Goal: Transaction & Acquisition: Purchase product/service

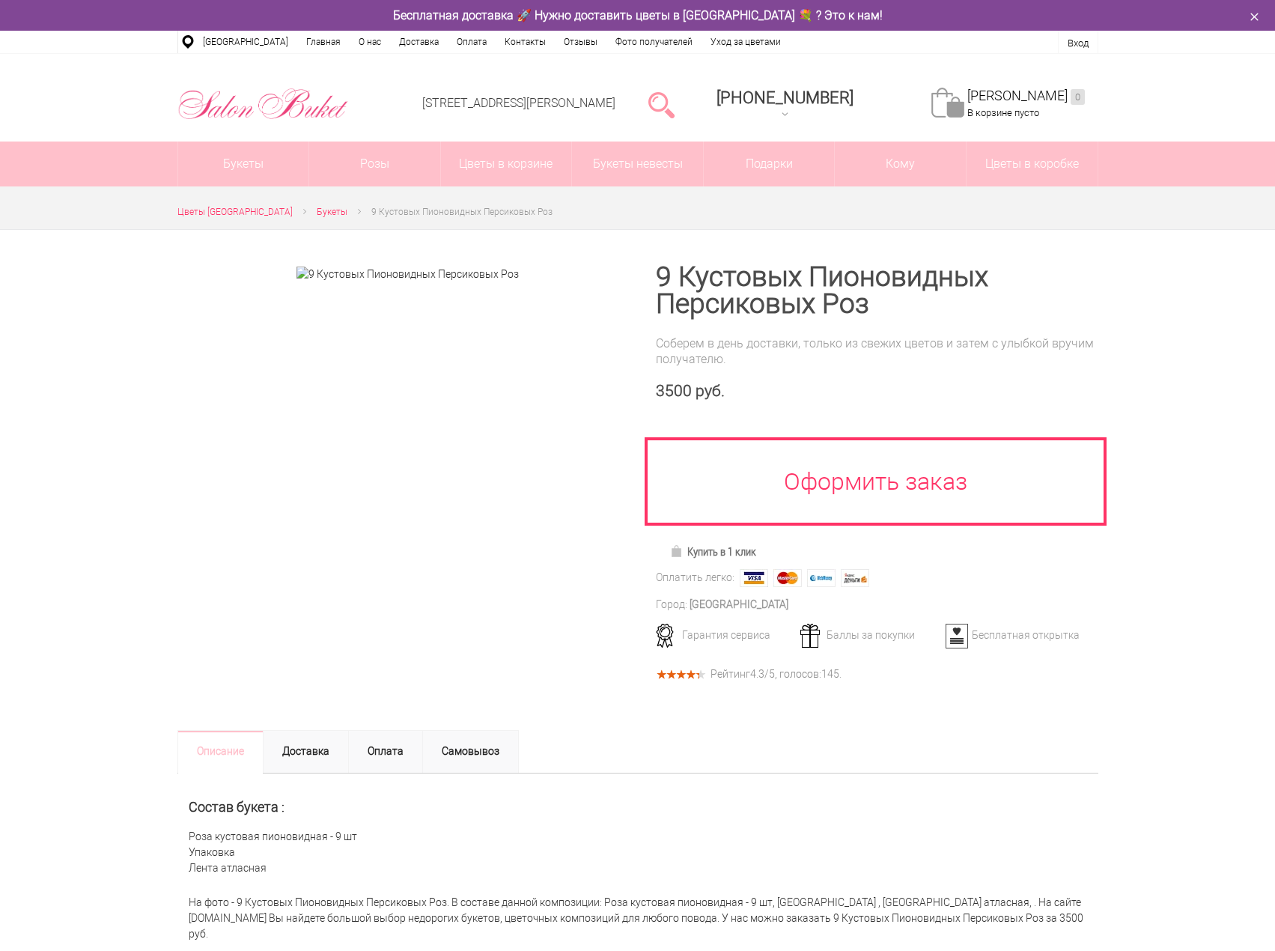
click at [769, 395] on div "3500 руб." at bounding box center [877, 391] width 443 height 19
click at [386, 589] on div at bounding box center [407, 470] width 461 height 481
click at [354, 276] on img at bounding box center [408, 275] width 222 height 16
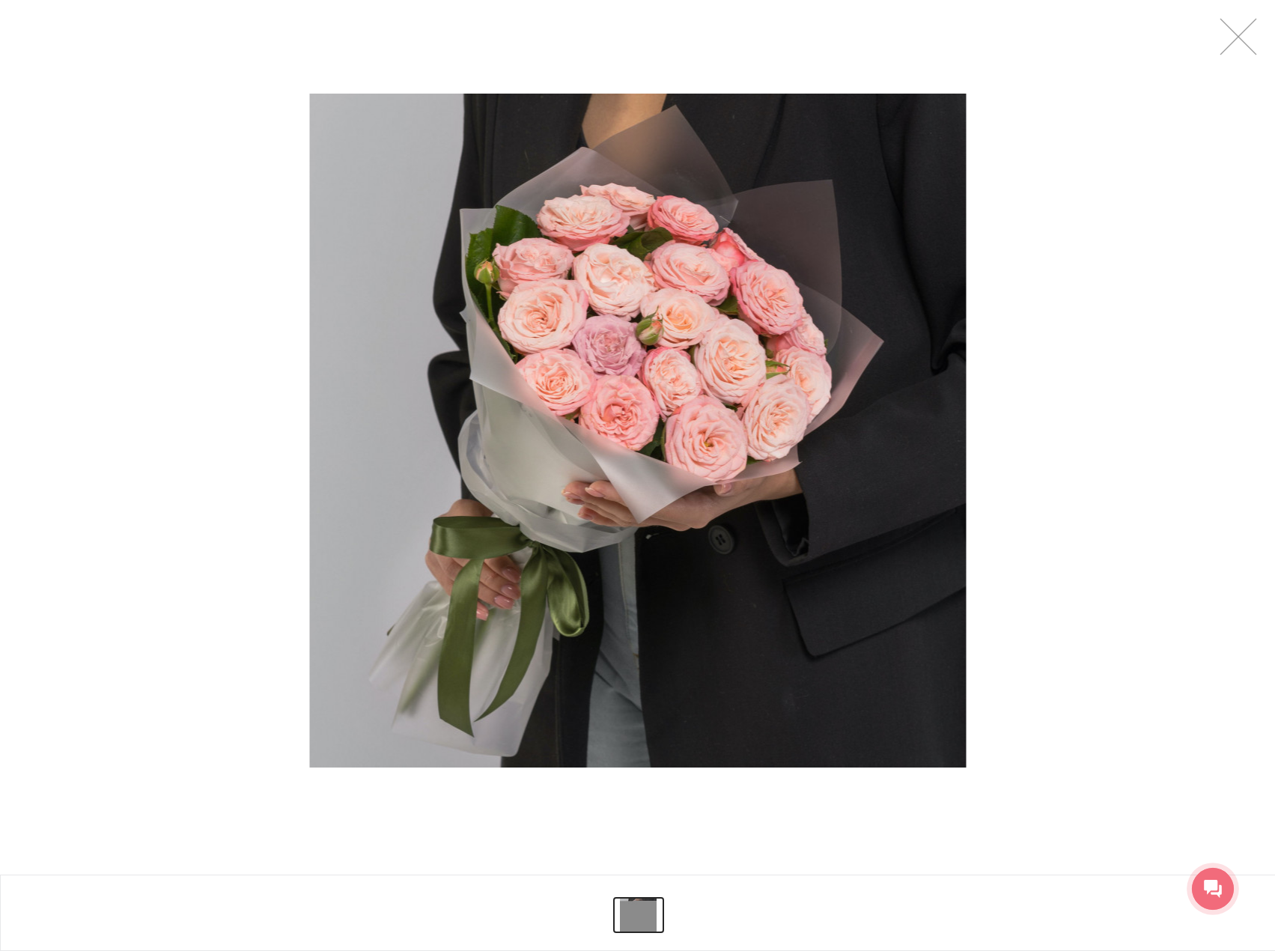
click at [642, 911] on link at bounding box center [639, 914] width 52 height 37
click at [1248, 44] on link at bounding box center [1238, 36] width 37 height 37
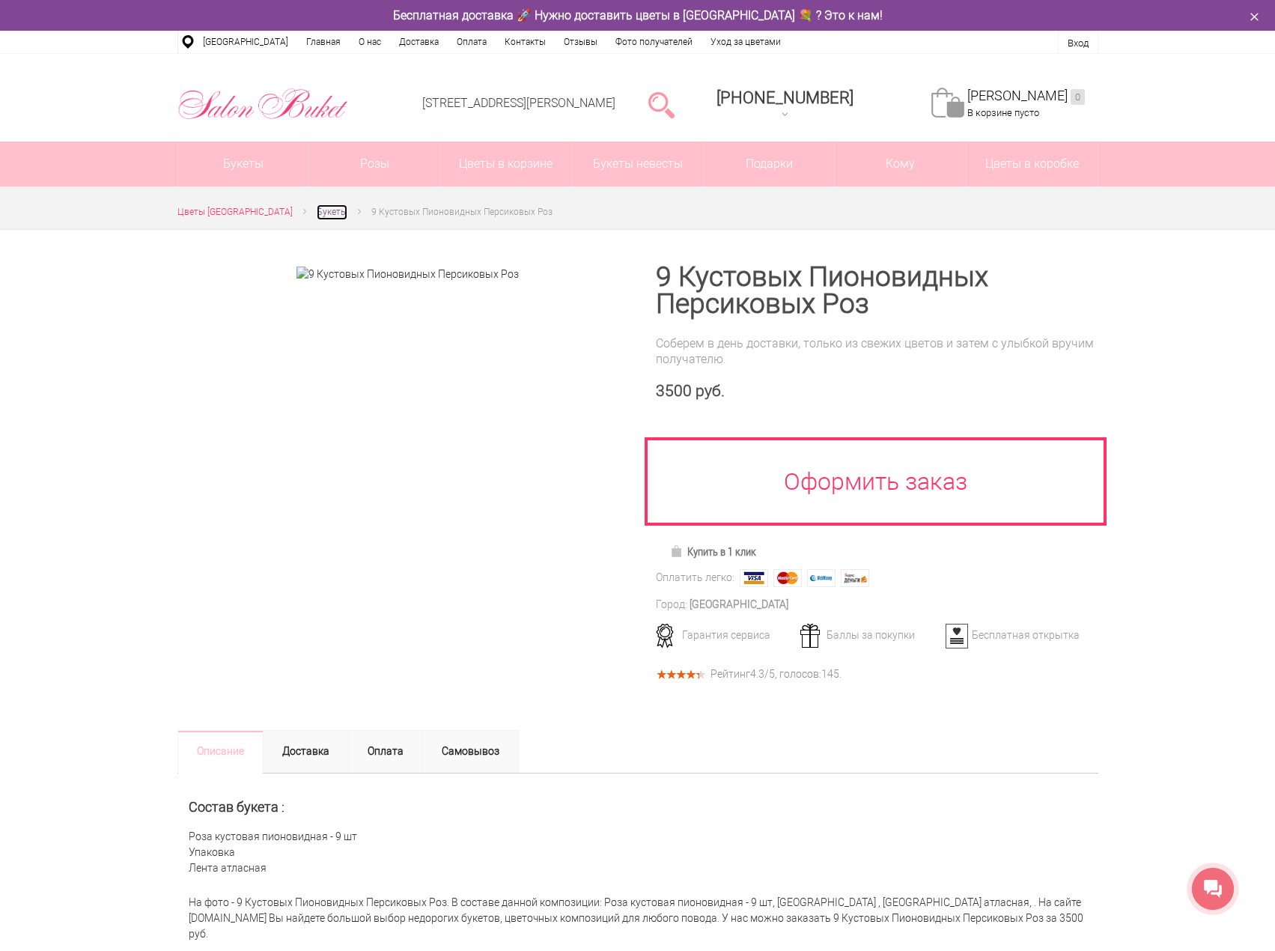
click at [318, 214] on span "Букеты" at bounding box center [332, 212] width 31 height 10
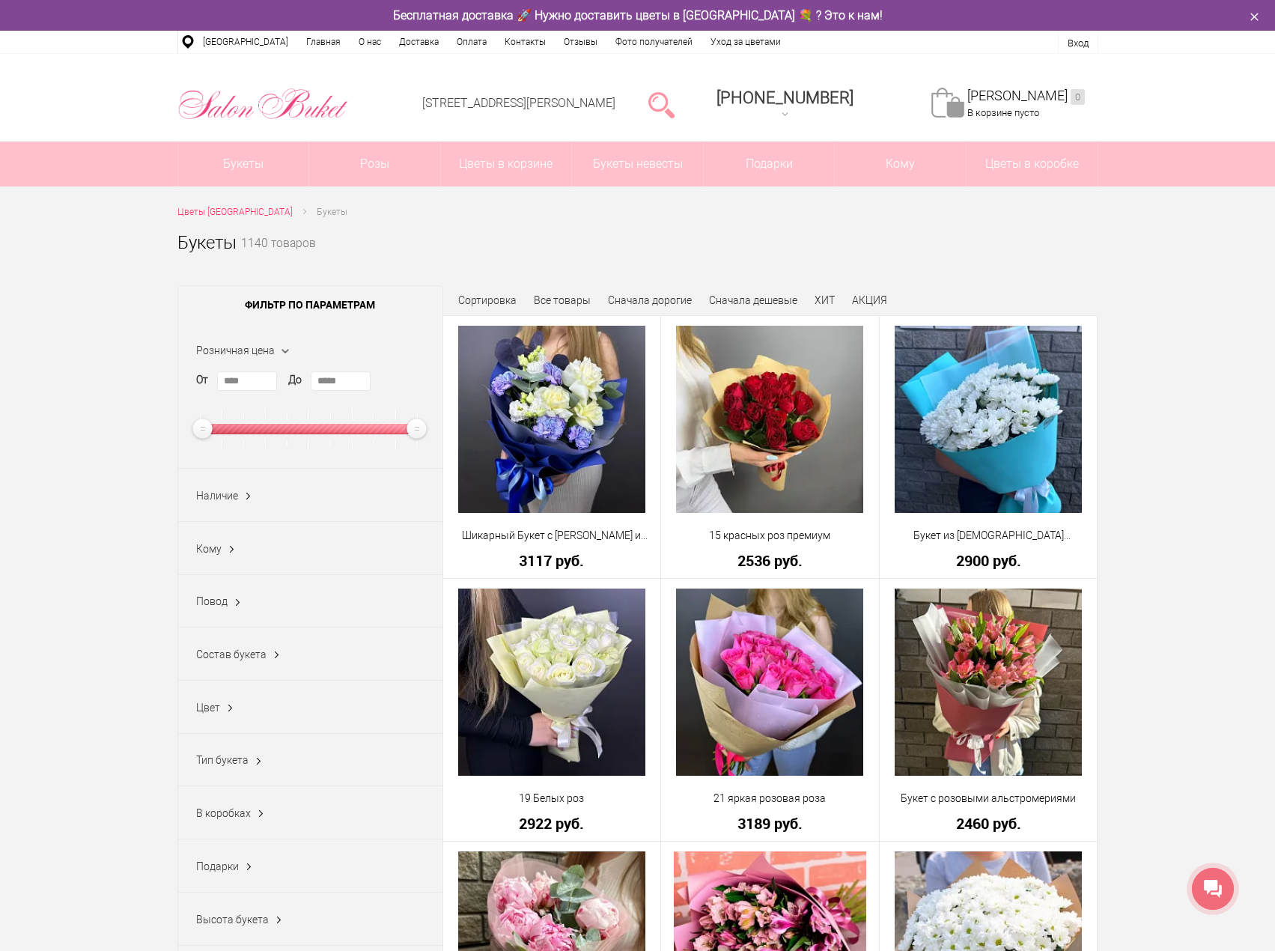
click at [373, 383] on div "От **** До *****" at bounding box center [310, 410] width 228 height 79
click at [339, 378] on input "*****" at bounding box center [341, 380] width 60 height 19
click at [346, 378] on input "****" at bounding box center [341, 380] width 60 height 19
type input "****"
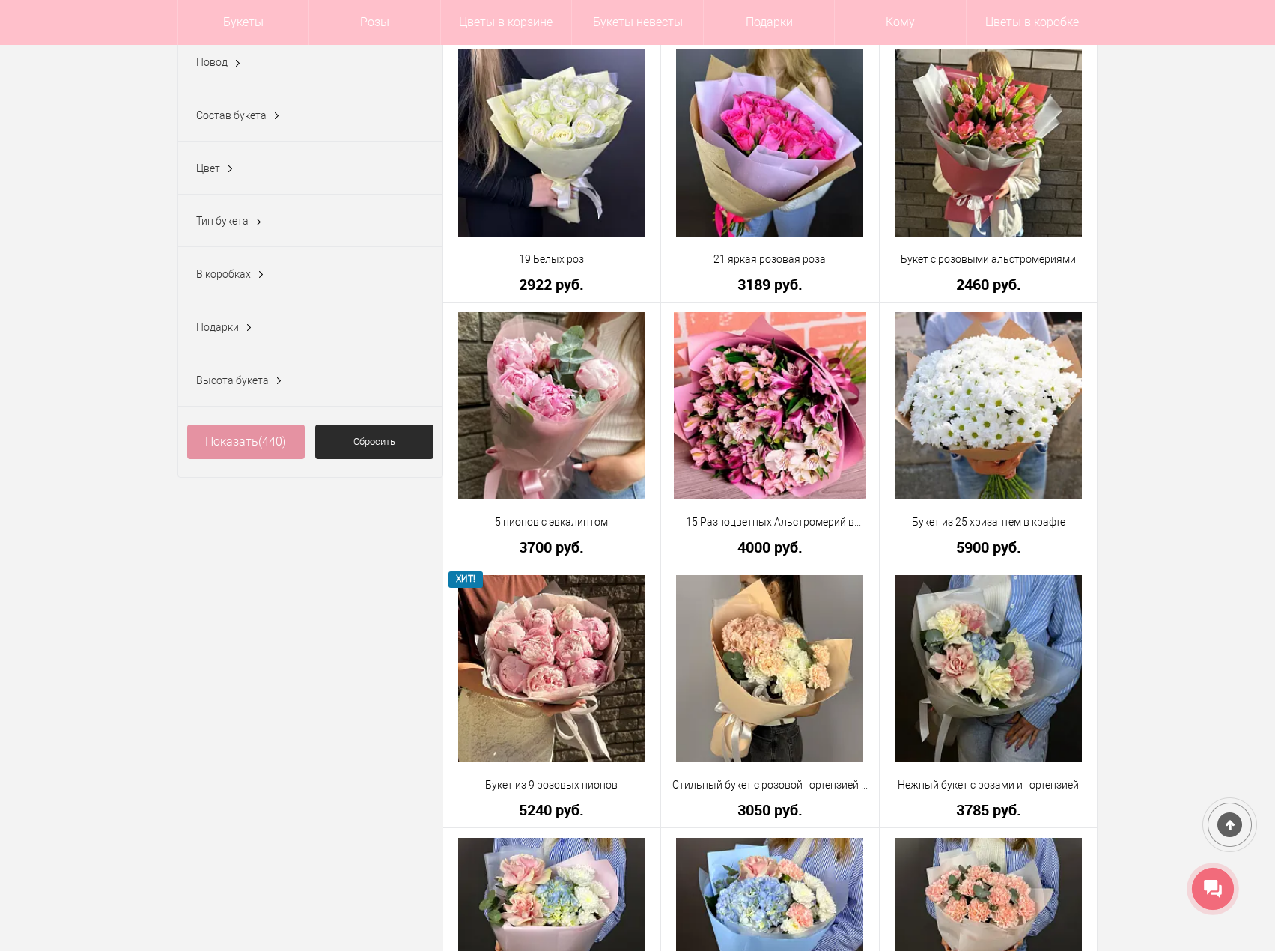
scroll to position [524, 0]
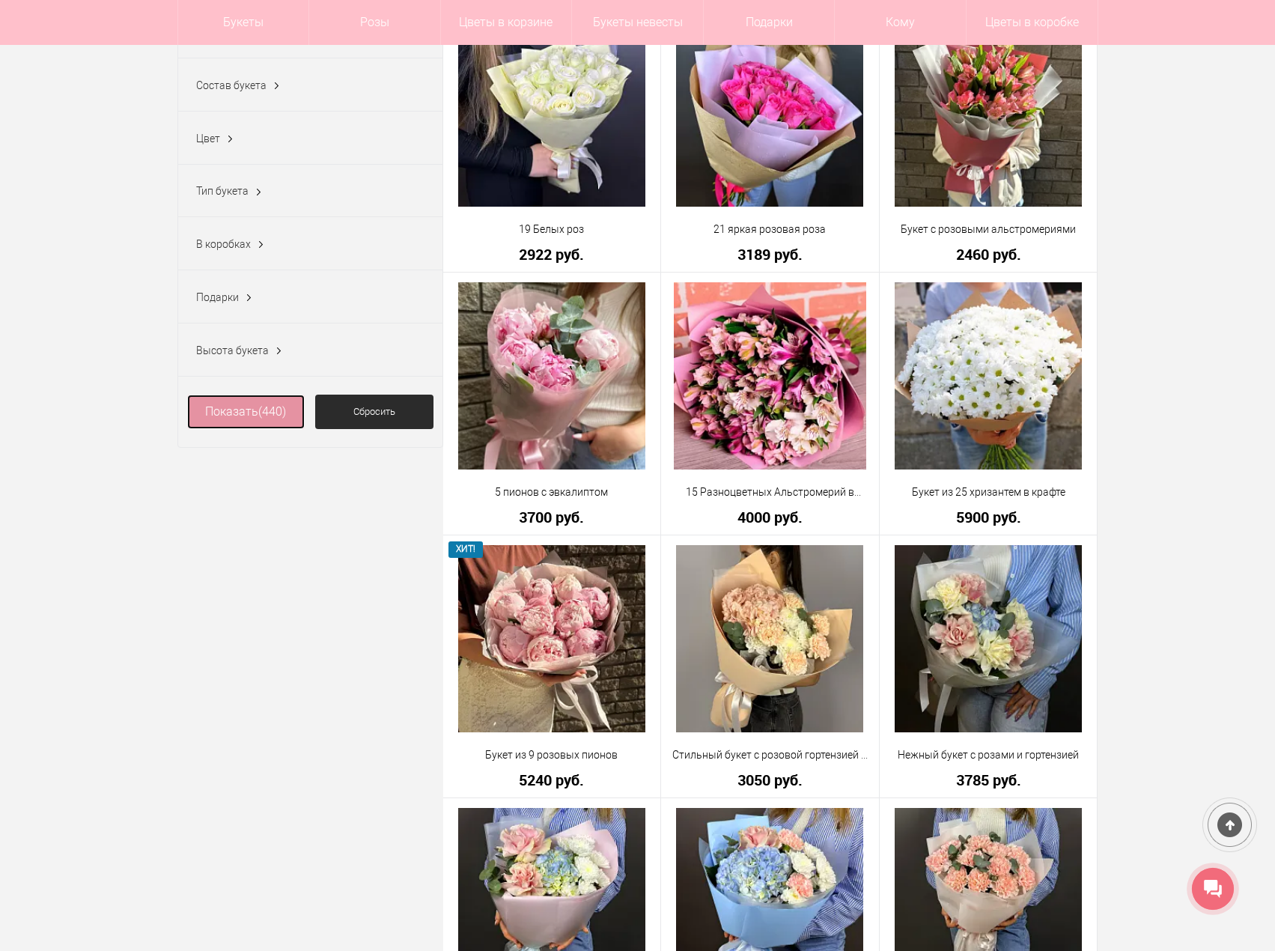
click at [240, 425] on link "Показать (440)" at bounding box center [246, 412] width 118 height 34
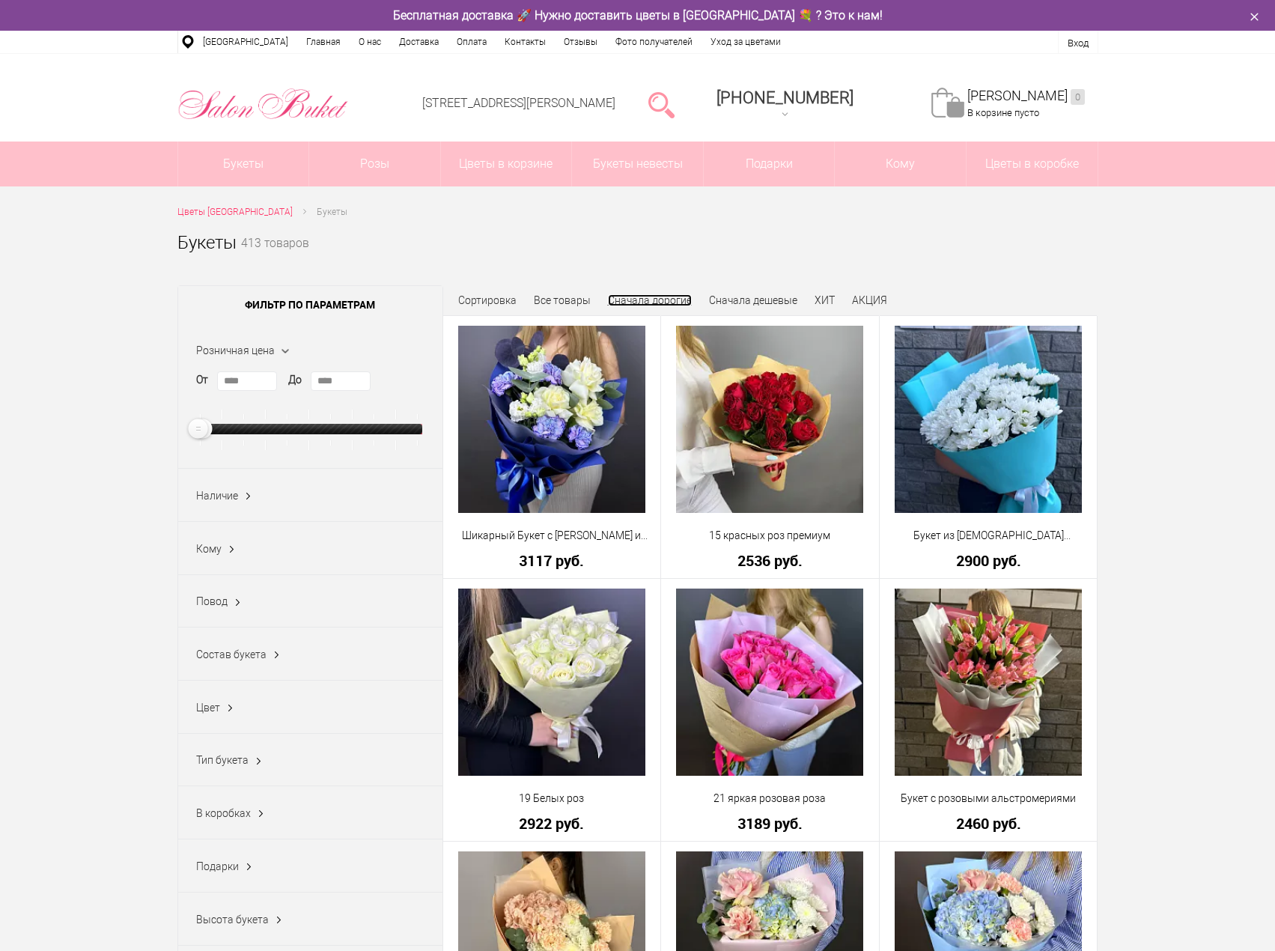
click at [659, 299] on link "Сначала дорогие" at bounding box center [650, 300] width 84 height 12
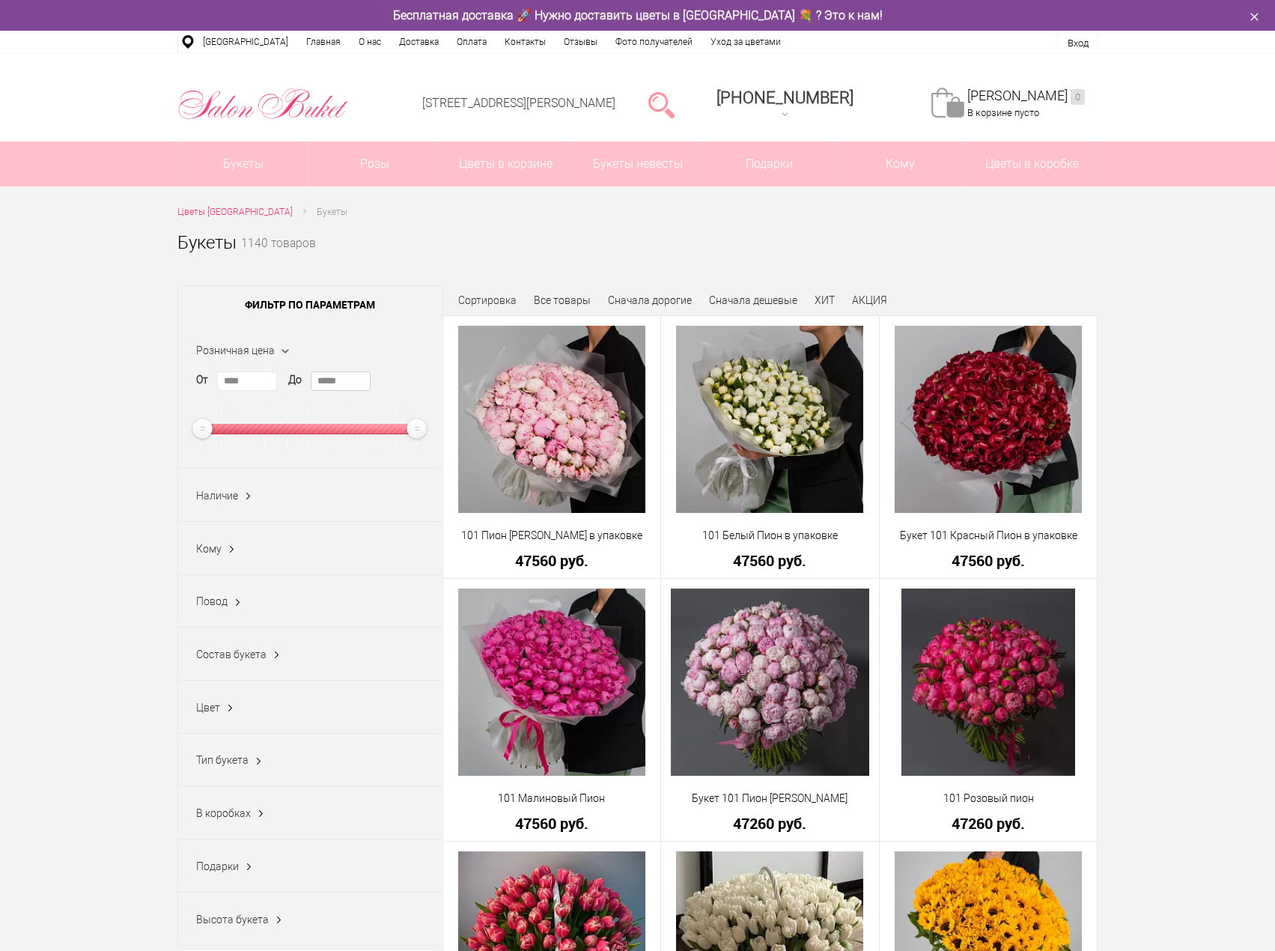
drag, startPoint x: 359, startPoint y: 382, endPoint x: 243, endPoint y: 377, distance: 116.2
click at [243, 377] on div "От **** До *****" at bounding box center [310, 410] width 228 height 79
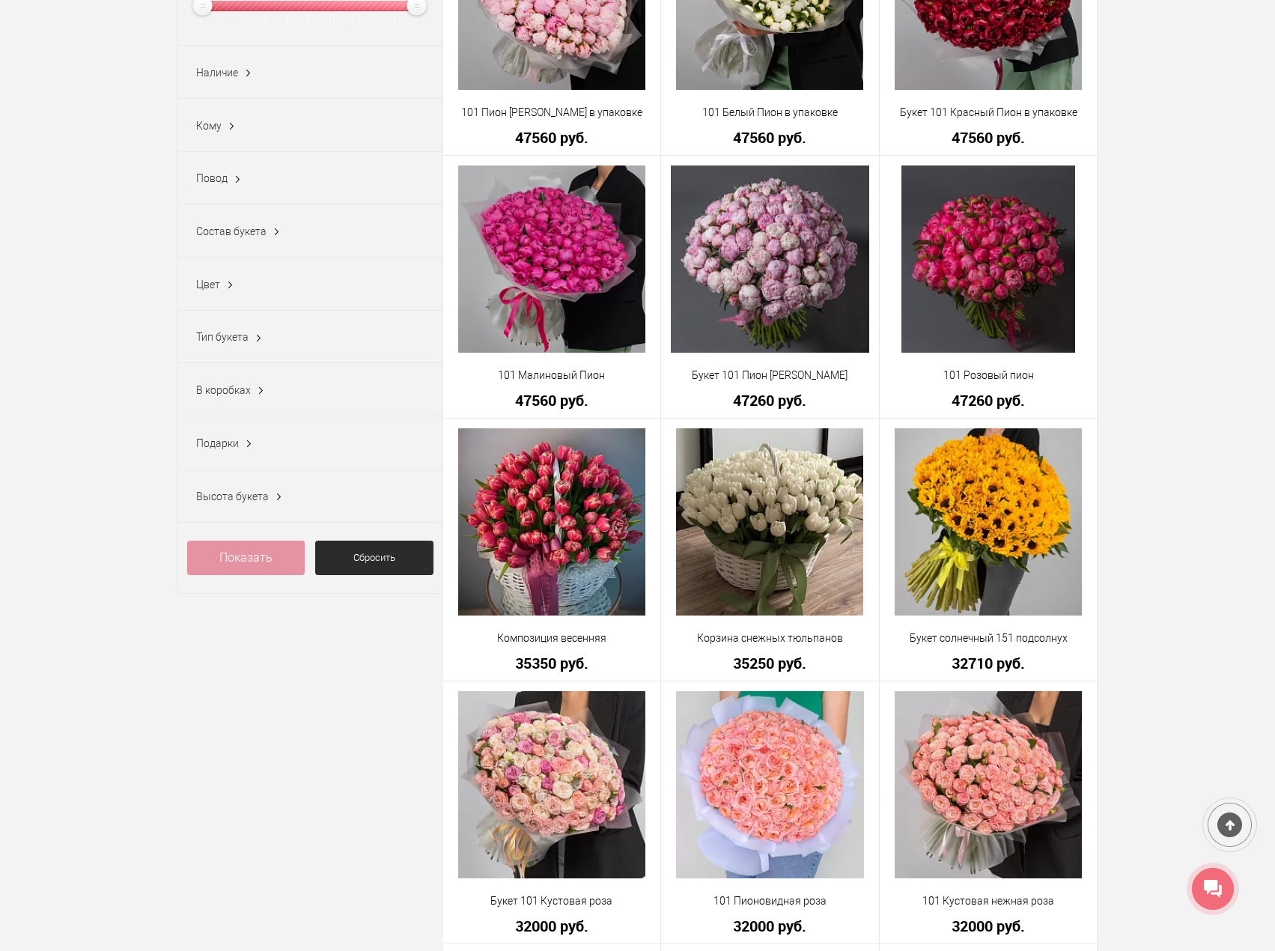
scroll to position [449, 0]
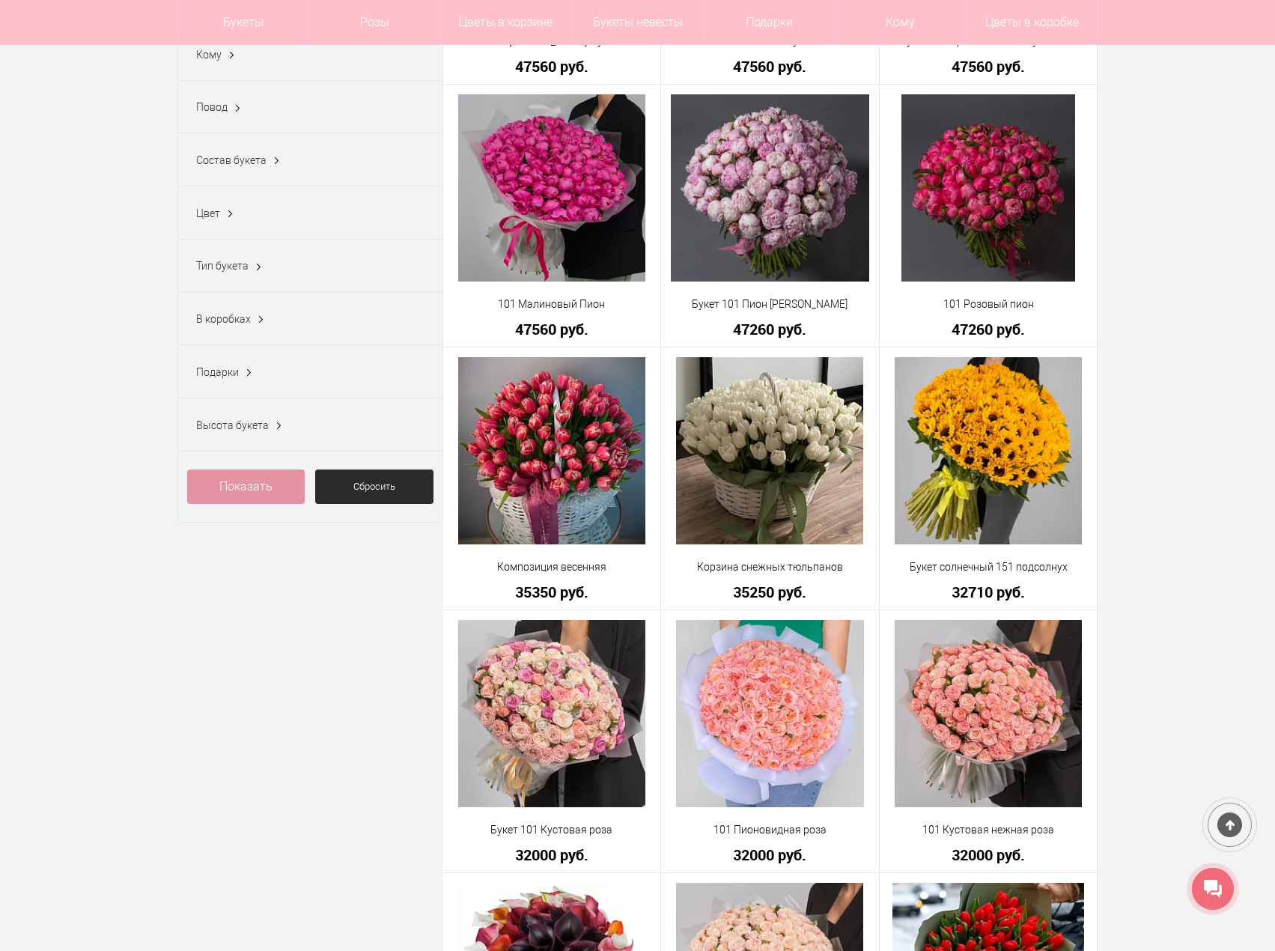
type input "****"
click at [279, 504] on link "Показать" at bounding box center [246, 487] width 118 height 34
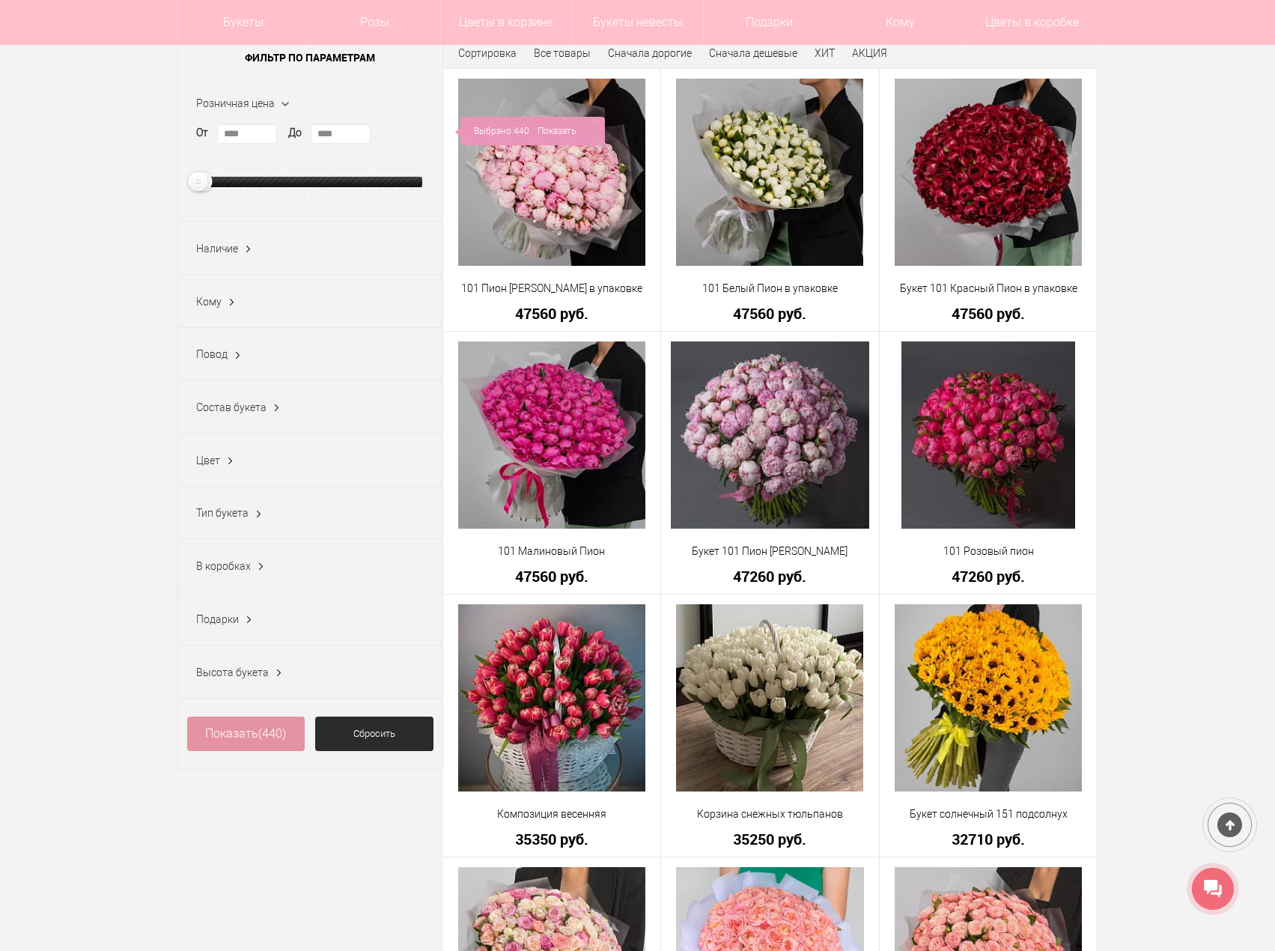
scroll to position [374, 0]
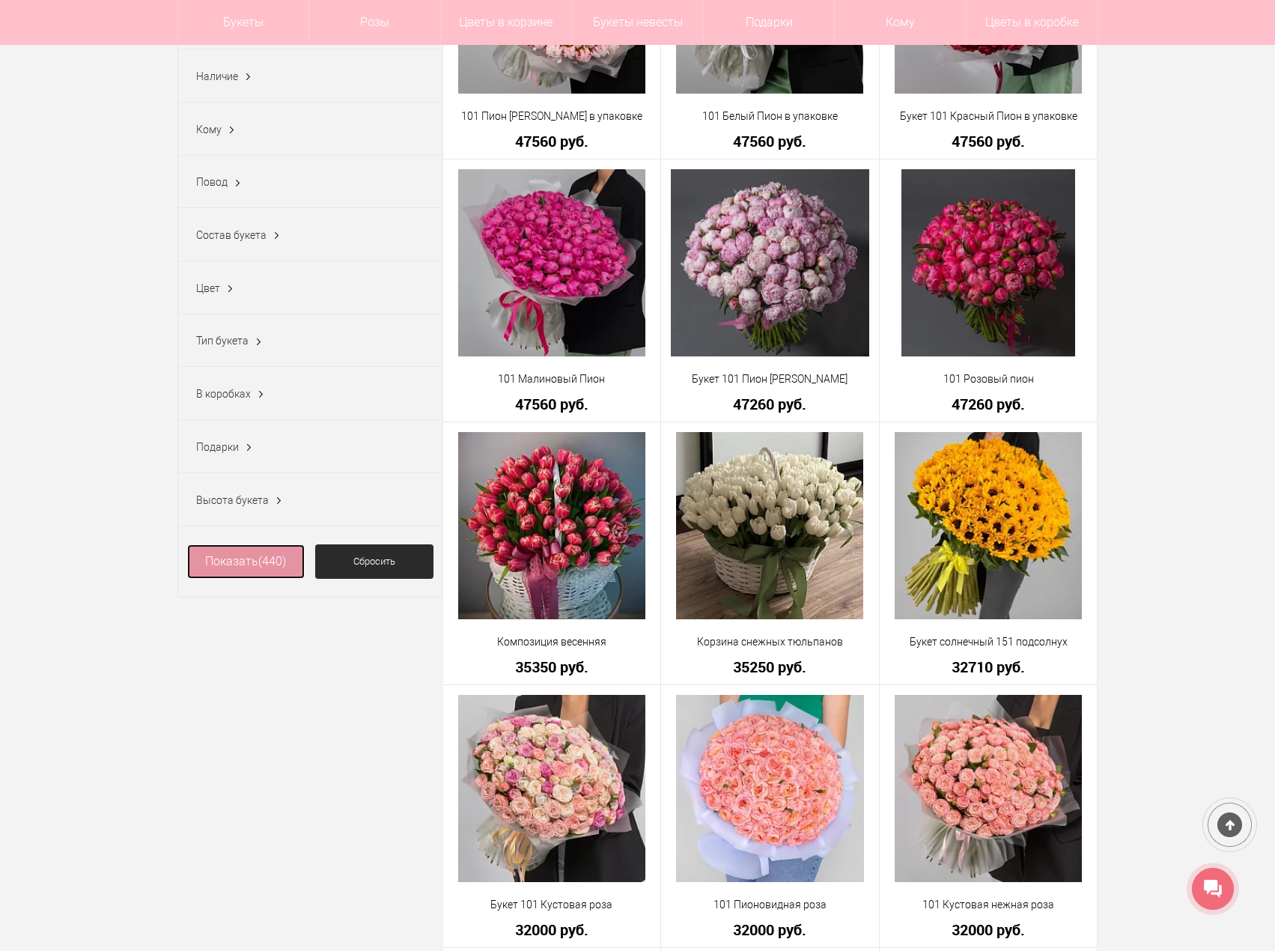
click at [246, 576] on link "Показать (440)" at bounding box center [246, 561] width 118 height 34
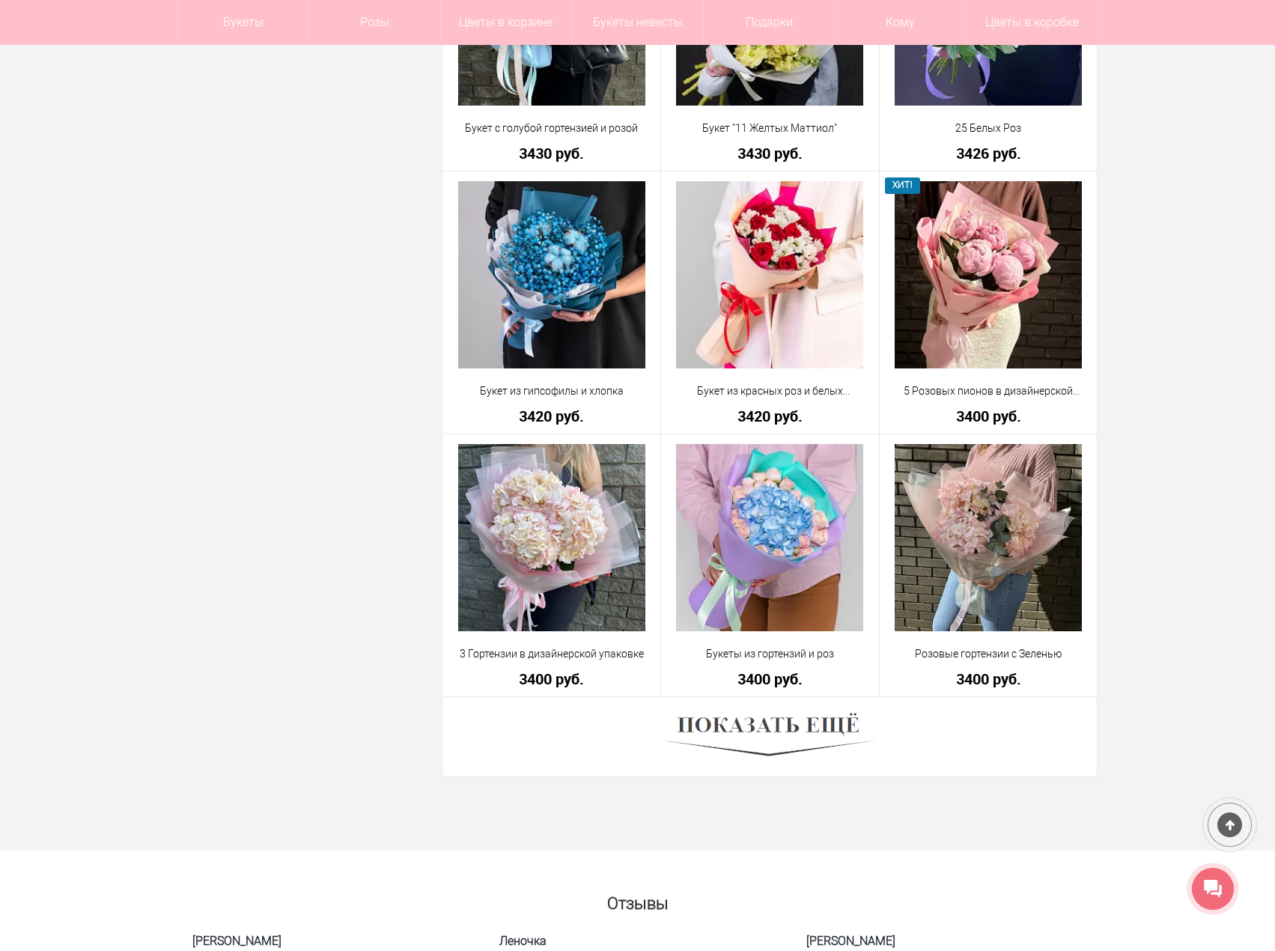
scroll to position [3894, 0]
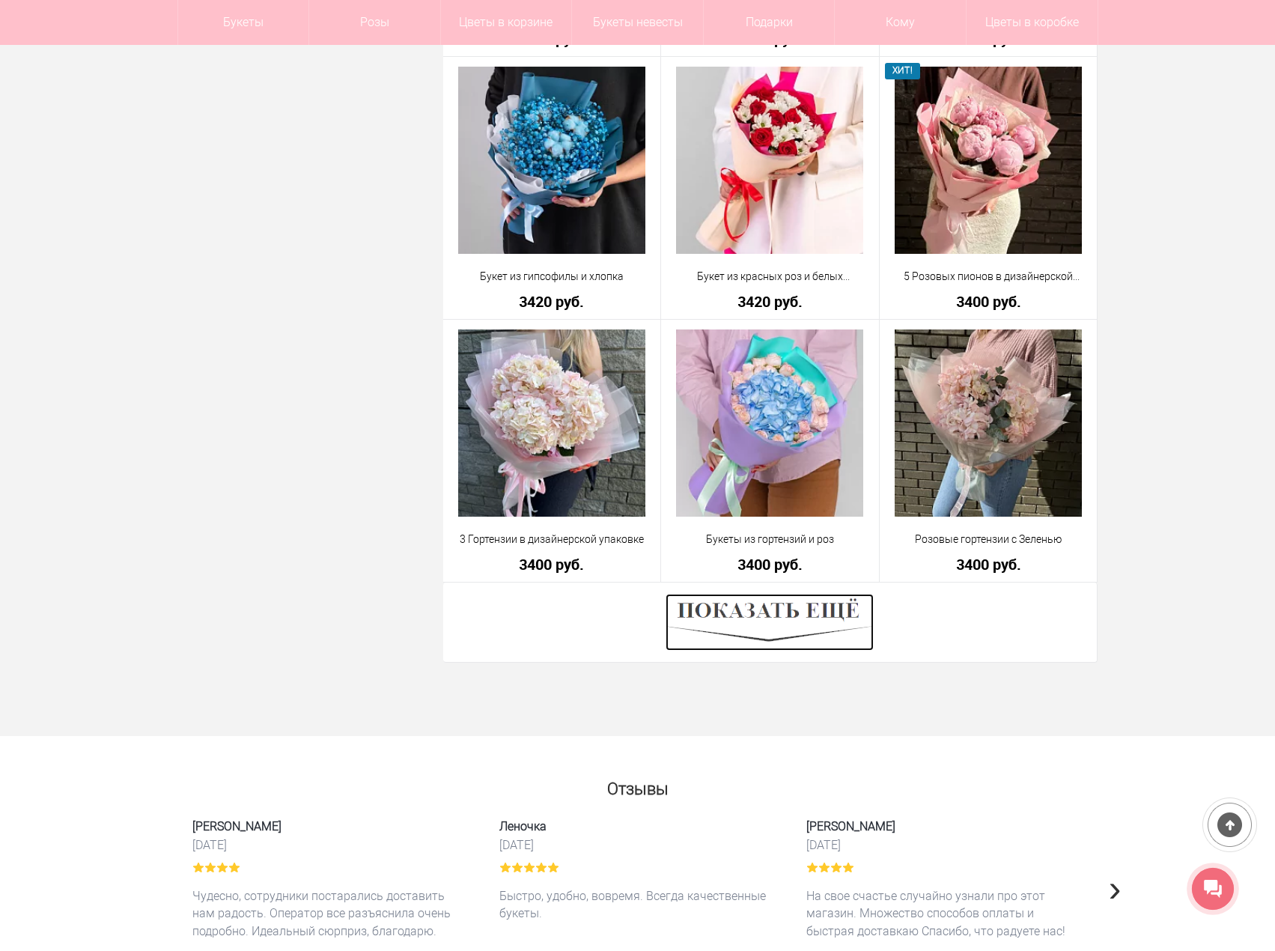
click at [827, 622] on img at bounding box center [770, 622] width 208 height 57
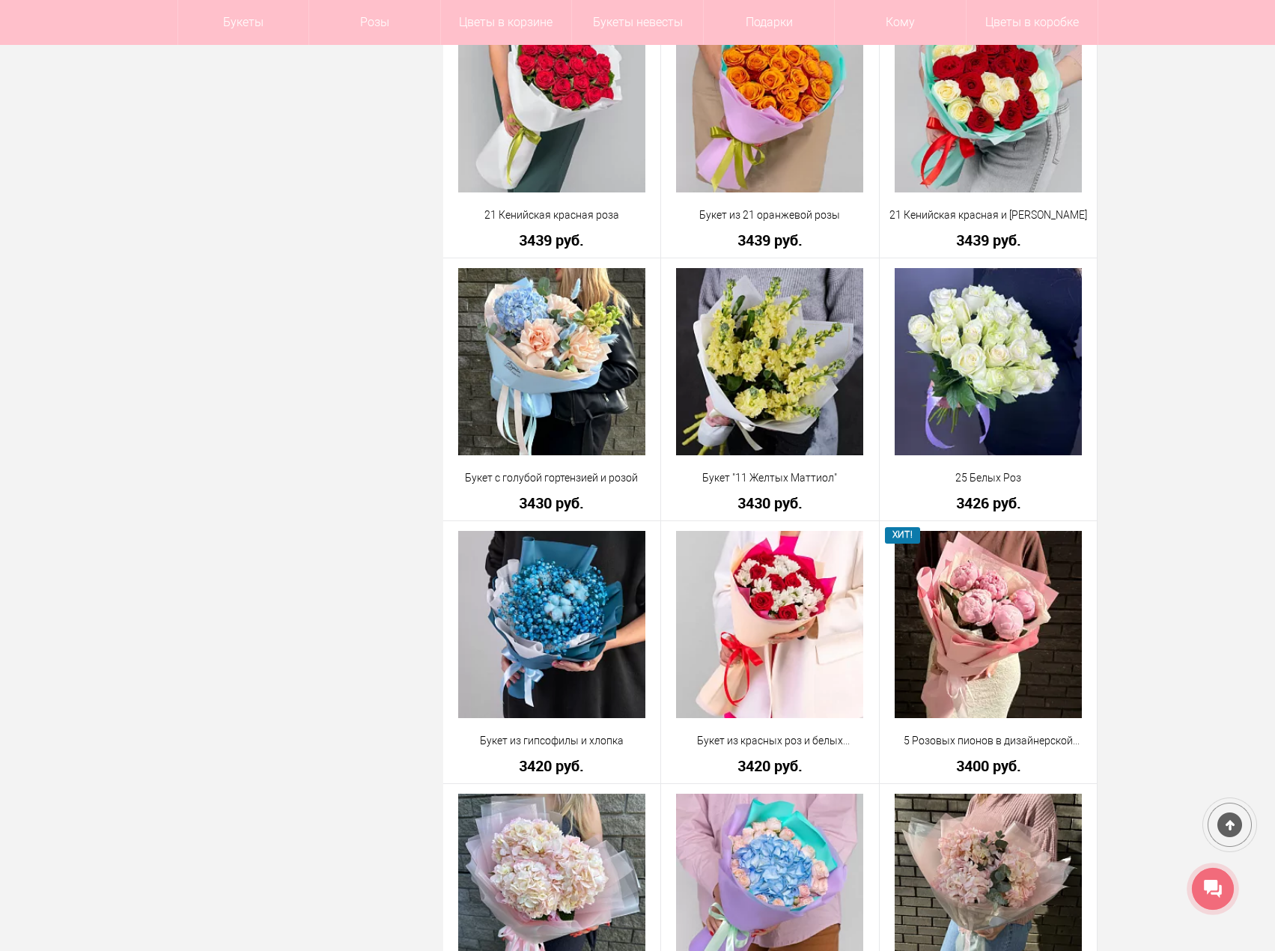
scroll to position [3445, 0]
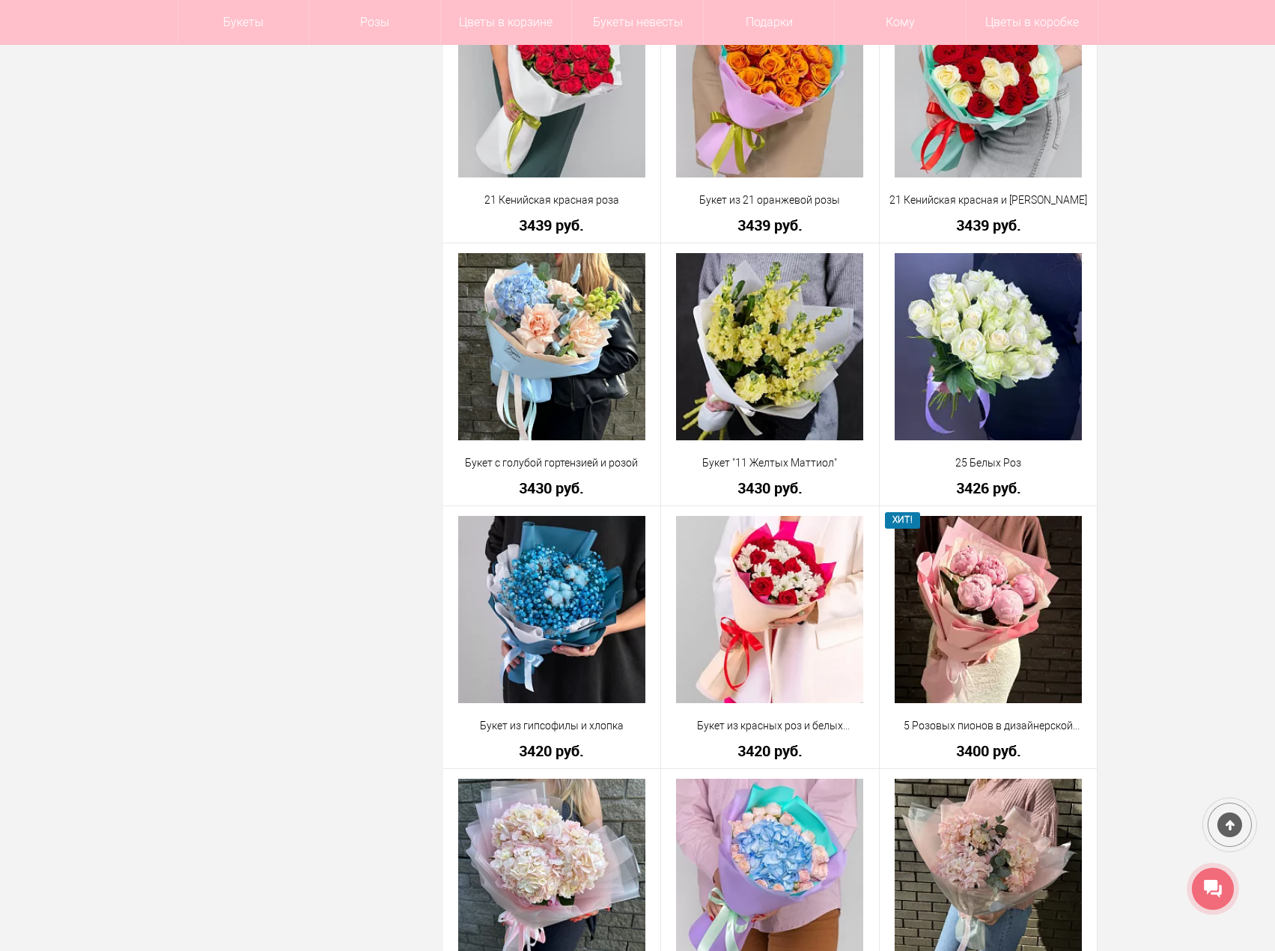
drag, startPoint x: 1176, startPoint y: 768, endPoint x: 1181, endPoint y: 839, distance: 71.3
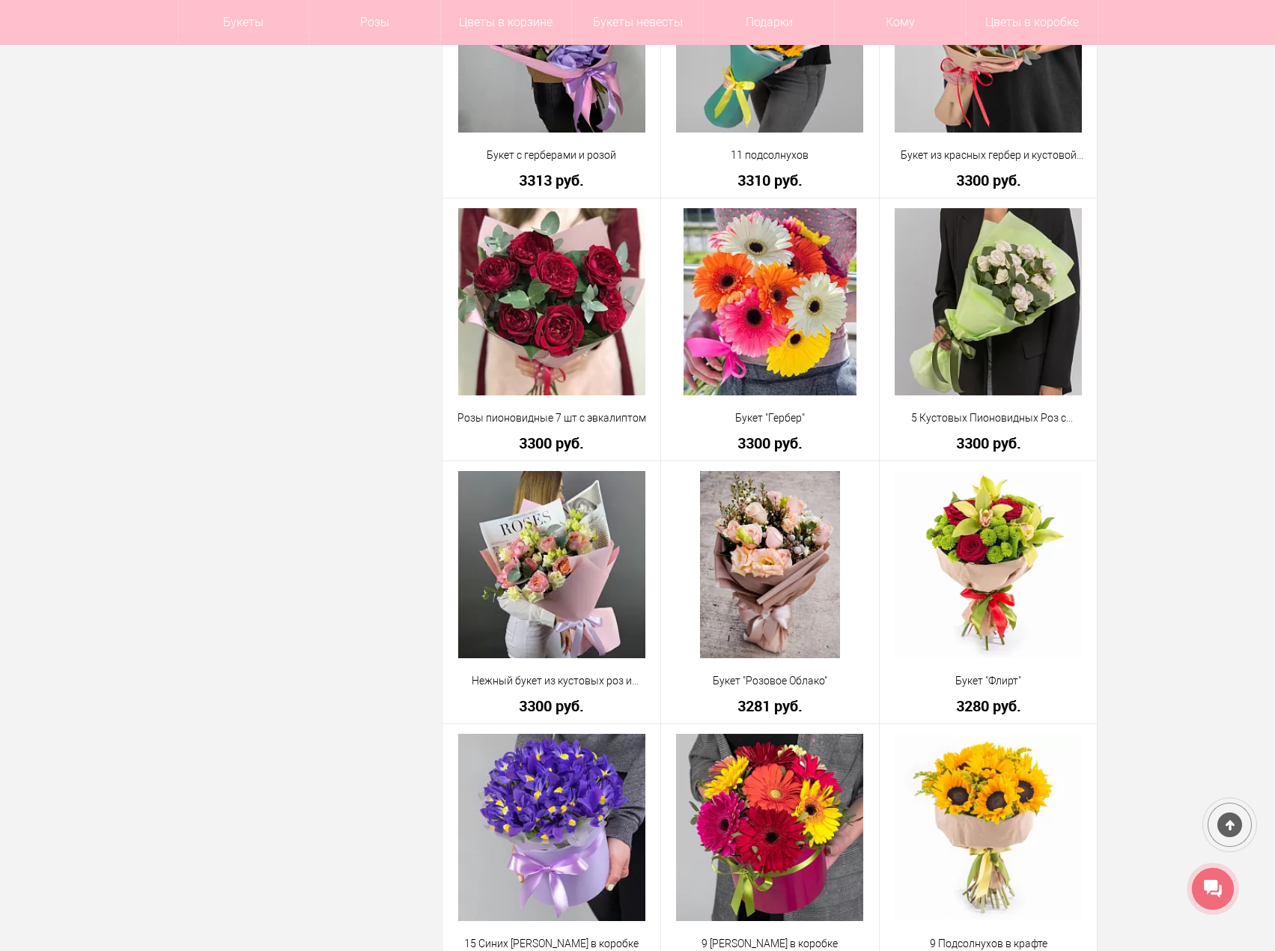
scroll to position [6740, 0]
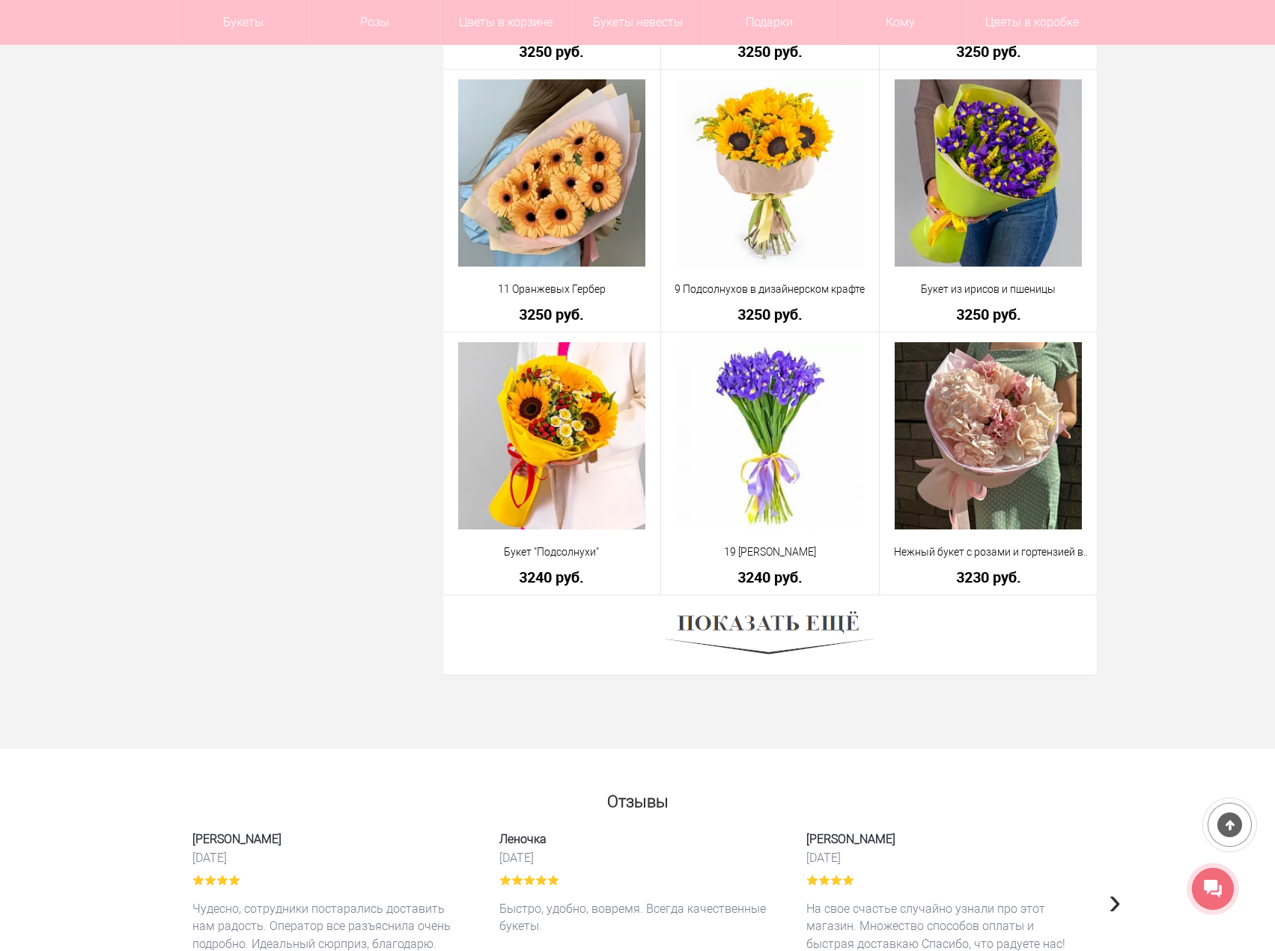
scroll to position [8087, 0]
click at [771, 639] on img at bounding box center [770, 634] width 208 height 57
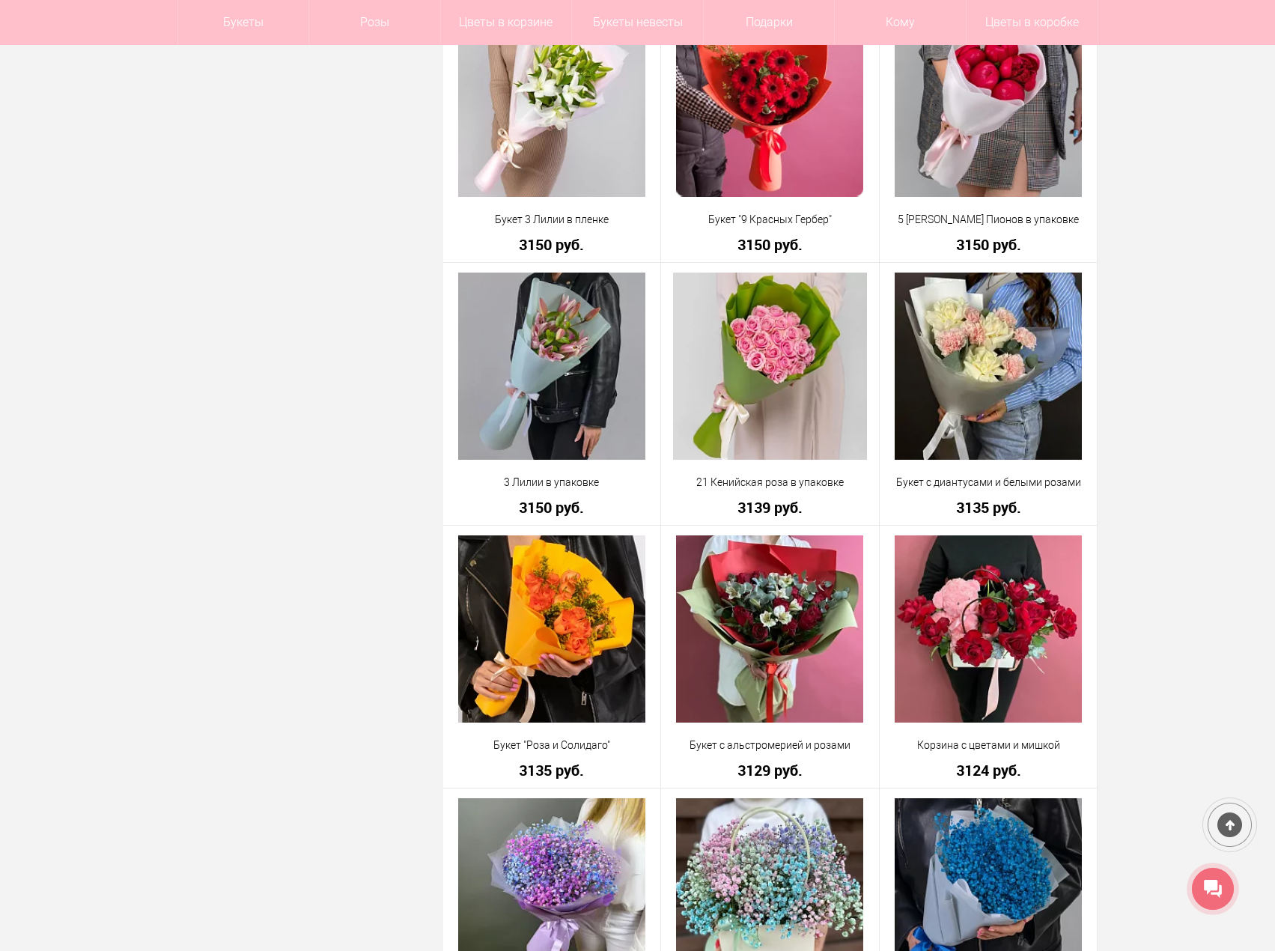
scroll to position [9735, 0]
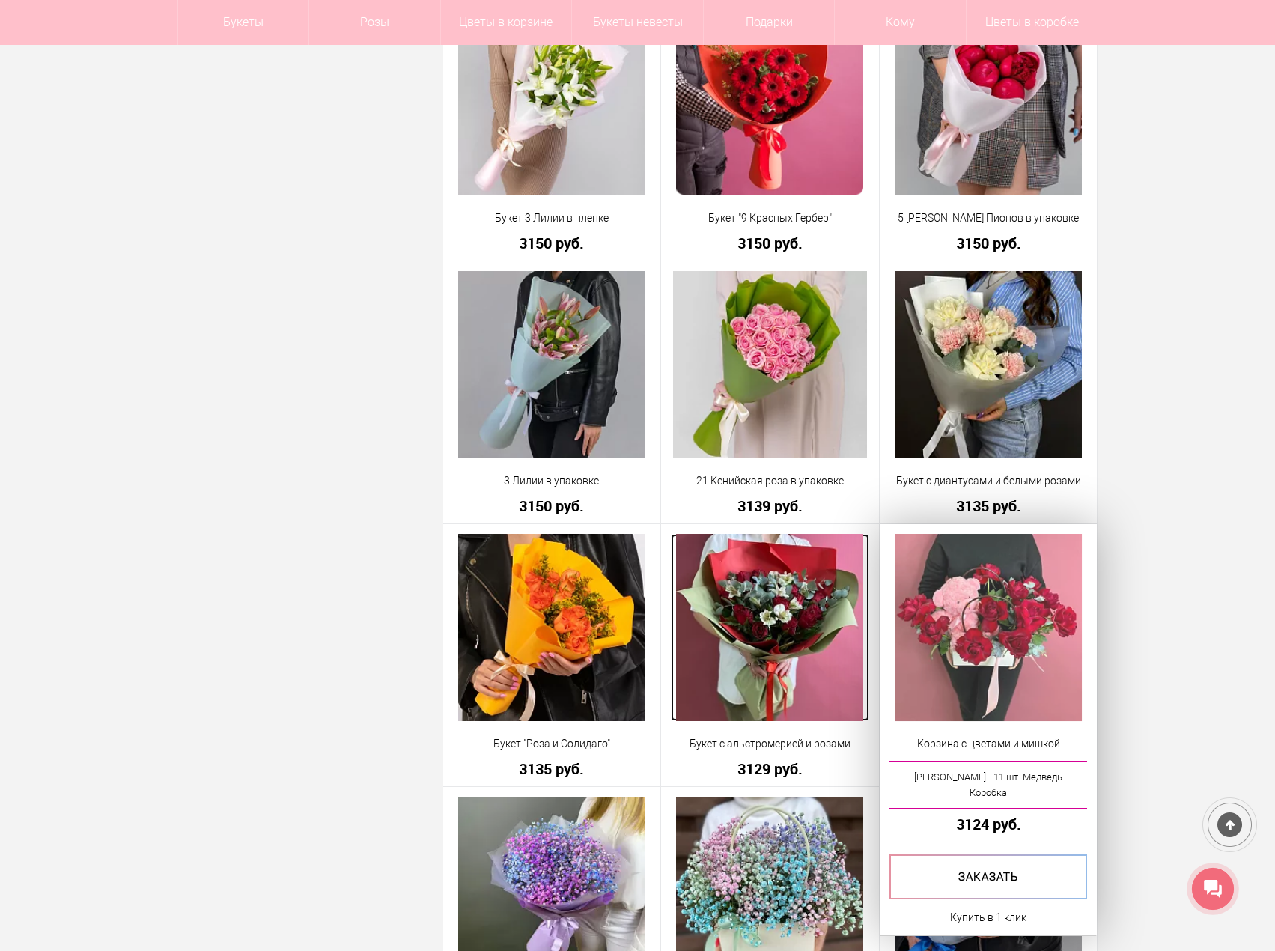
drag, startPoint x: 801, startPoint y: 628, endPoint x: 929, endPoint y: 637, distance: 128.4
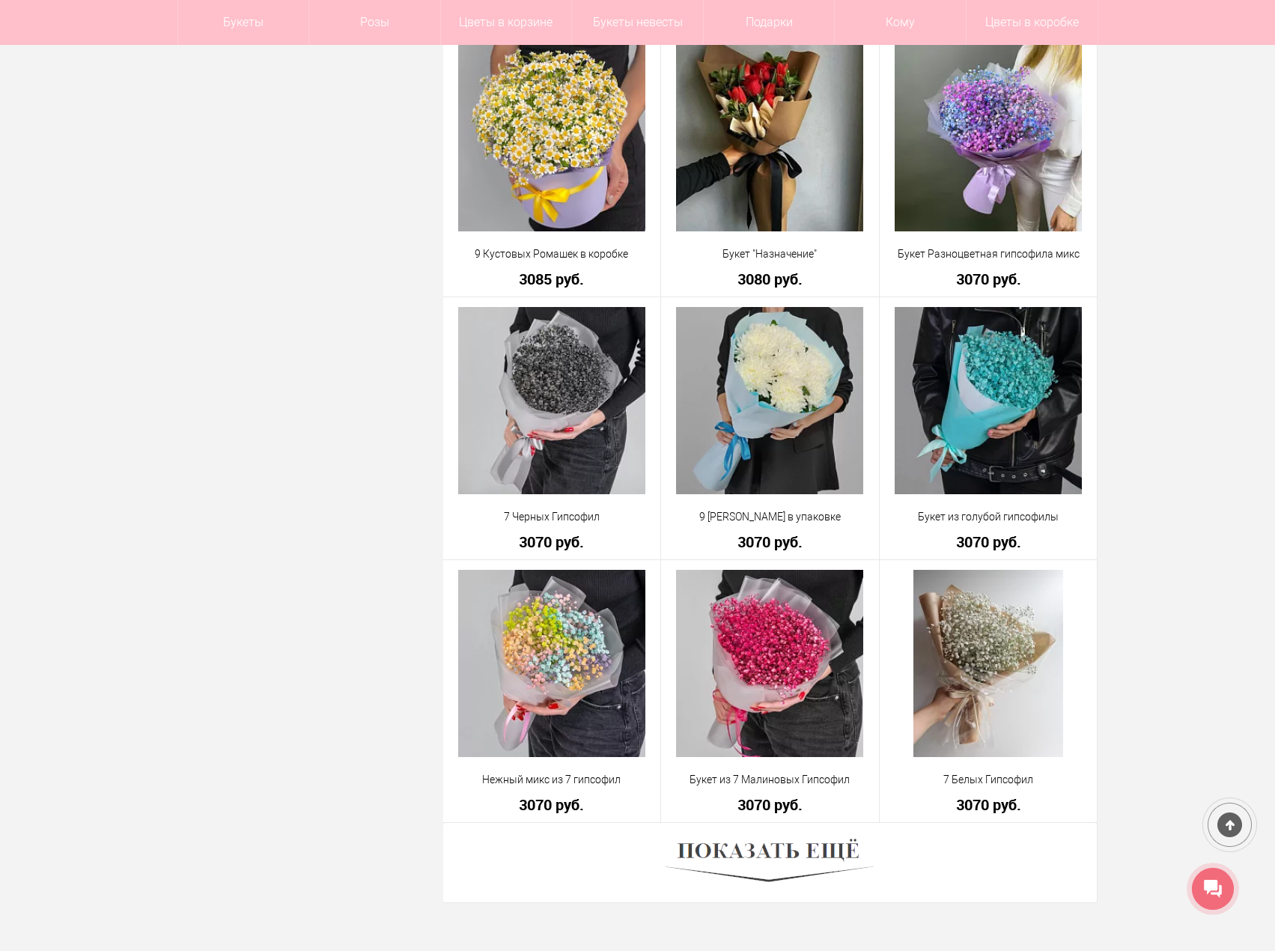
scroll to position [12431, 0]
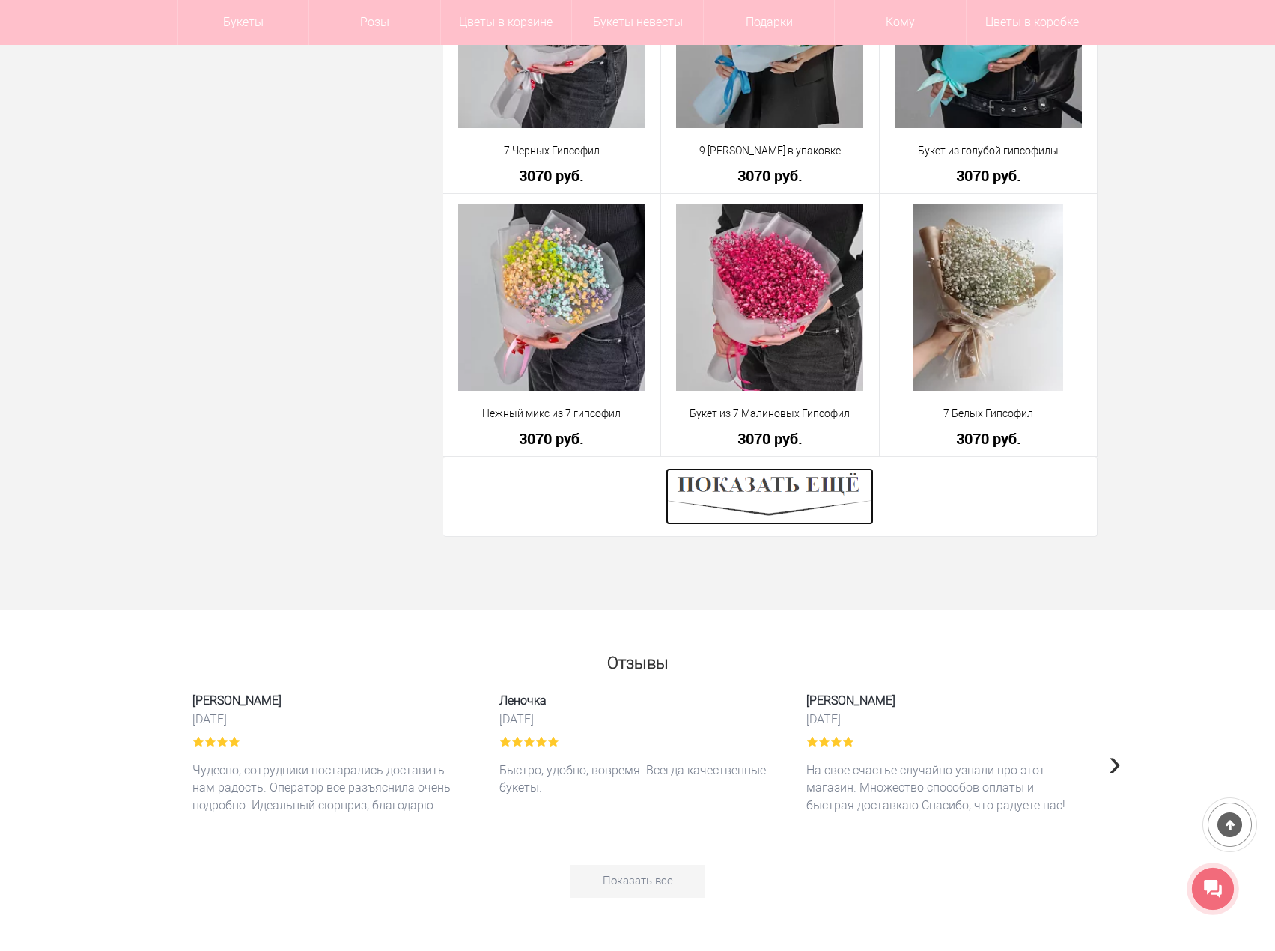
click at [789, 480] on img at bounding box center [770, 496] width 208 height 57
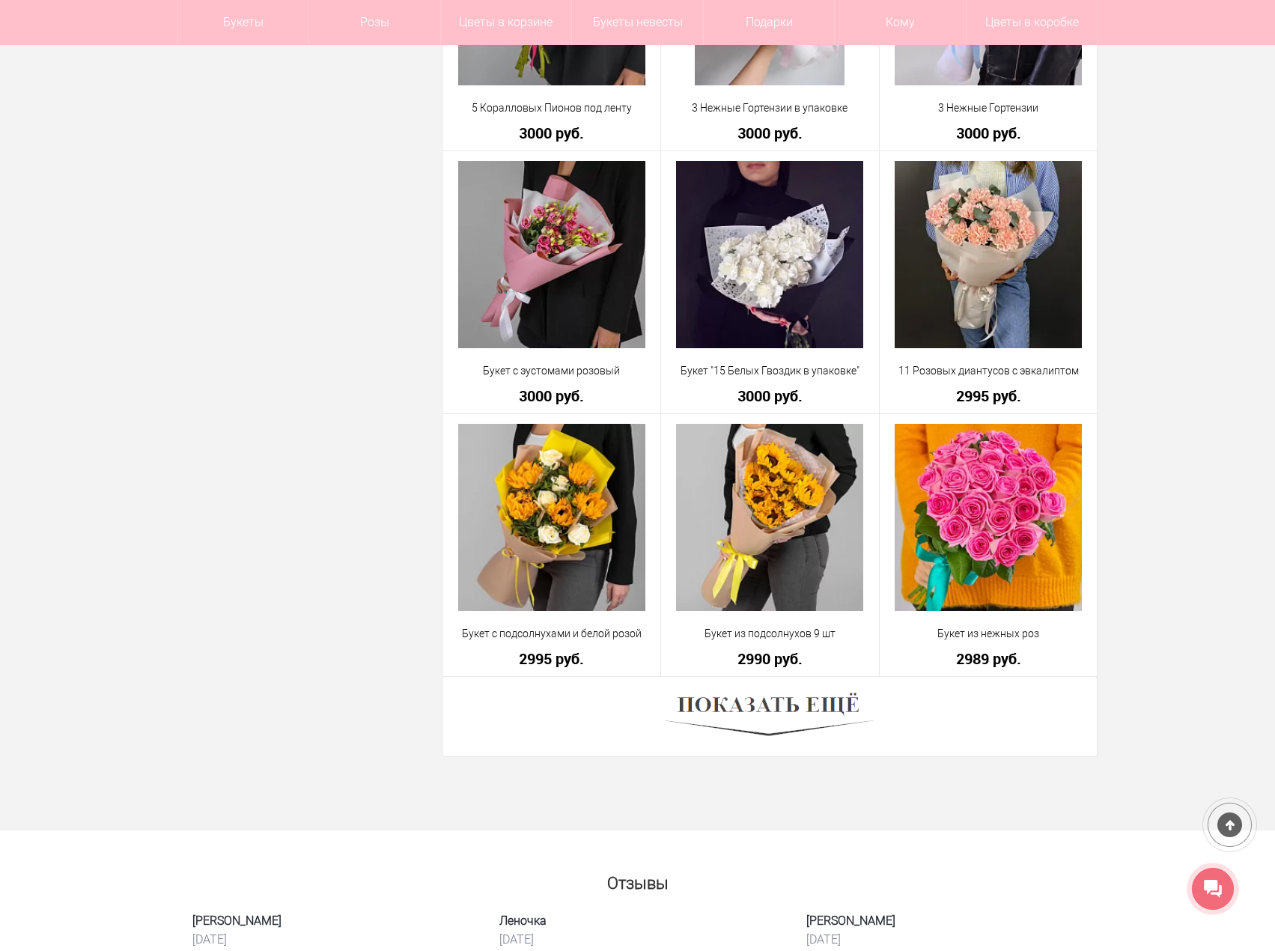
scroll to position [16474, 0]
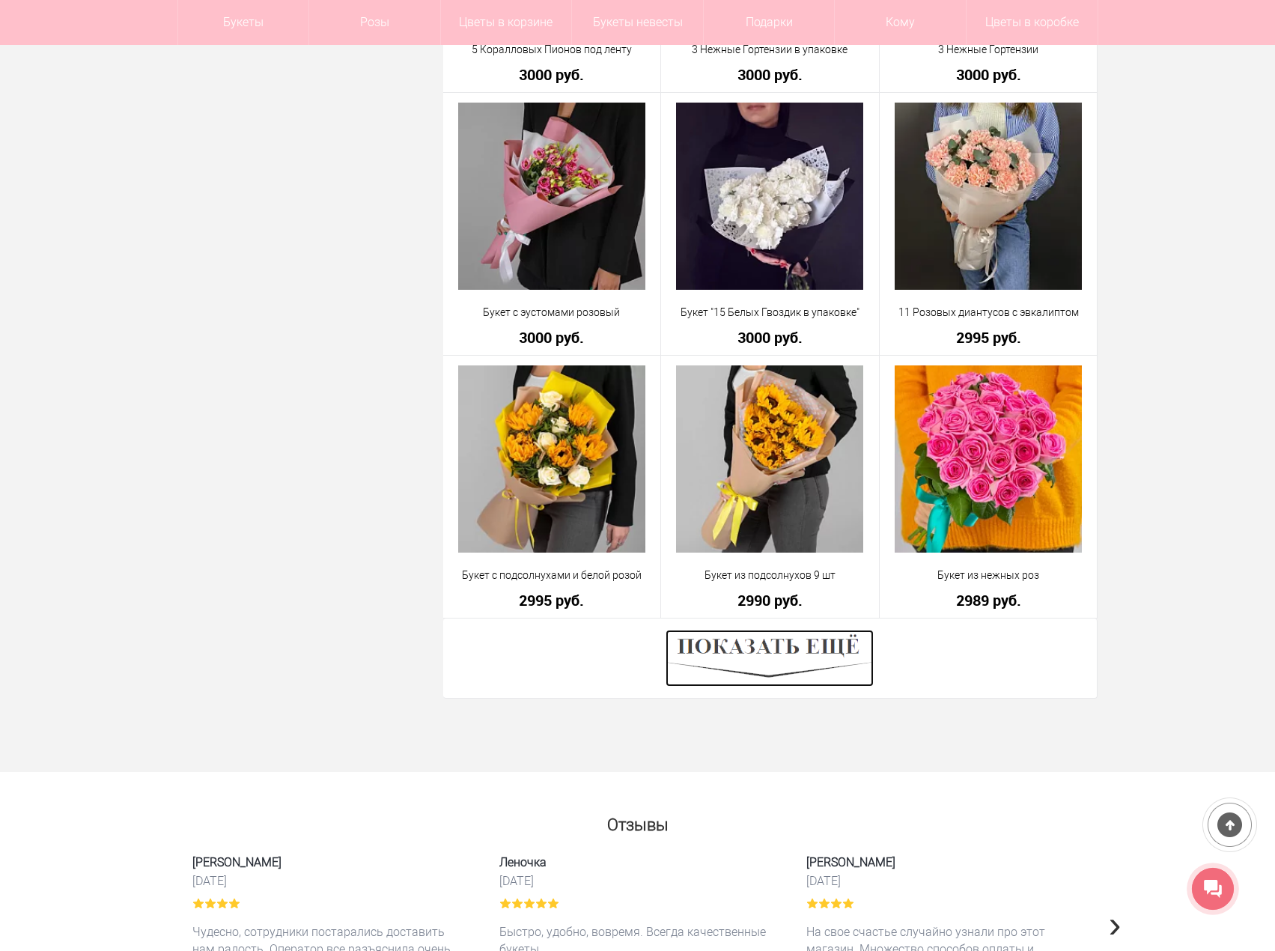
click at [743, 663] on img at bounding box center [770, 658] width 208 height 57
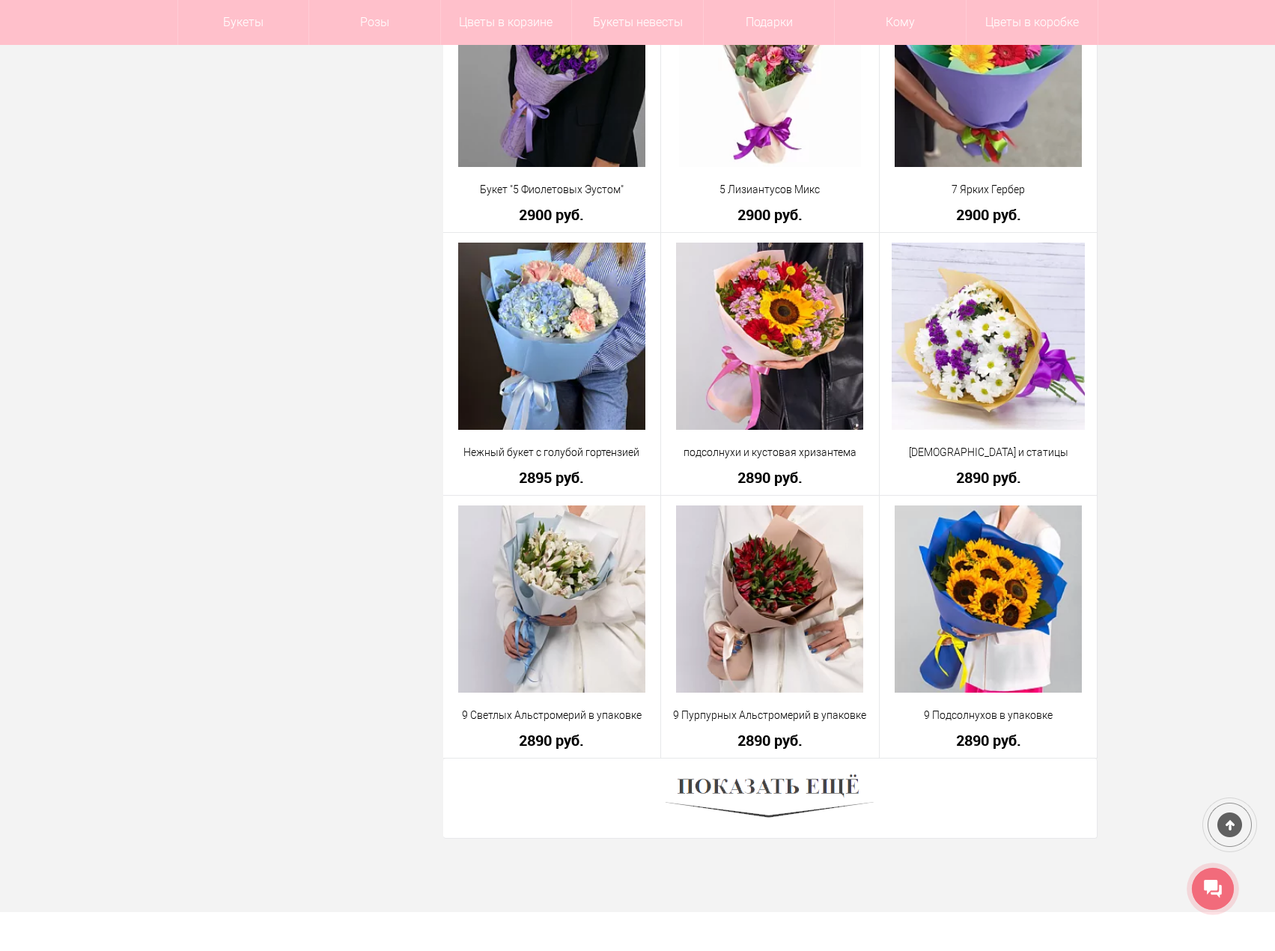
scroll to position [20631, 0]
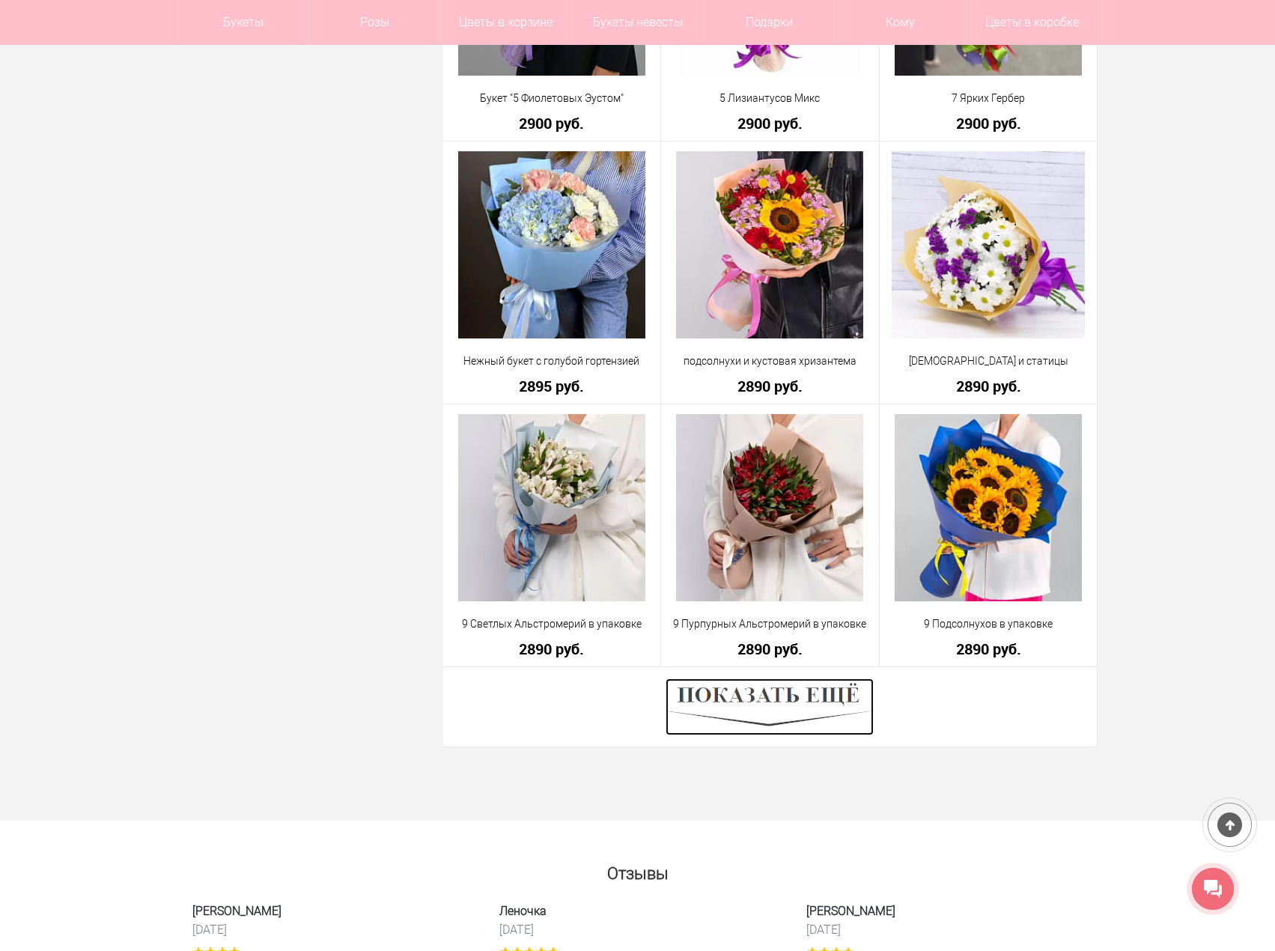
click at [747, 735] on img at bounding box center [770, 706] width 208 height 57
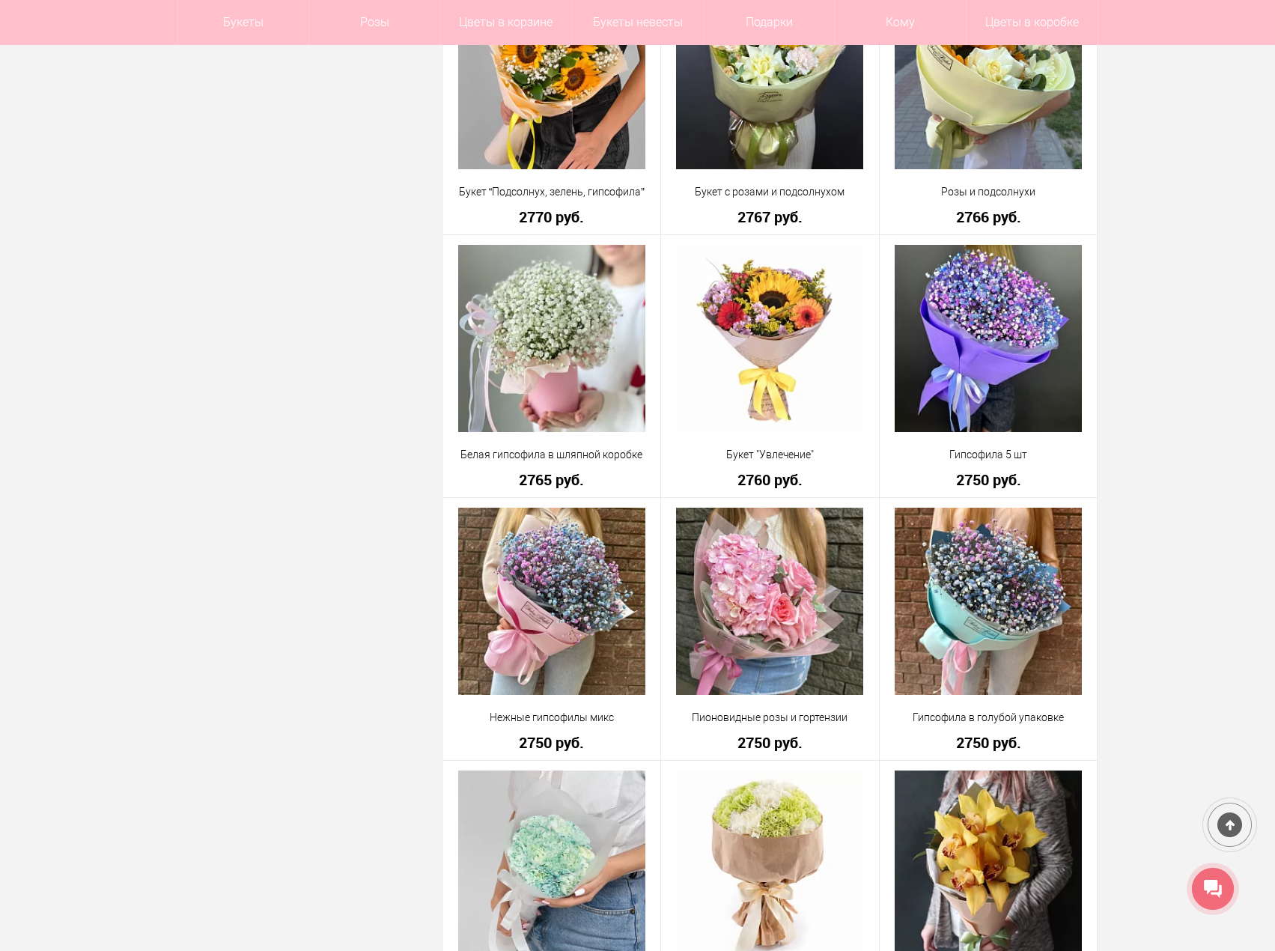
scroll to position [24900, 0]
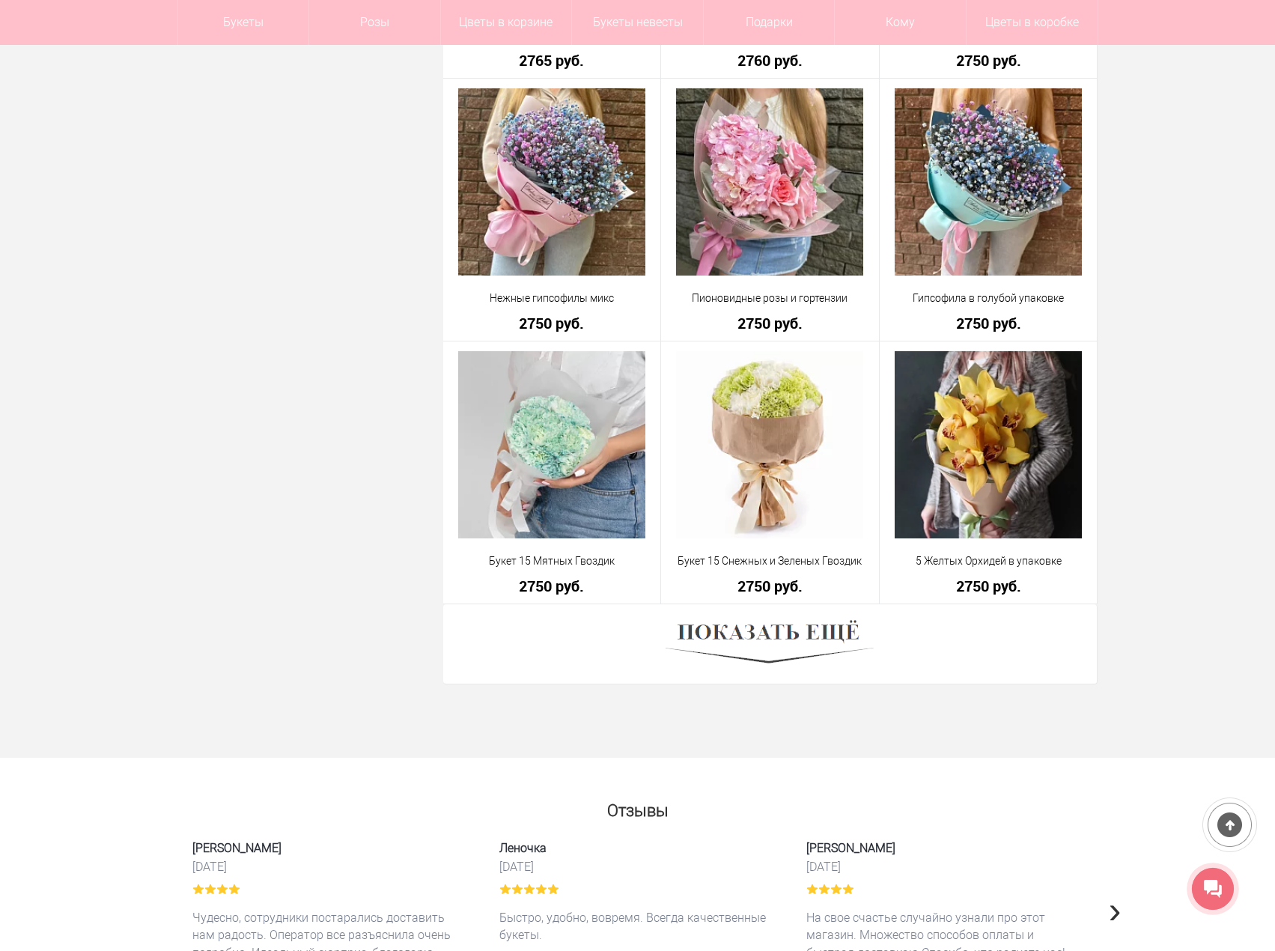
click at [950, 640] on div at bounding box center [770, 644] width 654 height 80
click at [823, 632] on img at bounding box center [770, 644] width 208 height 57
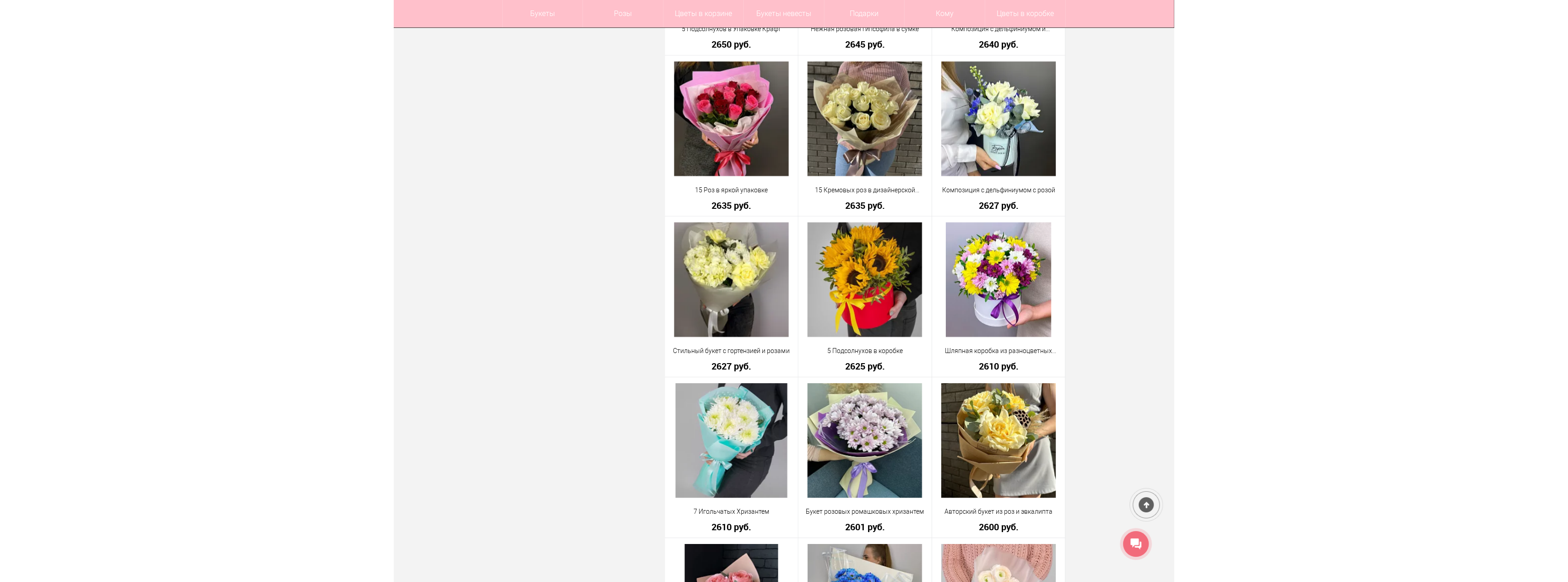
scroll to position [17251, 0]
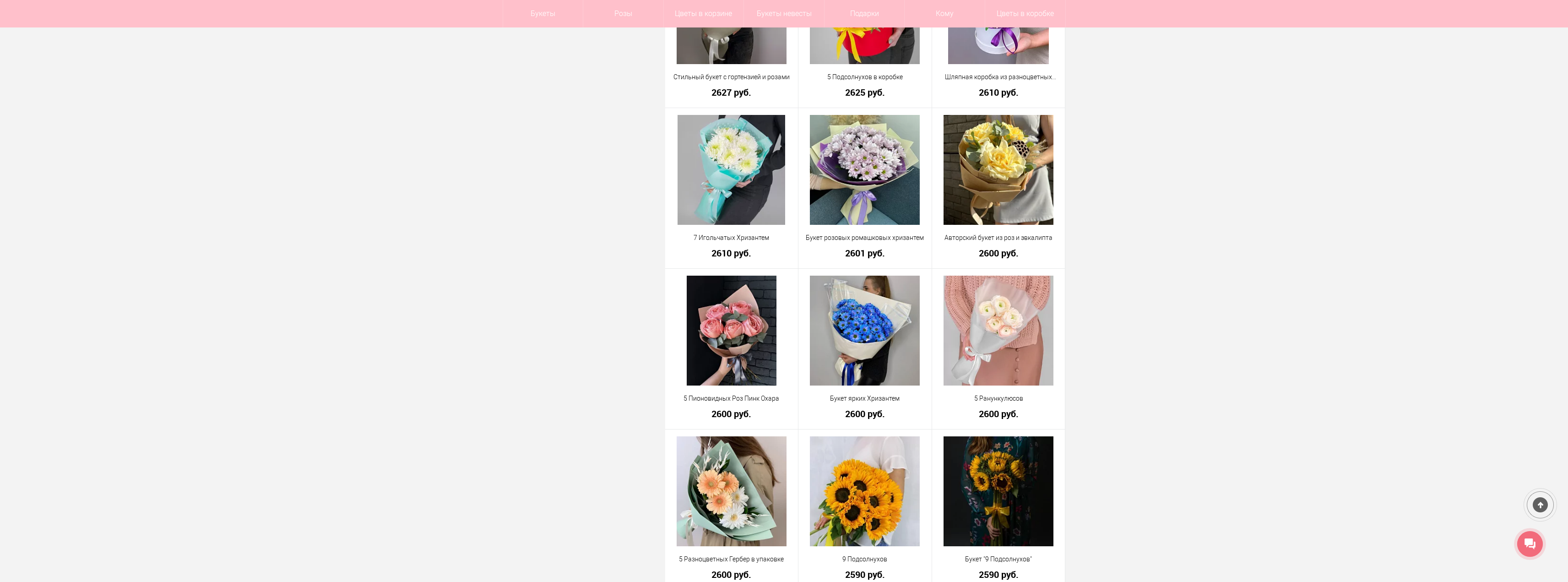
drag, startPoint x: 616, startPoint y: 431, endPoint x: 609, endPoint y: 403, distance: 28.9
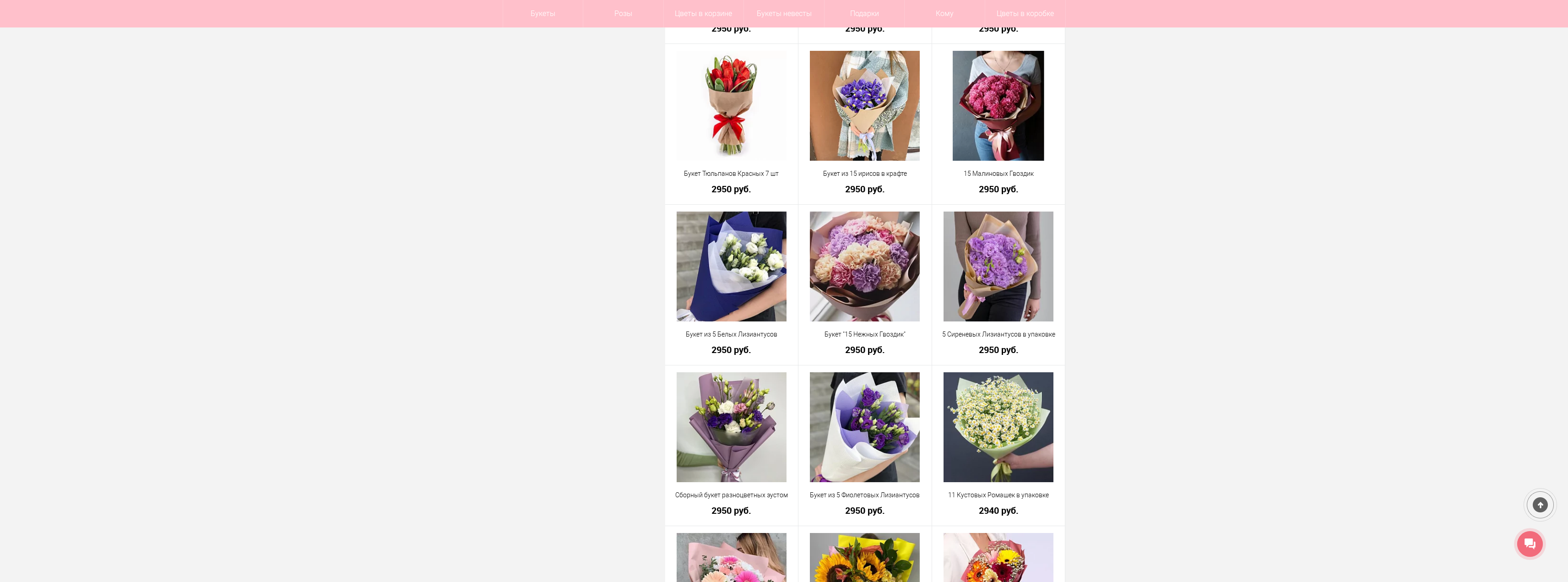
drag, startPoint x: 643, startPoint y: 425, endPoint x: 659, endPoint y: 248, distance: 177.7
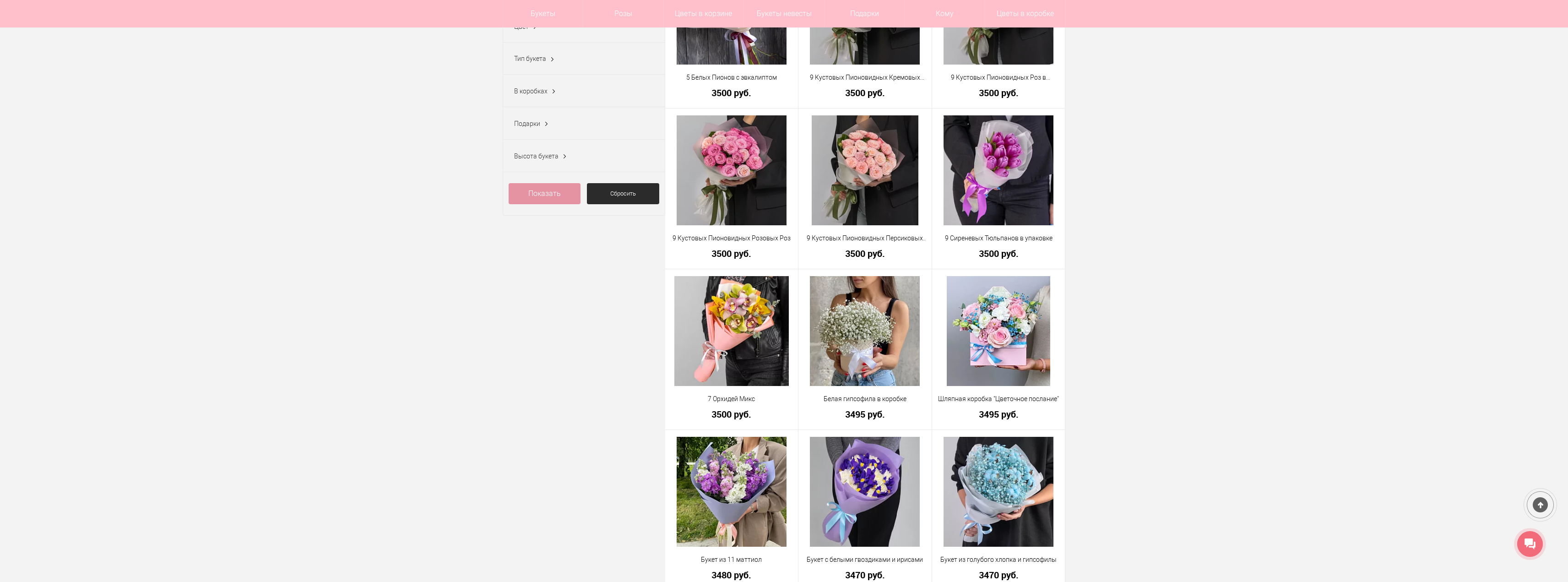
scroll to position [347, 0]
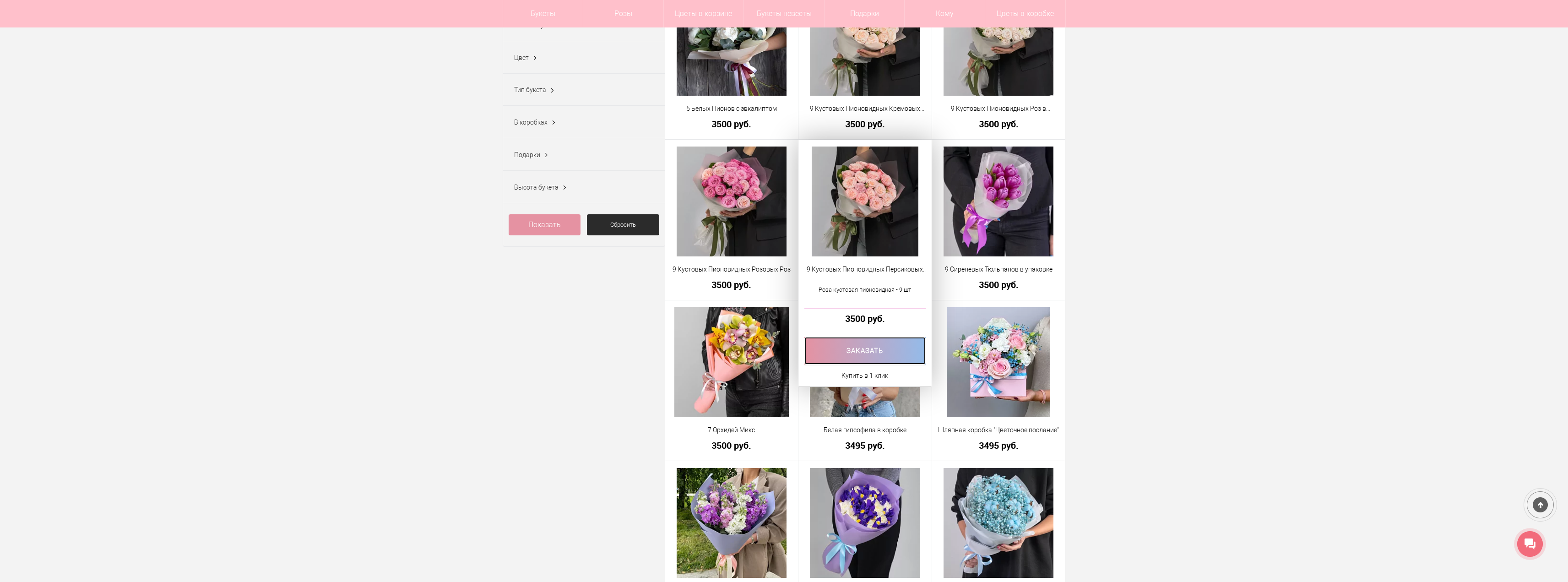
click at [779, 353] on link at bounding box center [865, 350] width 121 height 28
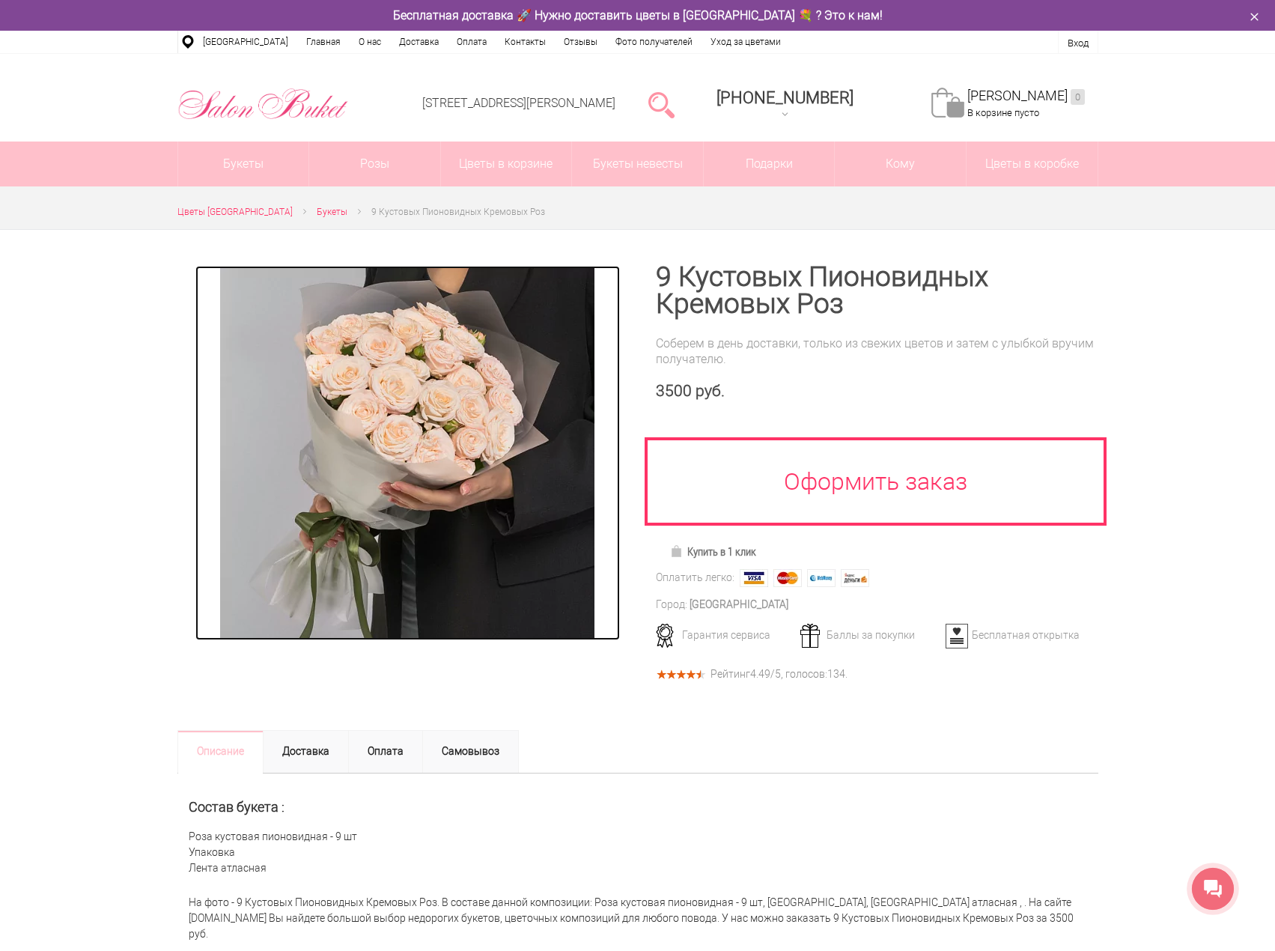
click at [412, 446] on img at bounding box center [407, 453] width 374 height 374
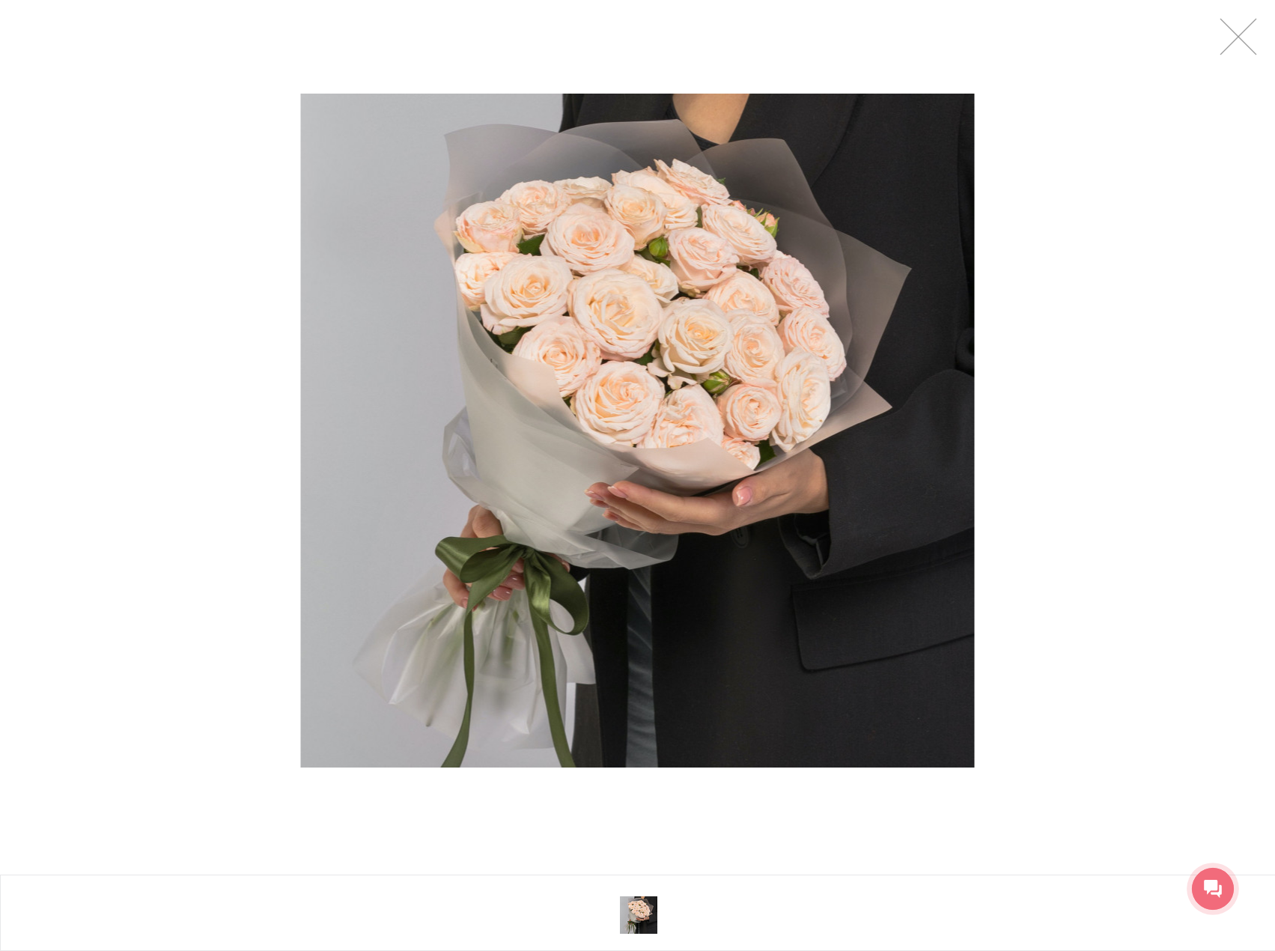
click at [1259, 55] on div at bounding box center [637, 430] width 1275 height 861
click at [1255, 42] on link at bounding box center [1238, 36] width 37 height 37
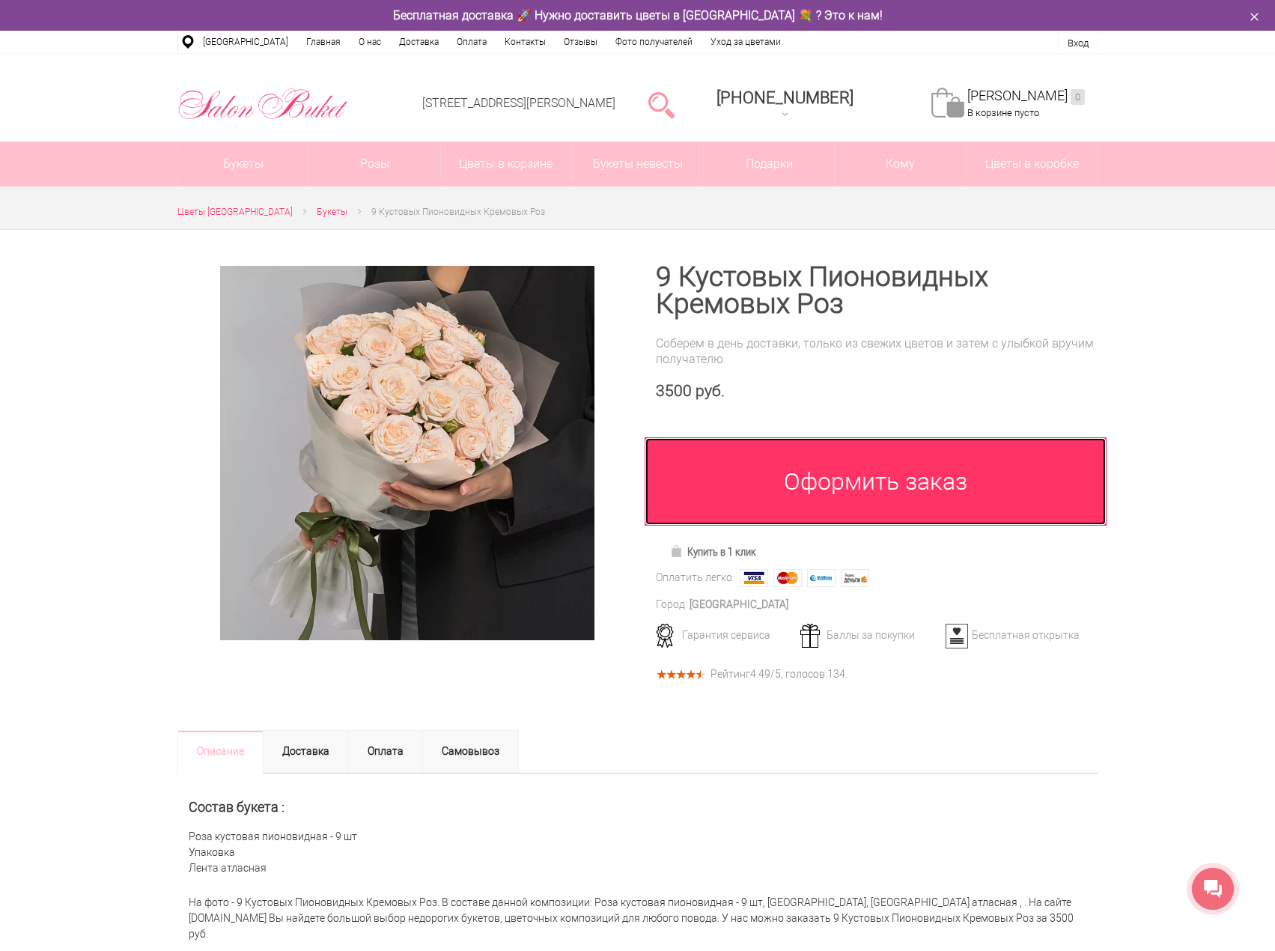
drag, startPoint x: 824, startPoint y: 508, endPoint x: 824, endPoint y: 516, distance: 7.5
click at [824, 508] on link "Оформить заказ" at bounding box center [876, 481] width 463 height 88
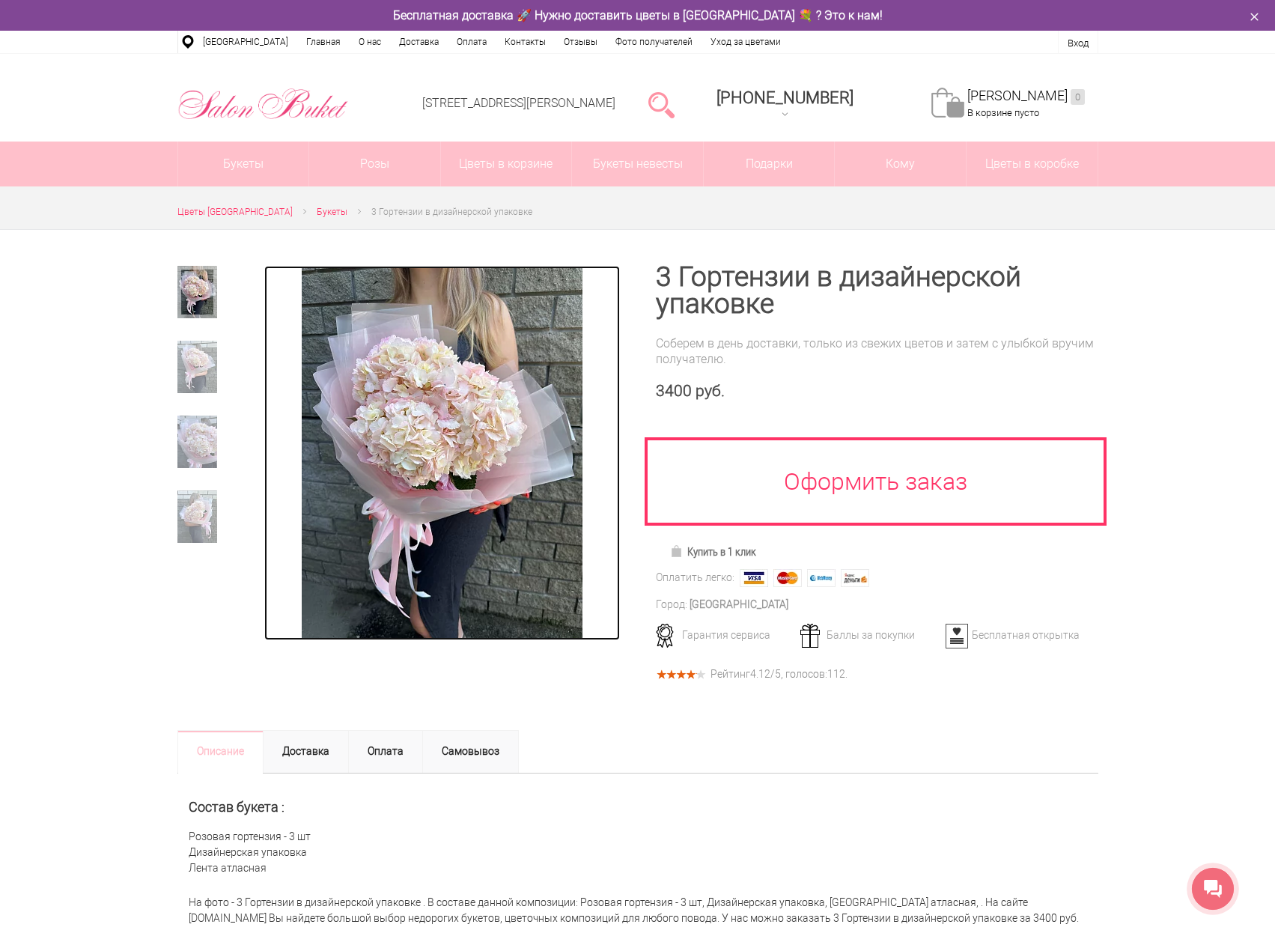
click at [430, 395] on img at bounding box center [442, 453] width 281 height 374
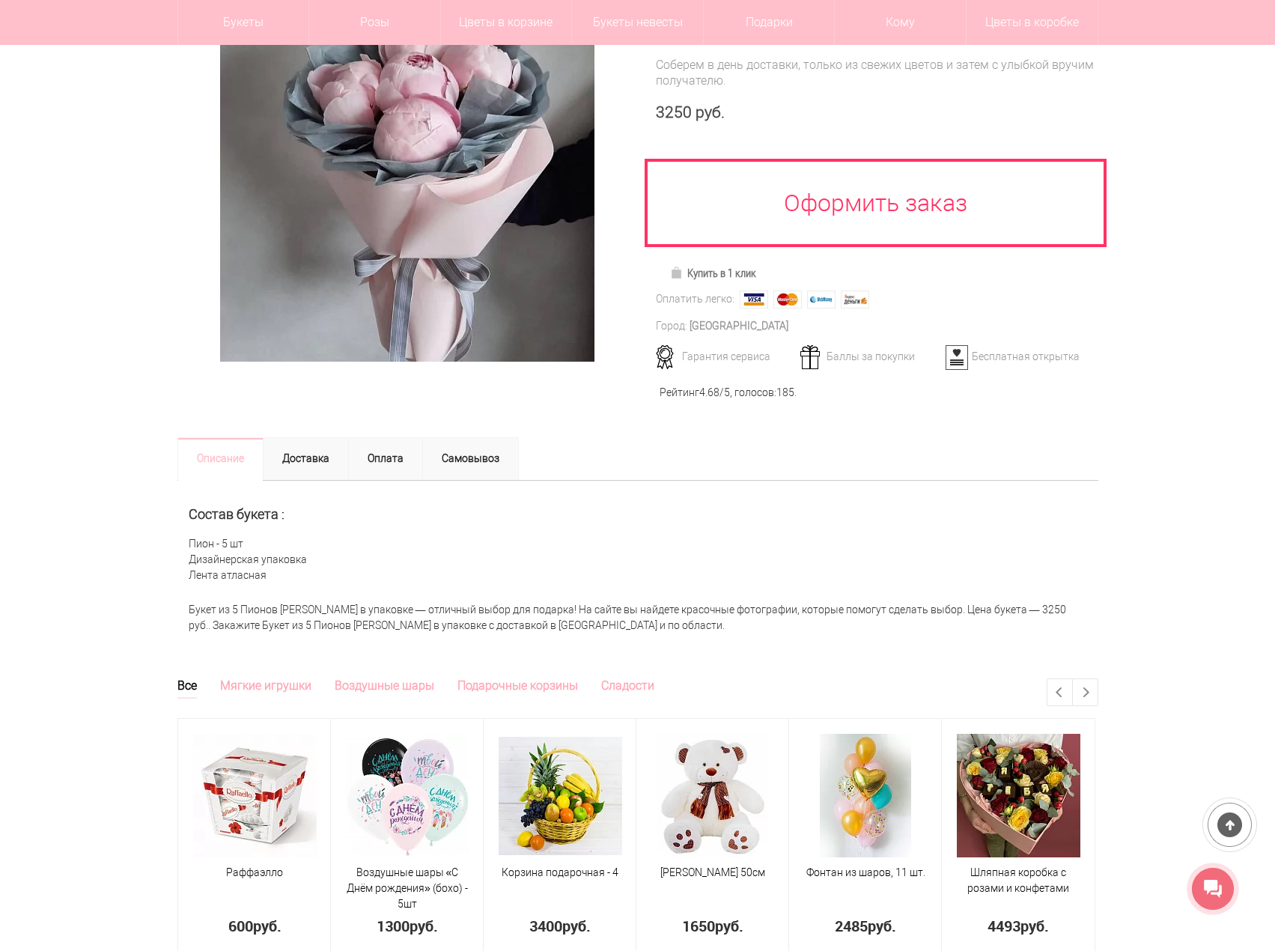
scroll to position [225, 0]
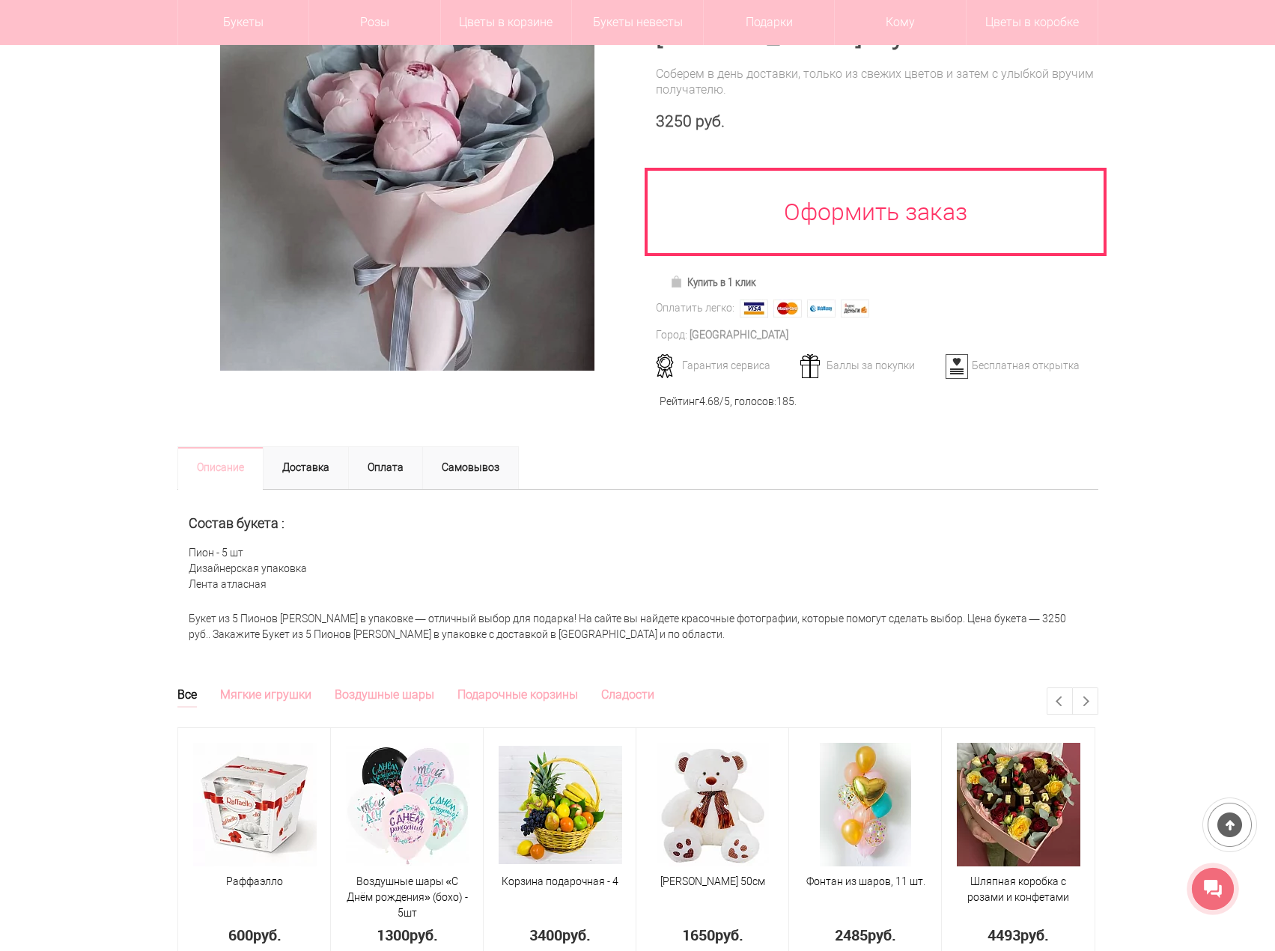
click at [1177, 111] on div at bounding box center [637, 324] width 1275 height 728
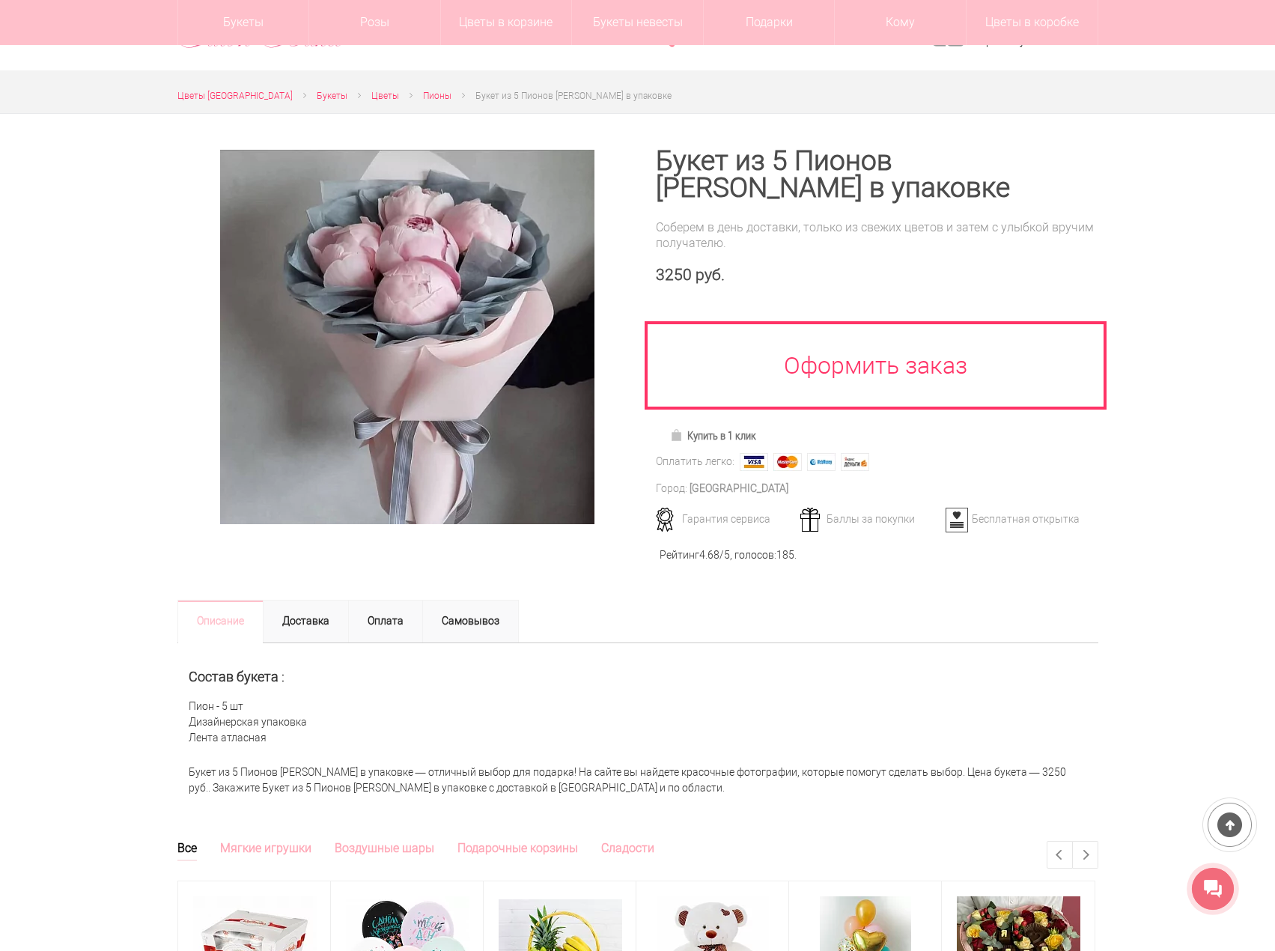
scroll to position [0, 0]
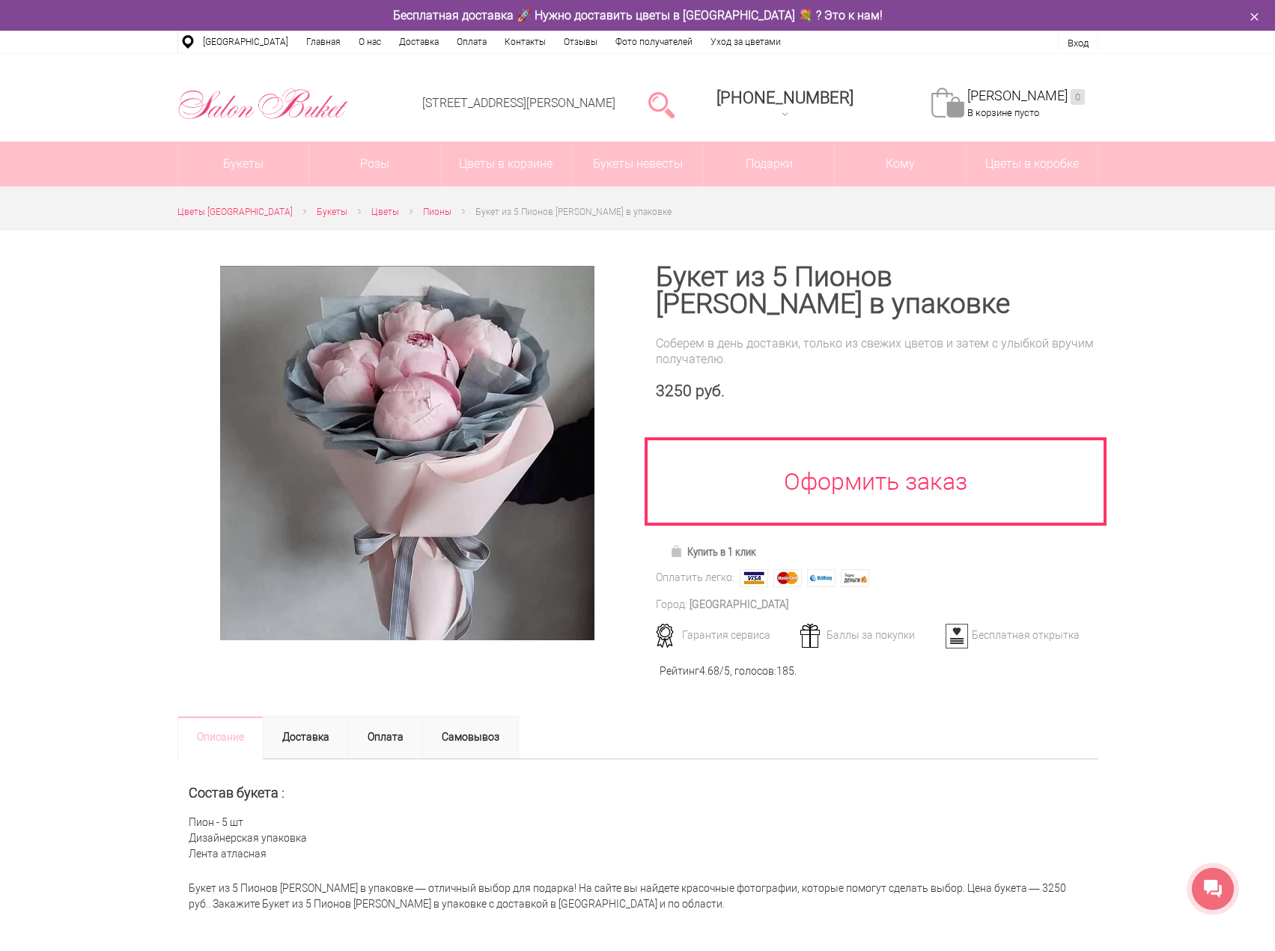
drag, startPoint x: 1186, startPoint y: 352, endPoint x: 1128, endPoint y: 175, distance: 186.1
click at [1186, 352] on div at bounding box center [637, 593] width 1275 height 728
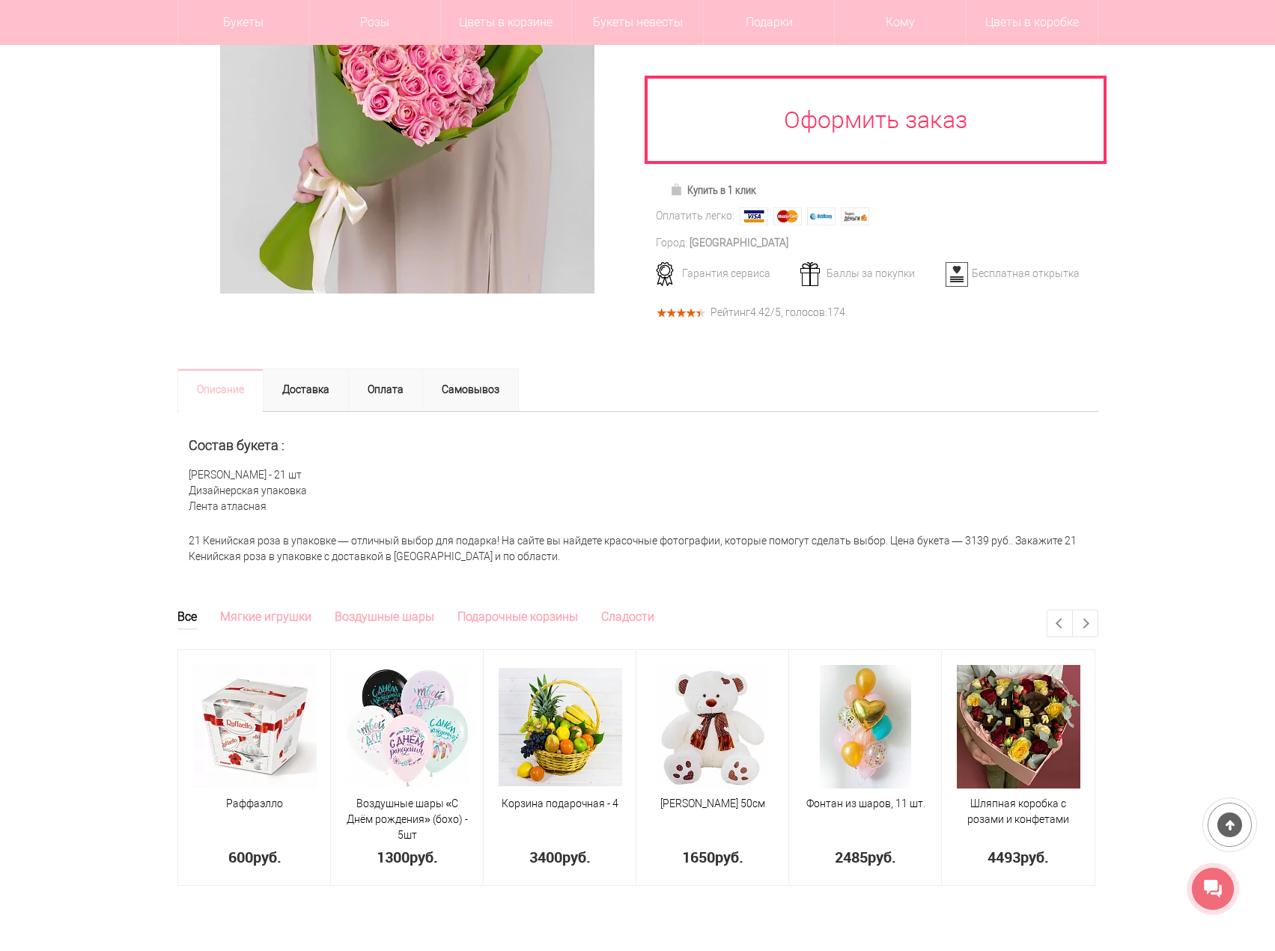
scroll to position [300, 0]
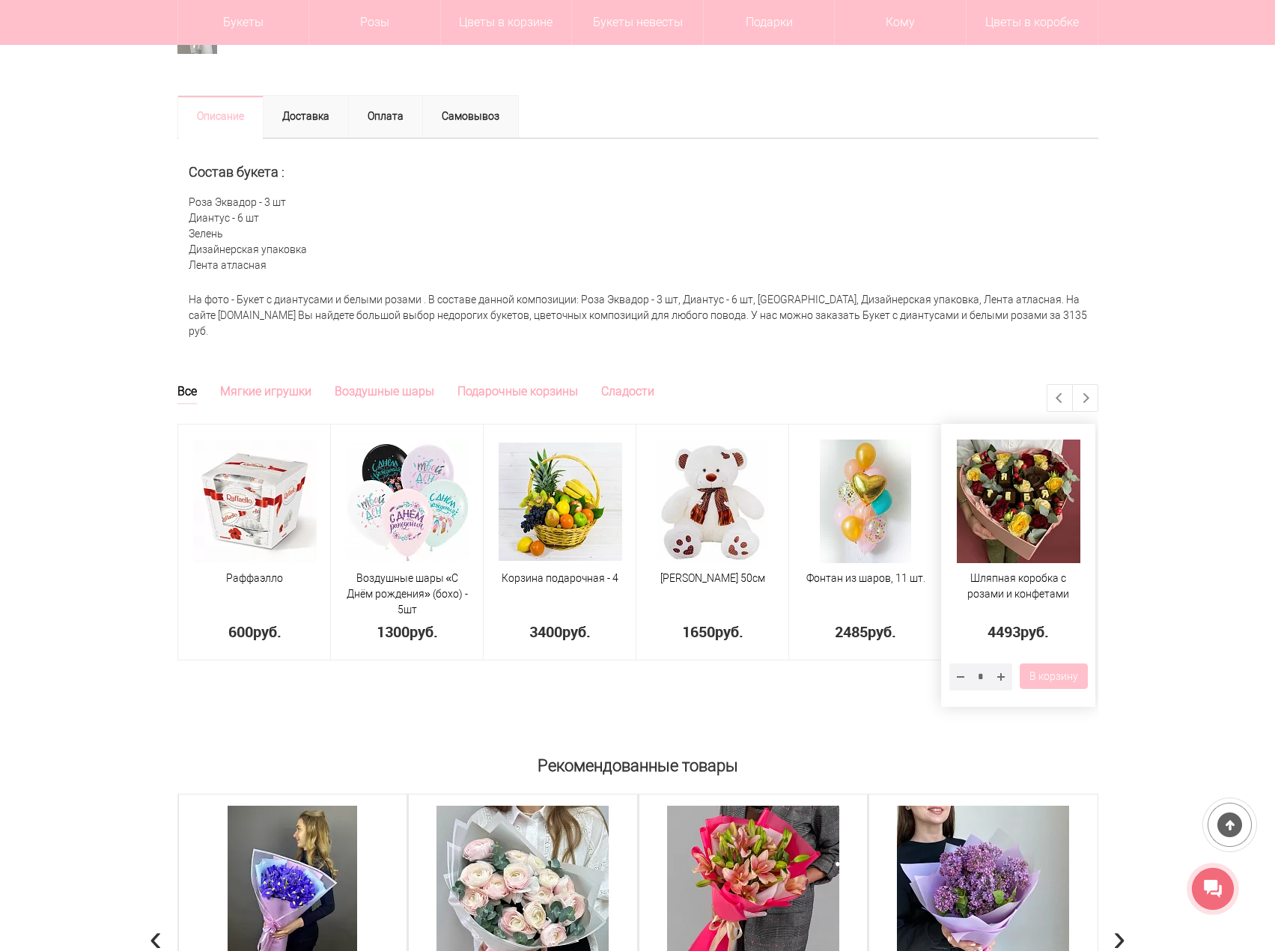
scroll to position [599, 0]
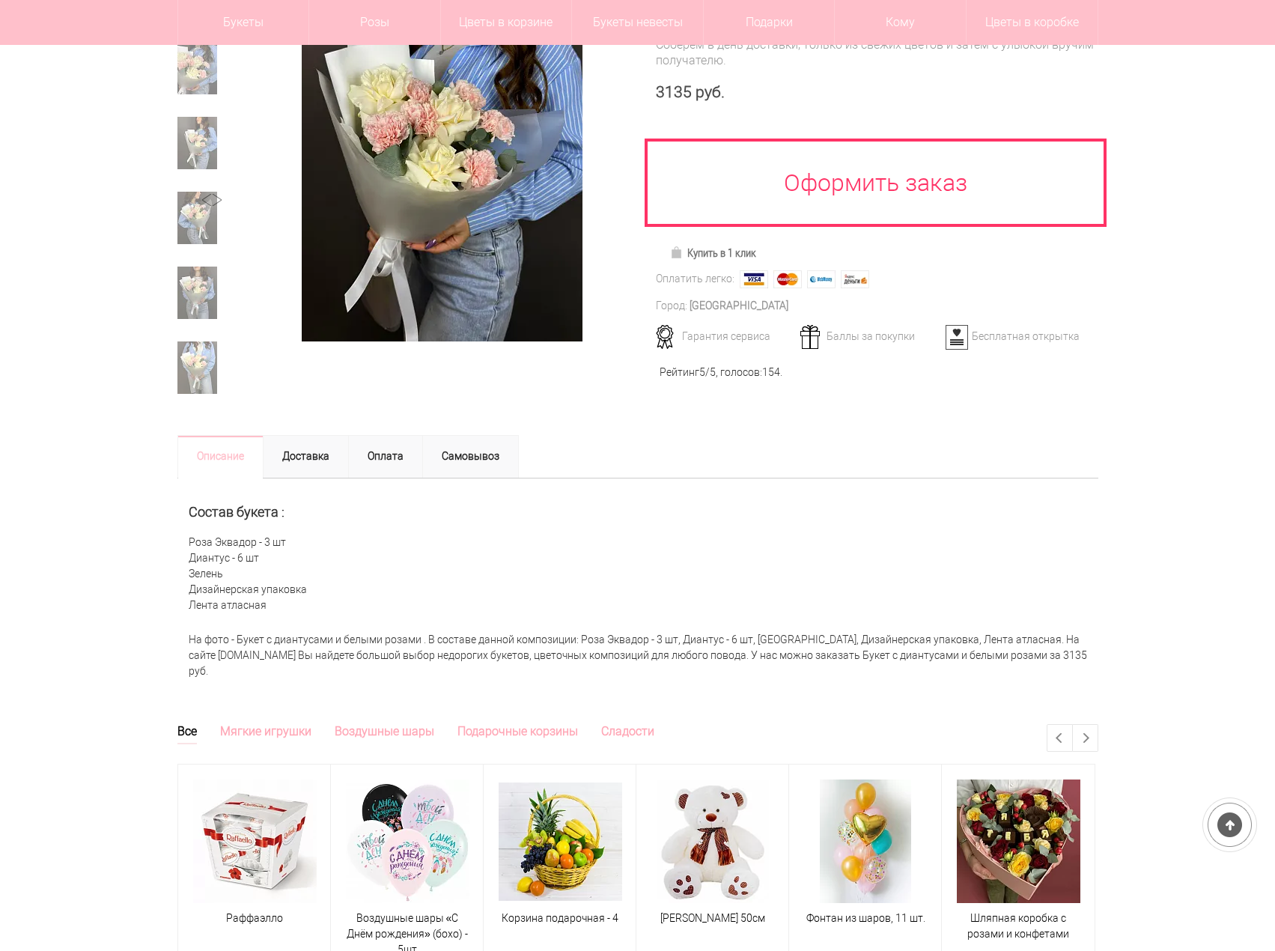
scroll to position [270, 0]
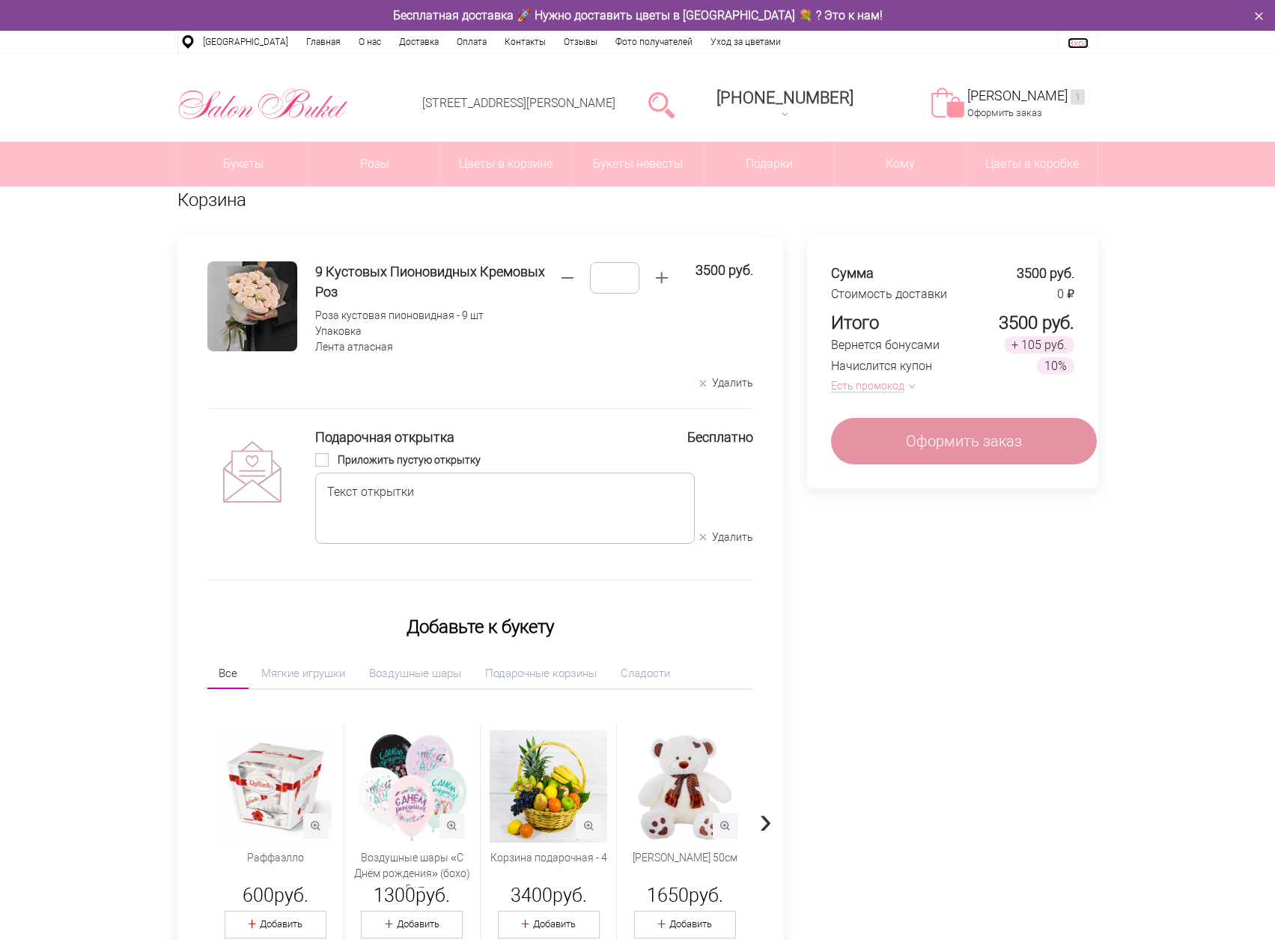
click at [1083, 43] on link "Вход" at bounding box center [1078, 42] width 21 height 11
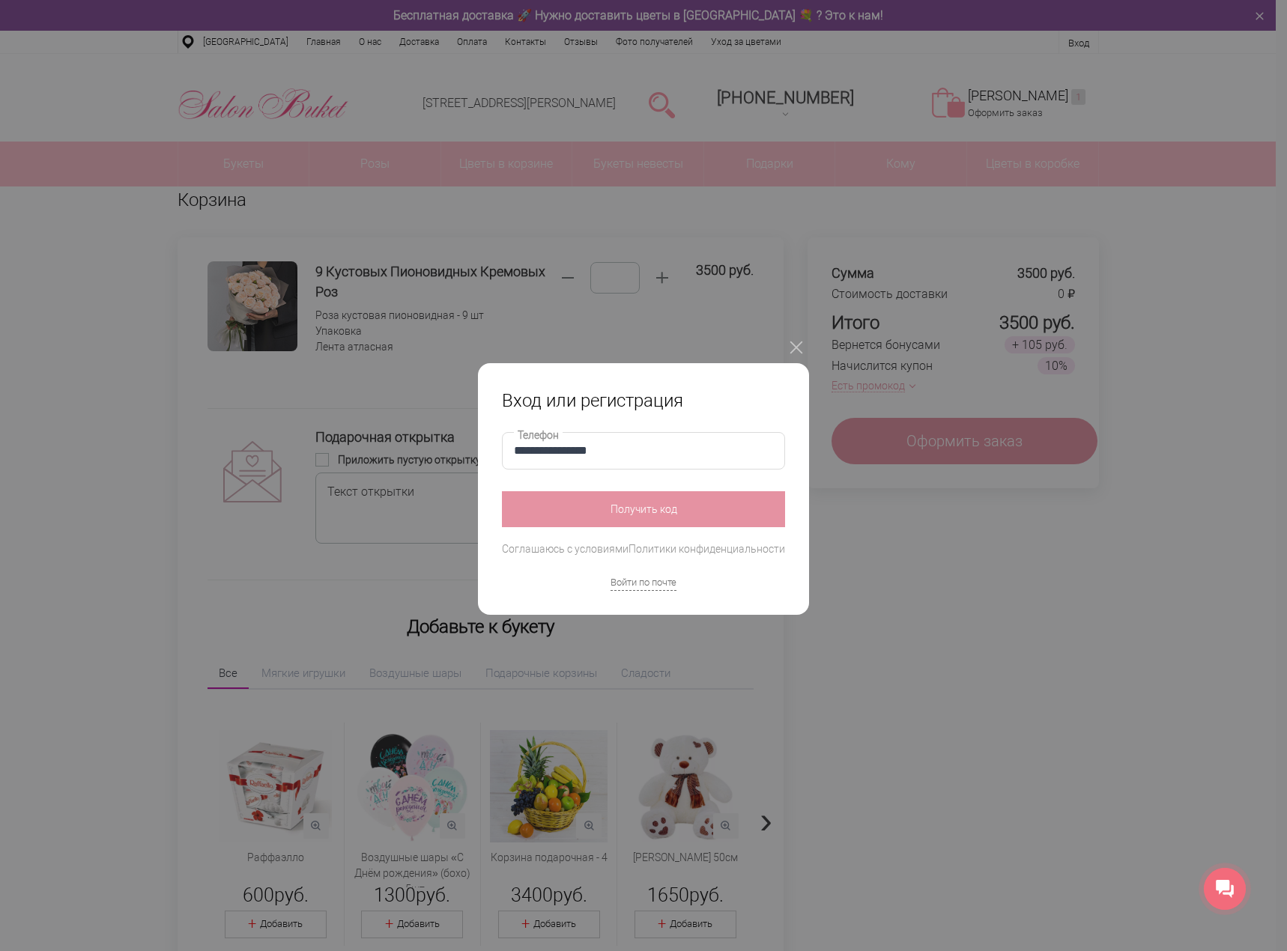
type input "**********"
click at [669, 508] on button "Получить код" at bounding box center [643, 509] width 283 height 36
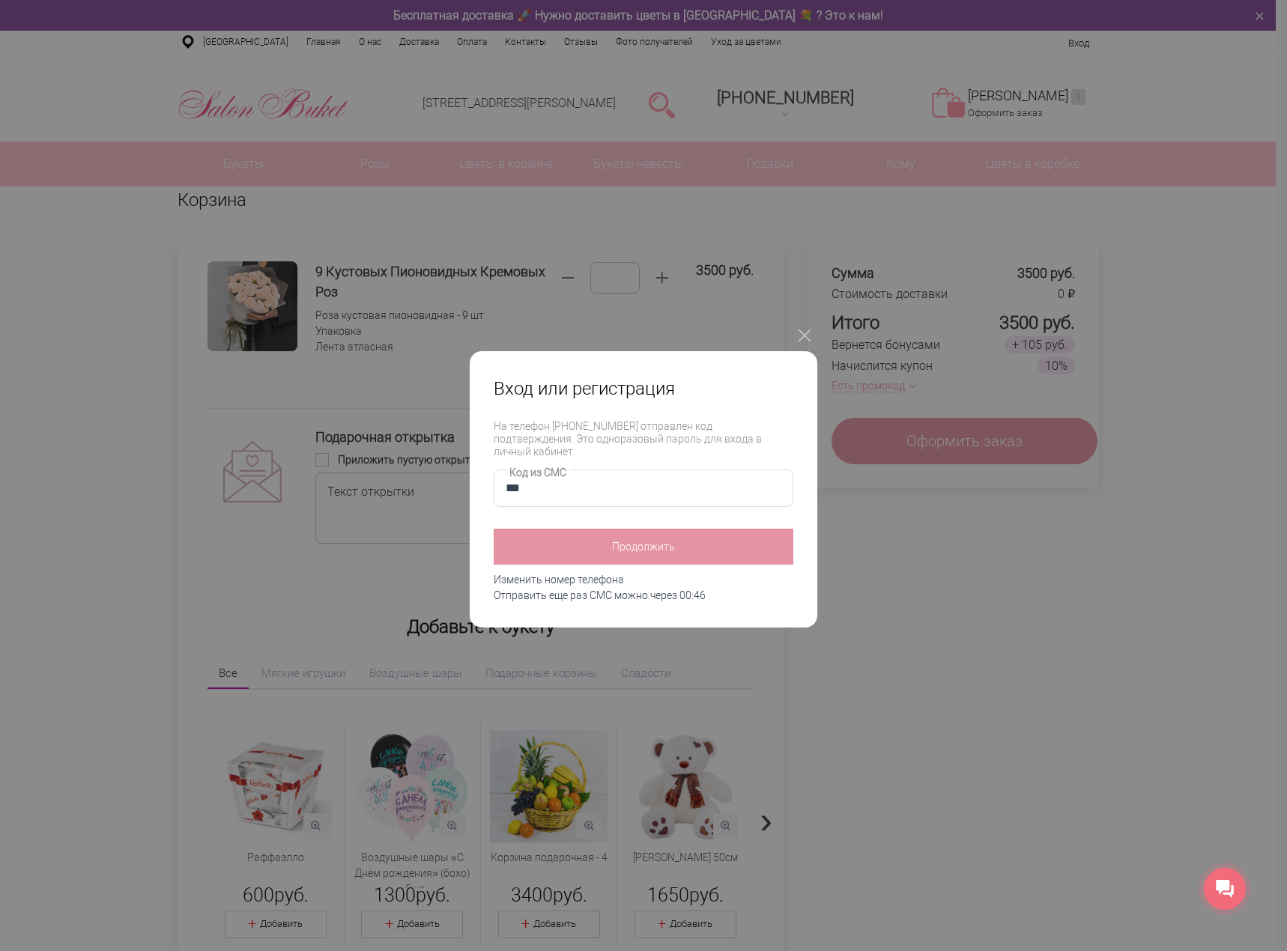
type input "****"
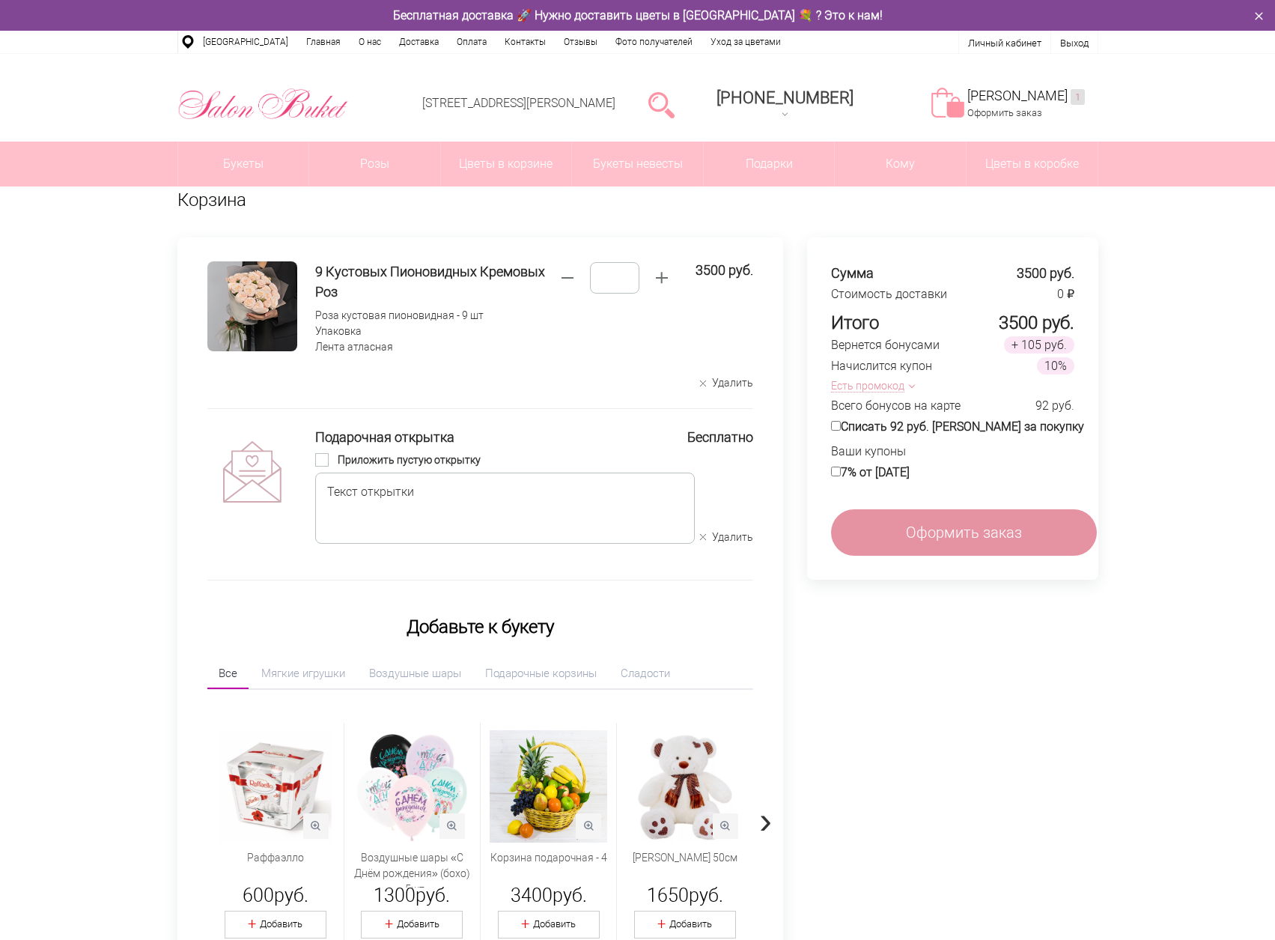
click at [915, 385] on span "button" at bounding box center [912, 385] width 6 height 6
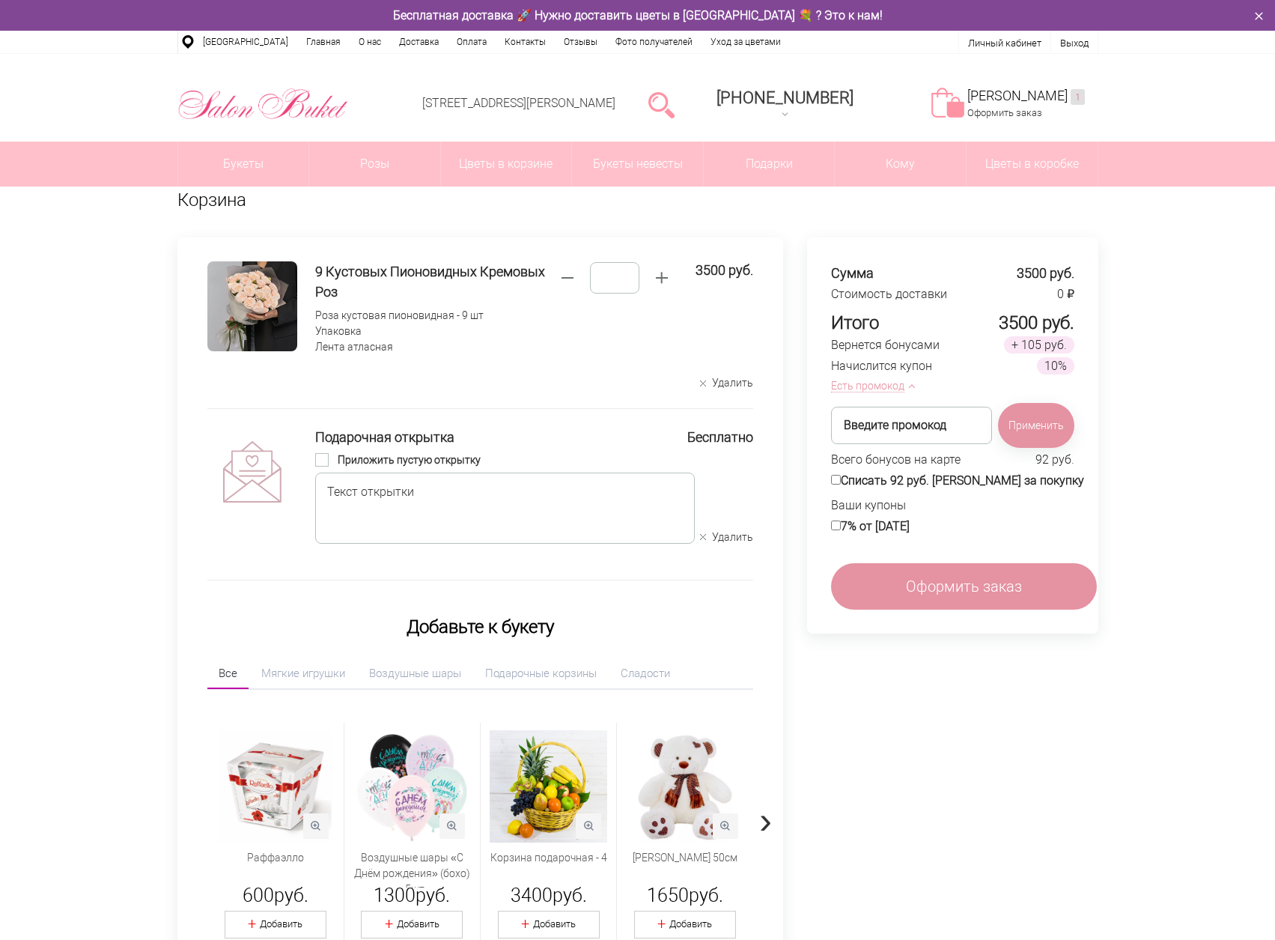
click at [915, 385] on span "button" at bounding box center [912, 385] width 6 height 6
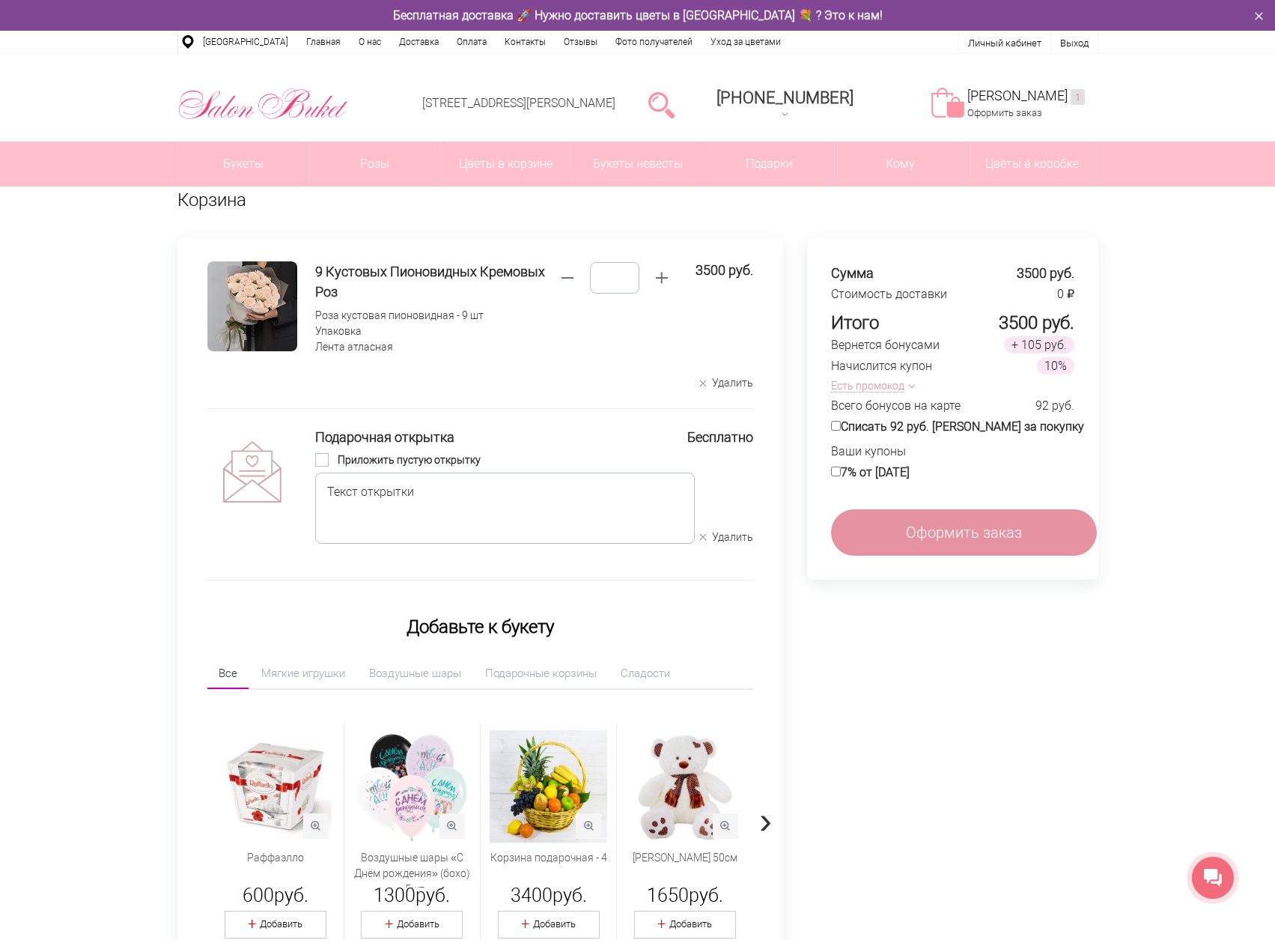
click at [915, 385] on span "button" at bounding box center [912, 385] width 6 height 6
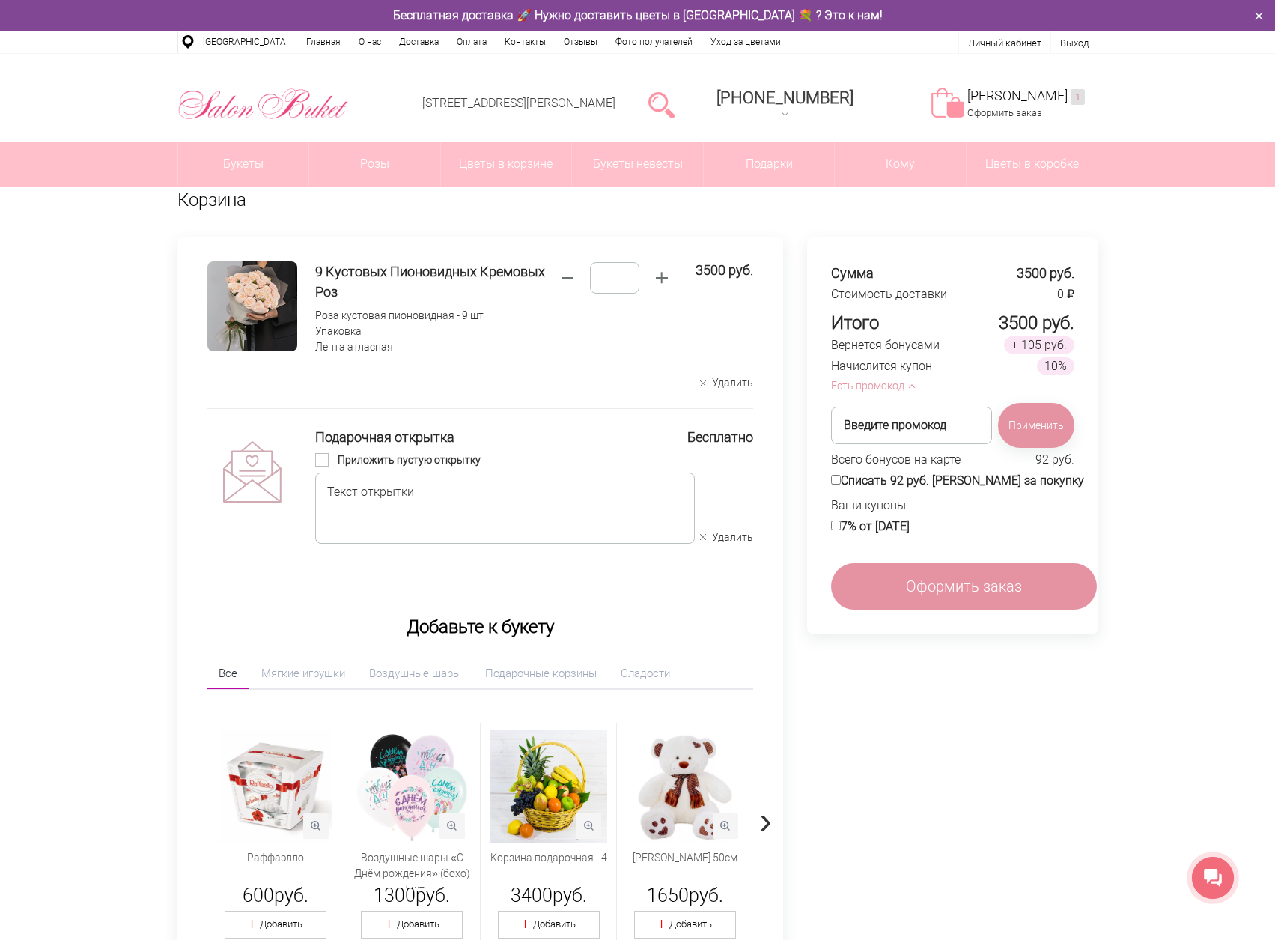
click at [915, 385] on span "button" at bounding box center [912, 385] width 6 height 6
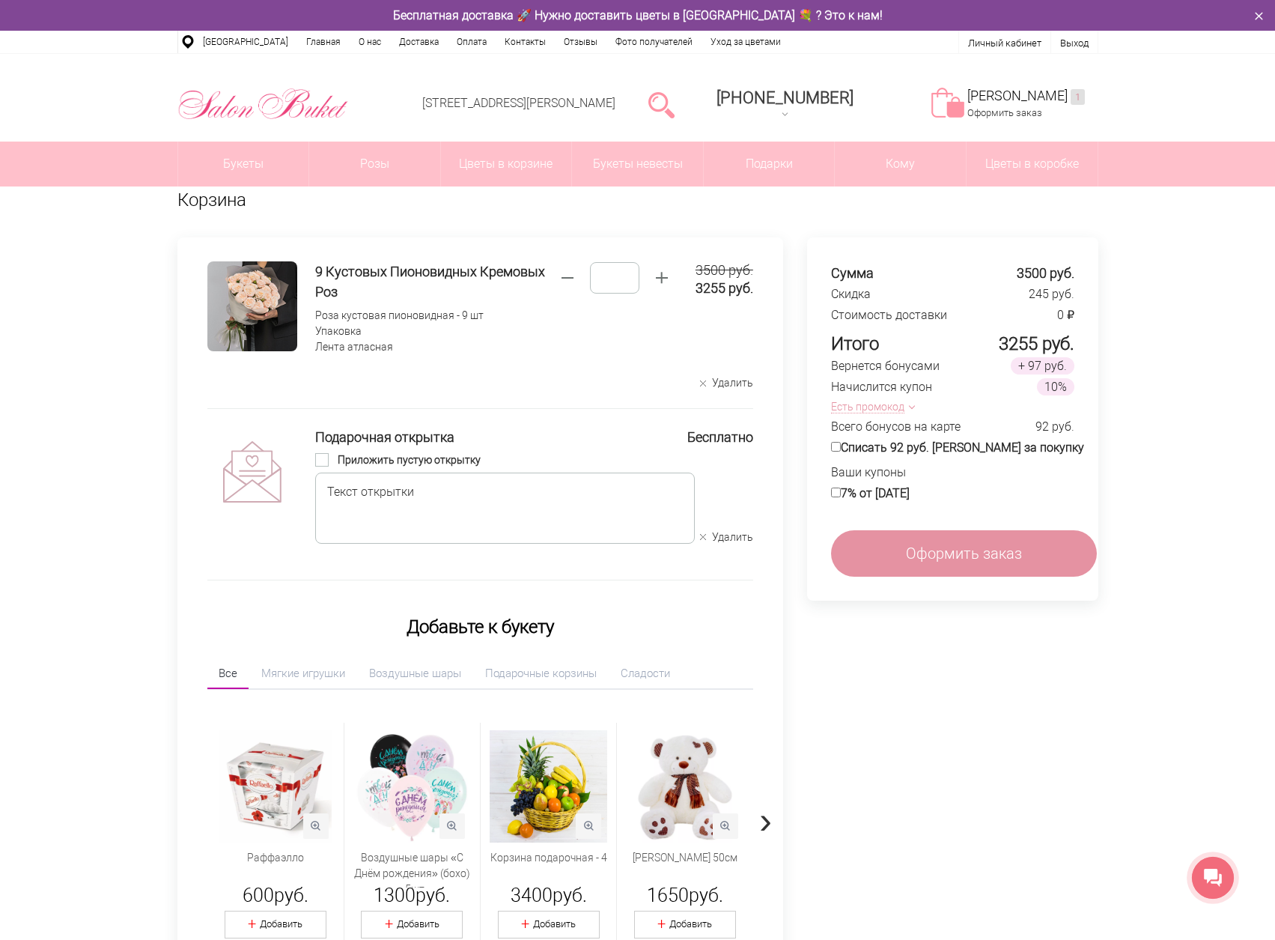
click at [742, 536] on button "Удалить" at bounding box center [726, 537] width 53 height 14
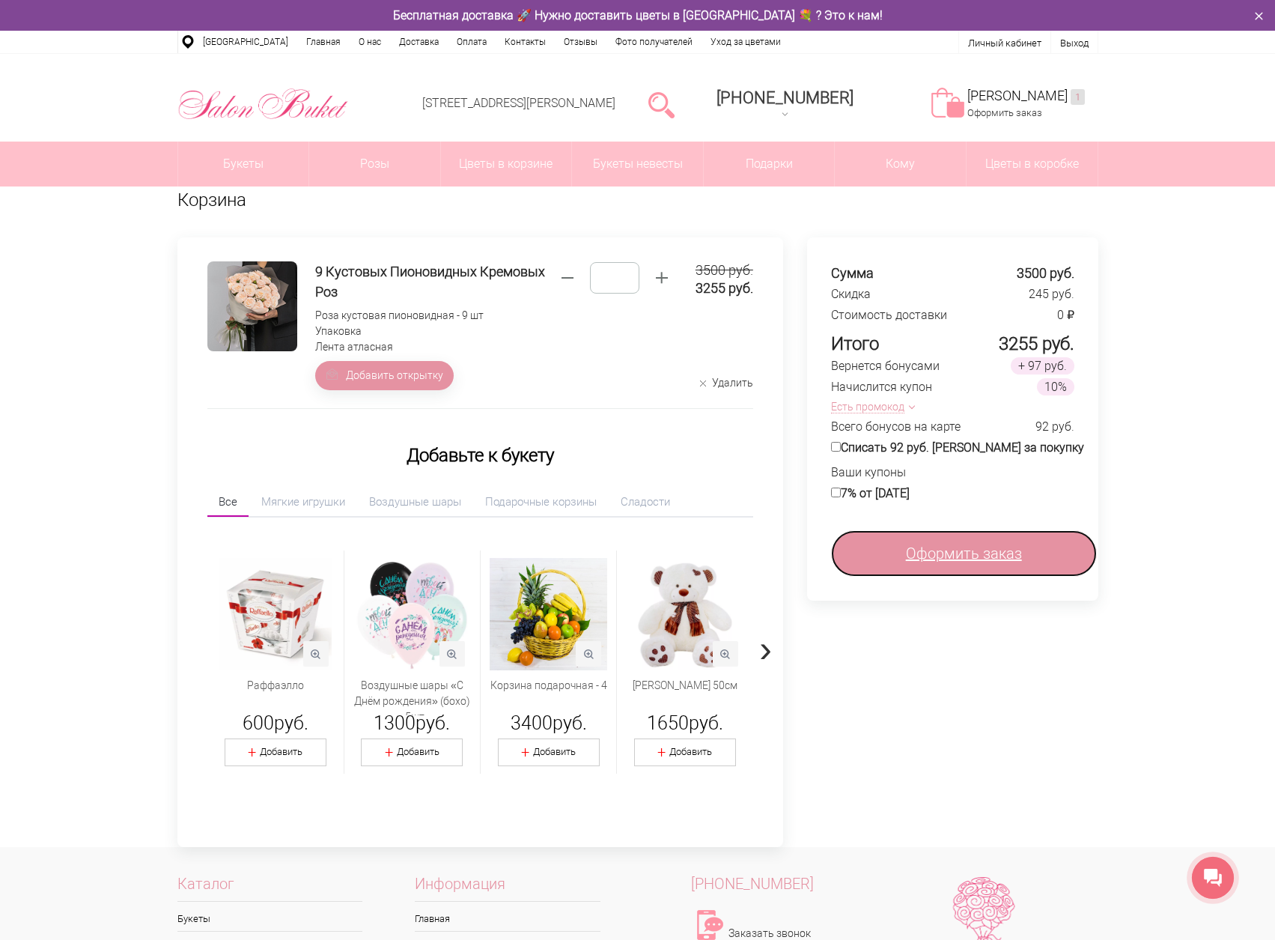
click at [954, 562] on span "Оформить заказ" at bounding box center [964, 553] width 116 height 22
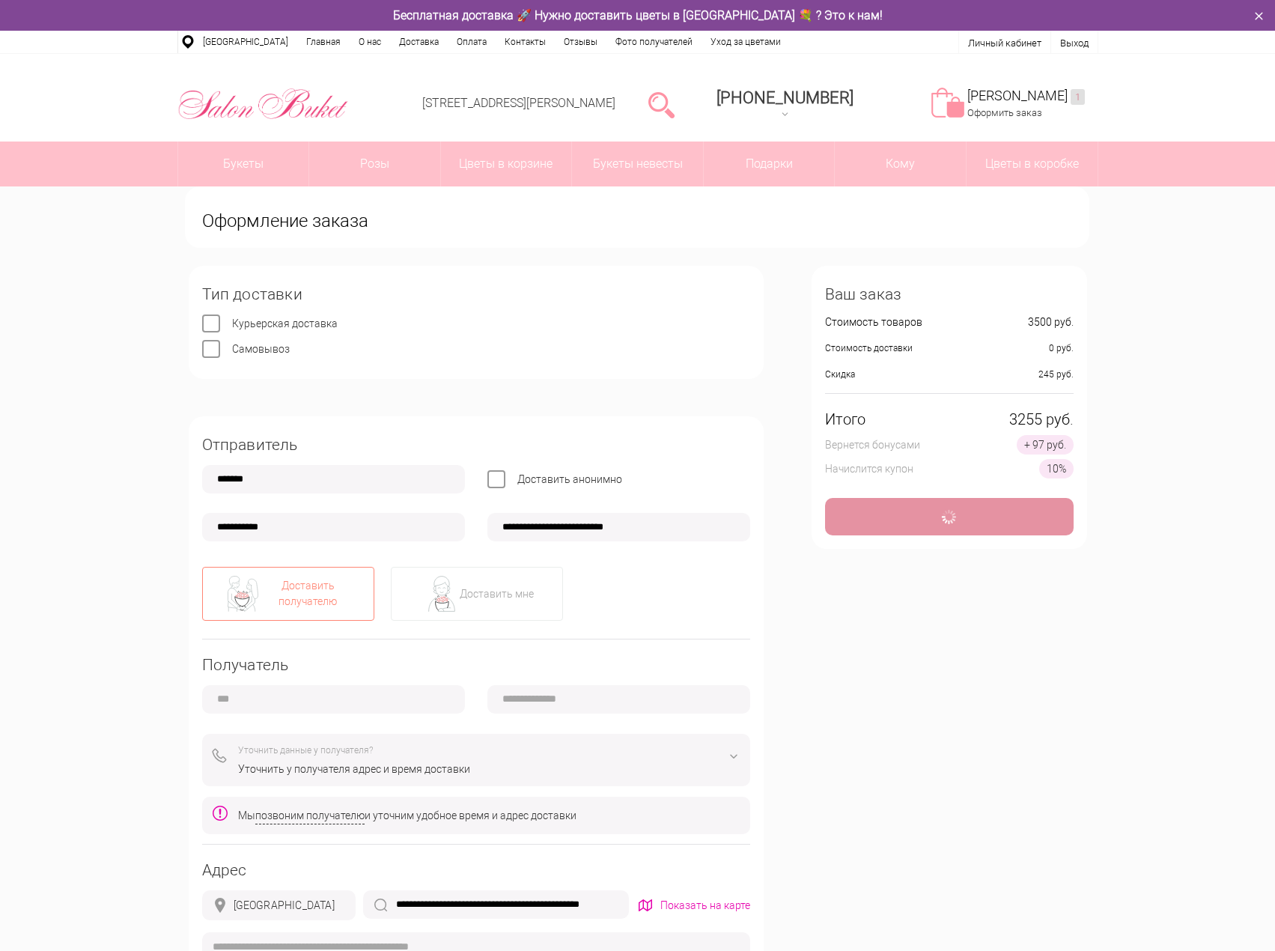
type input "**********"
click at [247, 347] on span "Самовывоз" at bounding box center [261, 349] width 58 height 12
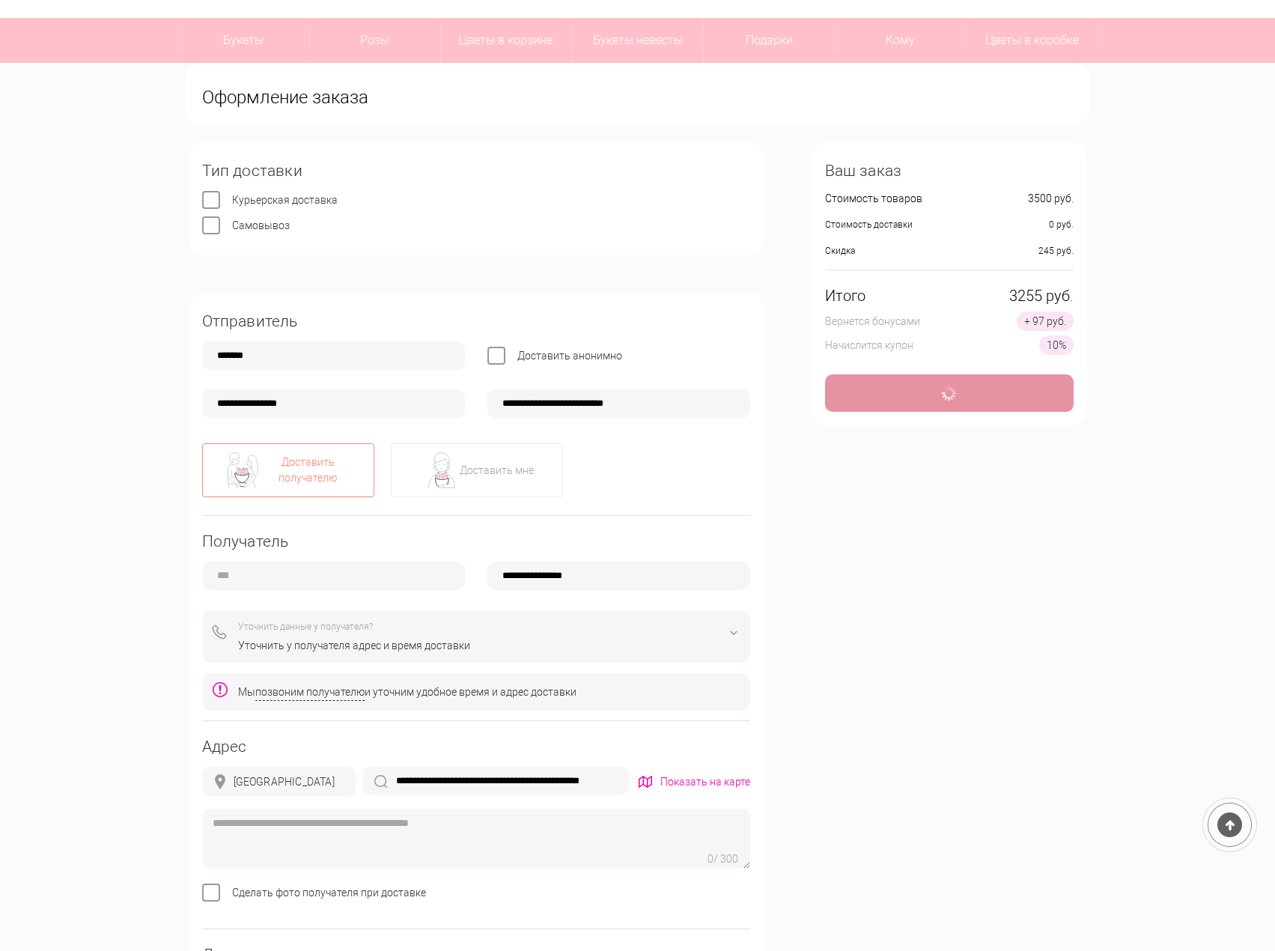
scroll to position [150, 0]
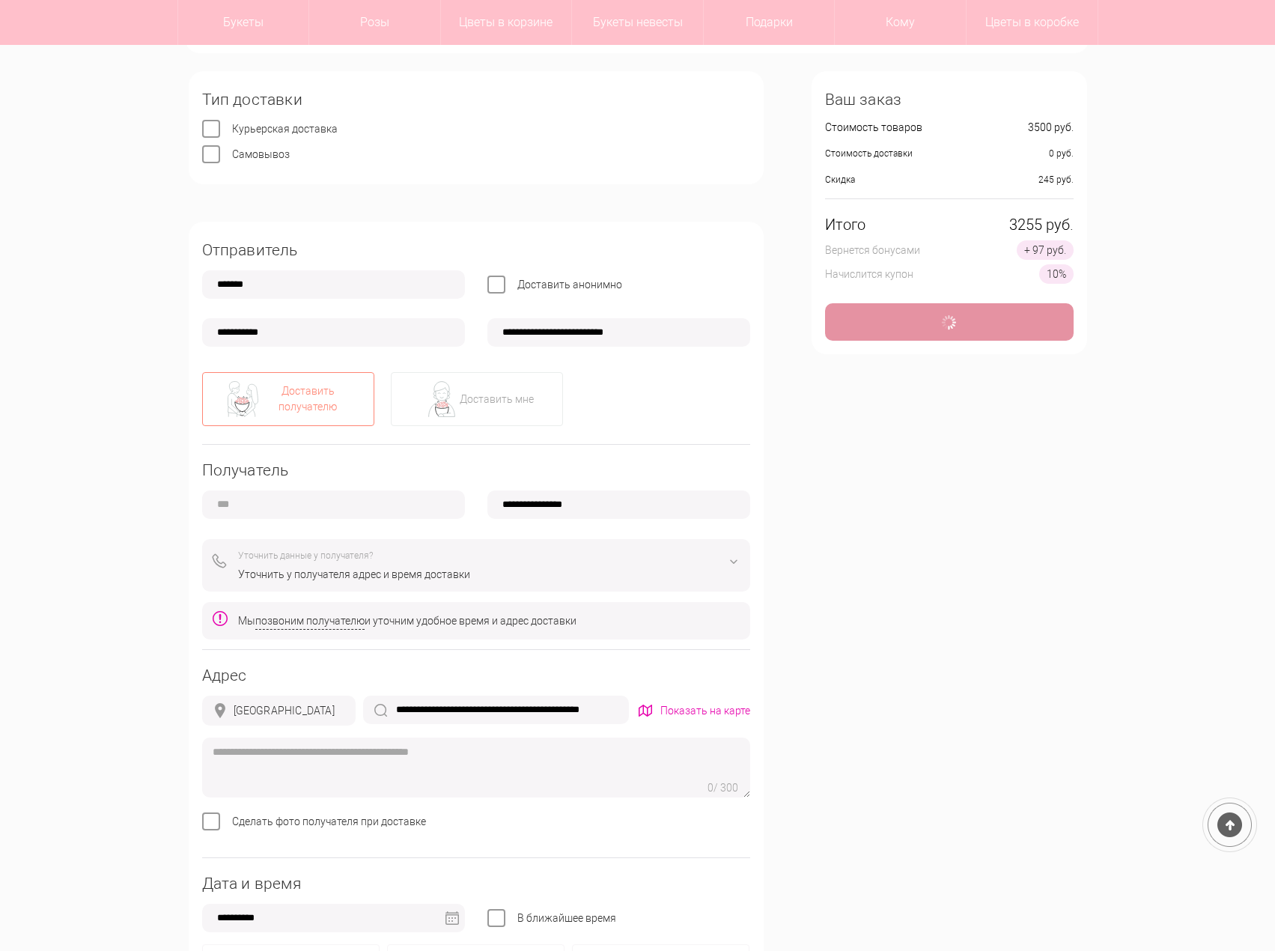
type input "**********"
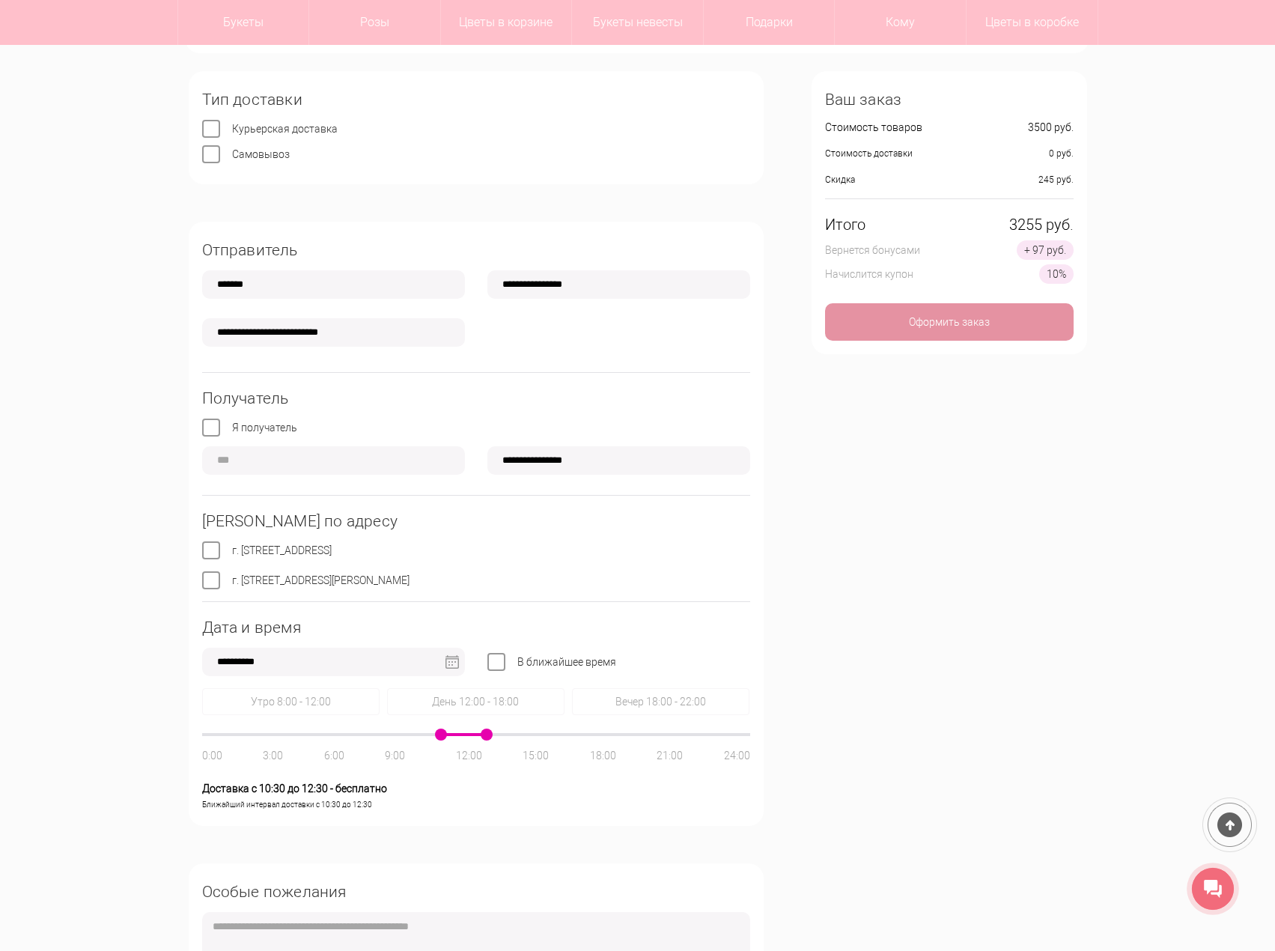
click at [280, 428] on span "Я получатель" at bounding box center [264, 428] width 65 height 12
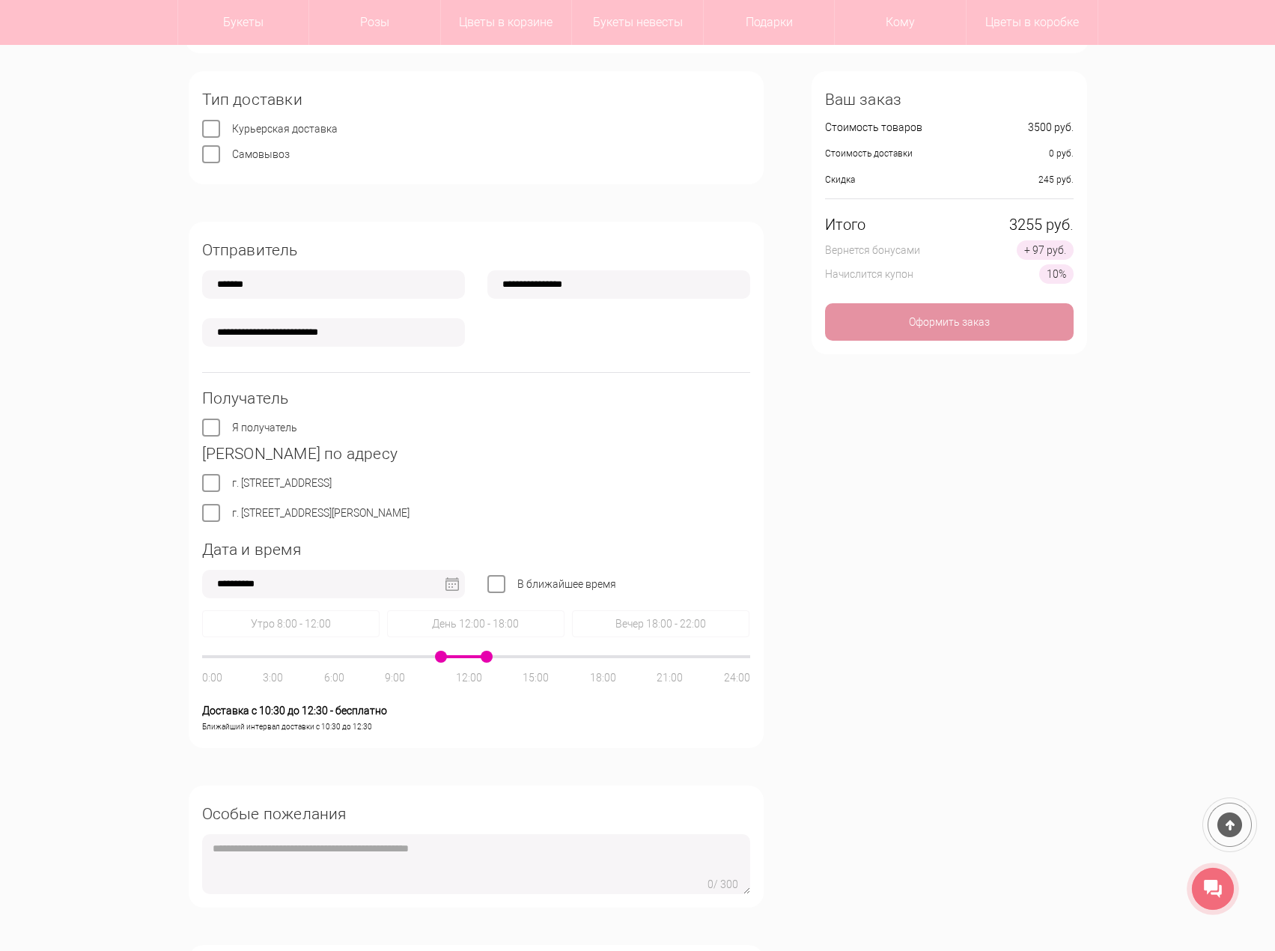
click at [370, 511] on span "г. Нижний Новгород, ул. Ванеева, д. 19" at bounding box center [320, 513] width 177 height 12
drag, startPoint x: 488, startPoint y: 520, endPoint x: 353, endPoint y: 516, distance: 134.8
click at [353, 516] on div "**********" at bounding box center [476, 485] width 575 height 526
click at [462, 523] on div "**********" at bounding box center [476, 485] width 575 height 526
drag, startPoint x: 437, startPoint y: 509, endPoint x: 238, endPoint y: 505, distance: 199.2
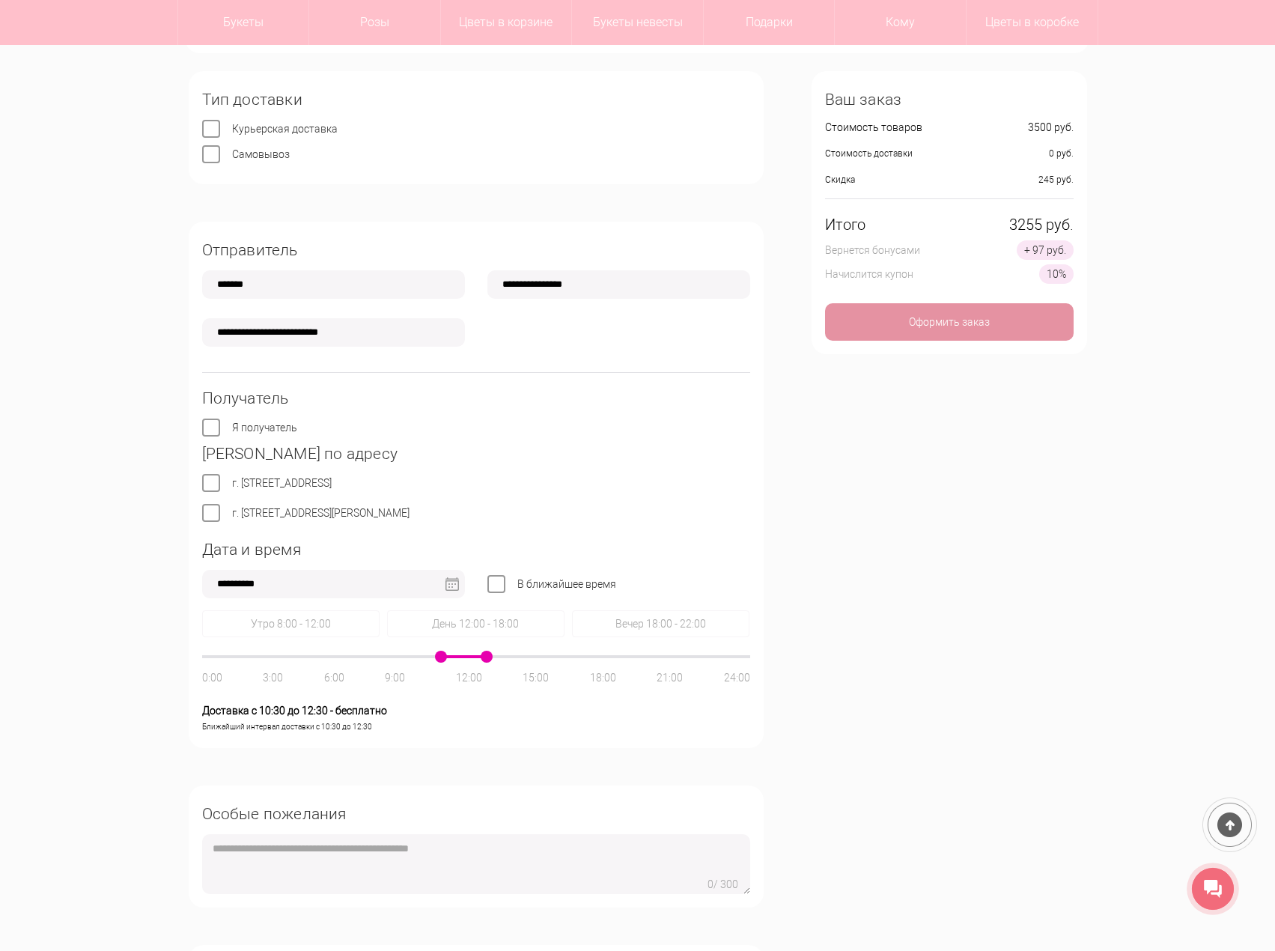
click at [238, 505] on div "г. Нижний Новгород, ул. Ванеева, д. 19" at bounding box center [476, 511] width 548 height 15
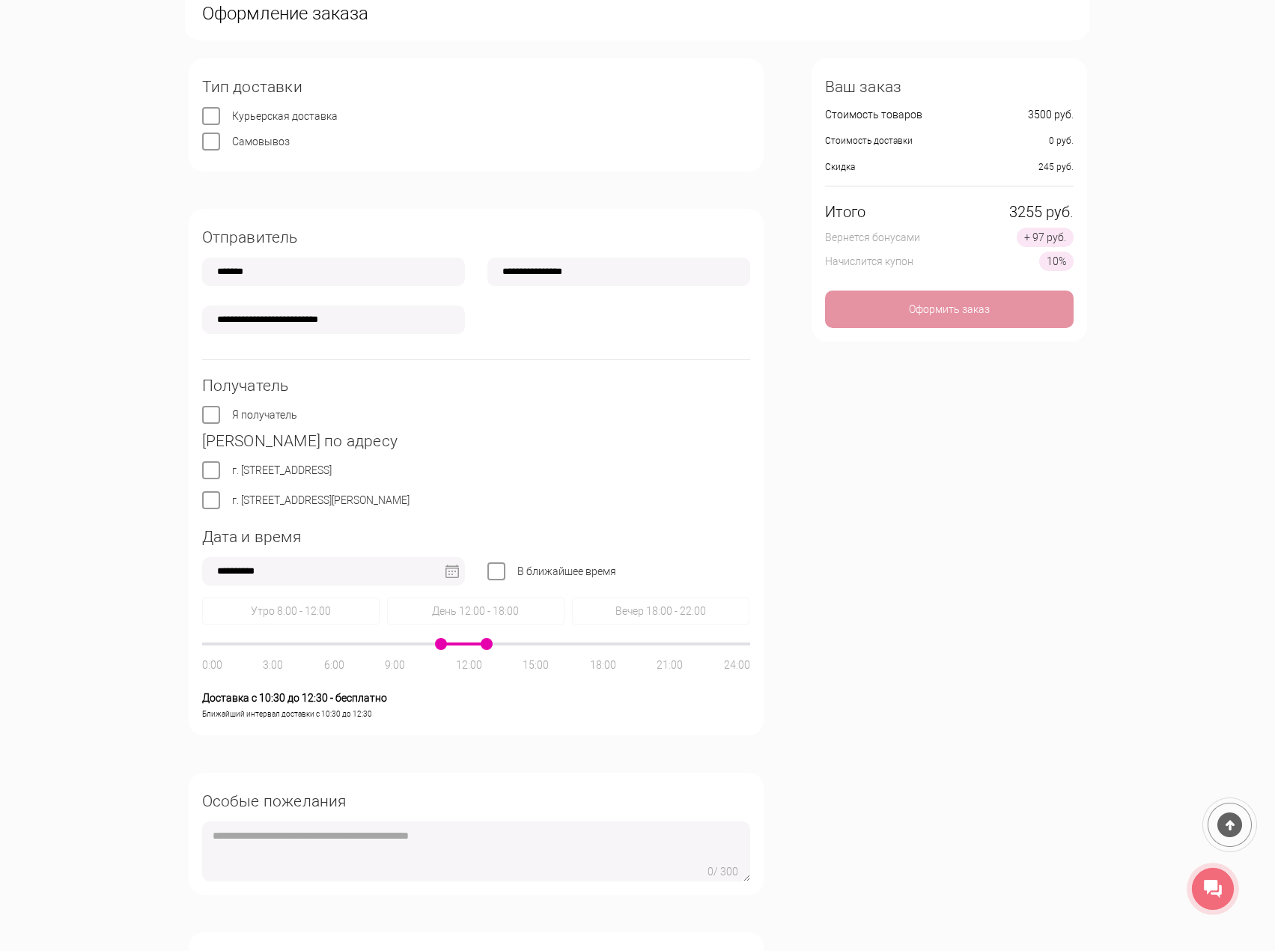
scroll to position [228, 0]
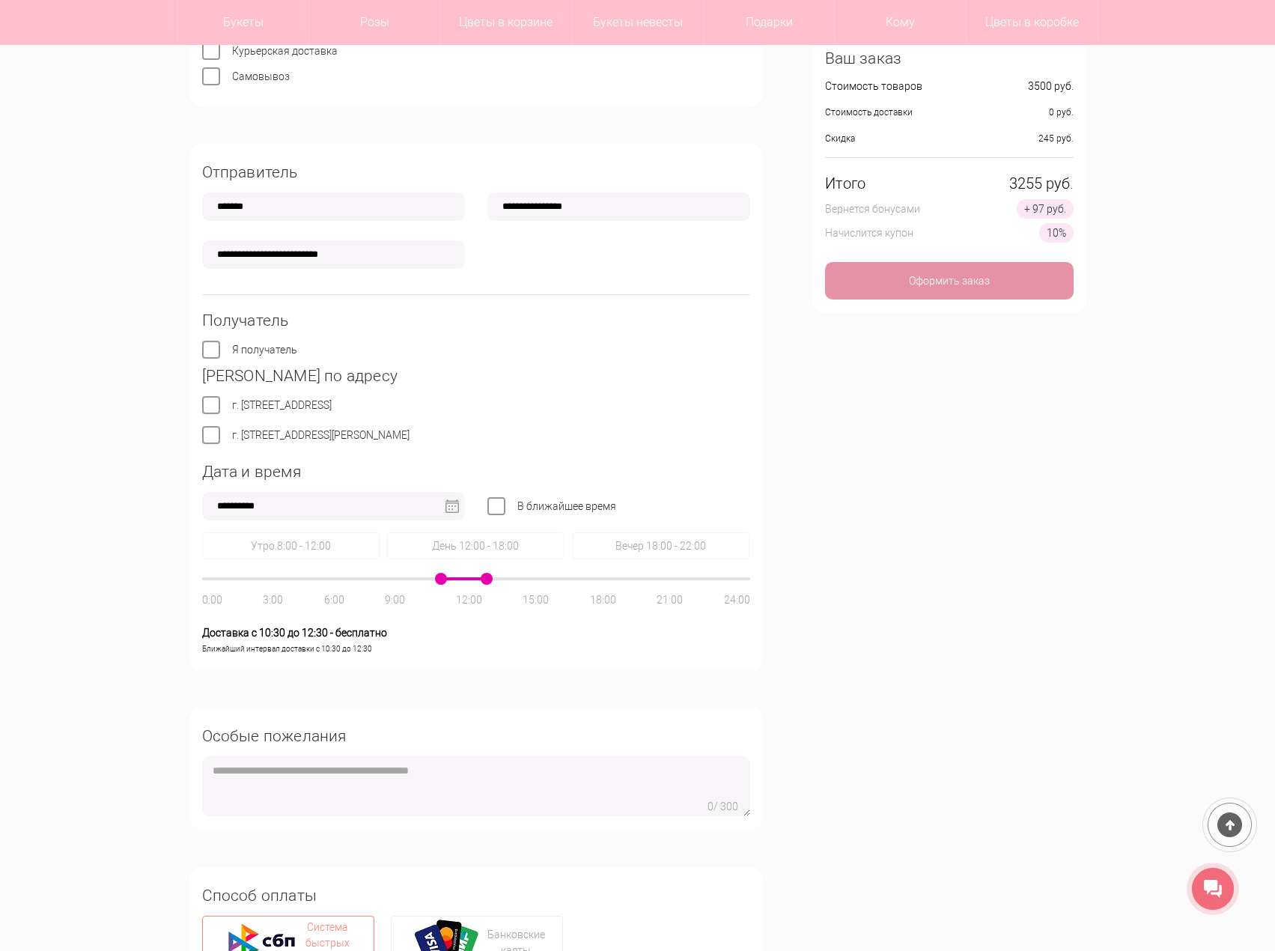
click at [127, 470] on div "**********" at bounding box center [637, 467] width 1275 height 1107
click at [439, 580] on span at bounding box center [441, 579] width 12 height 12
drag, startPoint x: 440, startPoint y: 580, endPoint x: 421, endPoint y: 580, distance: 19.5
click at [421, 580] on div at bounding box center [476, 578] width 548 height 3
drag, startPoint x: 436, startPoint y: 580, endPoint x: 420, endPoint y: 581, distance: 15.7
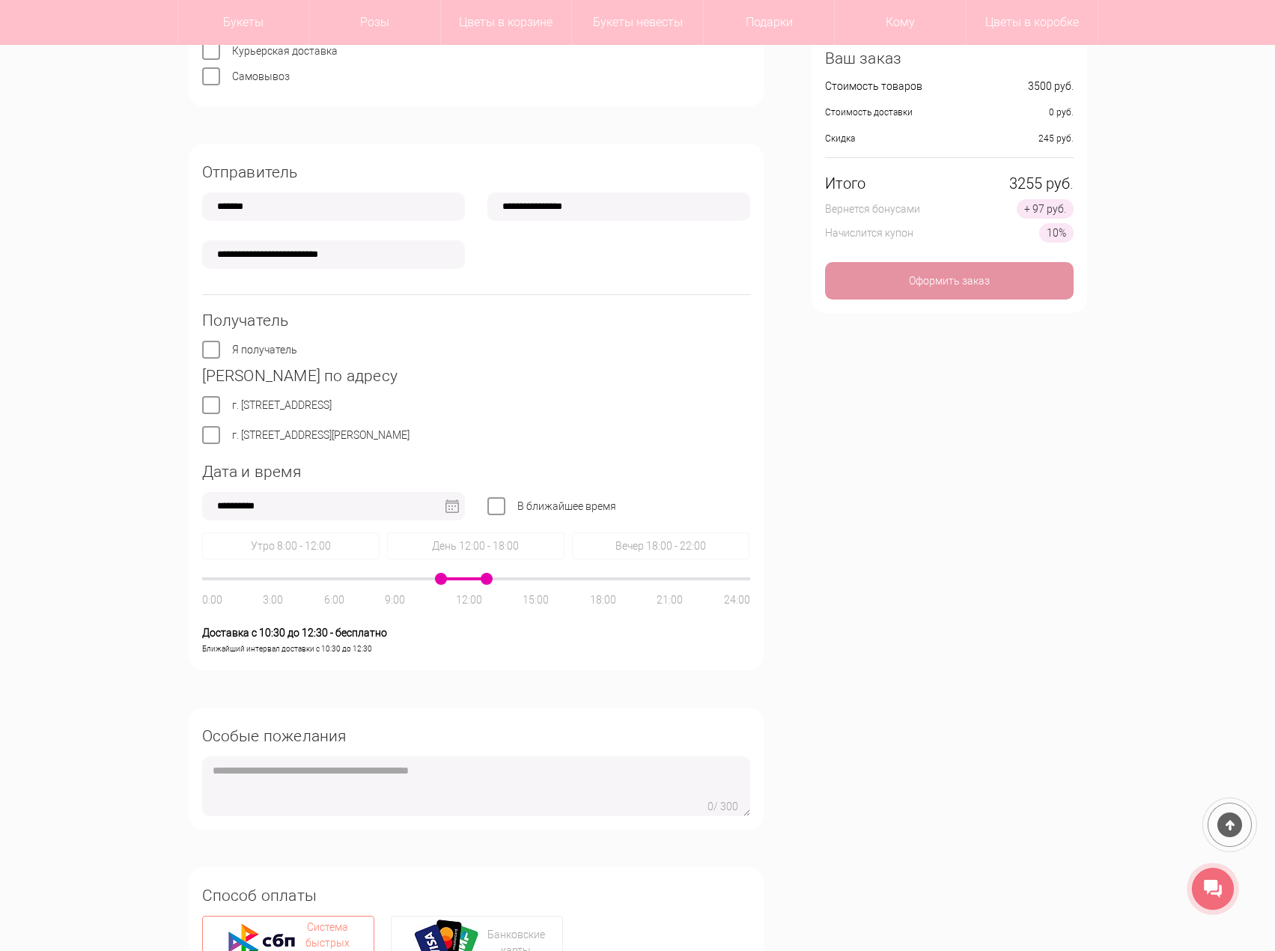
click at [420, 580] on div "0:00 3:00 6:00 9:00 12:00 15:00 18:00 21:00 24:00" at bounding box center [476, 578] width 548 height 3
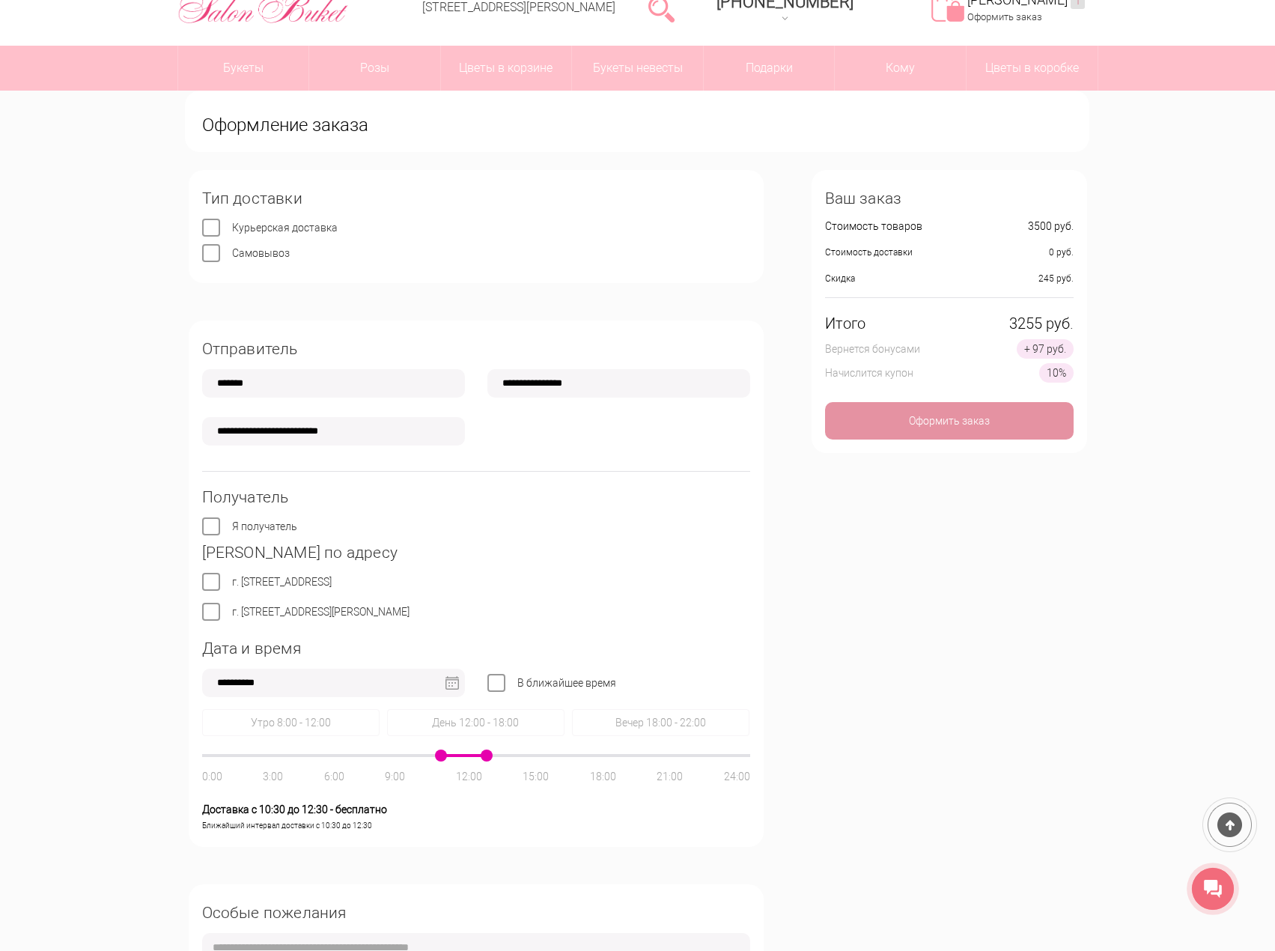
scroll to position [374, 0]
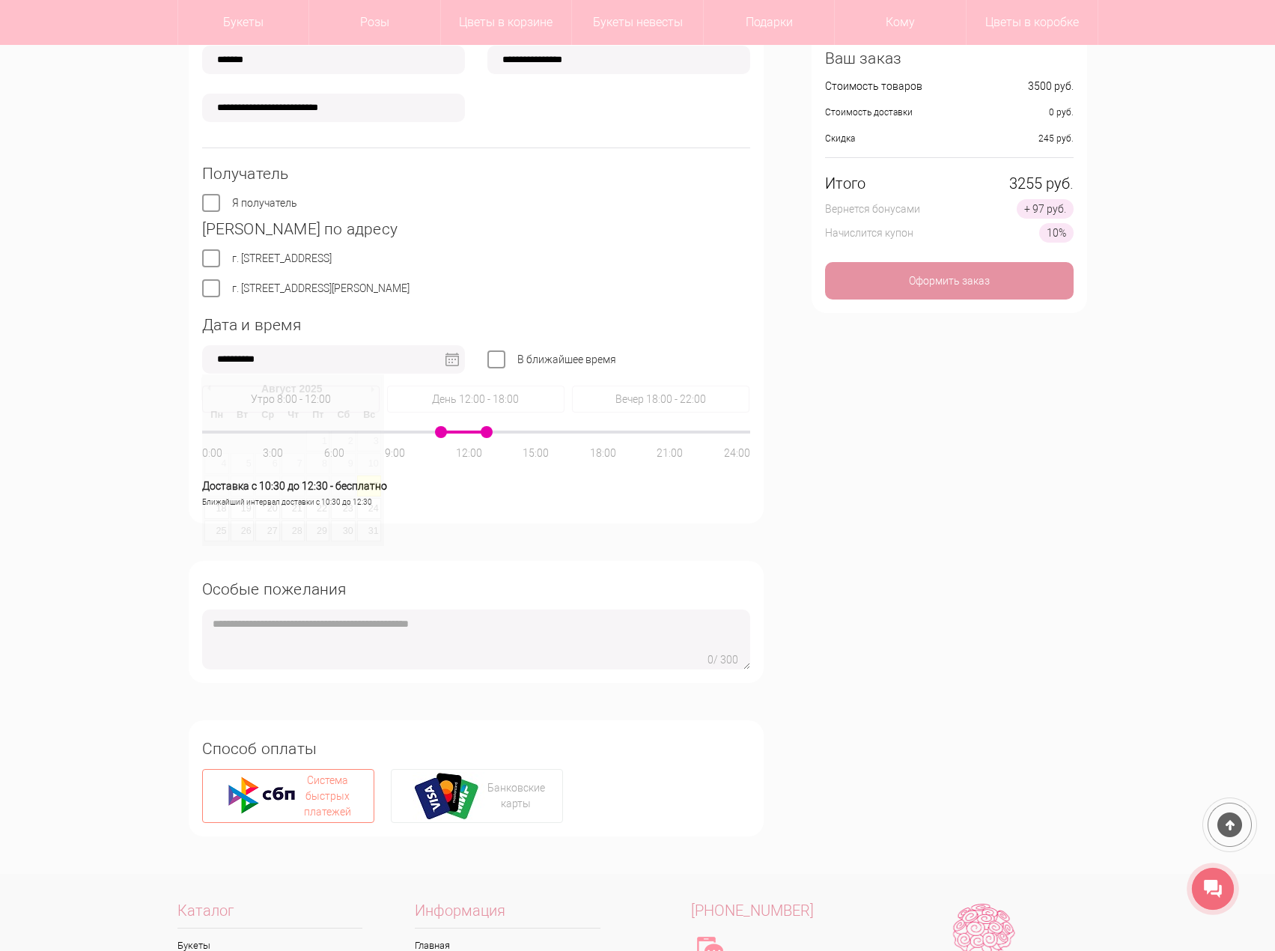
click at [368, 359] on input "**********" at bounding box center [333, 359] width 263 height 28
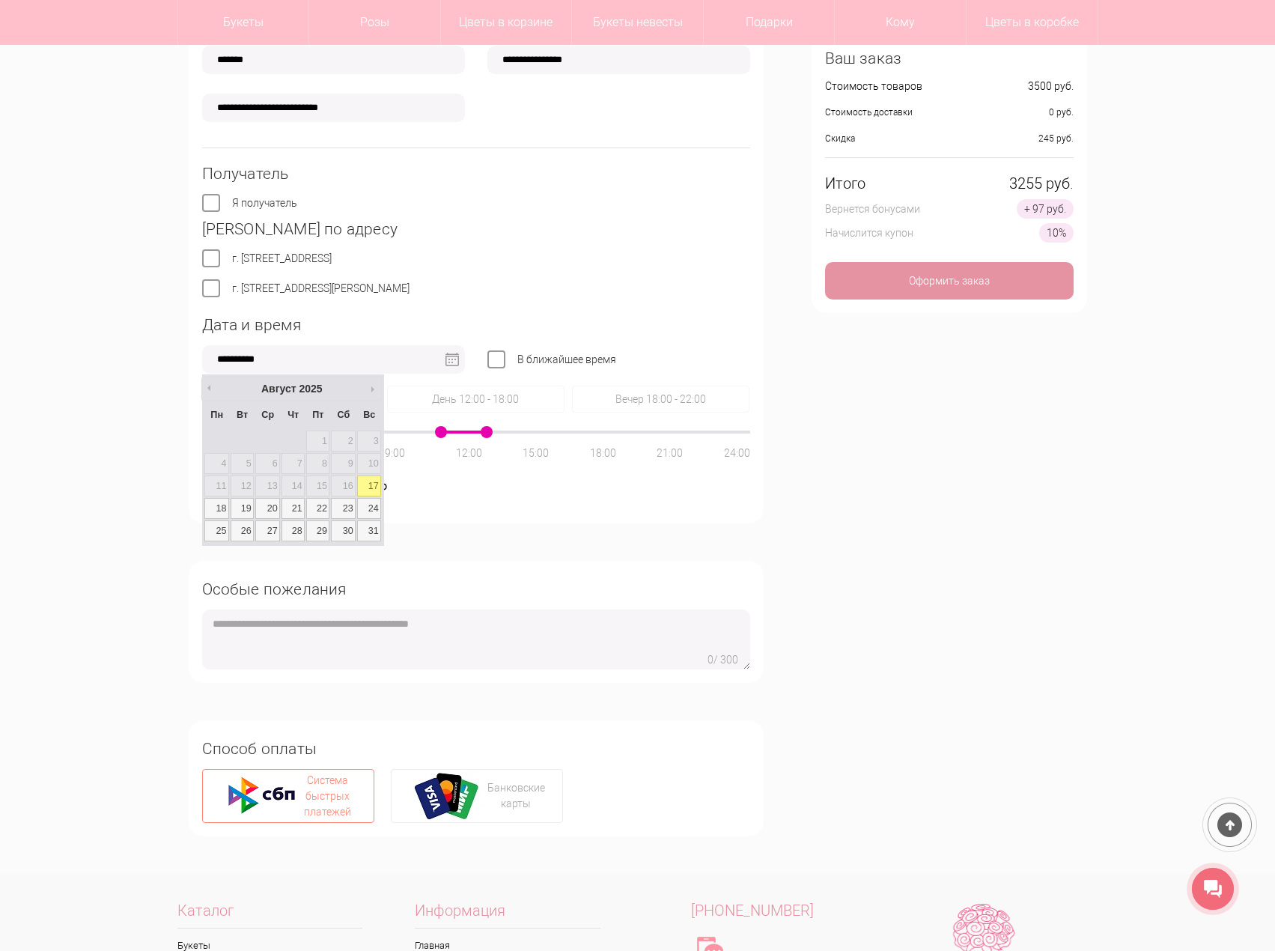
click at [365, 488] on link "17" at bounding box center [369, 486] width 24 height 21
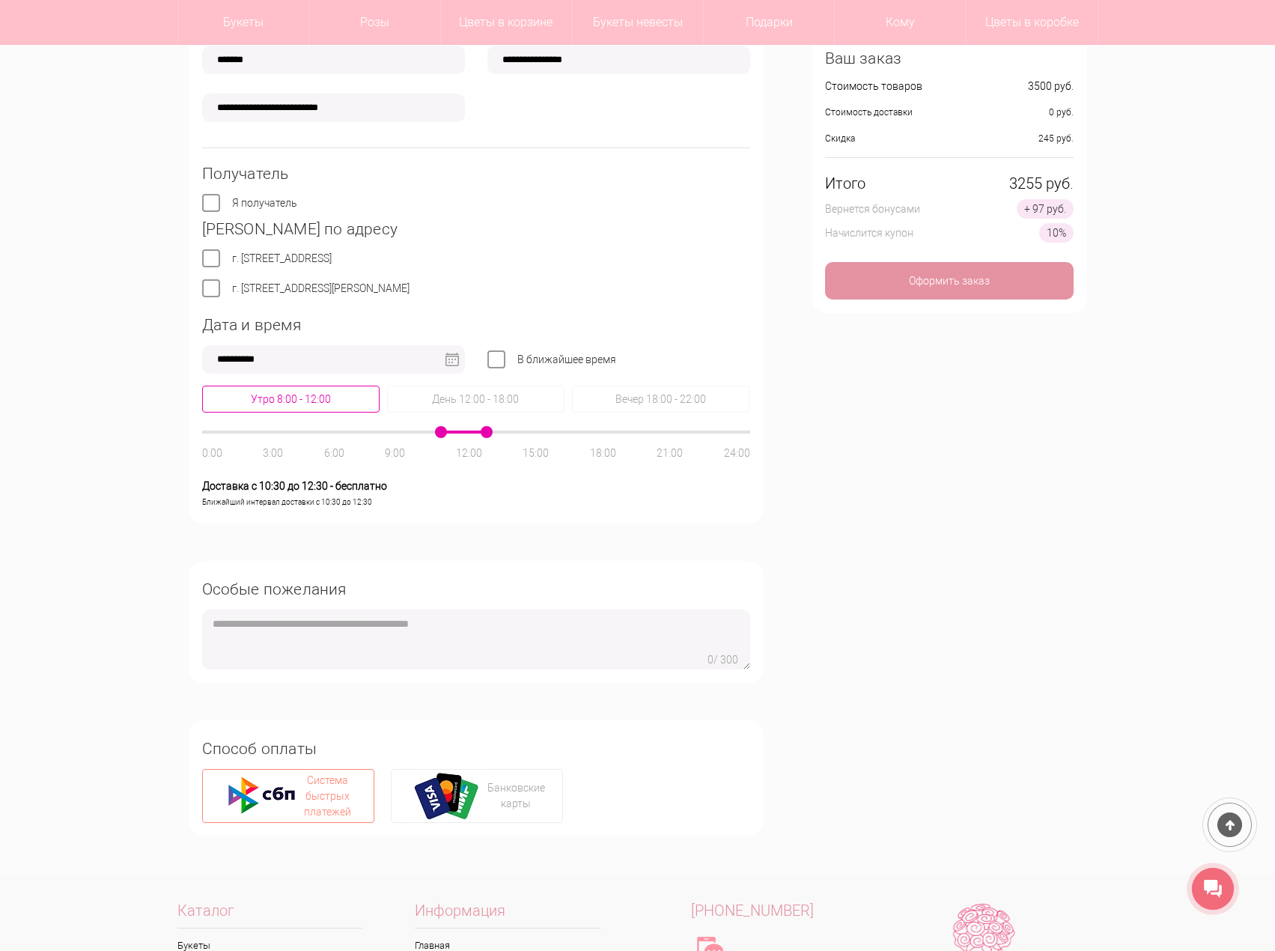
click at [387, 405] on div "Утро 8:00 - 12:00" at bounding box center [475, 399] width 177 height 27
drag, startPoint x: 484, startPoint y: 431, endPoint x: 470, endPoint y: 433, distance: 14.3
click at [470, 433] on div at bounding box center [476, 432] width 548 height 3
drag, startPoint x: 432, startPoint y: 497, endPoint x: 346, endPoint y: 498, distance: 86.1
click at [350, 498] on div "Ближайший интервал доставки с 10:30 до 12:30" at bounding box center [476, 502] width 548 height 16
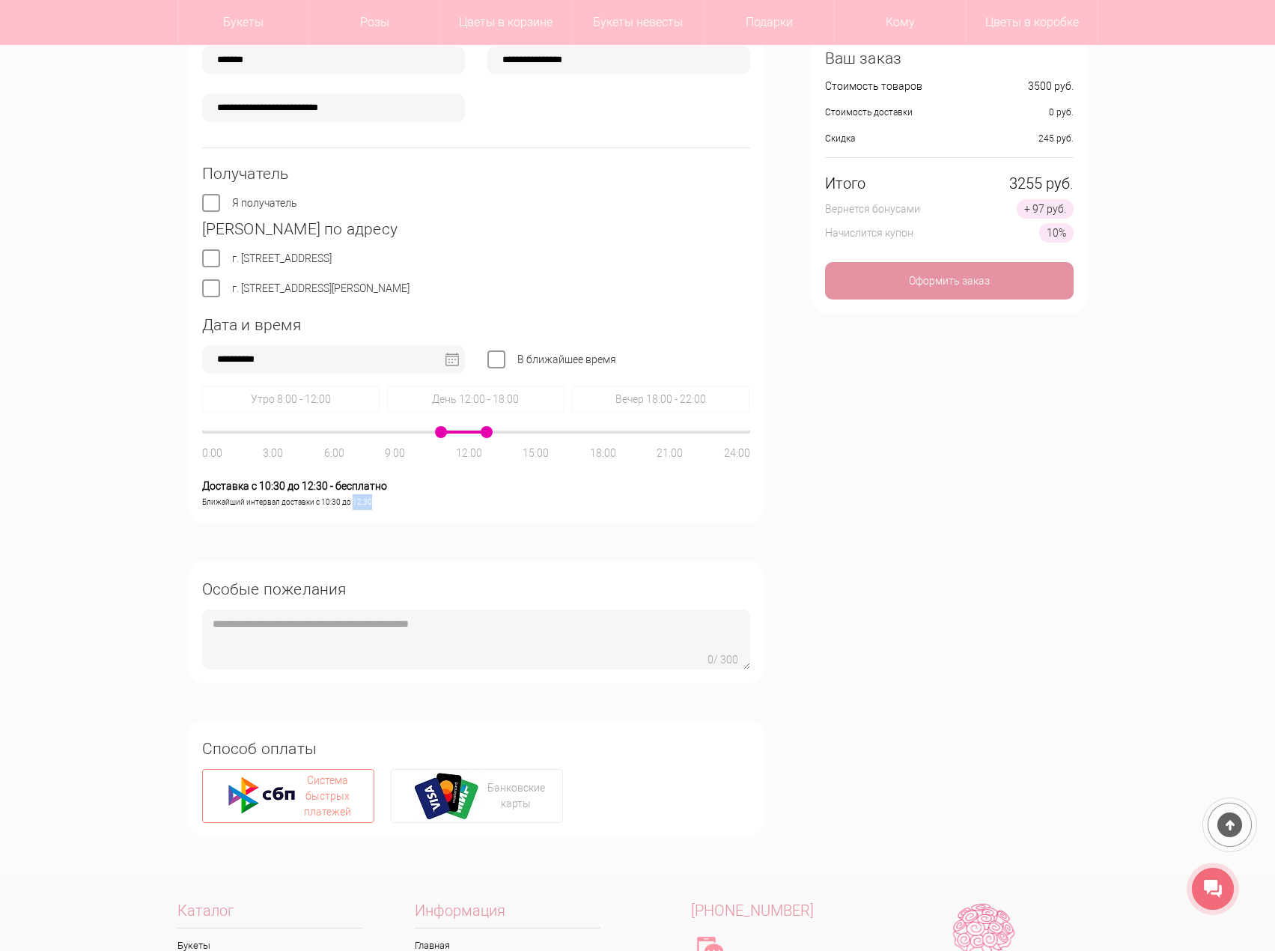
click at [366, 500] on div "Ближайший интервал доставки с 10:30 до 12:30" at bounding box center [476, 502] width 548 height 16
drag, startPoint x: 377, startPoint y: 500, endPoint x: 189, endPoint y: 482, distance: 188.1
click at [189, 482] on div "**********" at bounding box center [476, 260] width 575 height 526
click at [388, 506] on div "Ближайший интервал доставки с 10:30 до 12:30" at bounding box center [476, 502] width 548 height 16
click at [490, 812] on div "Банковские карты" at bounding box center [477, 796] width 172 height 54
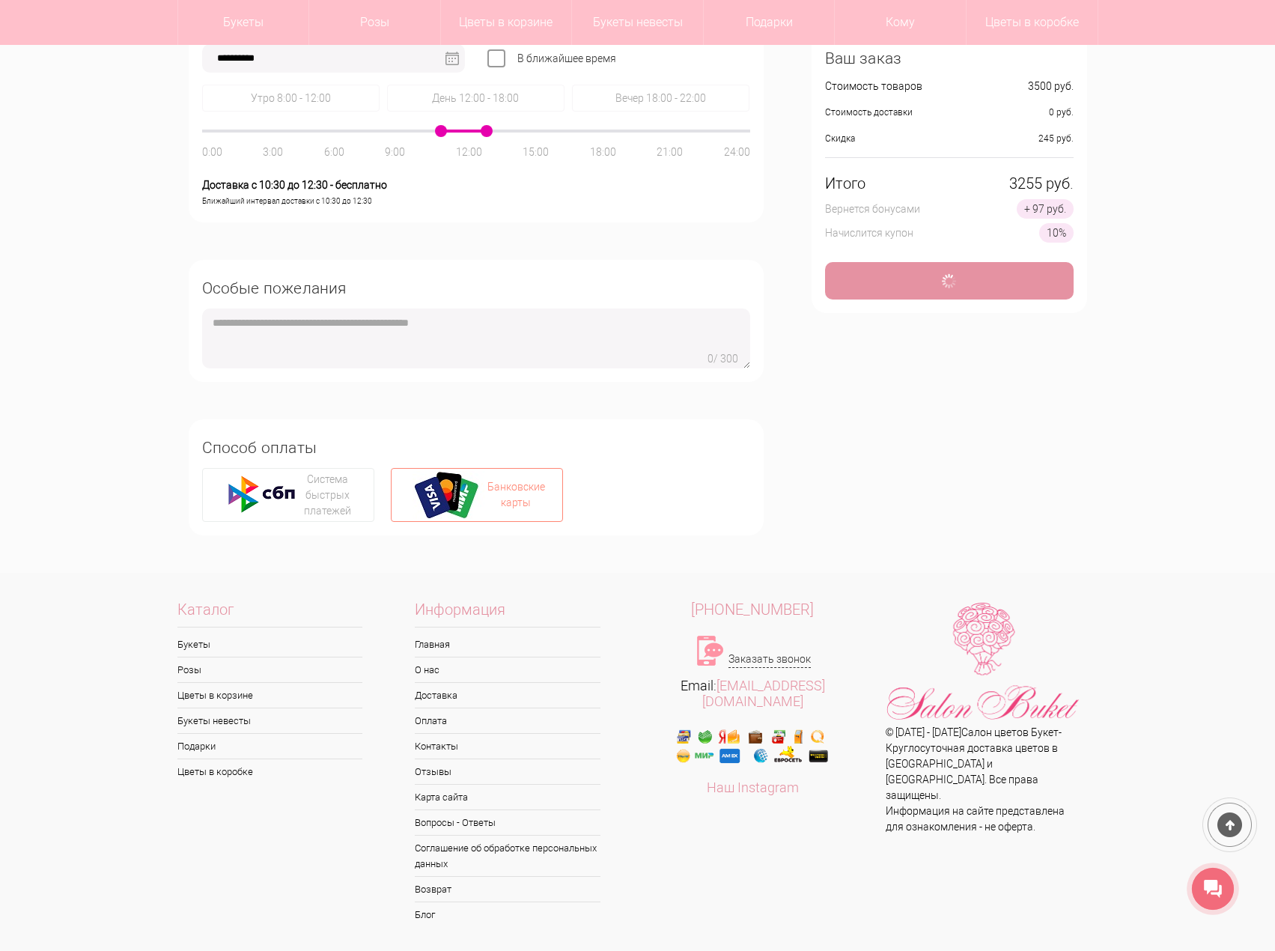
scroll to position [677, 0]
click at [328, 494] on div "Система быстрых платежей" at bounding box center [328, 493] width 56 height 47
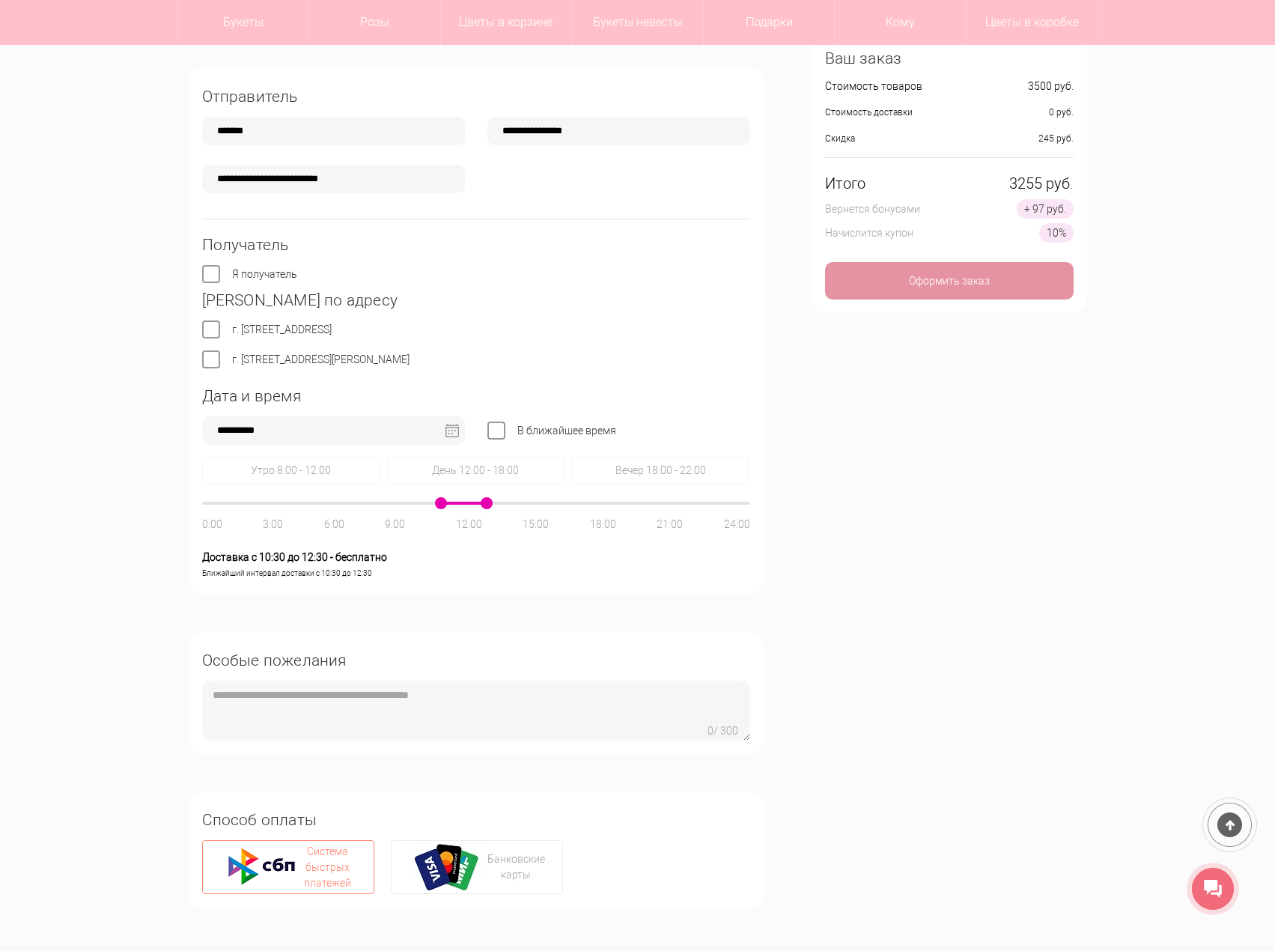
scroll to position [303, 0]
click at [517, 433] on label "В ближайшее время" at bounding box center [566, 431] width 99 height 12
drag, startPoint x: 483, startPoint y: 502, endPoint x: 462, endPoint y: 502, distance: 21.0
click at [462, 502] on div at bounding box center [476, 503] width 548 height 3
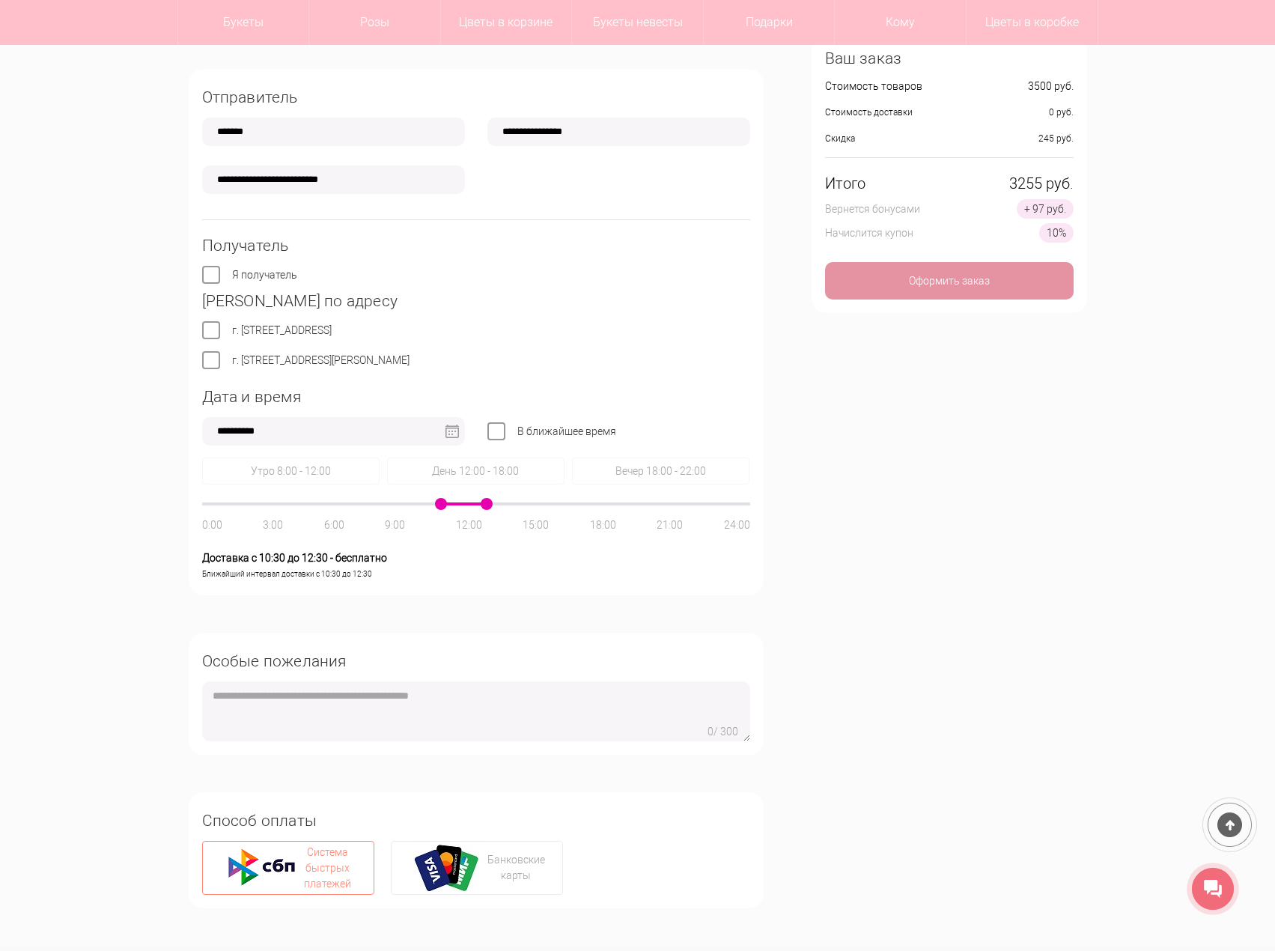
drag, startPoint x: 487, startPoint y: 505, endPoint x: 375, endPoint y: 524, distance: 113.9
click at [375, 505] on div "0:00 3:00 6:00 9:00 12:00 15:00 18:00 21:00 24:00" at bounding box center [476, 503] width 548 height 3
drag, startPoint x: 438, startPoint y: 506, endPoint x: 389, endPoint y: 511, distance: 48.9
click at [389, 505] on div "0:00 3:00 6:00 9:00 12:00 15:00 18:00 21:00 24:00" at bounding box center [476, 503] width 548 height 3
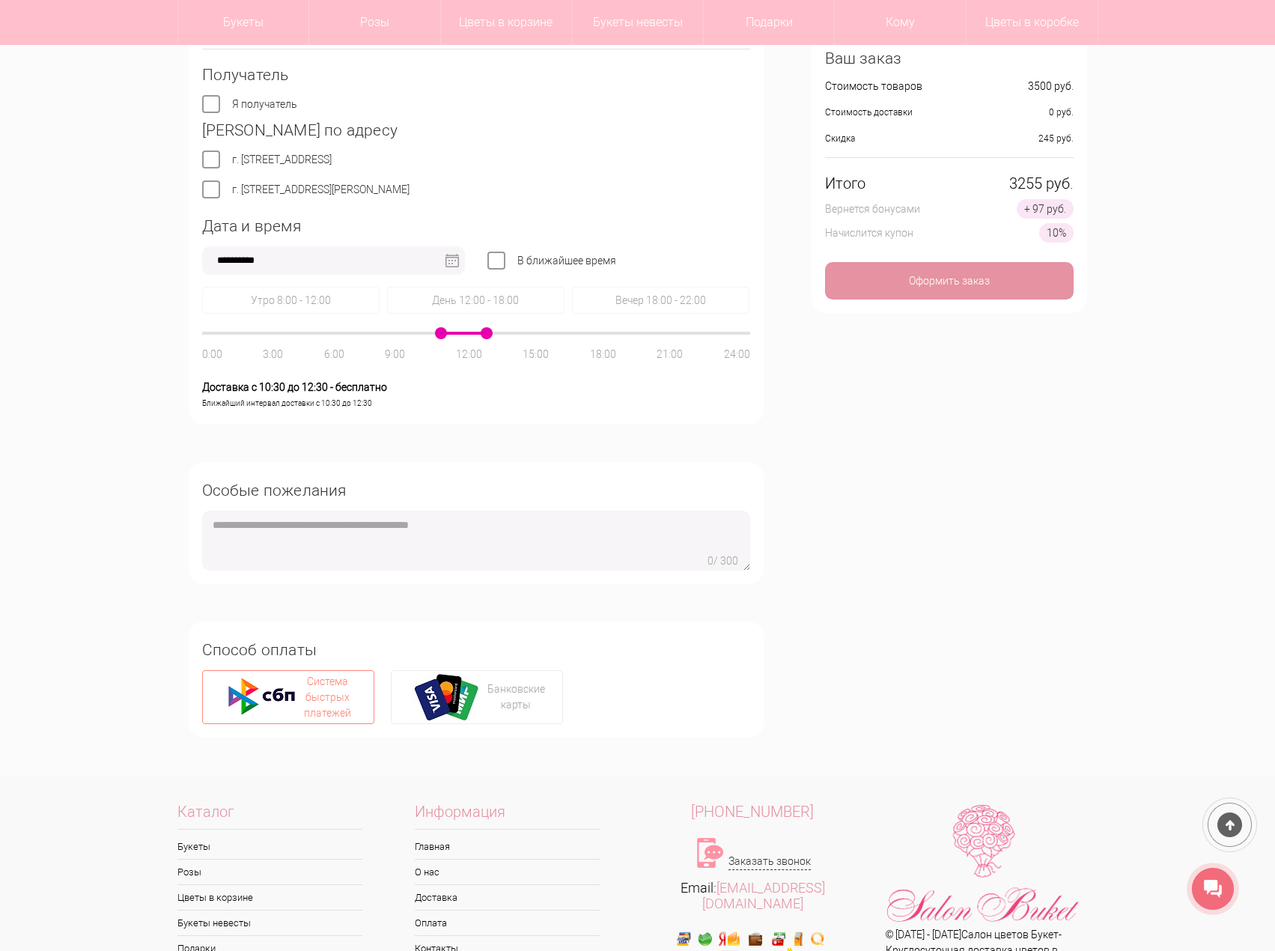
scroll to position [527, 0]
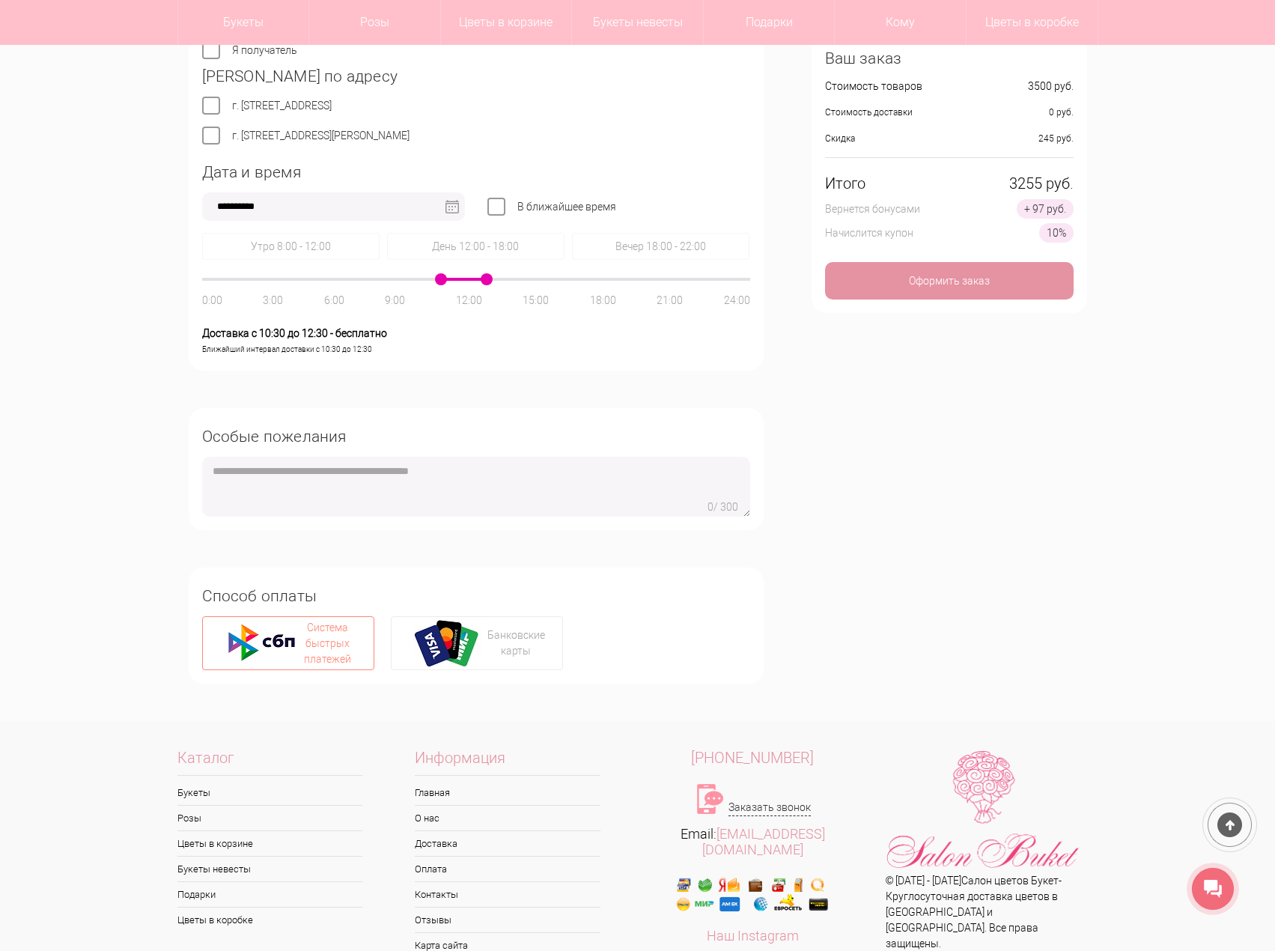
click at [300, 648] on div "Система быстрых платежей" at bounding box center [328, 643] width 56 height 47
type input "**********"
click at [963, 284] on div "Оформить заказ" at bounding box center [949, 280] width 249 height 37
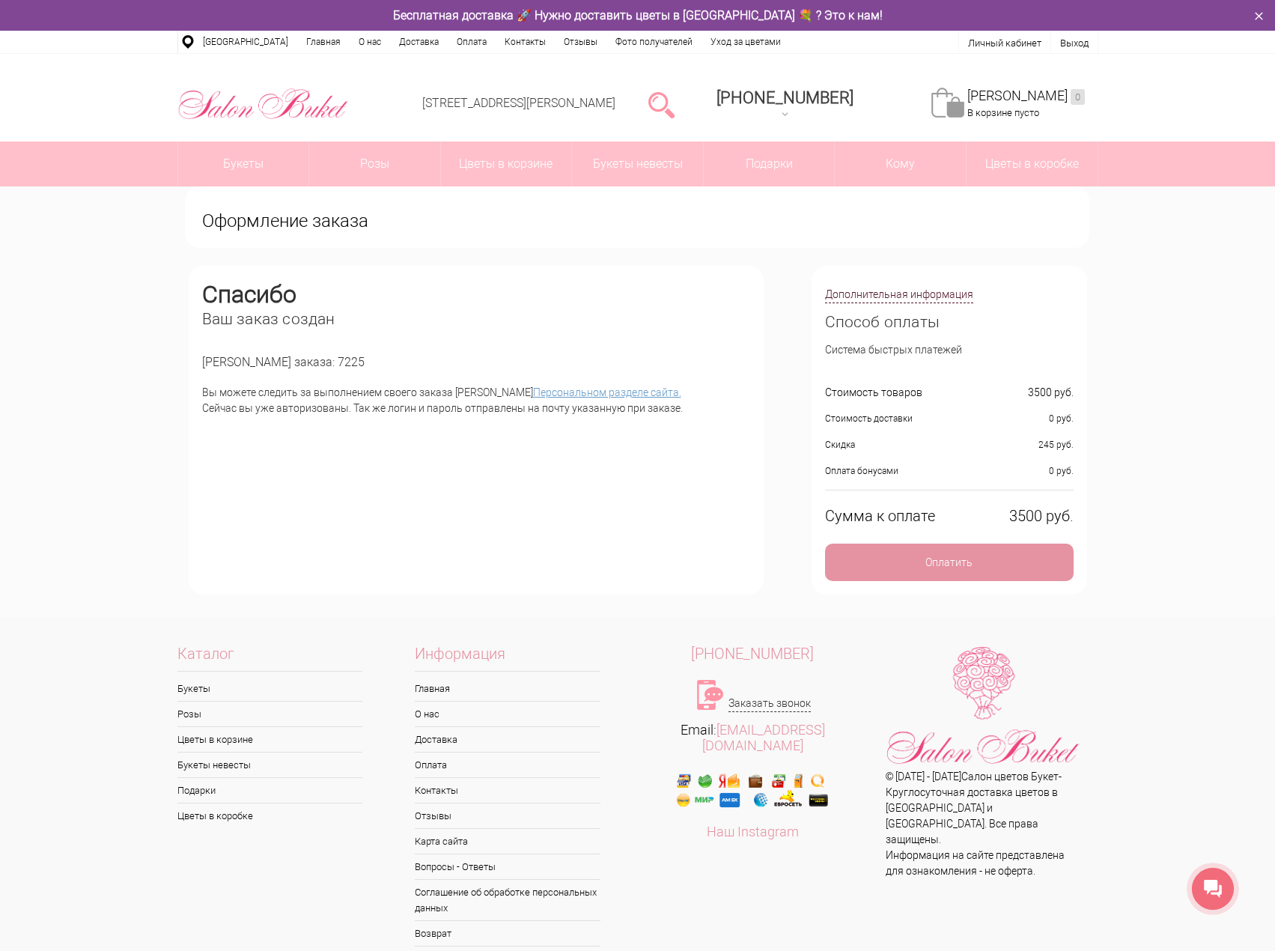
click at [533, 391] on link "Персональном разделе сайта." at bounding box center [607, 392] width 148 height 12
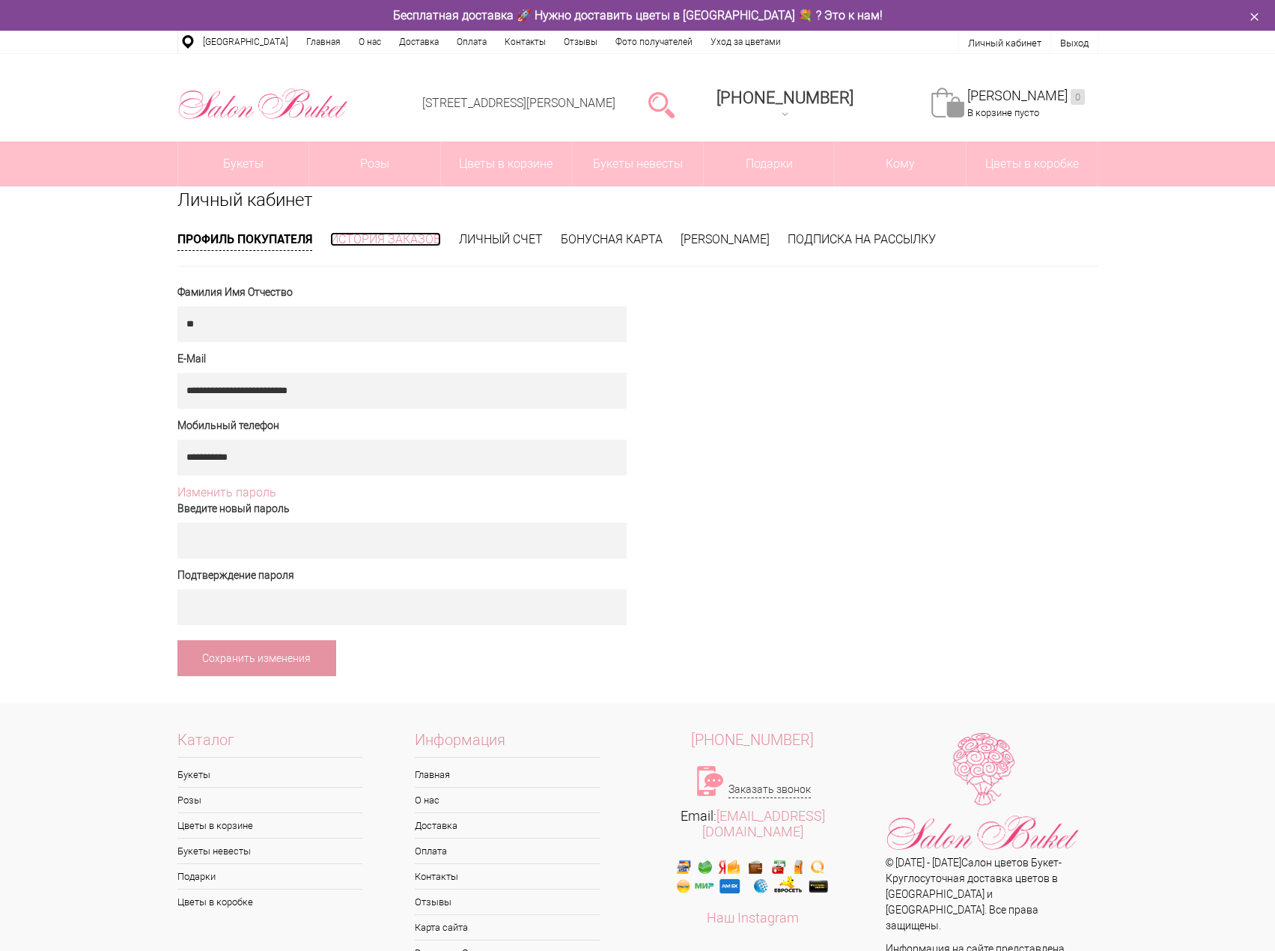
click at [368, 242] on link "История заказов" at bounding box center [385, 239] width 111 height 14
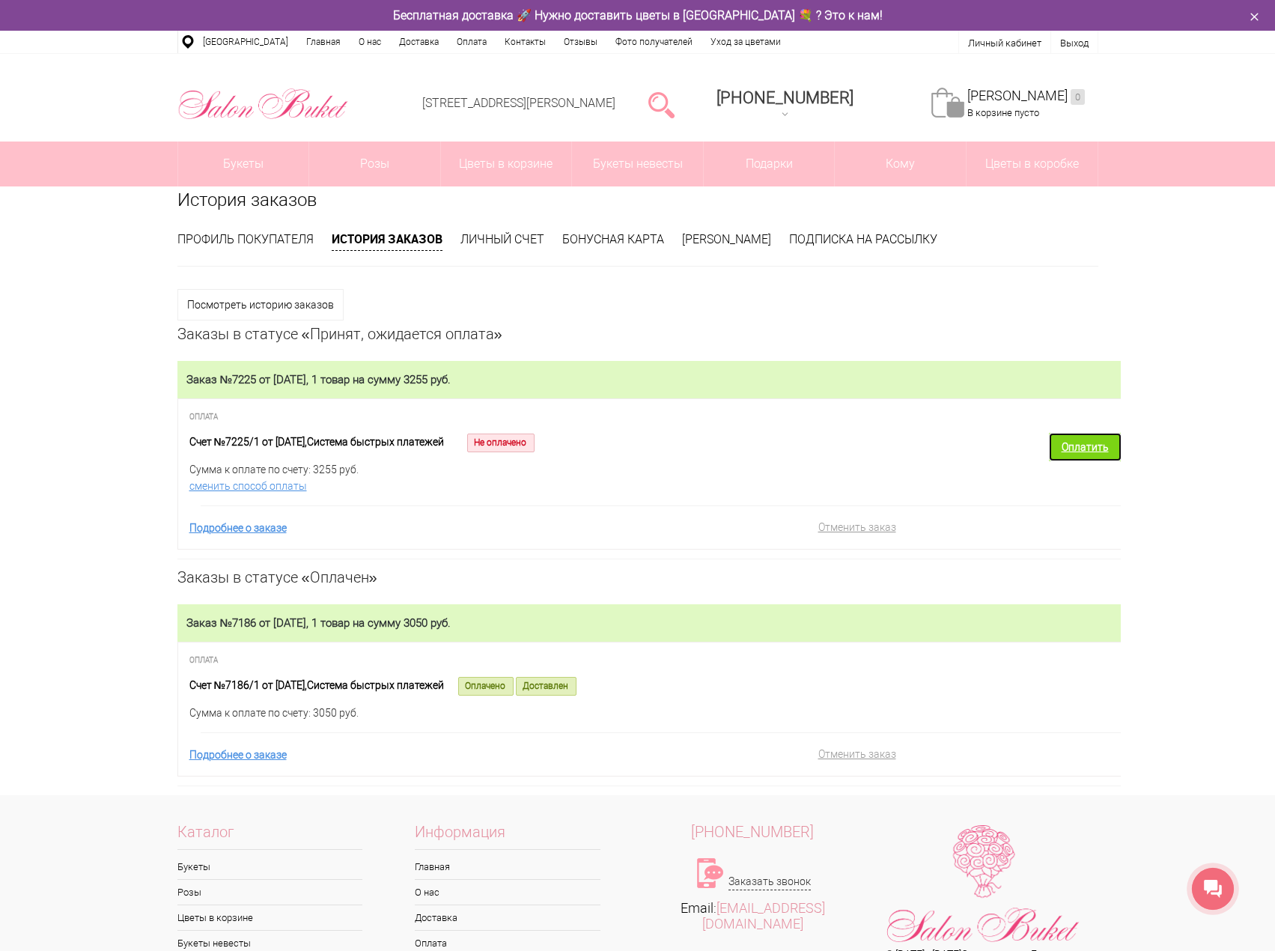
click at [1067, 447] on link "Оплатить" at bounding box center [1085, 447] width 73 height 28
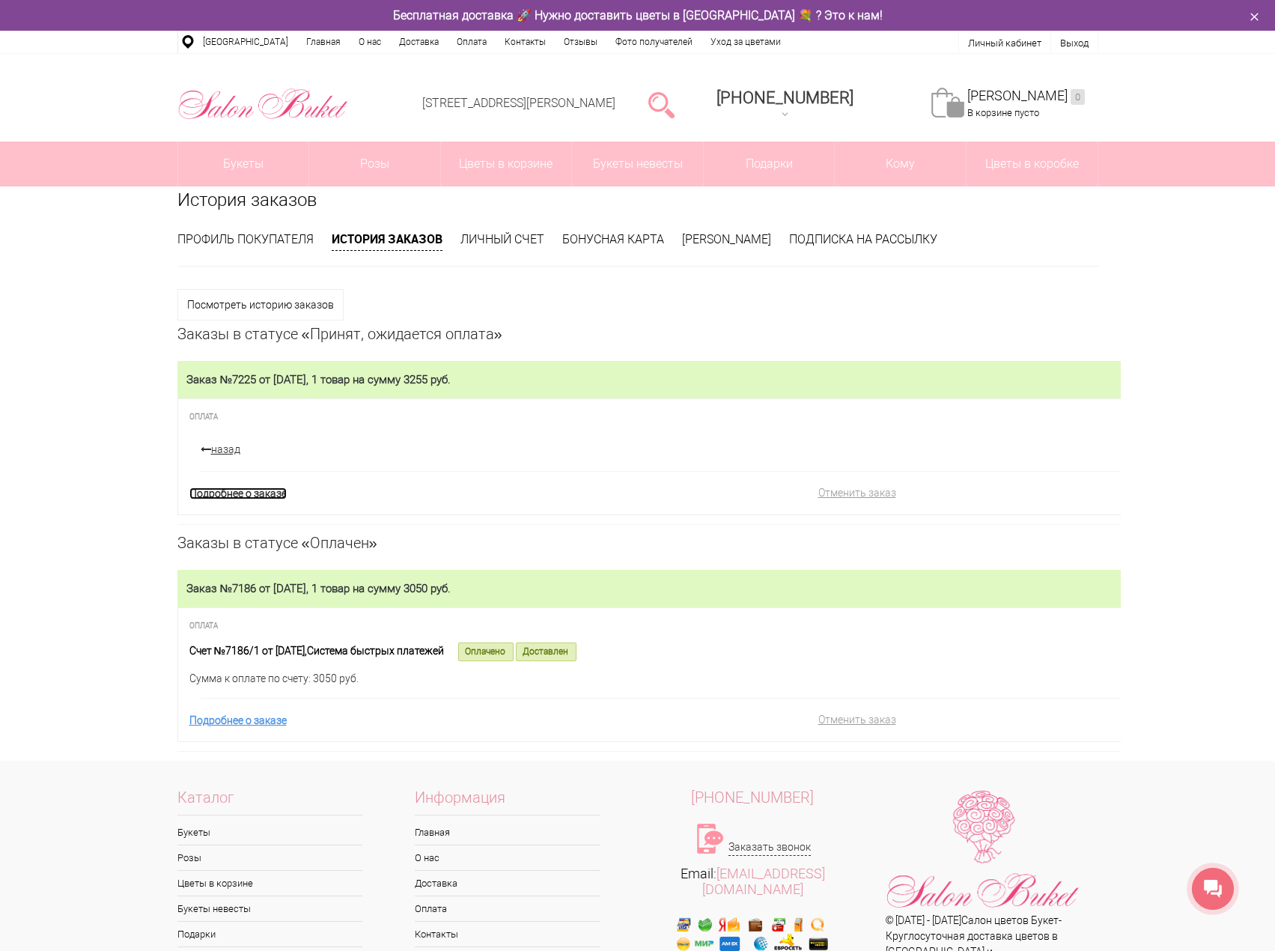
click at [280, 497] on link "Подробнее о заказе" at bounding box center [237, 493] width 97 height 12
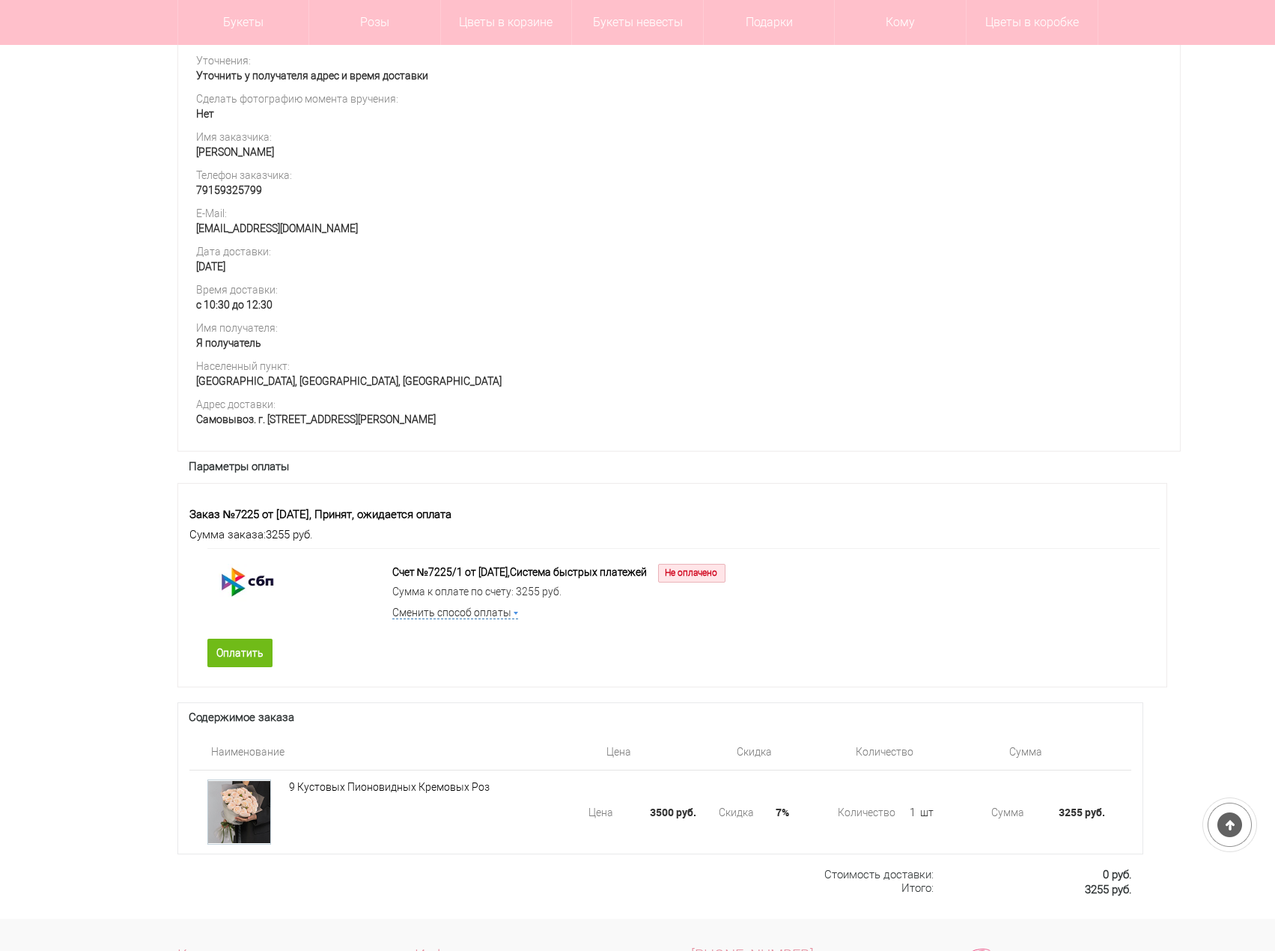
scroll to position [524, 0]
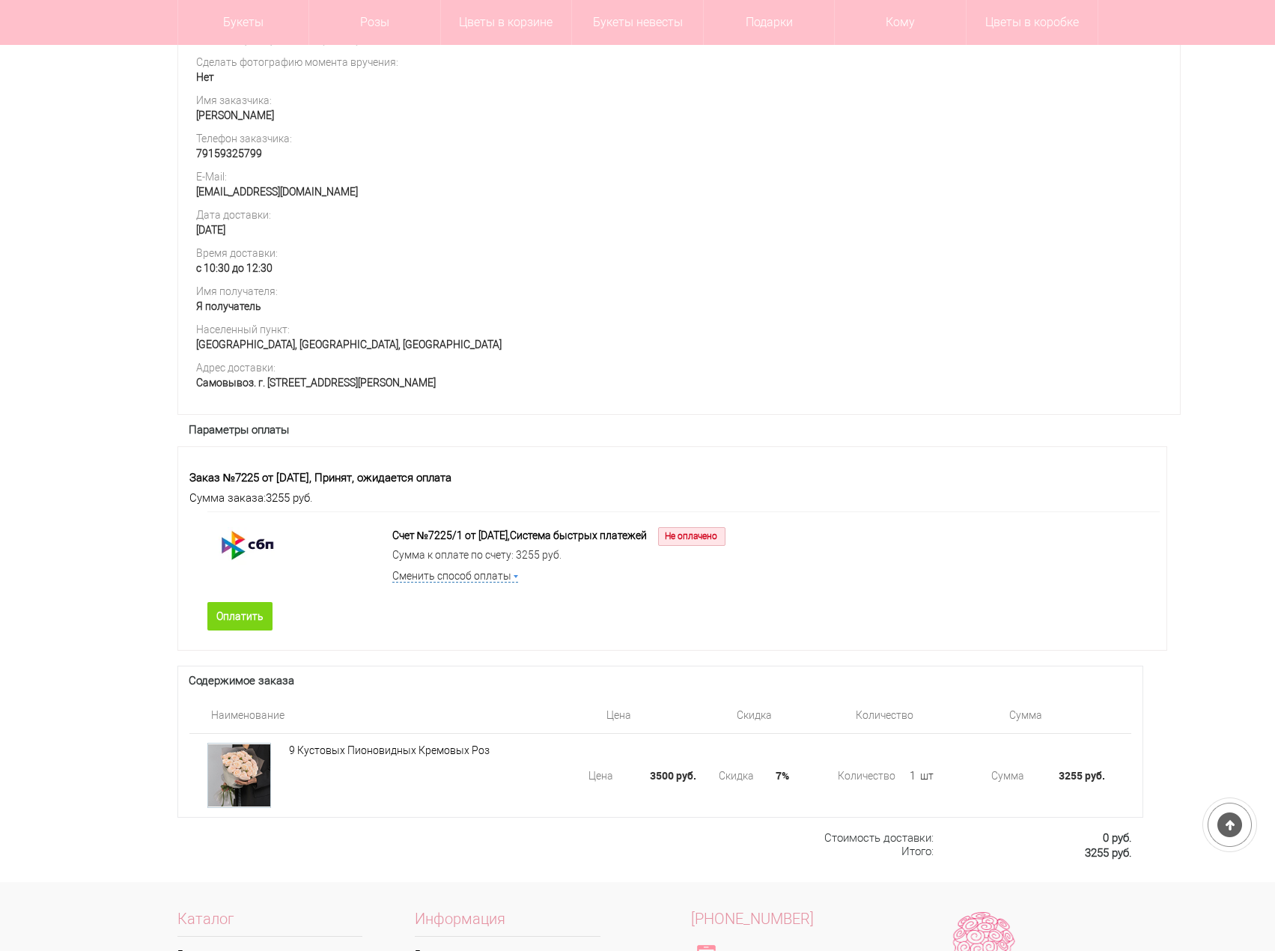
click at [252, 628] on link "Оплатить" at bounding box center [239, 616] width 65 height 28
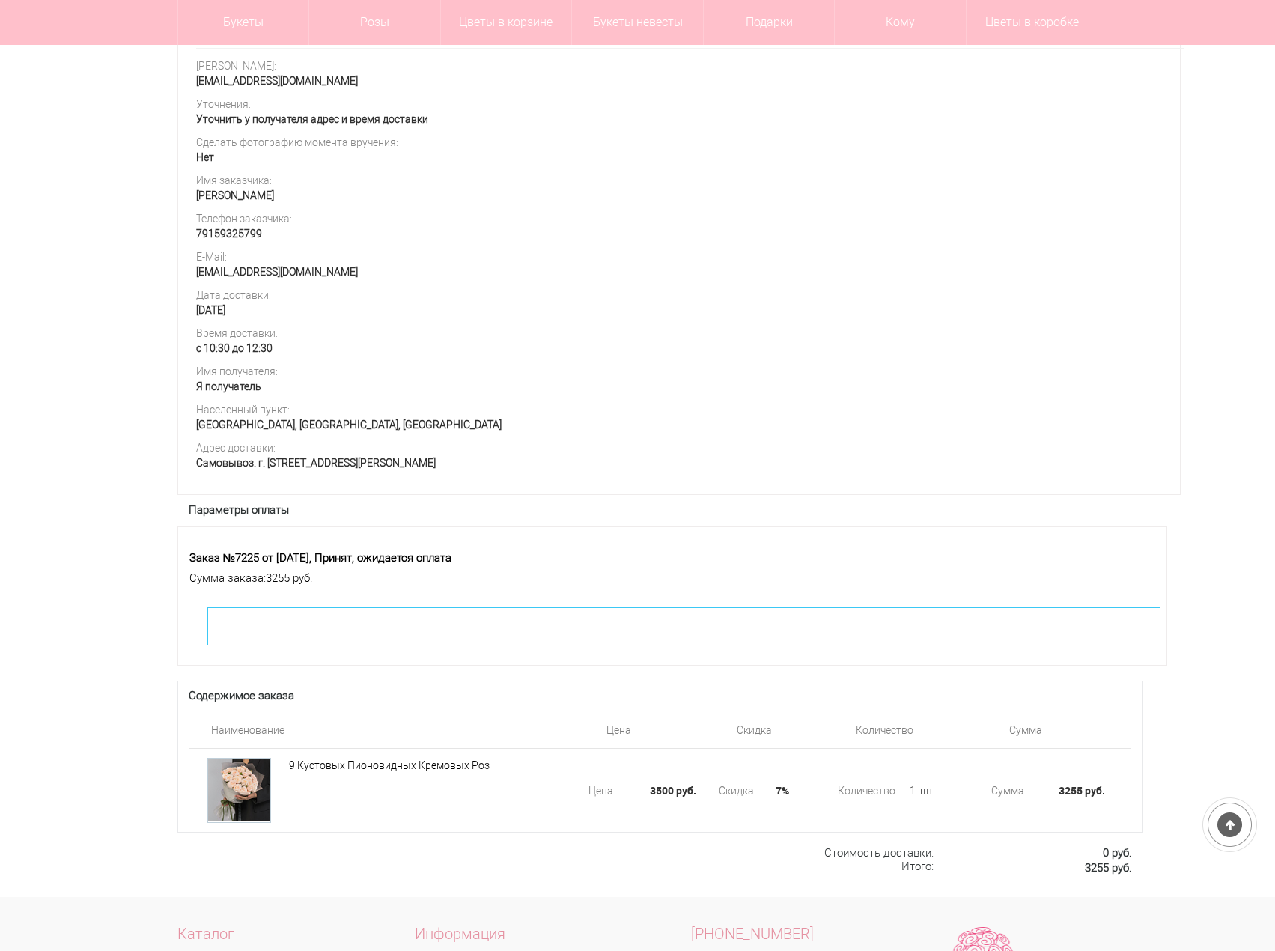
scroll to position [413, 0]
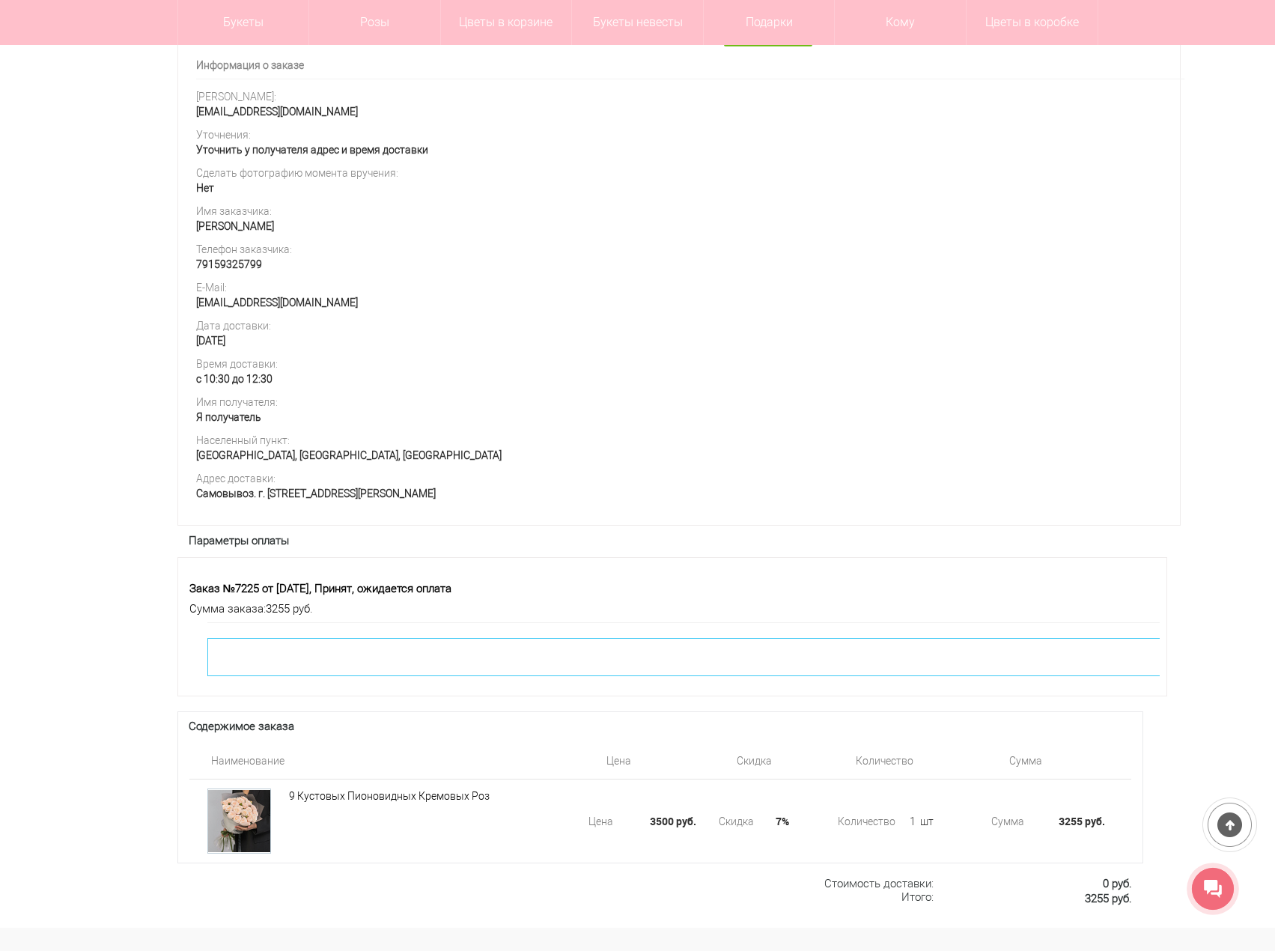
click at [1054, 676] on div at bounding box center [712, 657] width 1011 height 38
click at [1072, 676] on div at bounding box center [712, 657] width 1011 height 38
click at [622, 676] on div at bounding box center [712, 657] width 1011 height 38
click at [216, 618] on div "Сумма заказа: 3255 руб." at bounding box center [652, 610] width 927 height 16
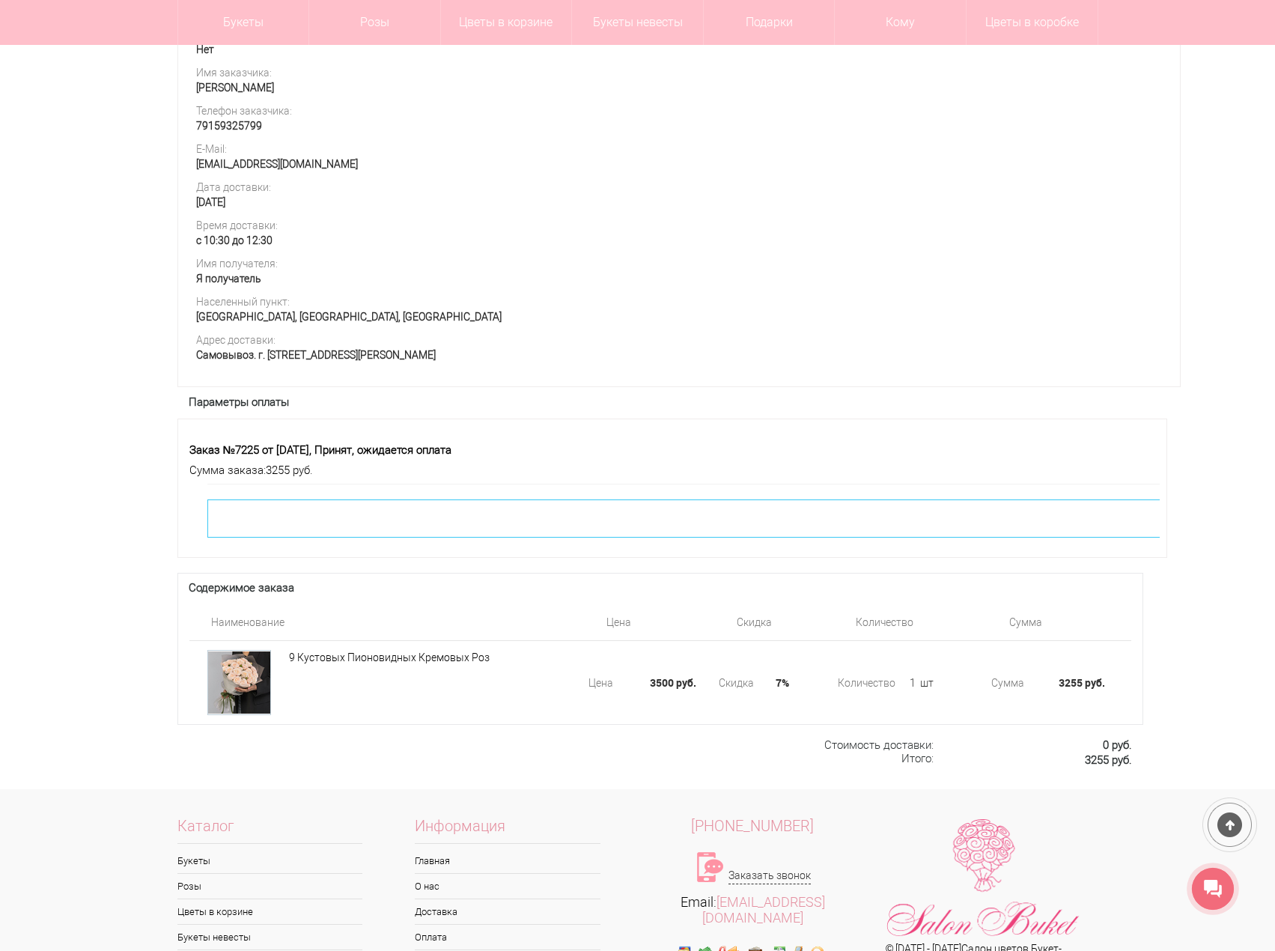
scroll to position [788, 0]
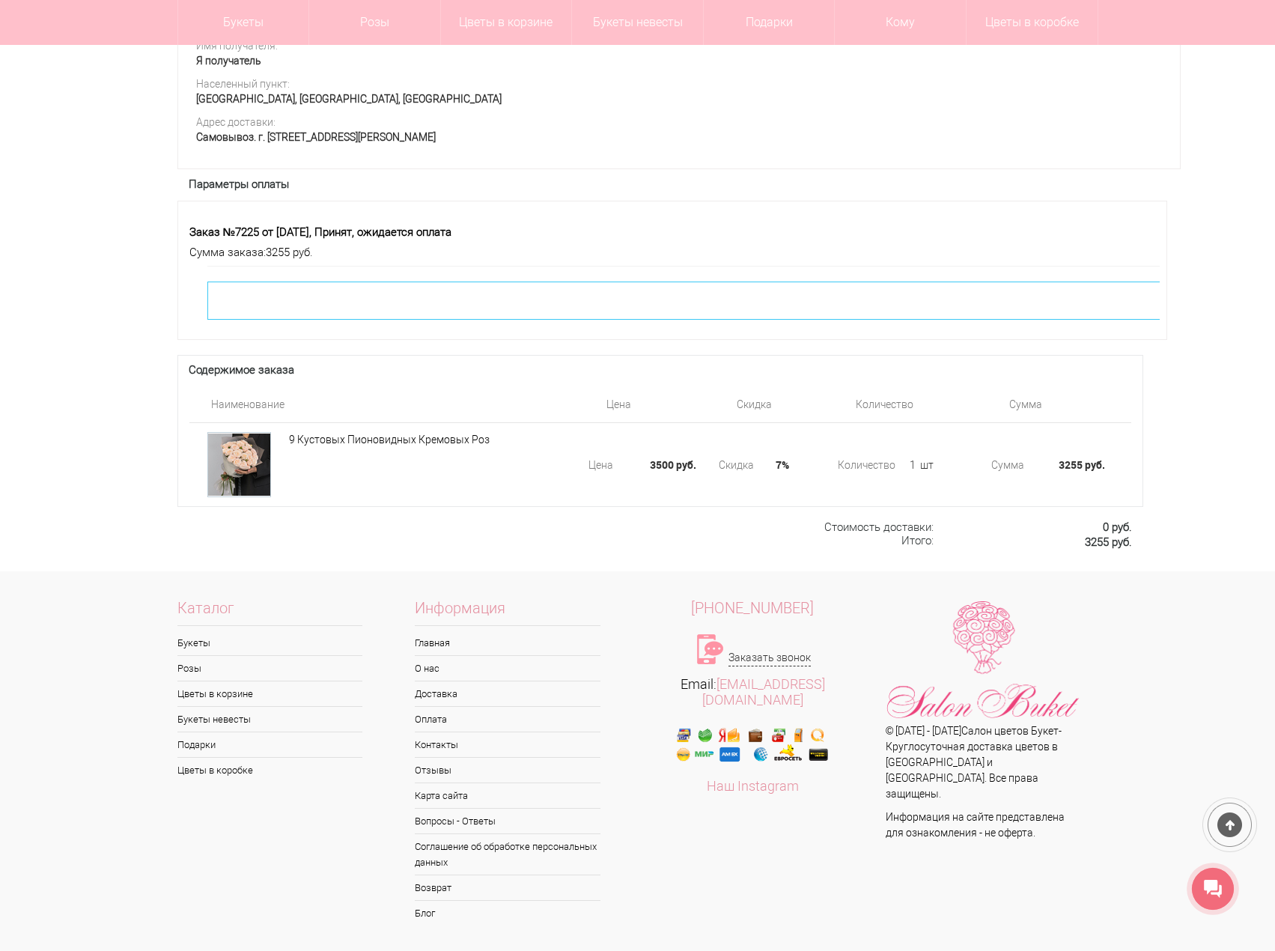
click at [365, 302] on div at bounding box center [712, 301] width 1011 height 38
click at [902, 341] on div "Заказ №7225 от 17.08.2025, 1 товар на сумму 3255 руб. Информация о заказе Текущ…" at bounding box center [649, 66] width 944 height 1009
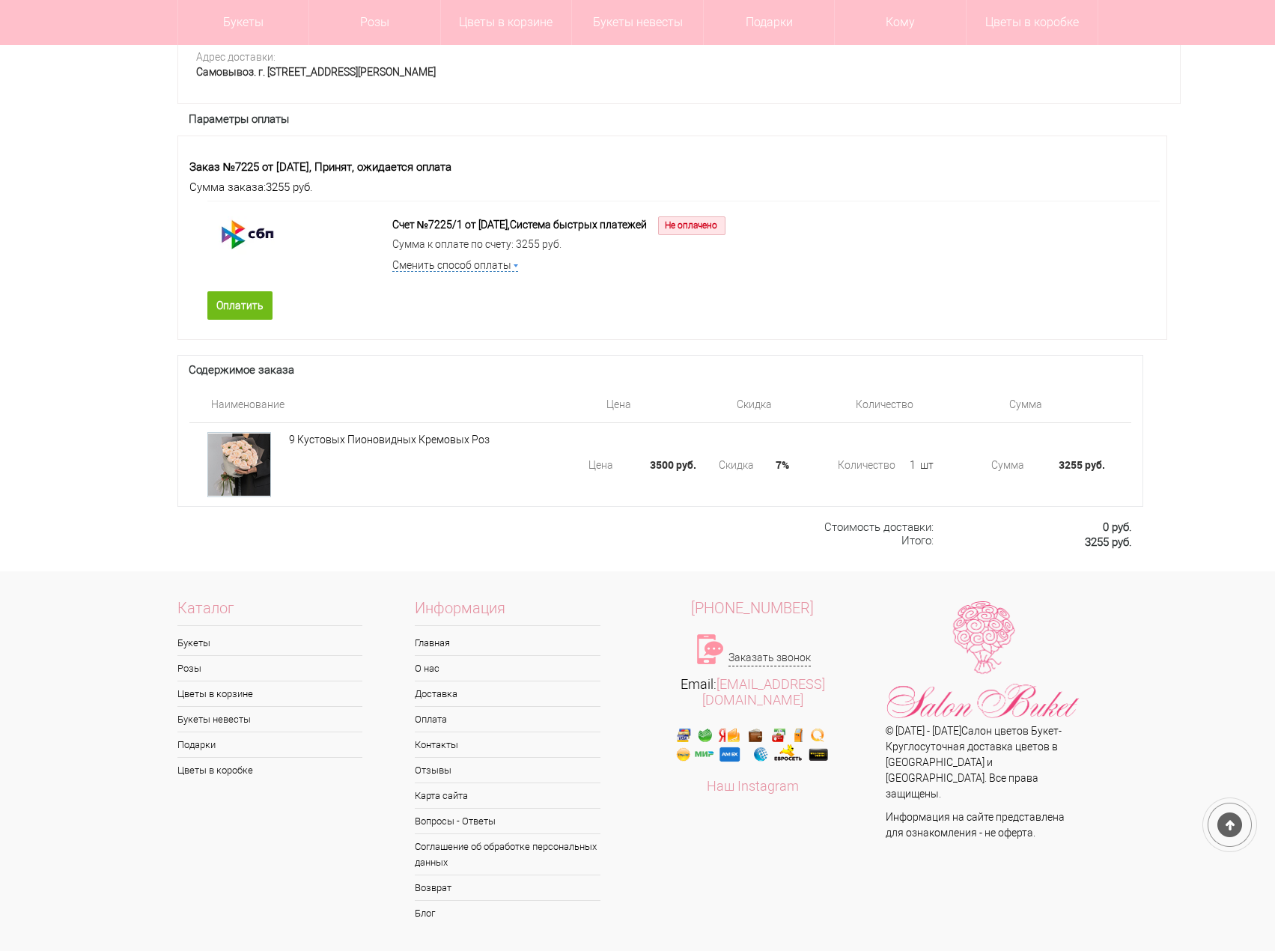
scroll to position [854, 0]
click at [234, 300] on link "Оплатить" at bounding box center [239, 305] width 65 height 28
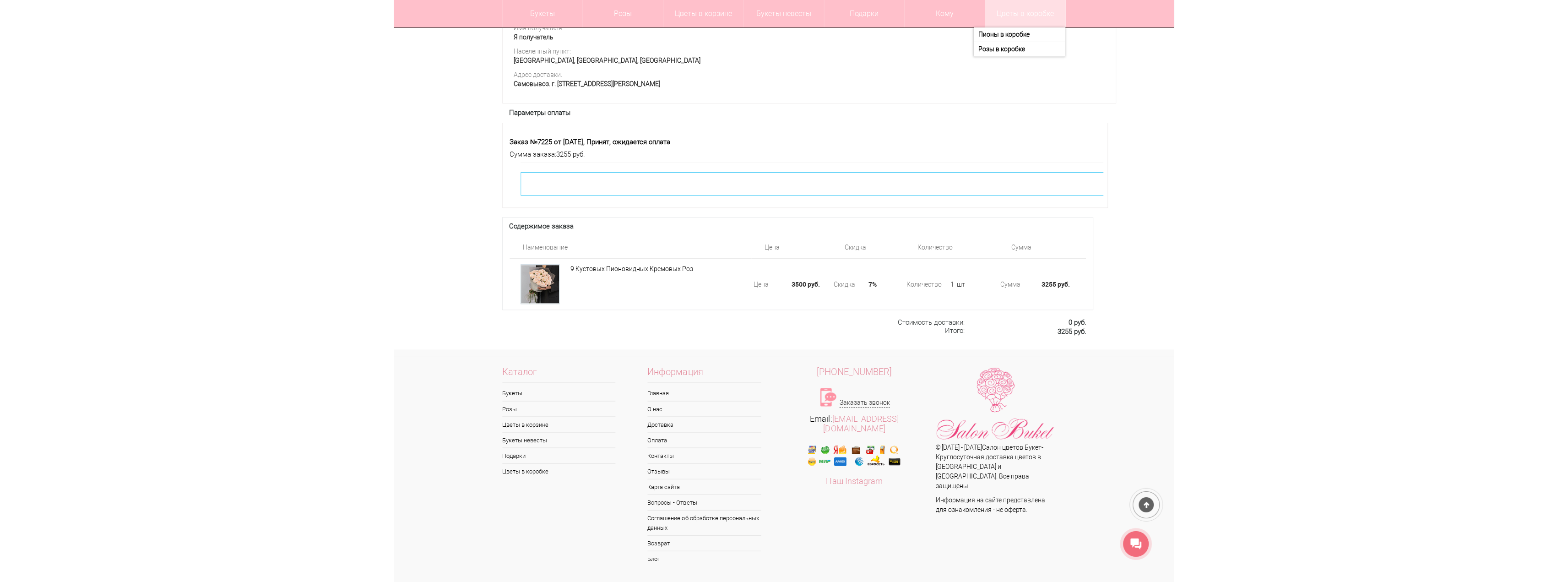
scroll to position [481, 0]
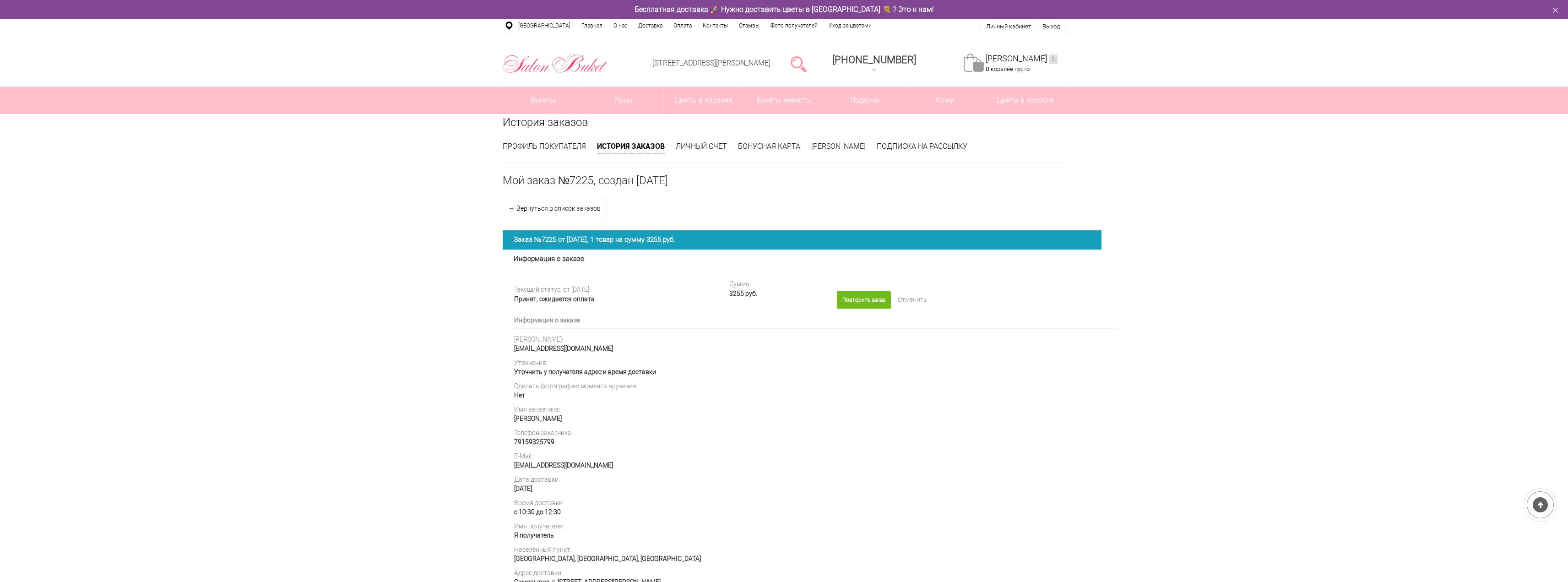
scroll to position [502, 0]
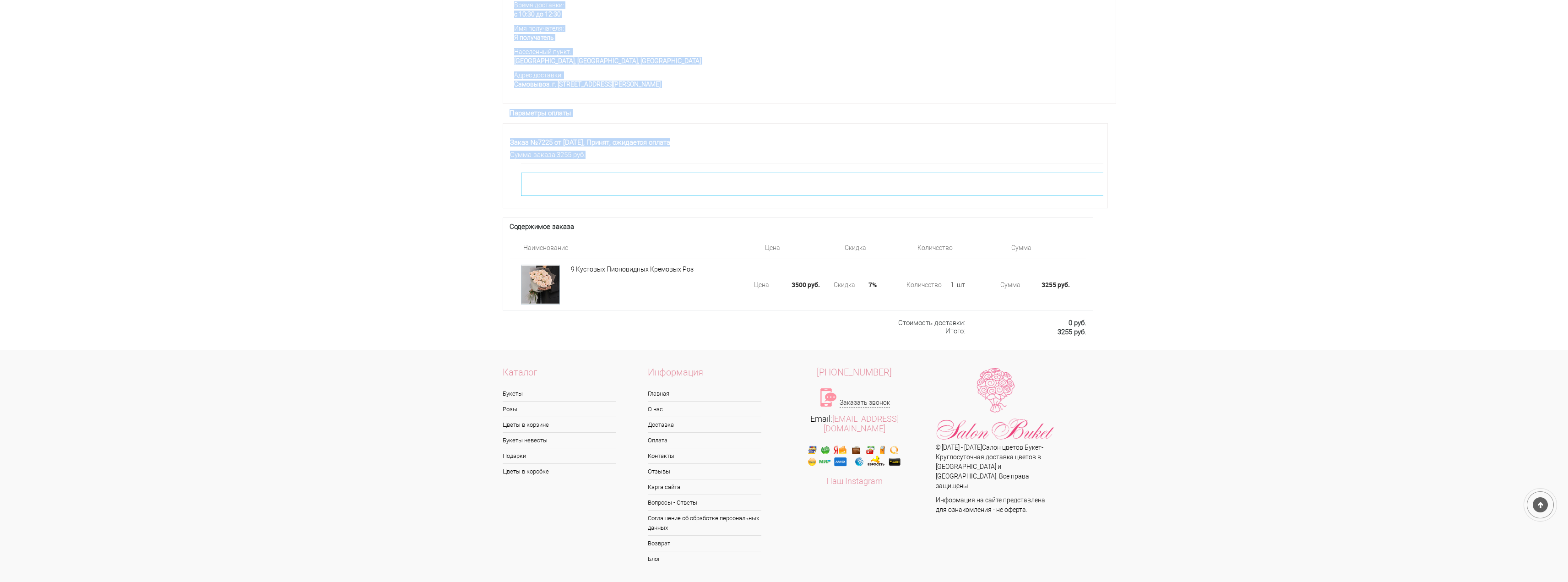
drag, startPoint x: 1102, startPoint y: 201, endPoint x: 1124, endPoint y: 221, distance: 29.7
click at [1105, 208] on div "Счет №7225/1 от [DATE], Система быстрых платежей Не оплачено Сумма к оплате по …" at bounding box center [812, 185] width 604 height 45
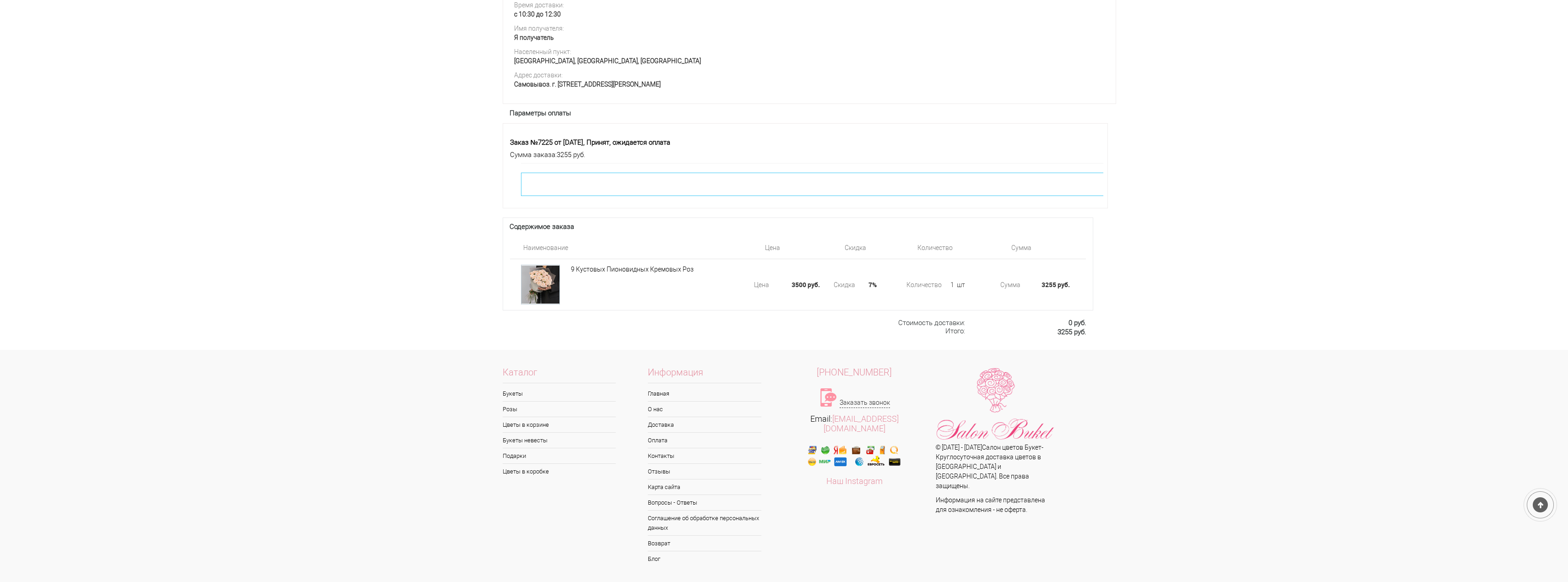
click at [994, 174] on div "Счет №7225/1 от [DATE], Система быстрых платежей Не оплачено Сумма к оплате по …" at bounding box center [812, 185] width 583 height 45
click at [677, 192] on div at bounding box center [830, 184] width 618 height 23
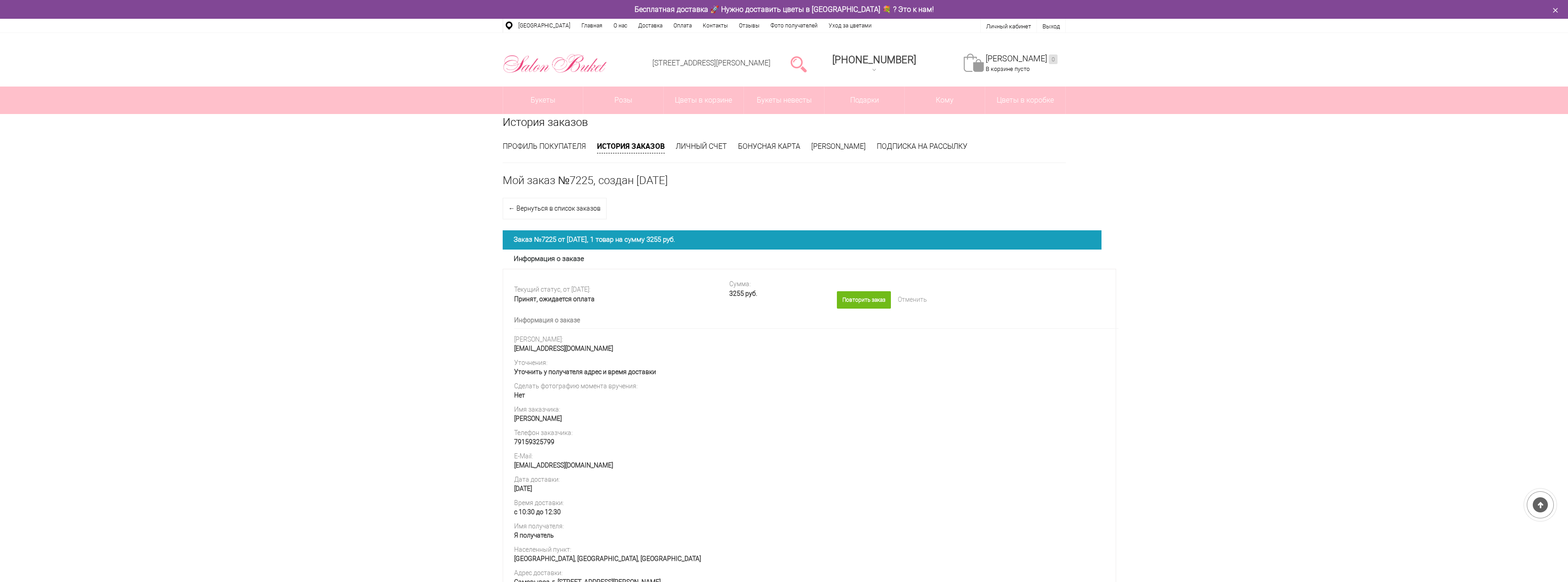
scroll to position [543, 0]
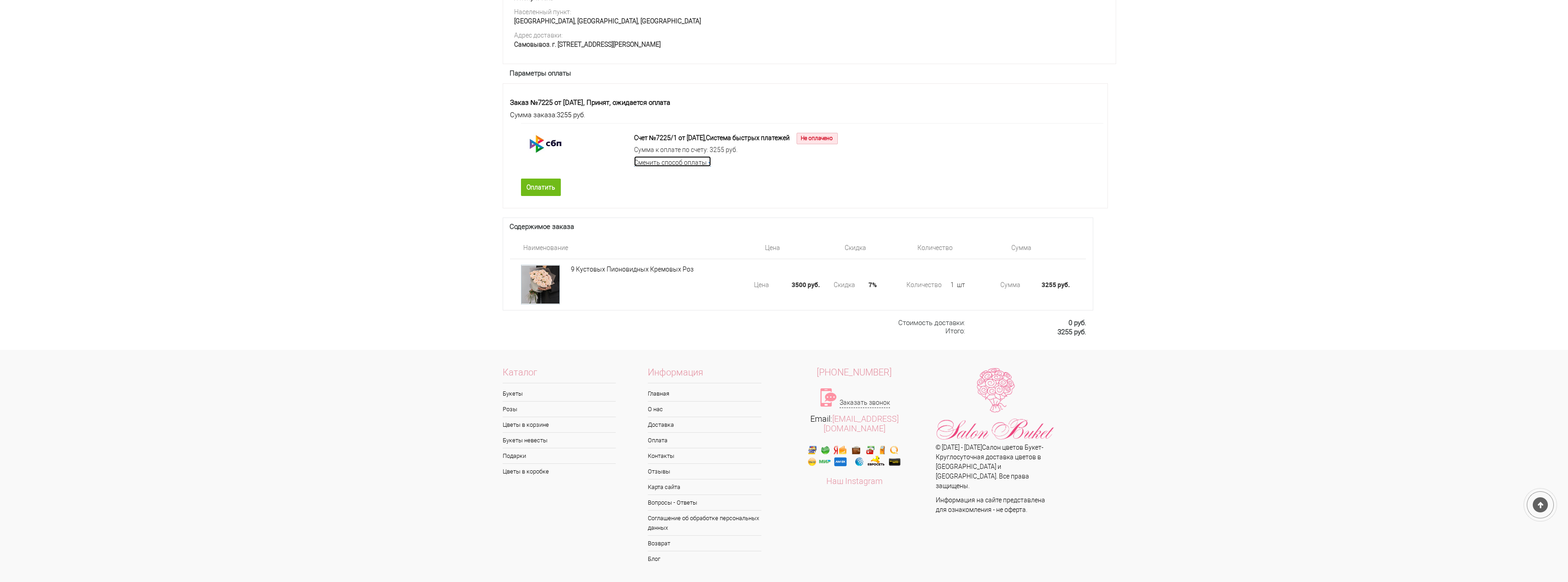
click at [703, 167] on link "Сменить способ оплаты" at bounding box center [672, 161] width 77 height 10
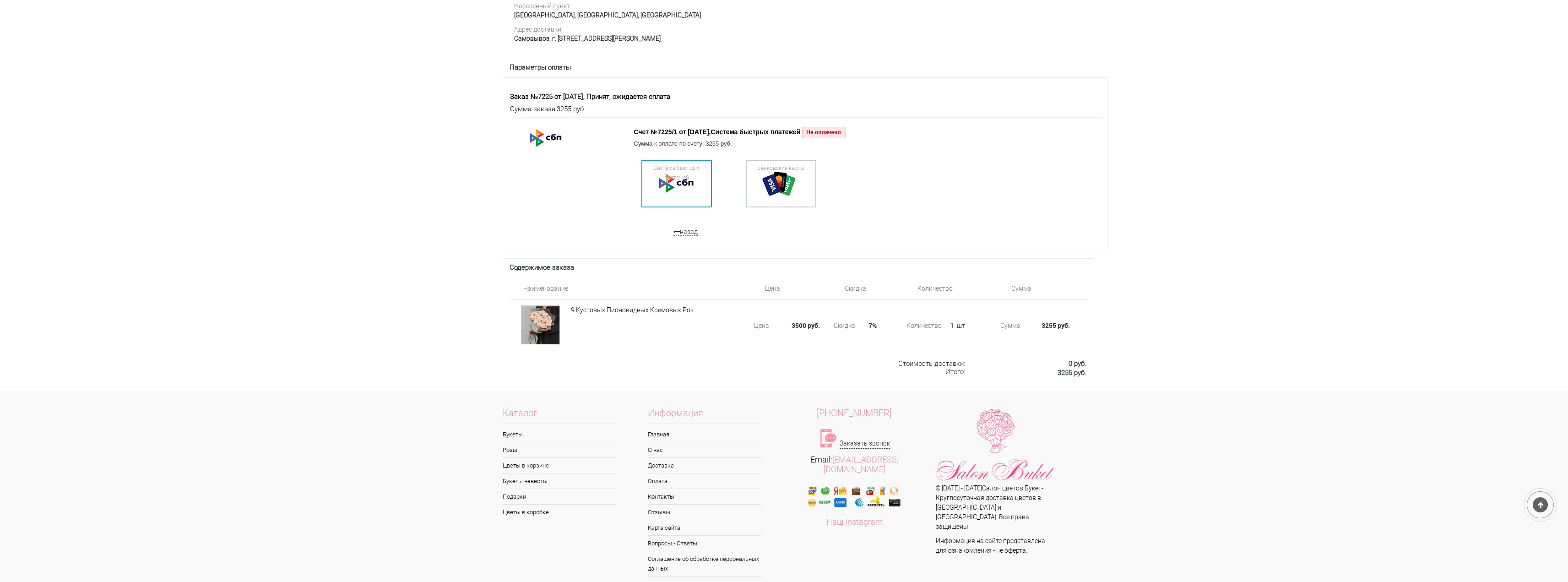
click at [674, 204] on div at bounding box center [676, 183] width 64 height 41
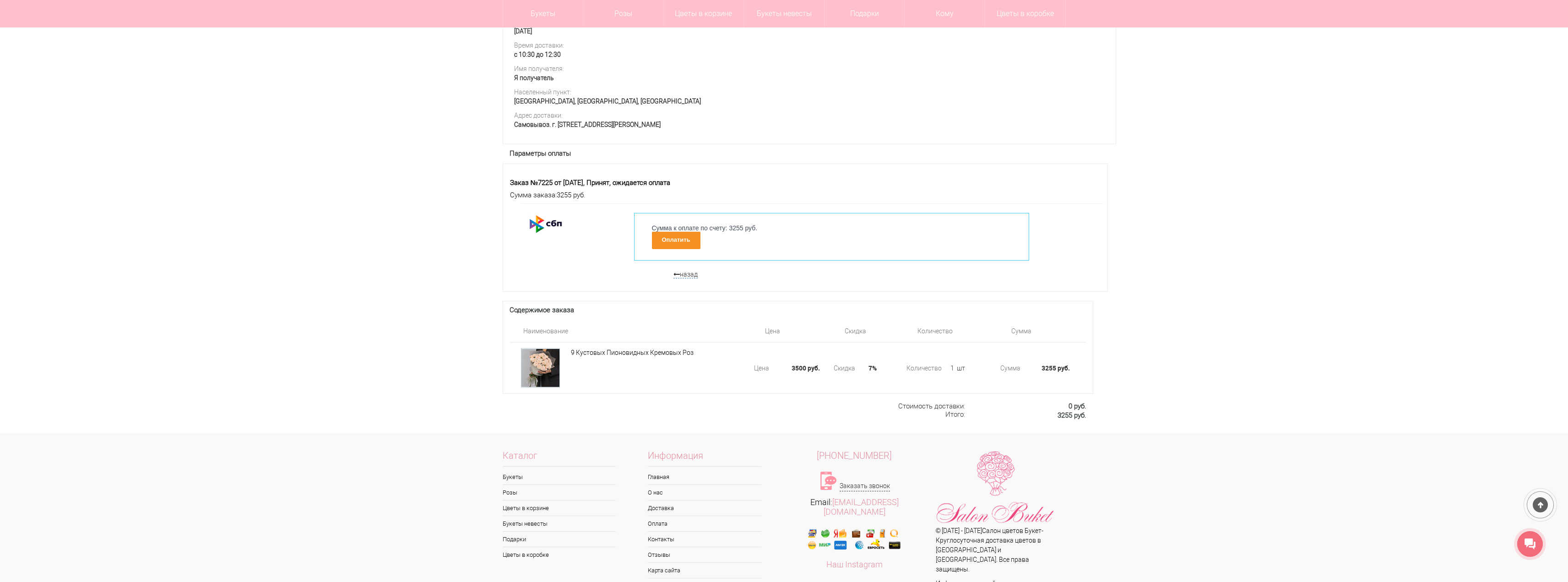
scroll to position [249, 0]
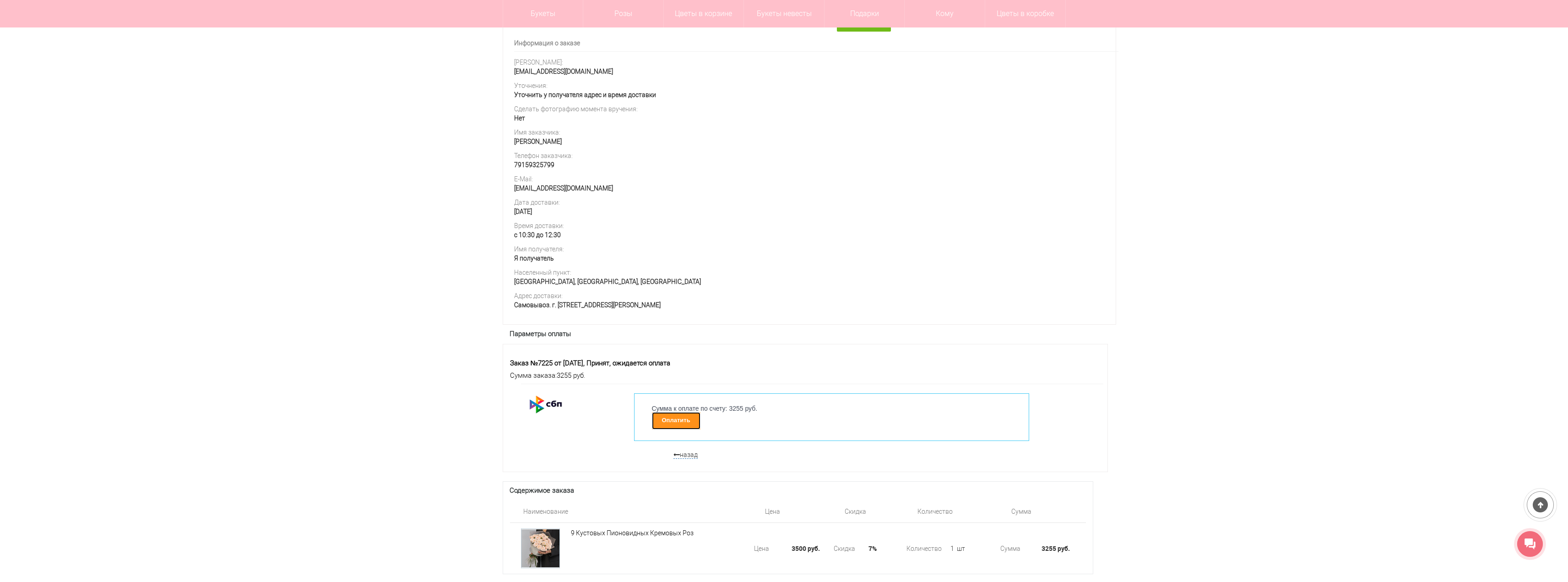
click at [684, 425] on link "Оплатить" at bounding box center [675, 421] width 48 height 17
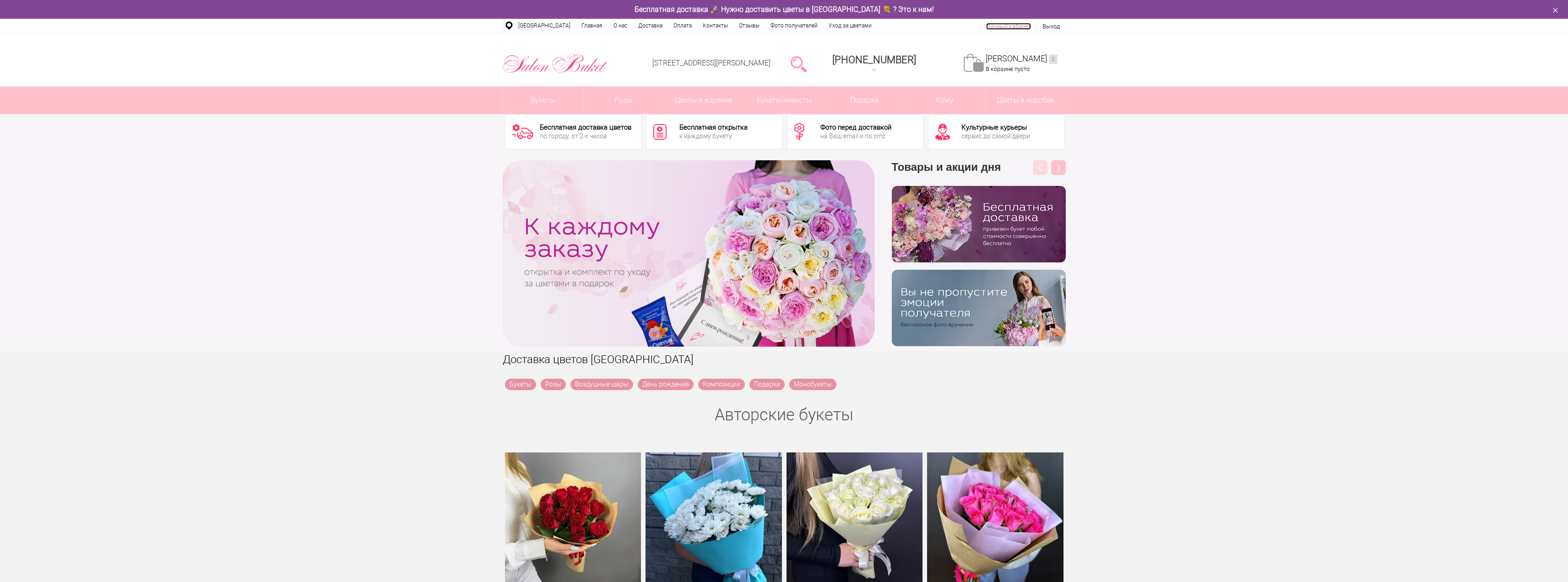
click at [1015, 24] on link "Личный кабинет" at bounding box center [1008, 26] width 45 height 7
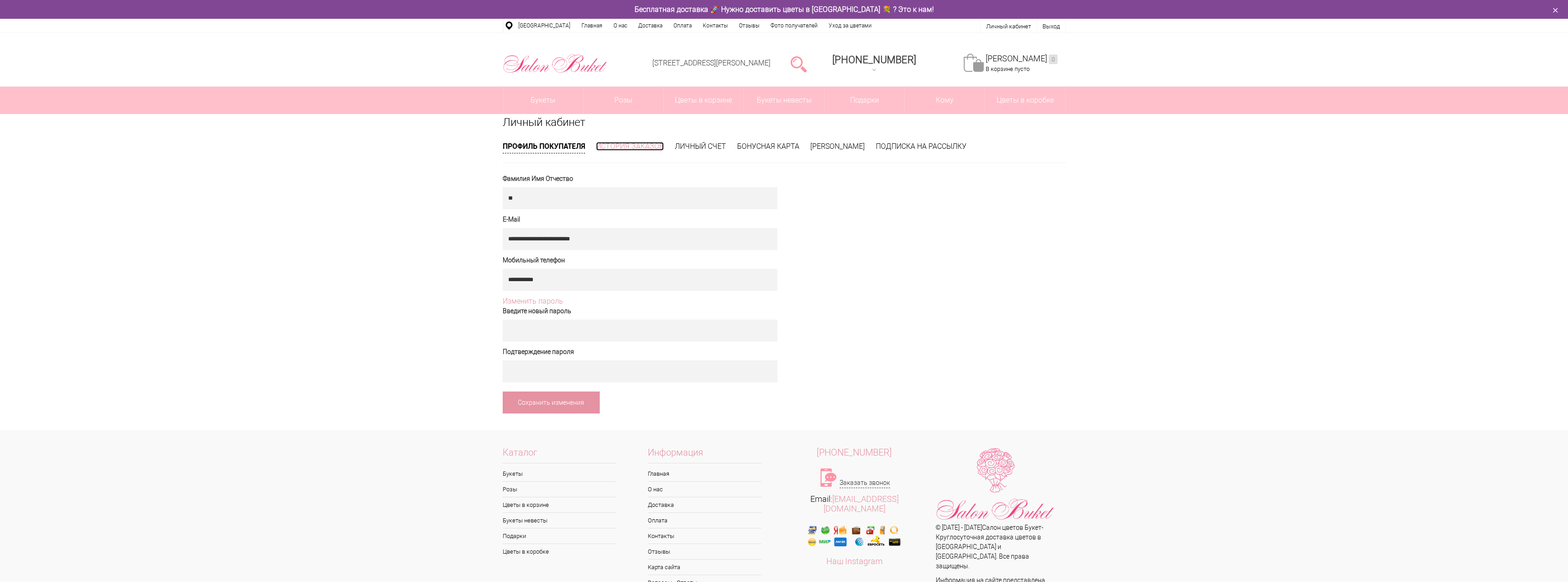
click at [622, 148] on link "История заказов" at bounding box center [630, 146] width 68 height 9
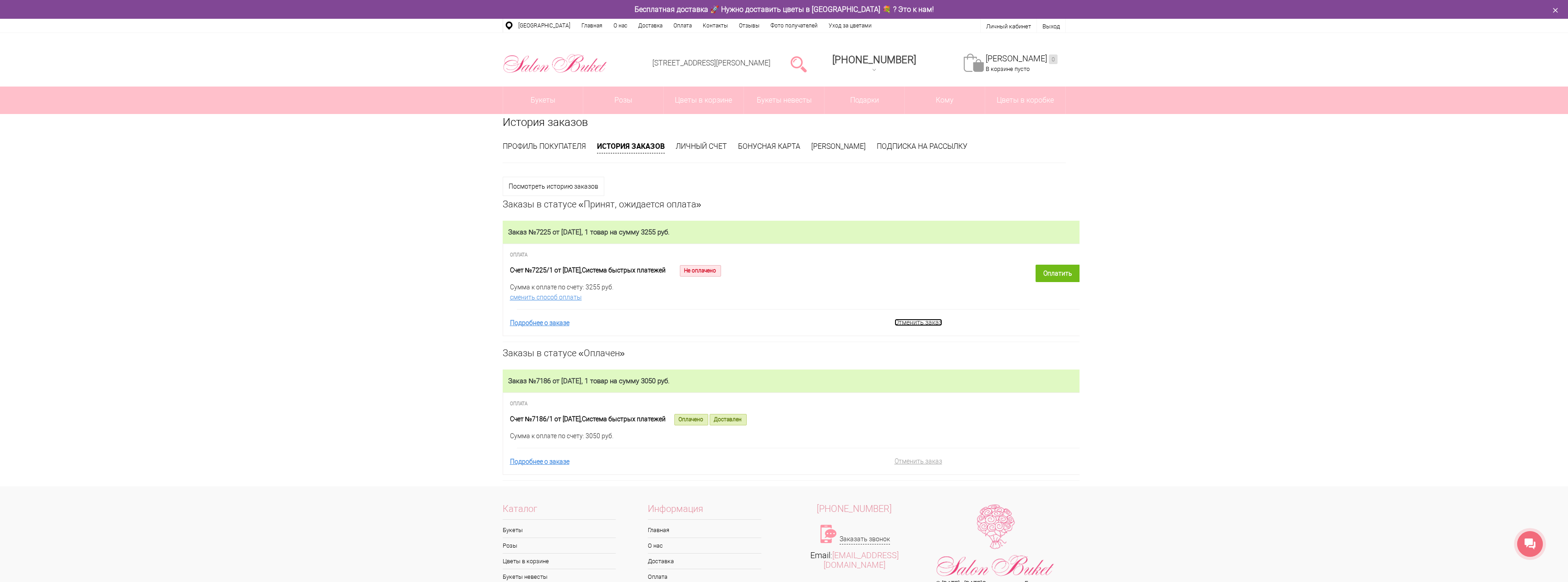
click at [925, 326] on link "Отменить заказ" at bounding box center [918, 322] width 48 height 7
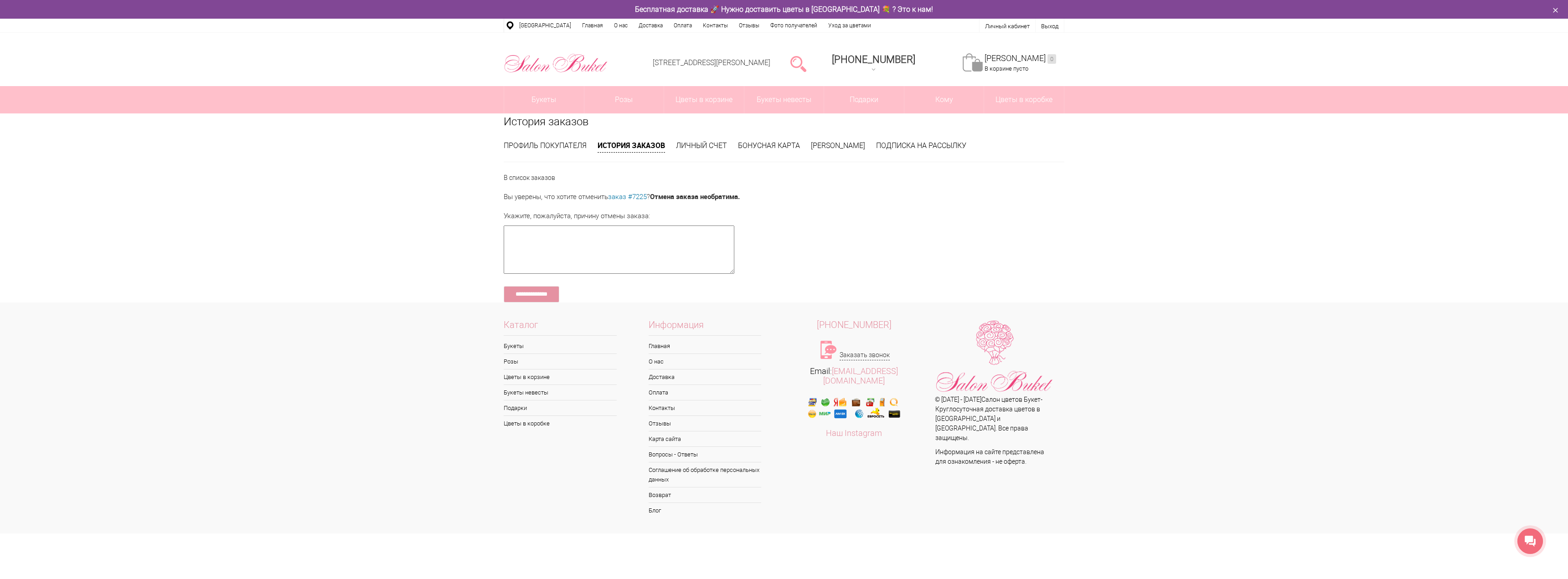
click at [628, 265] on textarea at bounding box center [618, 249] width 231 height 48
drag, startPoint x: 771, startPoint y: 319, endPoint x: 905, endPoint y: 327, distance: 134.2
click at [905, 327] on div "Каталог Букеты Розы Цветы в корзине Букеты невесты Подарки Цветы в коробке Инфо…" at bounding box center [783, 418] width 561 height 220
click at [923, 333] on td "8 (831) 414-00-85 Заказать звонок Email: admin@sbuket-nn.ru Наш Instagram" at bounding box center [854, 395] width 141 height 151
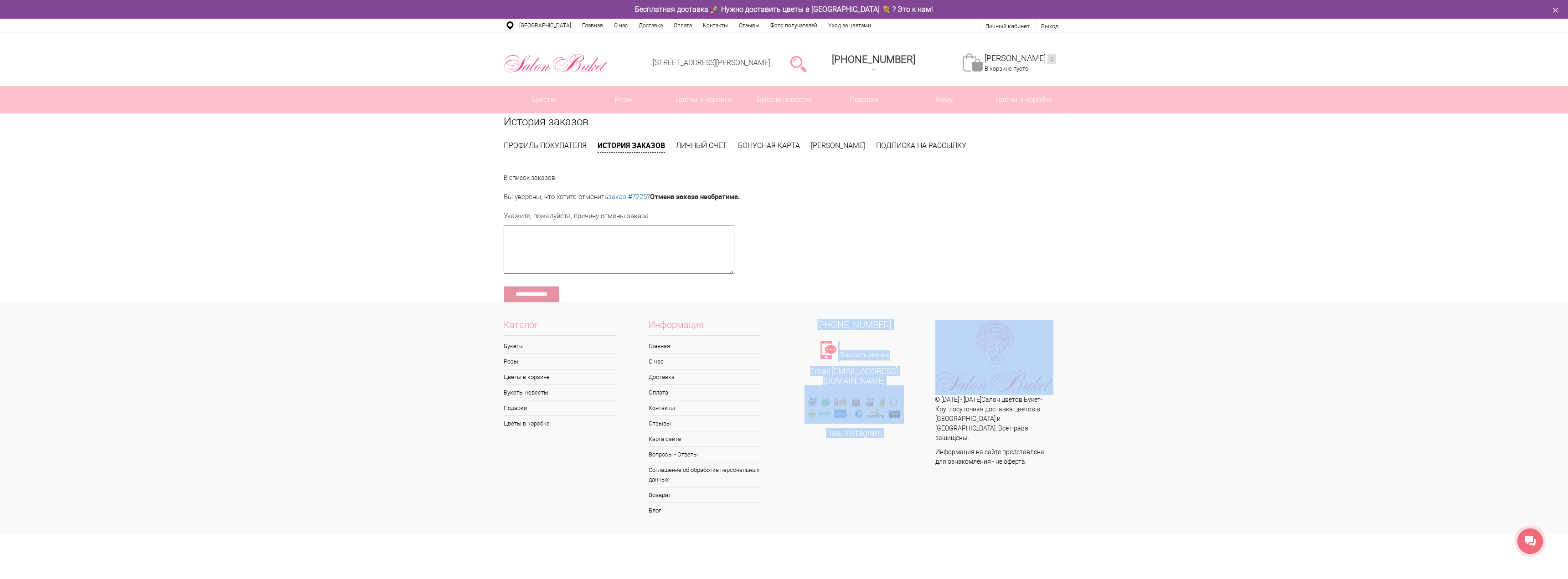
drag, startPoint x: 928, startPoint y: 333, endPoint x: 838, endPoint y: 305, distance: 94.3
click at [838, 305] on div "Каталог Букеты Розы Цветы в корзине Букеты невесты Подарки Цветы в коробке Инфо…" at bounding box center [784, 418] width 1568 height 231
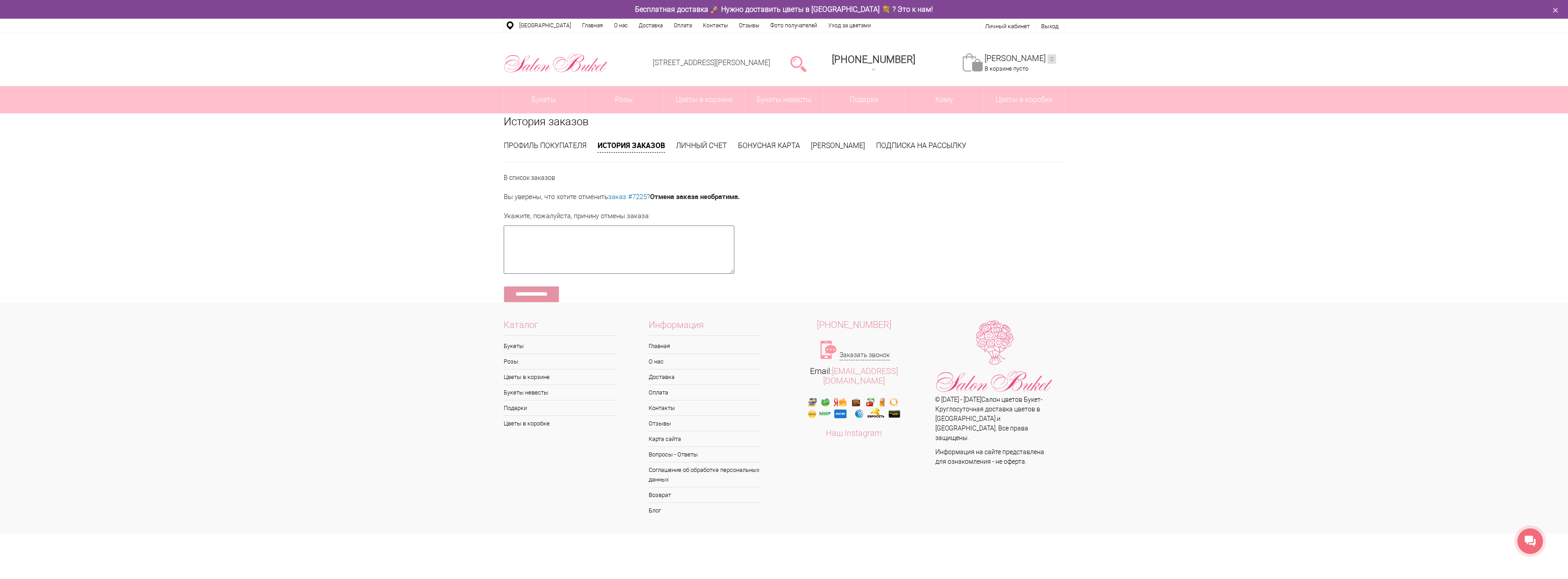
click at [914, 316] on div "8 (831) 414-00-85 Заказать звонок Email: admin@sbuket-nn.ru Наш Instagram © 200…" at bounding box center [924, 418] width 281 height 220
drag, startPoint x: 903, startPoint y: 316, endPoint x: 811, endPoint y: 309, distance: 92.3
click at [811, 309] on div "Каталог Букеты Розы Цветы в корзине Букеты невесты Подарки Цветы в коробке Инфо…" at bounding box center [784, 418] width 1568 height 231
click at [790, 314] on div "8 (831) 414-00-85 Заказать звонок Email: admin@sbuket-nn.ru Наш Instagram © 200…" at bounding box center [924, 418] width 281 height 220
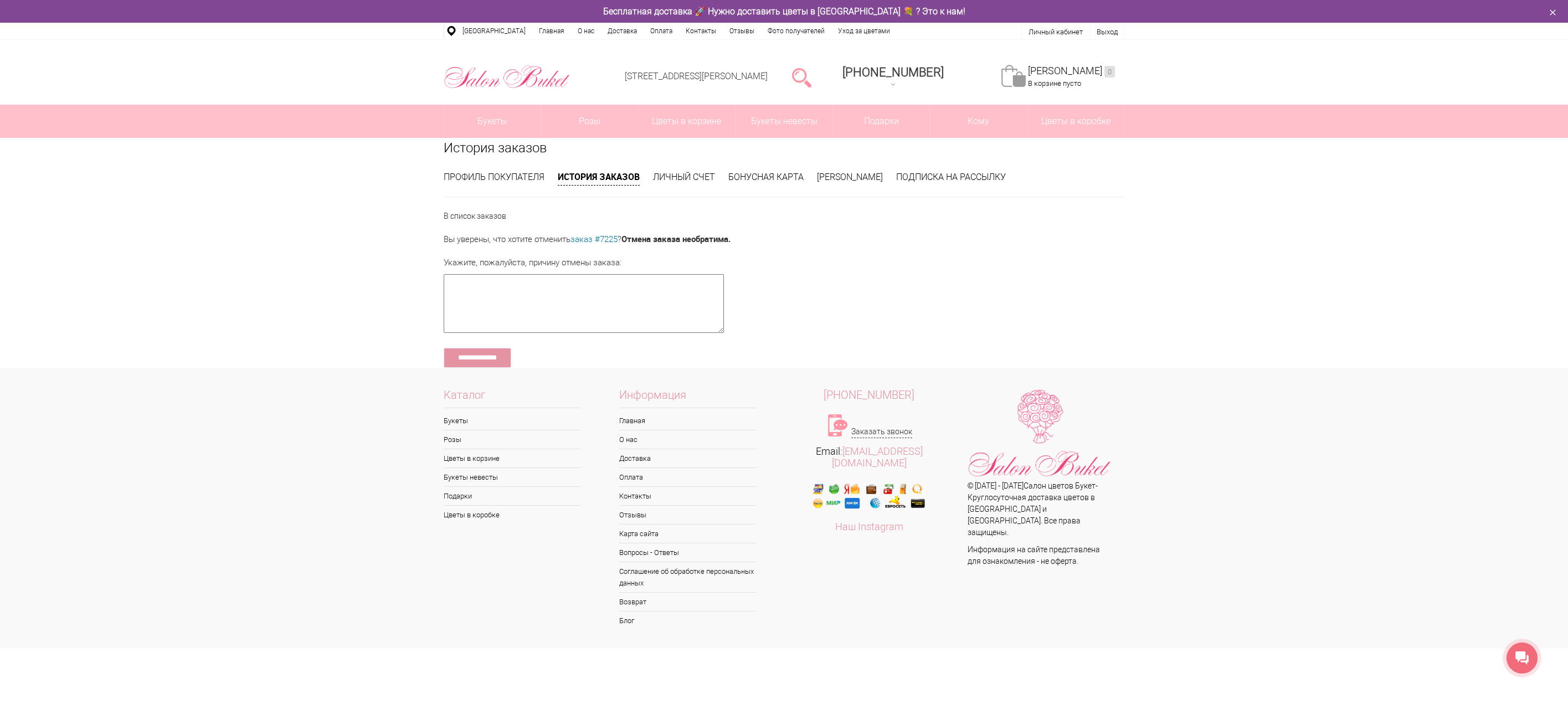
click at [1433, 278] on div "**********" at bounding box center [784, 252] width 1568 height 230
click at [591, 297] on textarea at bounding box center [584, 303] width 280 height 58
paste textarea "**********"
type textarea "**********"
click at [510, 358] on input "**********" at bounding box center [477, 357] width 67 height 20
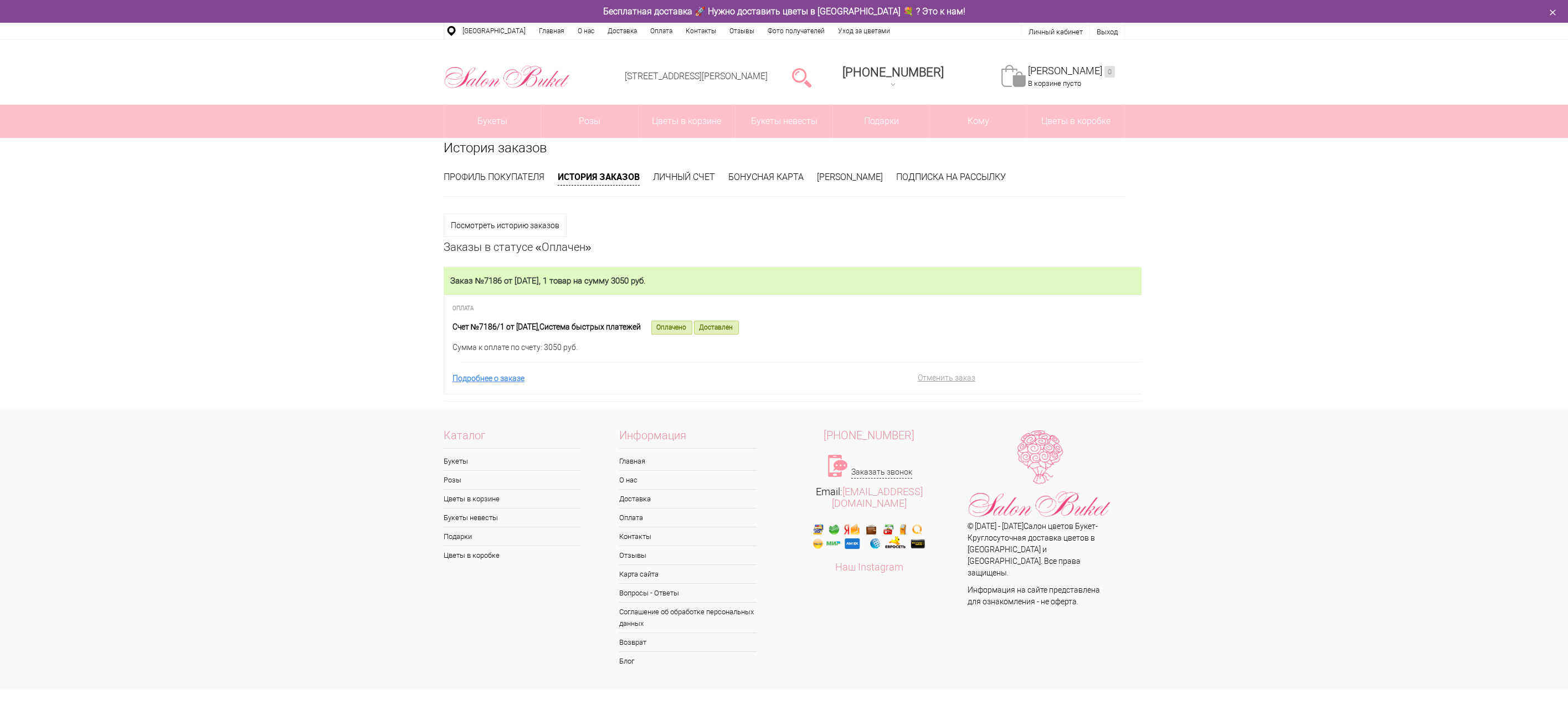
click at [1057, 75] on link "Моя корзина 0" at bounding box center [1072, 71] width 87 height 13
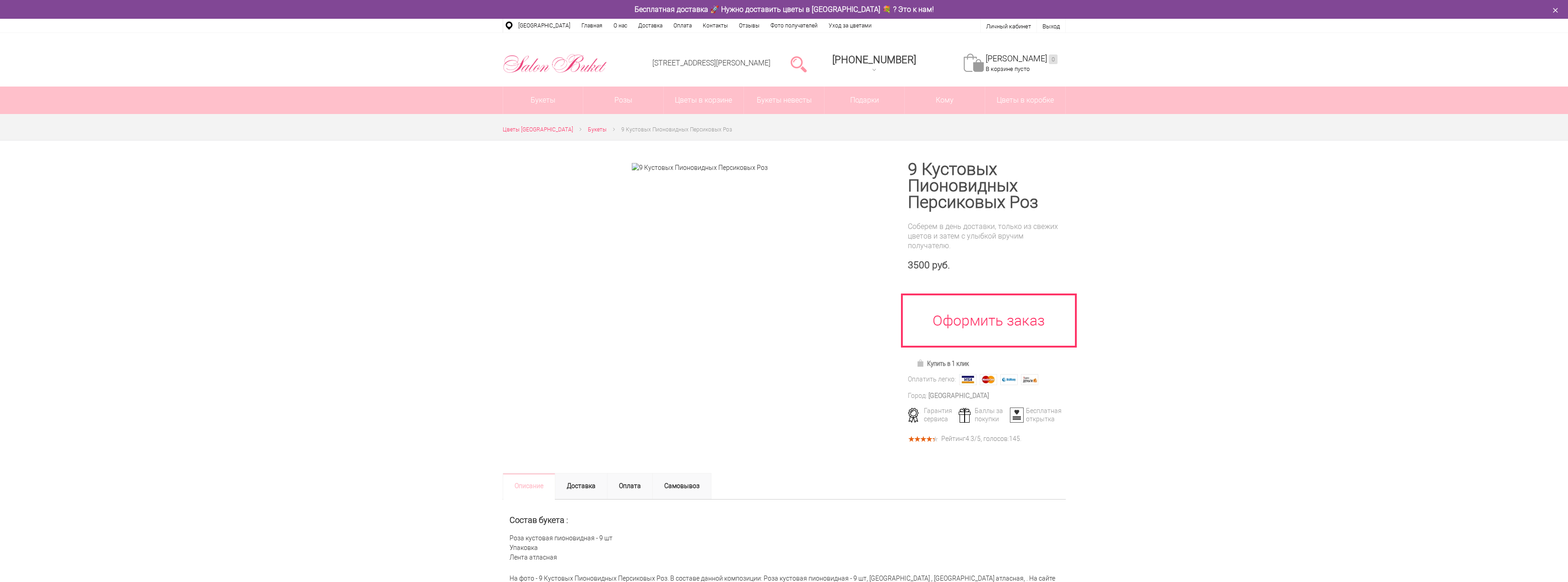
click at [713, 174] on div at bounding box center [699, 168] width 394 height 32
click at [714, 169] on img at bounding box center [699, 168] width 136 height 10
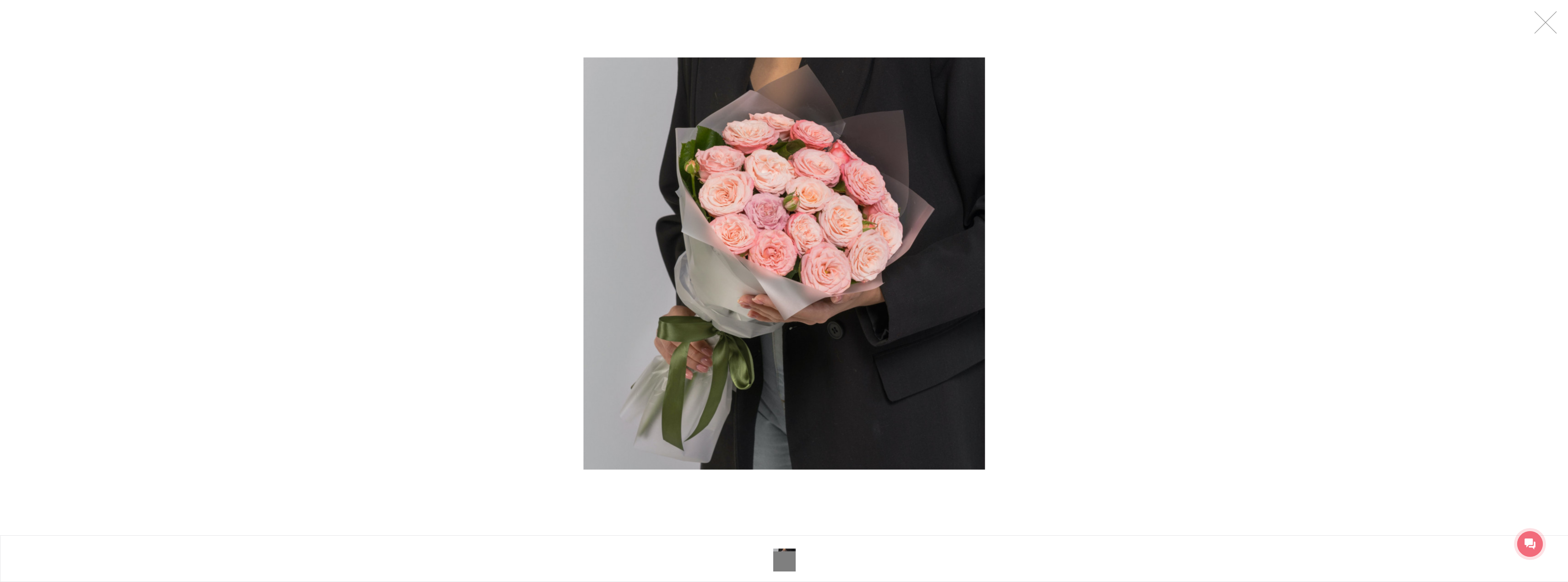
click at [21, 27] on div at bounding box center [784, 263] width 1568 height 527
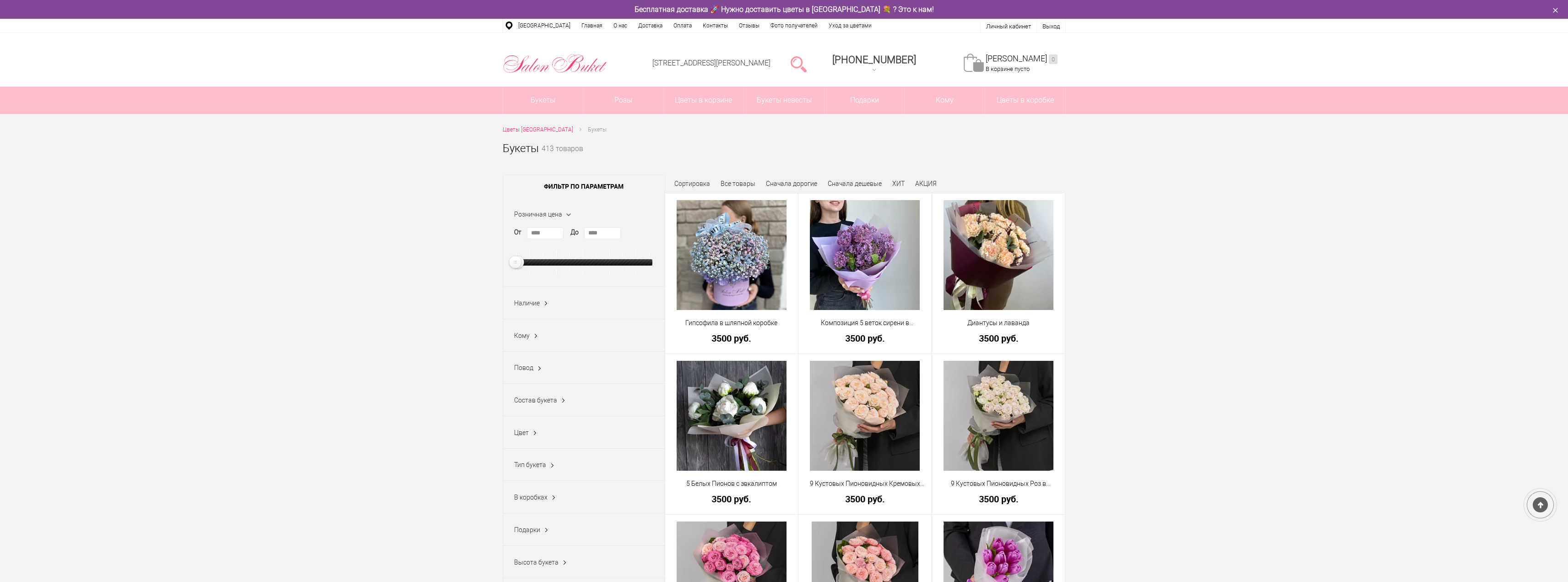
scroll to position [375, 0]
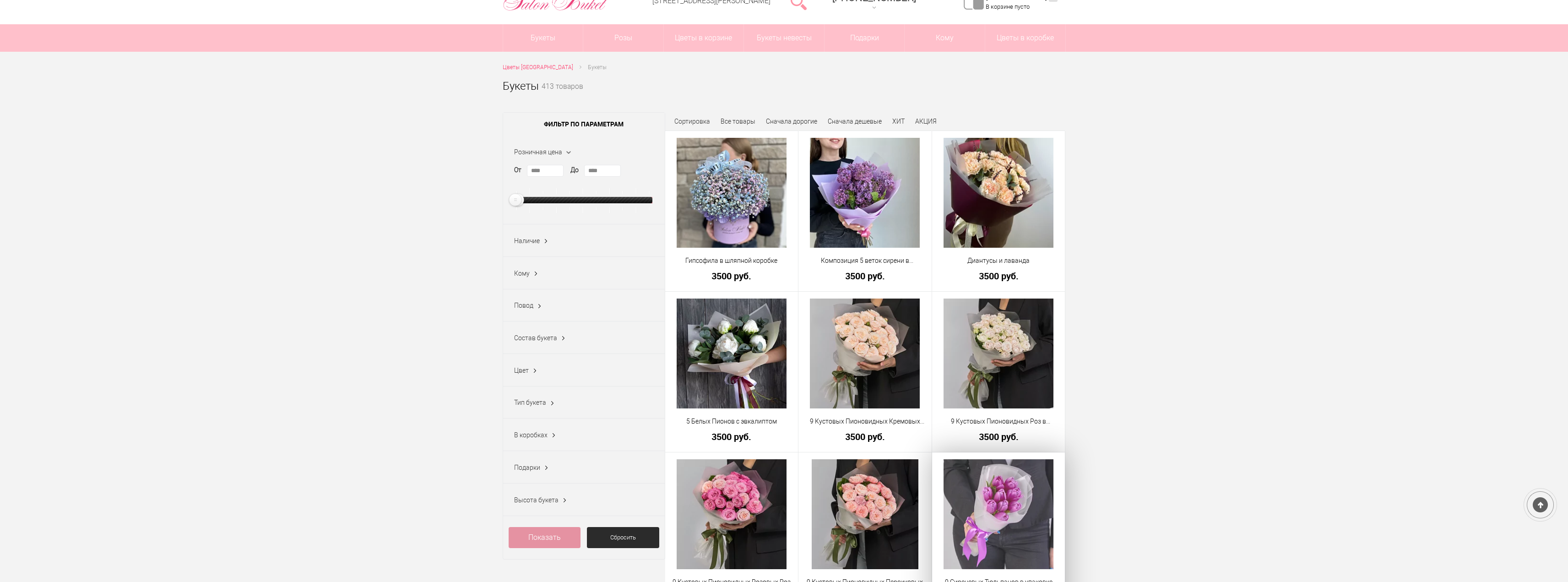
scroll to position [92, 0]
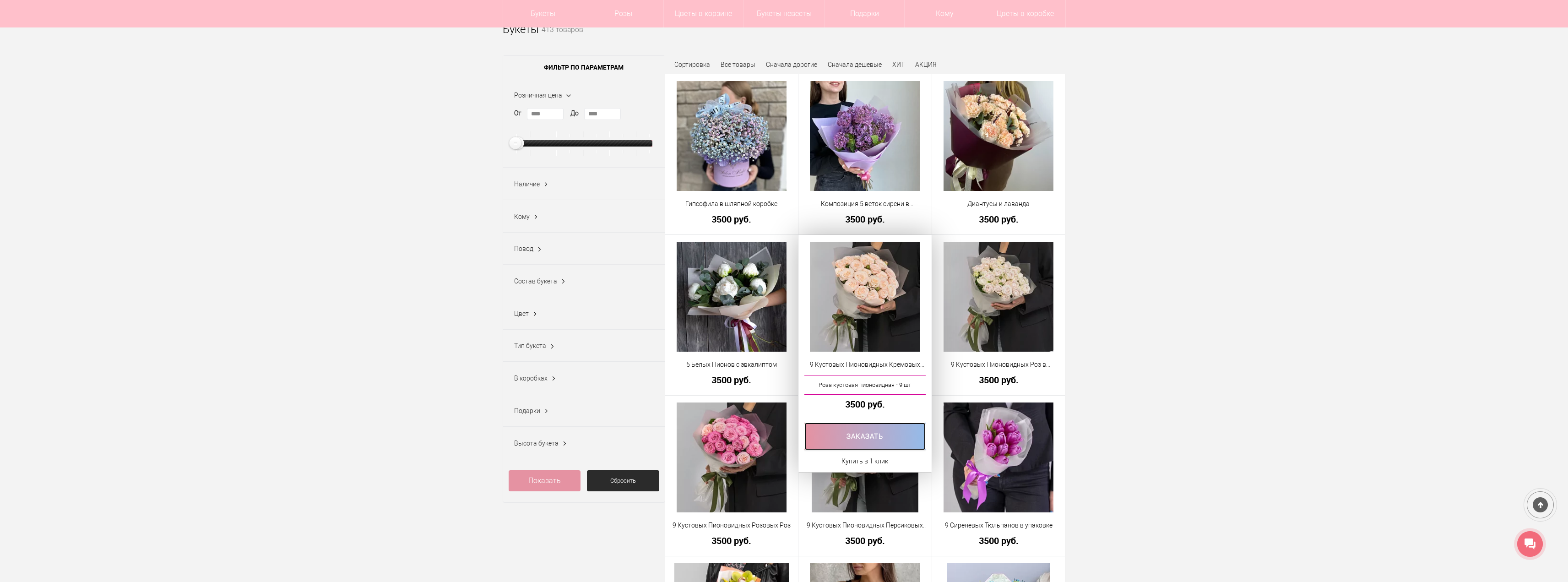
click at [874, 437] on link at bounding box center [865, 436] width 121 height 28
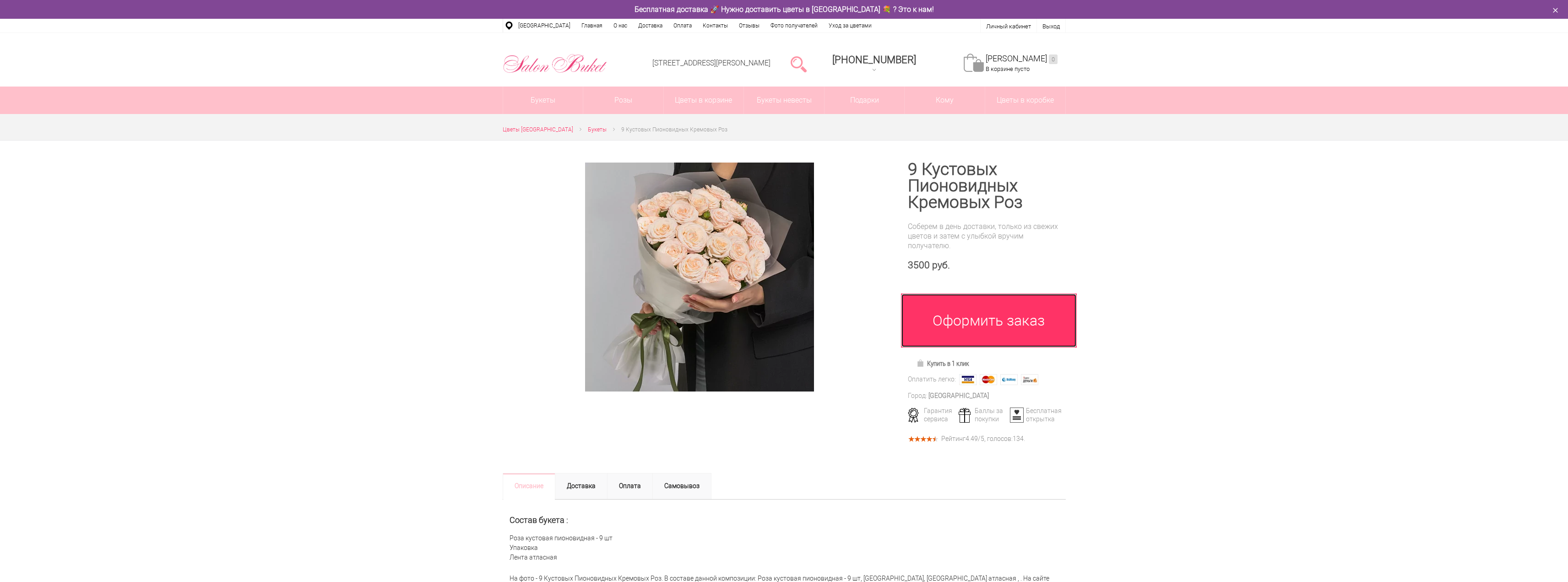
click at [1004, 330] on link "Оформить заказ" at bounding box center [989, 320] width 176 height 54
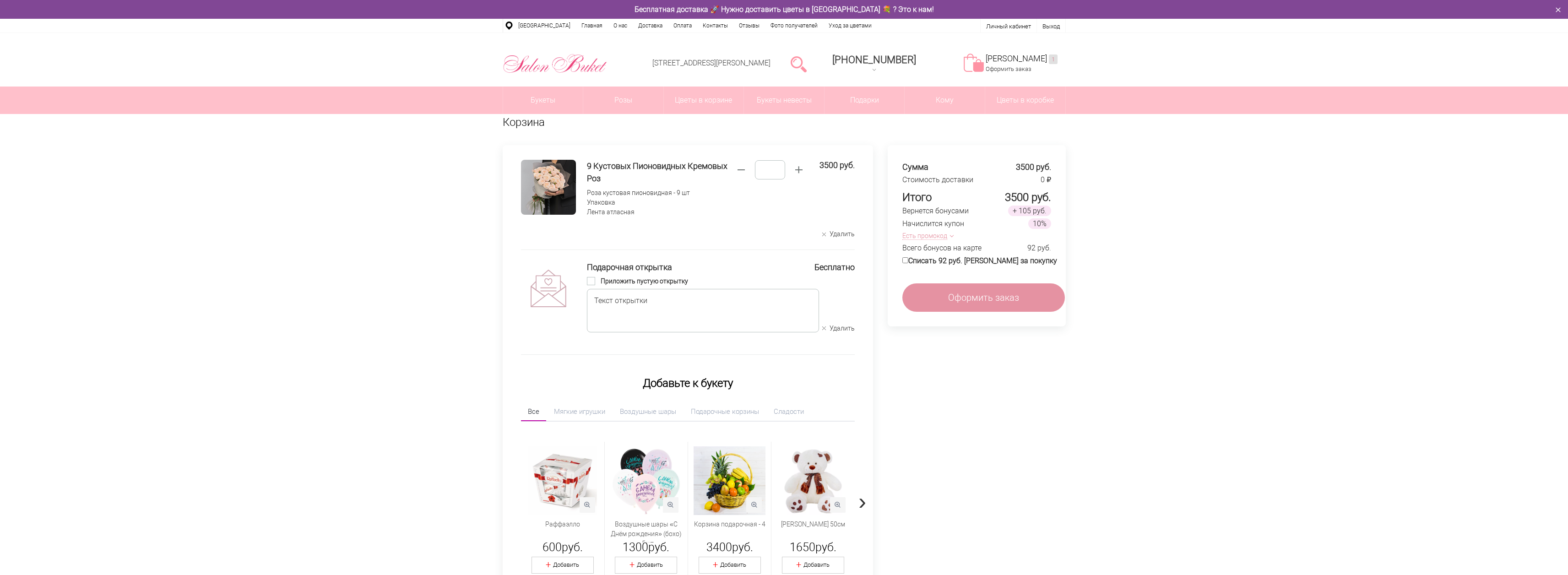
click at [826, 328] on button "Удалить" at bounding box center [838, 328] width 32 height 9
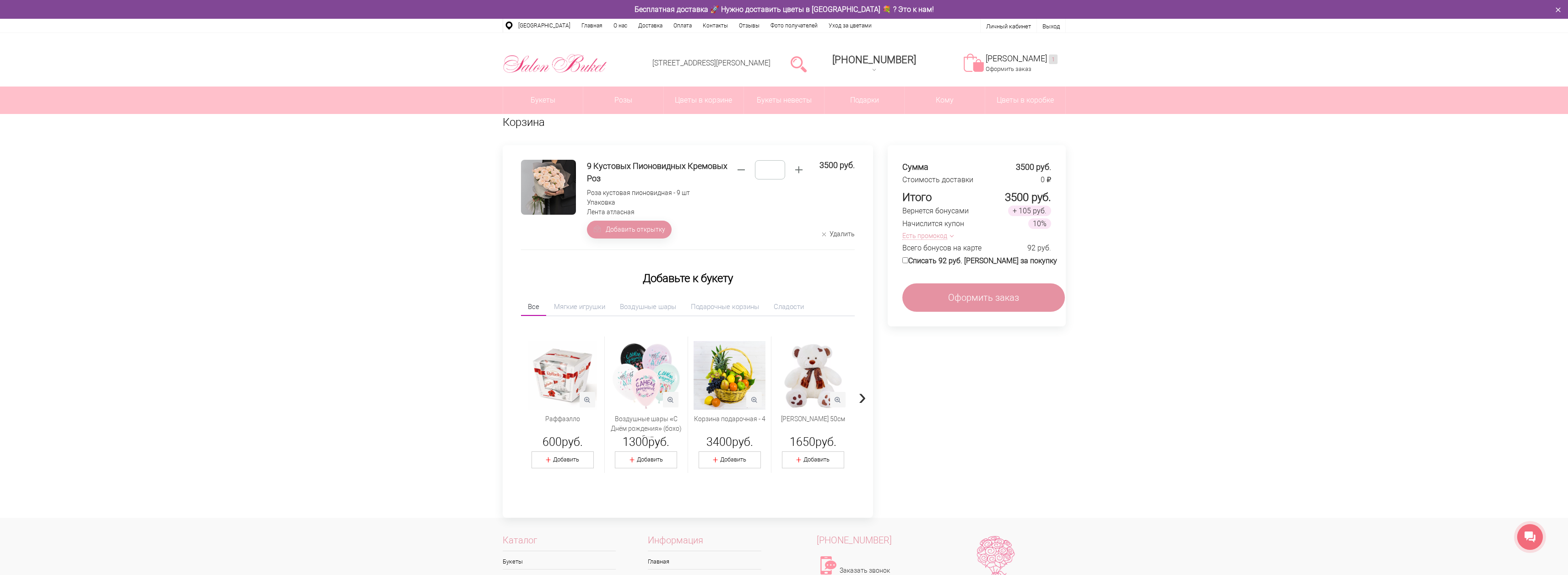
click at [941, 235] on button "Есть промокод" at bounding box center [926, 236] width 48 height 10
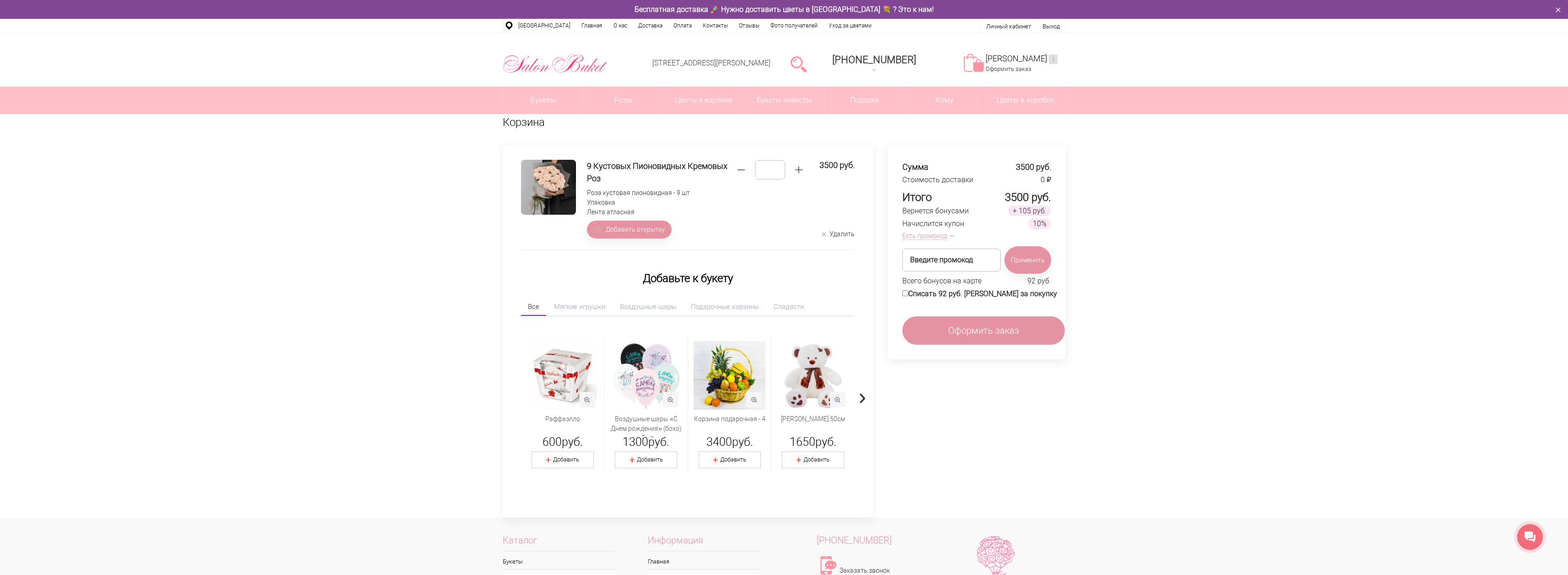
click at [940, 235] on button "Есть промокод" at bounding box center [926, 236] width 48 height 10
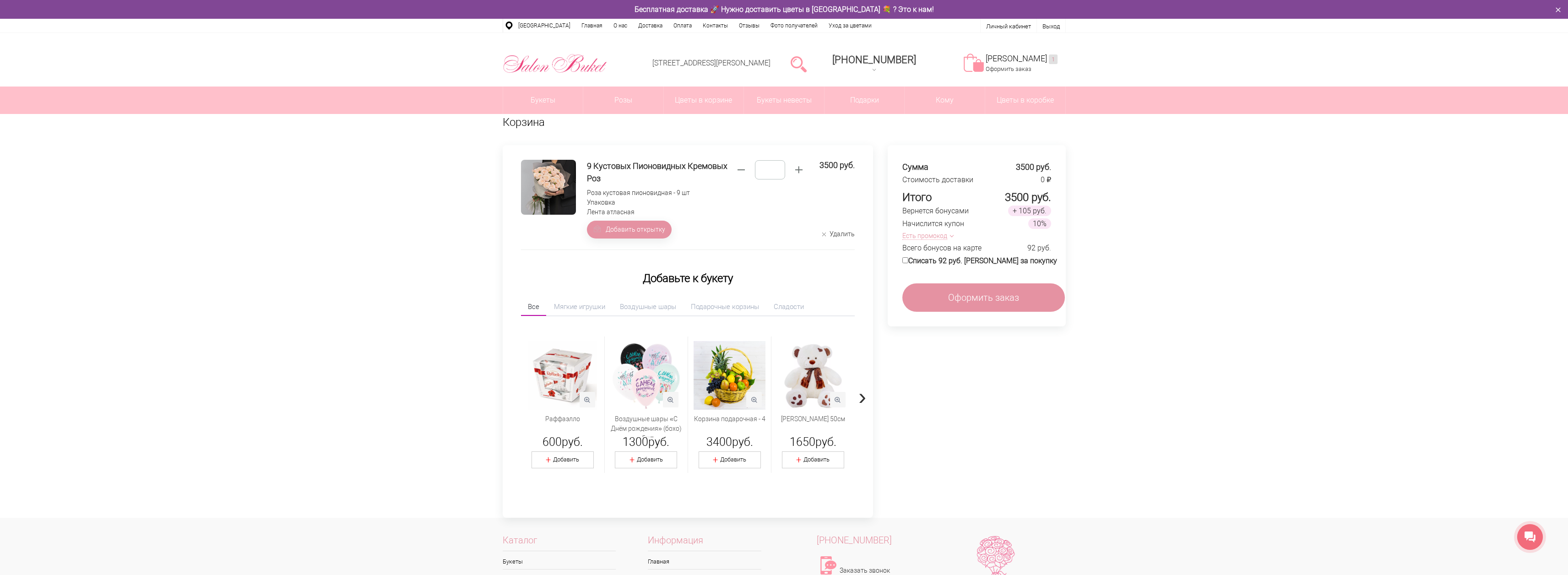
click at [484, 357] on div "Корзина 9 Кустовых Пионовидных Кремовых Роз Роза кустовая пионовидная - 9 шт Уп…" at bounding box center [784, 315] width 1568 height 403
click at [938, 235] on button "Есть промокод" at bounding box center [926, 236] width 48 height 10
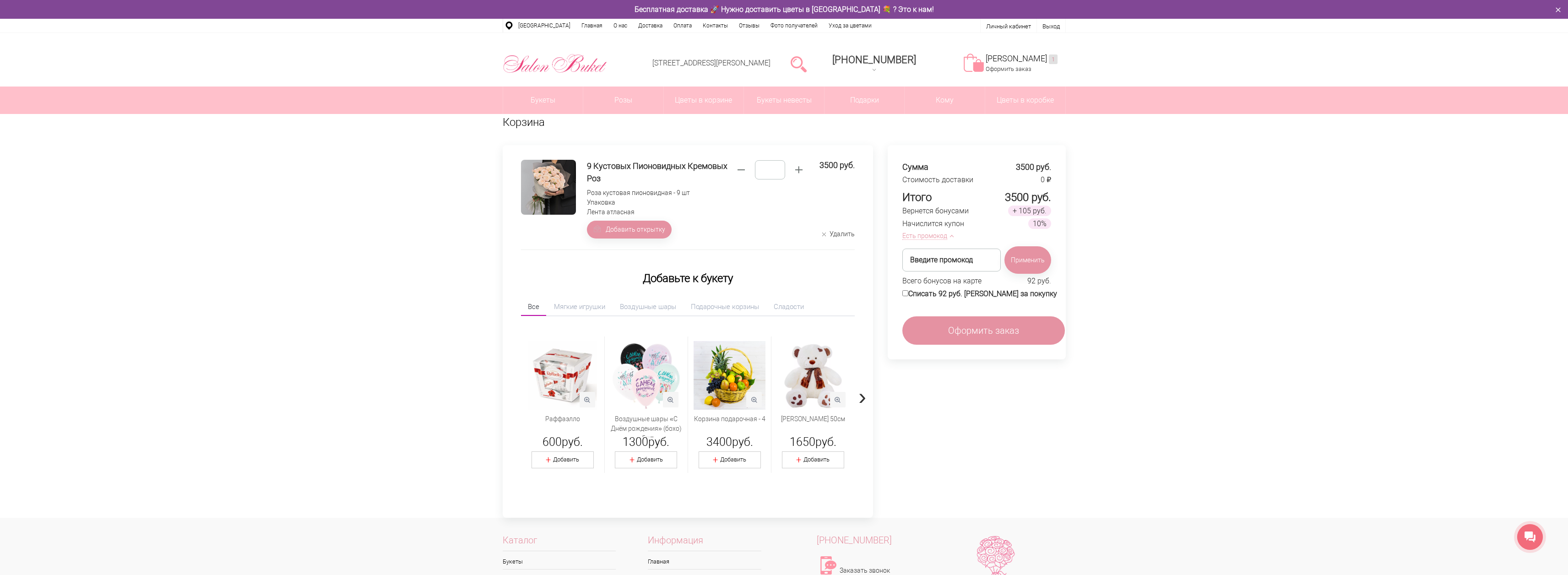
click at [938, 235] on button "Есть промокод" at bounding box center [926, 236] width 48 height 10
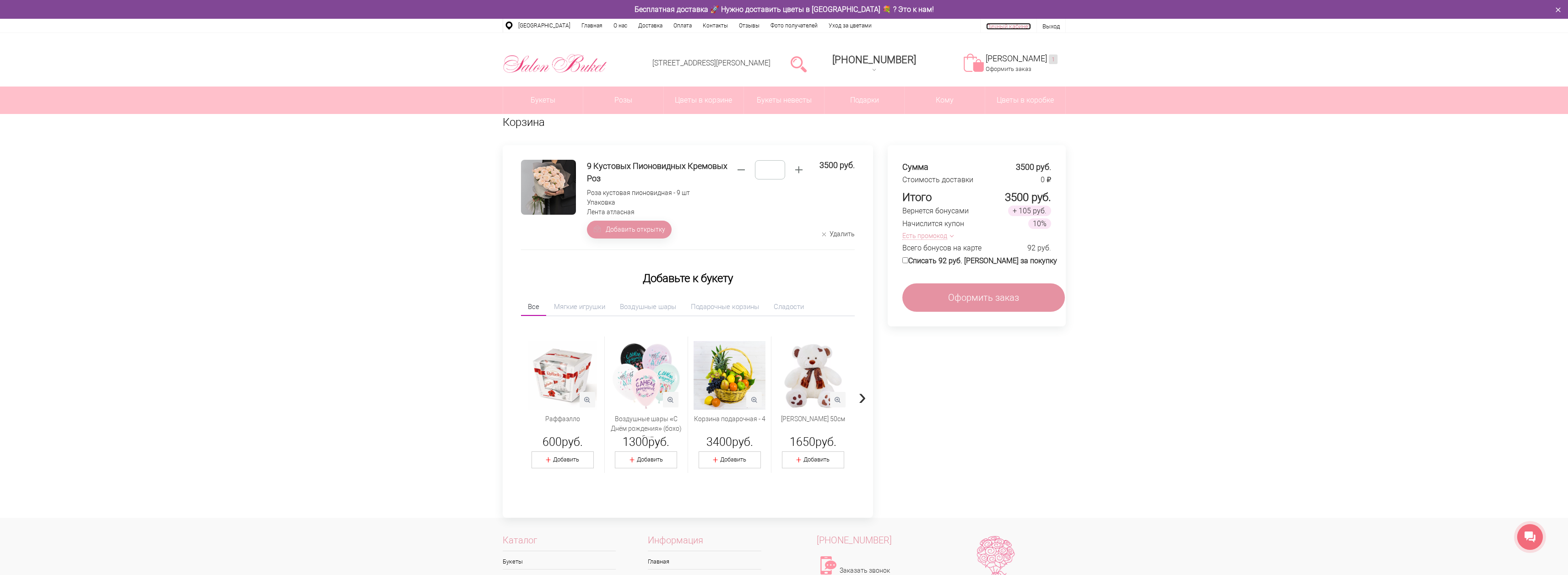
click at [1004, 22] on li "Личный кабинет" at bounding box center [1009, 26] width 56 height 13
click at [1012, 24] on link "Личный кабинет" at bounding box center [1008, 26] width 45 height 7
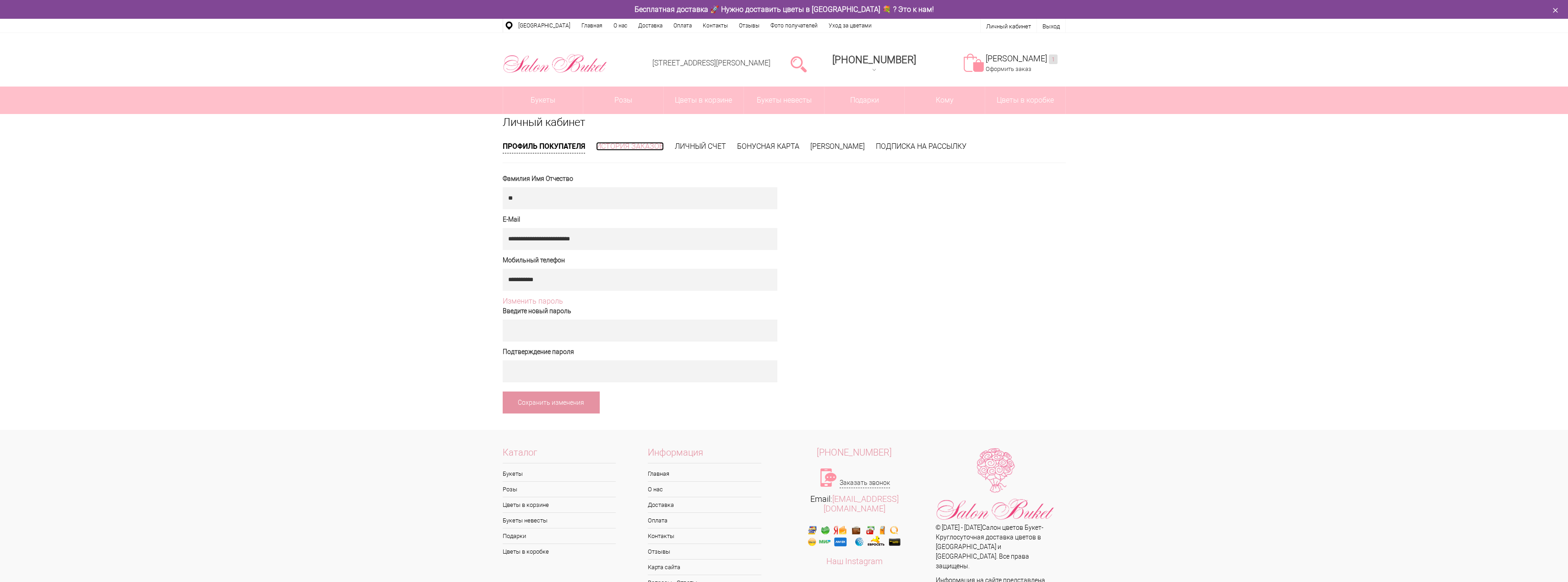
click at [637, 148] on link "История заказов" at bounding box center [630, 146] width 68 height 9
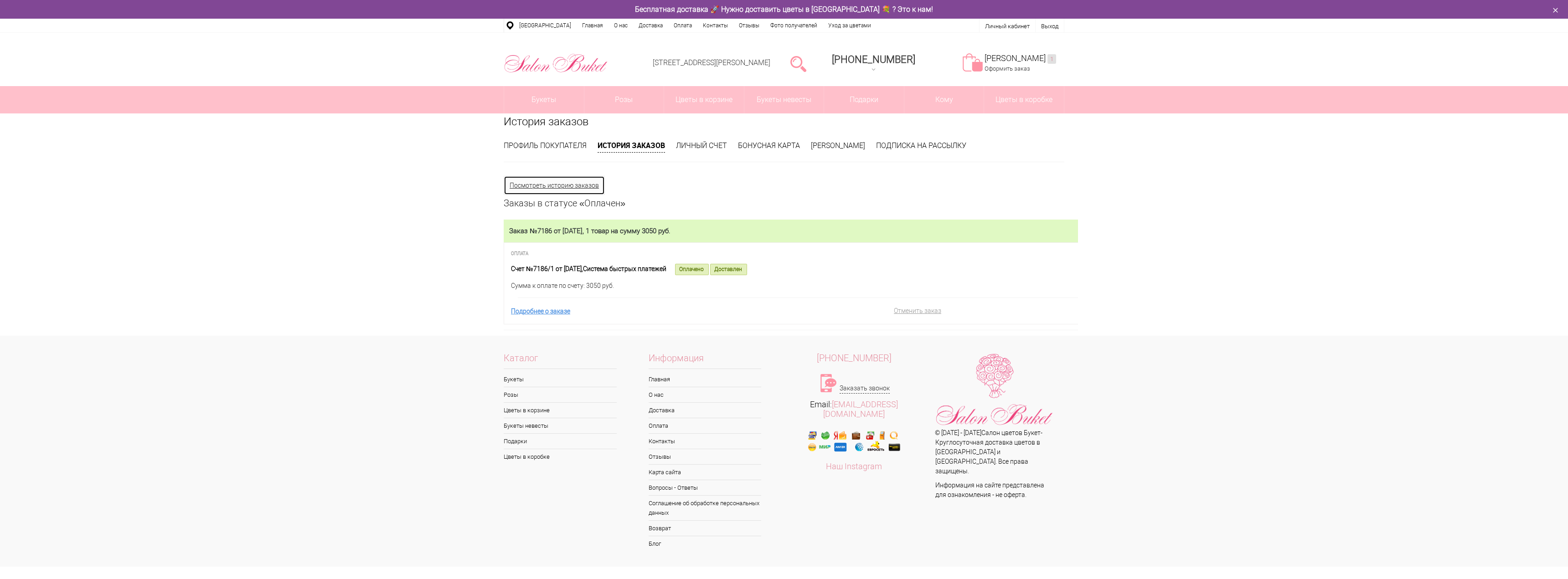
click at [573, 184] on link "Посмотреть историю заказов" at bounding box center [554, 185] width 101 height 19
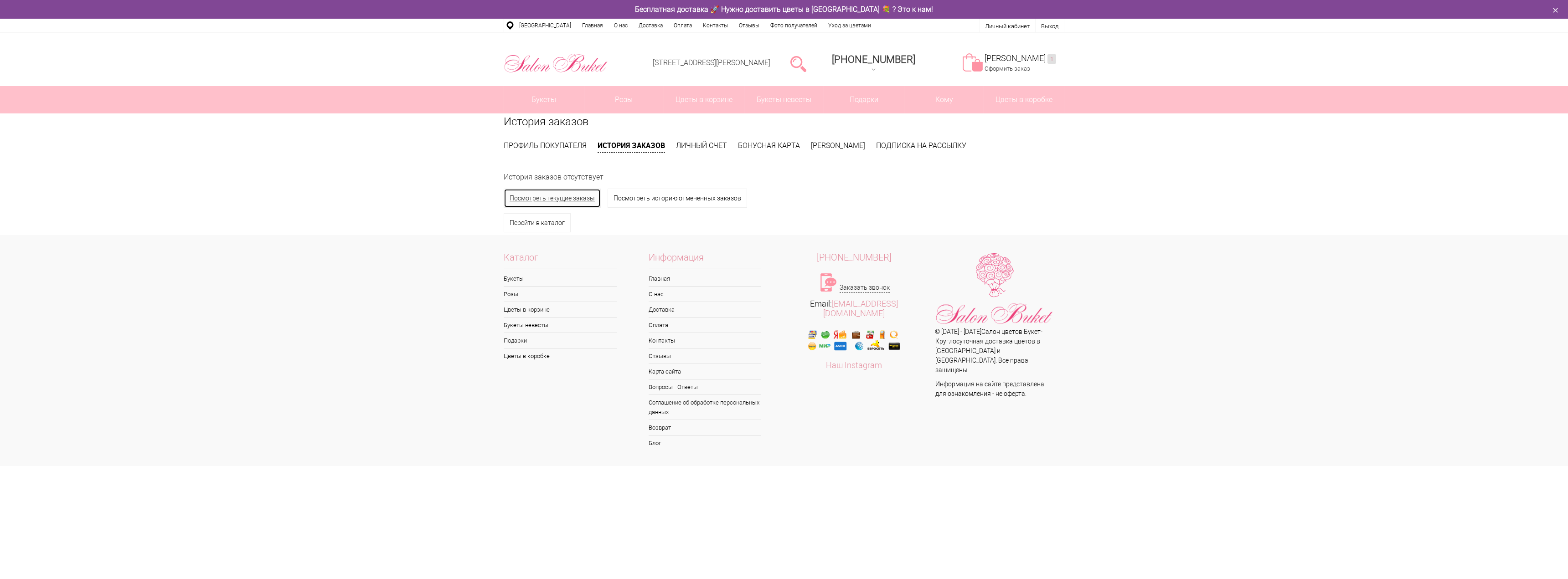
click at [552, 193] on link "Посмотреть текущие заказы" at bounding box center [552, 198] width 97 height 19
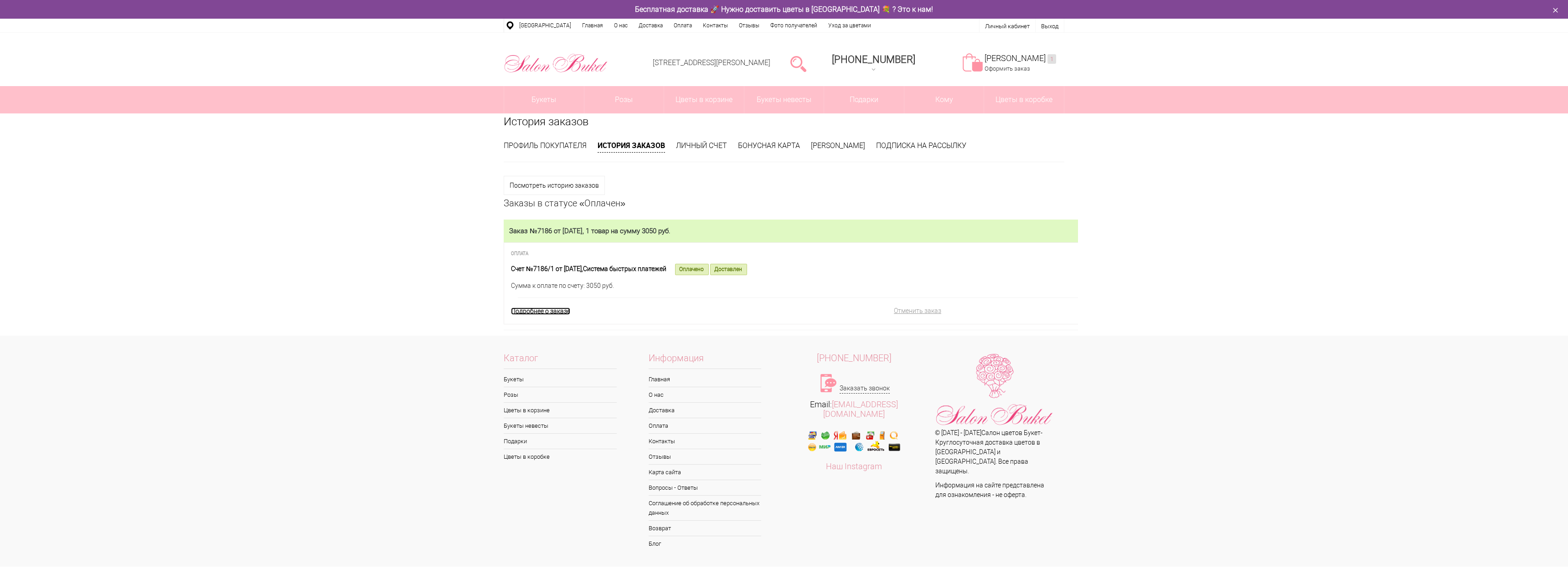
click at [558, 313] on link "Подробнее о заказе" at bounding box center [540, 311] width 59 height 7
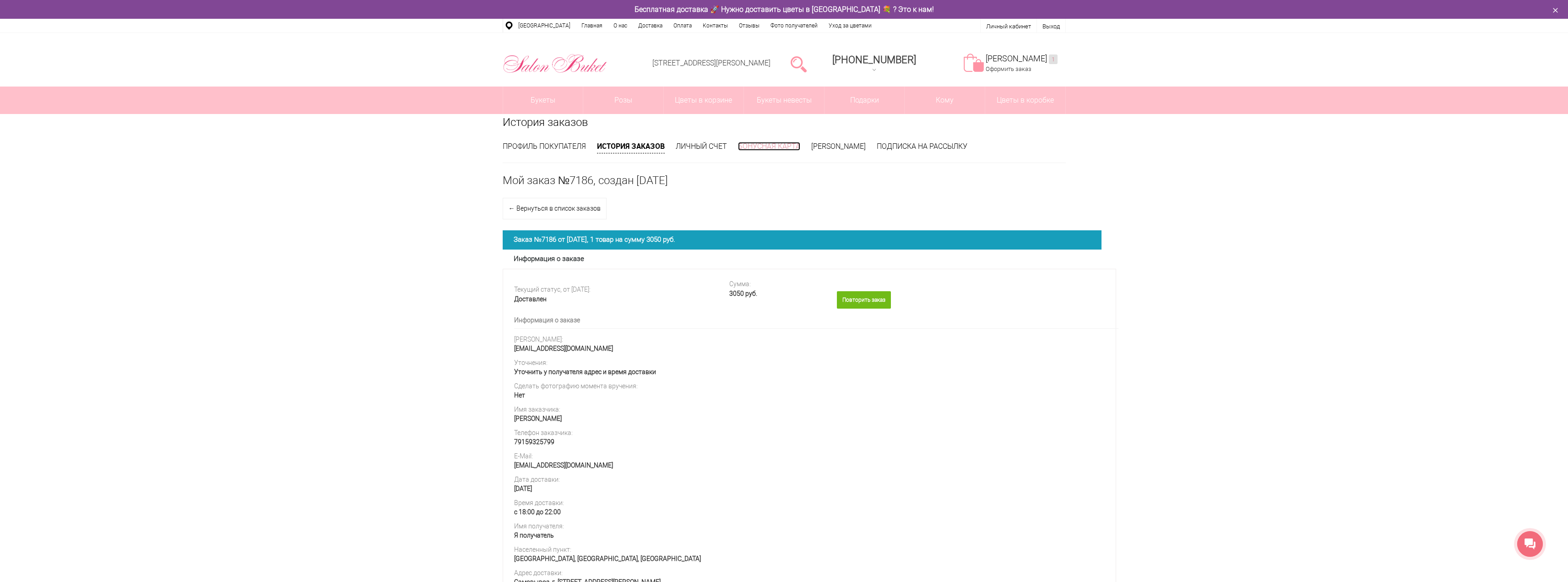
click at [756, 147] on link "Бонусная карта" at bounding box center [769, 146] width 62 height 9
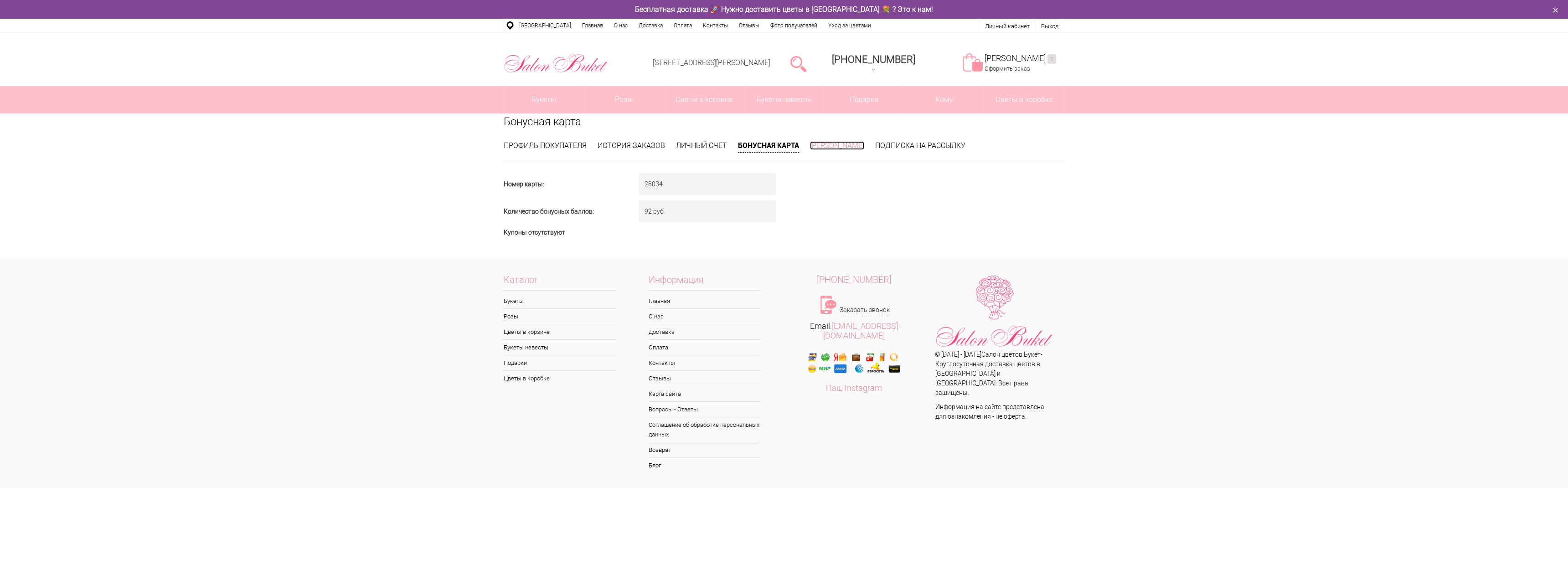
click at [836, 142] on link "[PERSON_NAME]" at bounding box center [837, 145] width 54 height 9
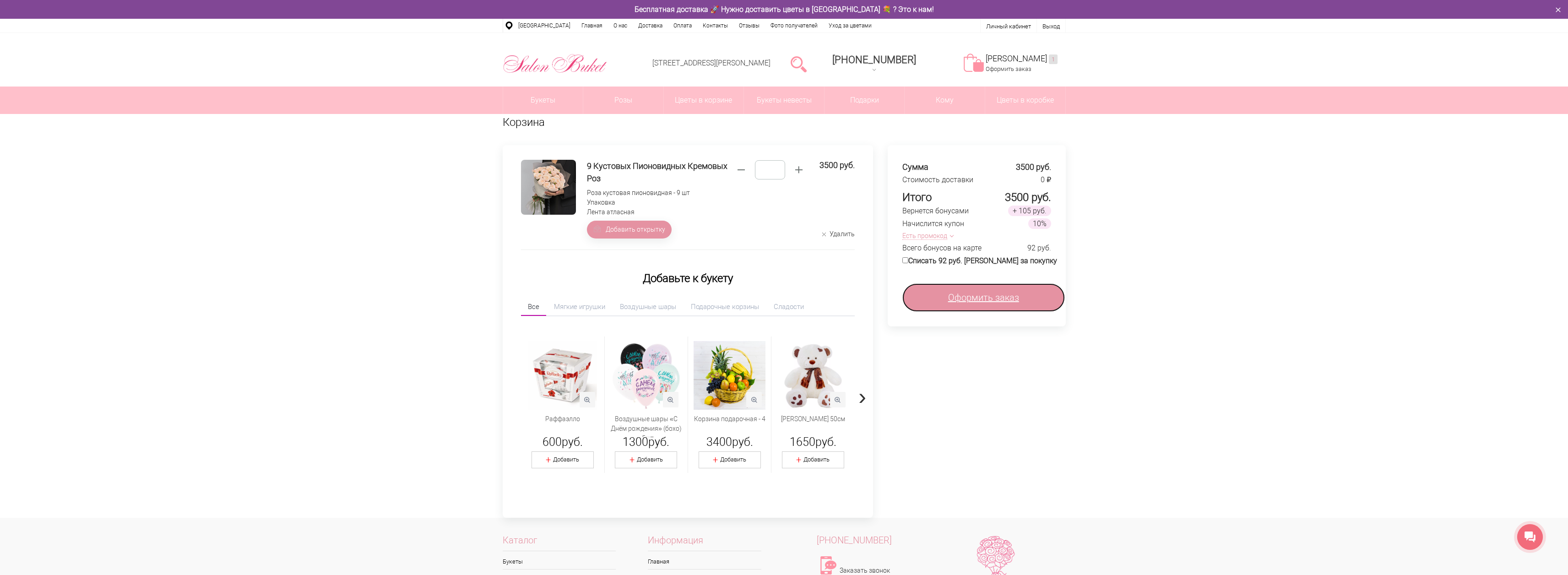
click at [994, 295] on span "Оформить заказ" at bounding box center [984, 298] width 71 height 13
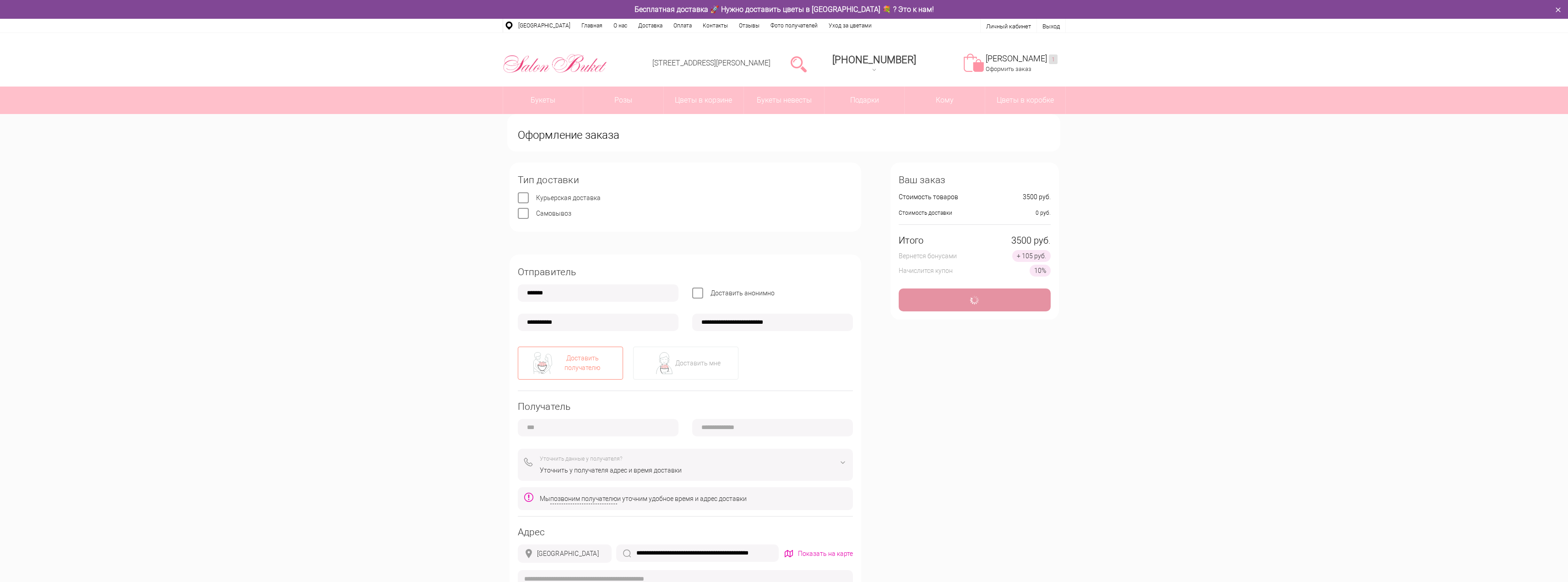
type input "**********"
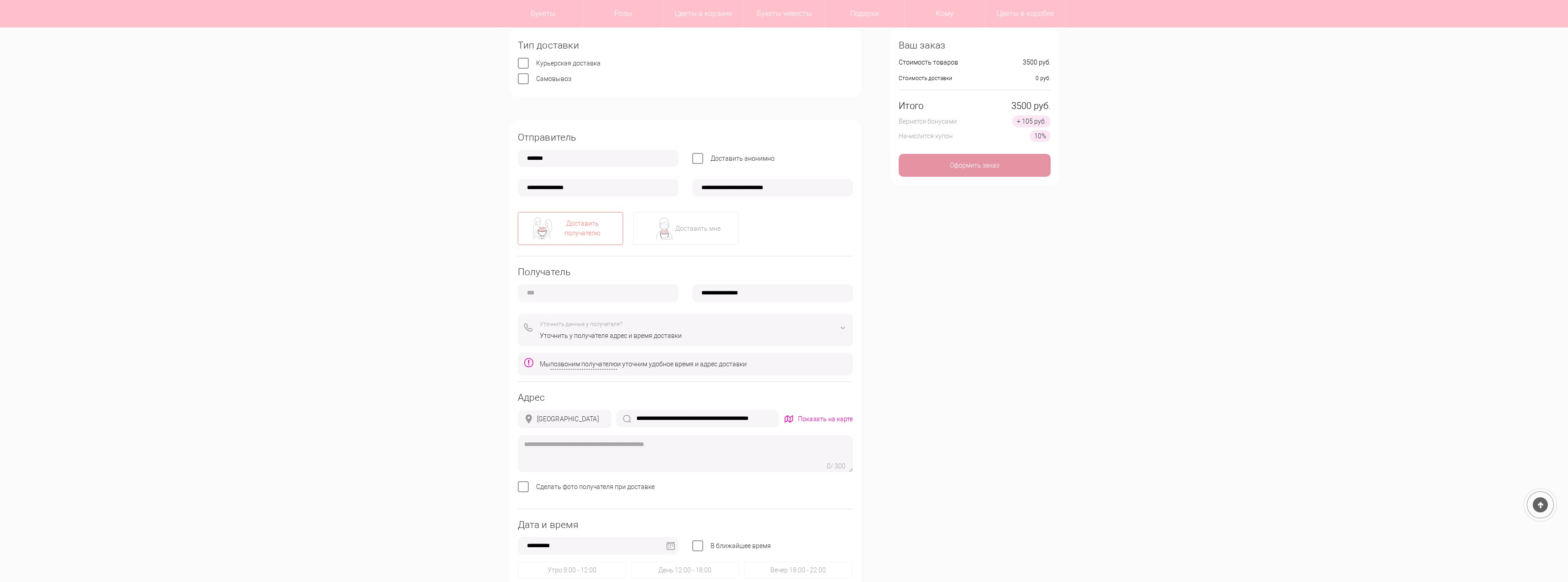
scroll to position [92, 0]
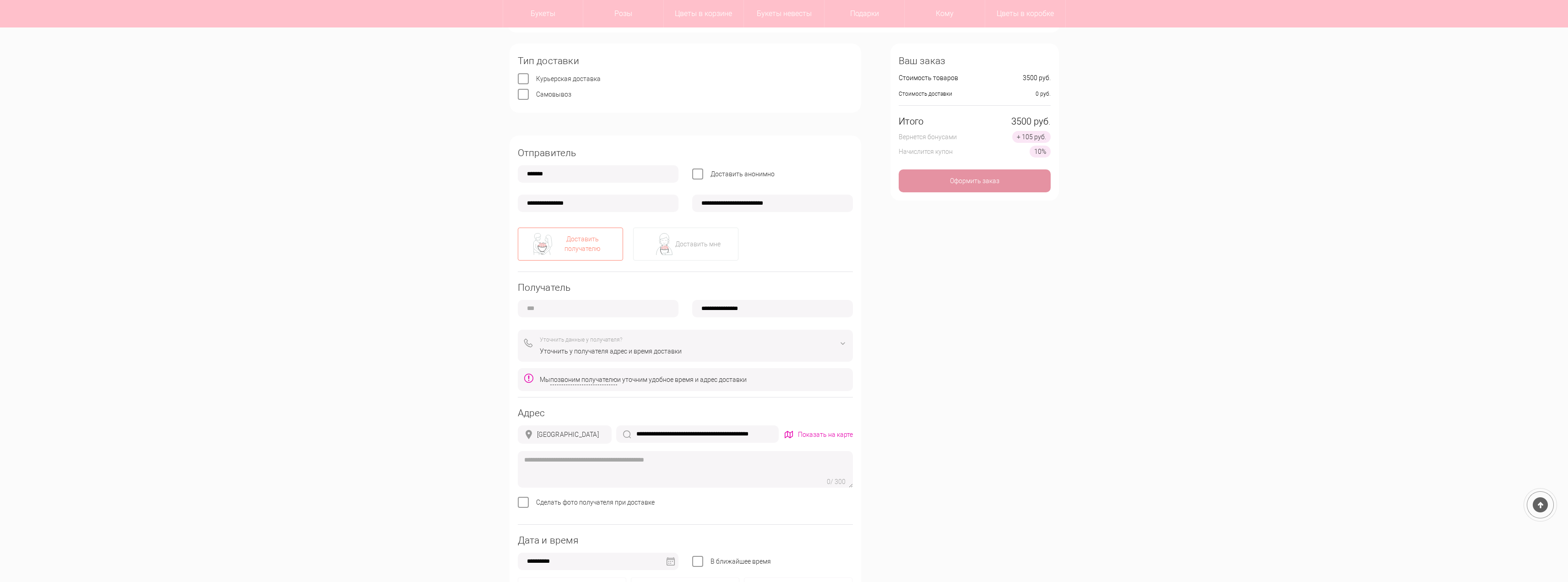
click at [628, 315] on input "text" at bounding box center [598, 308] width 161 height 17
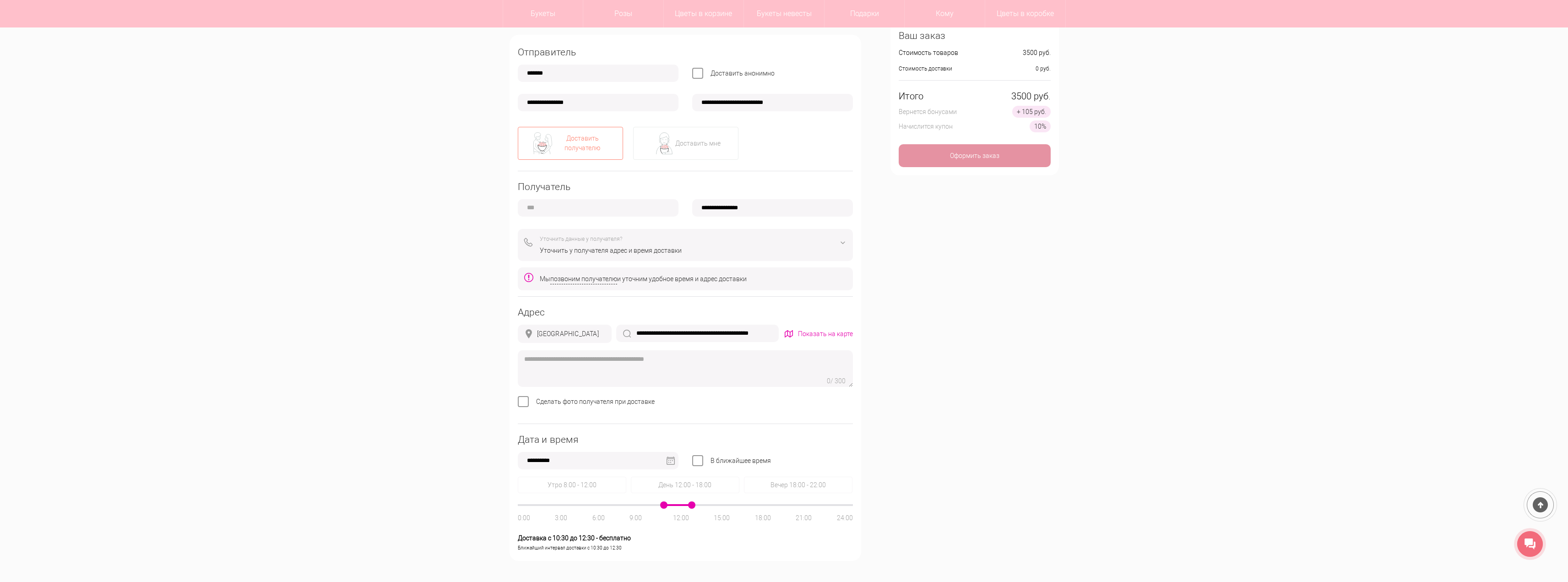
scroll to position [138, 0]
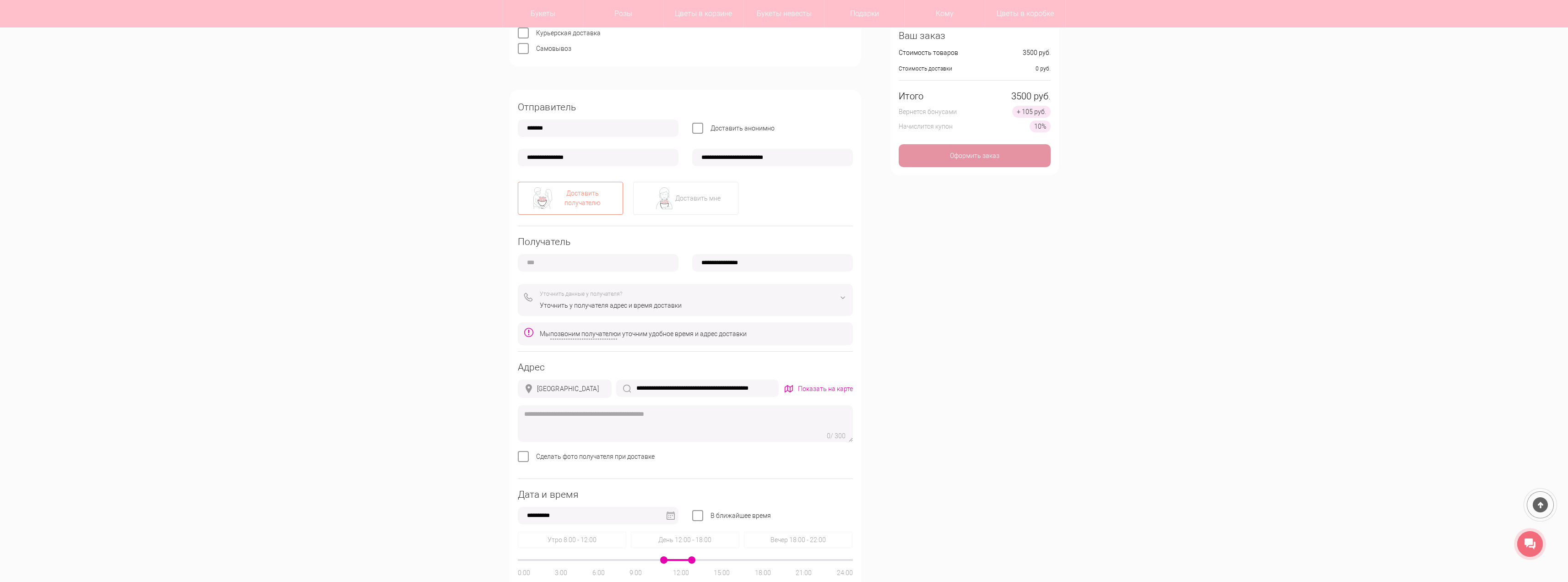
click at [754, 293] on div "Уточнить данные у получателя?" at bounding box center [693, 294] width 307 height 10
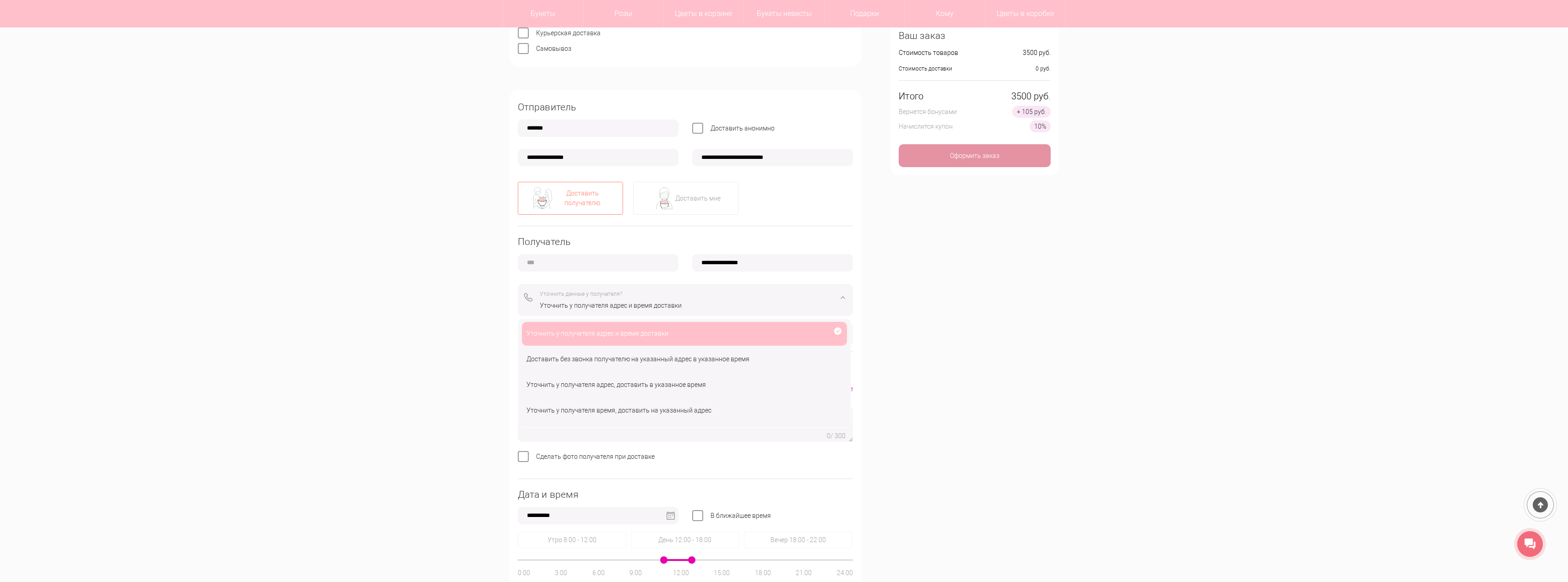
click at [754, 293] on div "Уточнить данные у получателя?" at bounding box center [693, 294] width 307 height 10
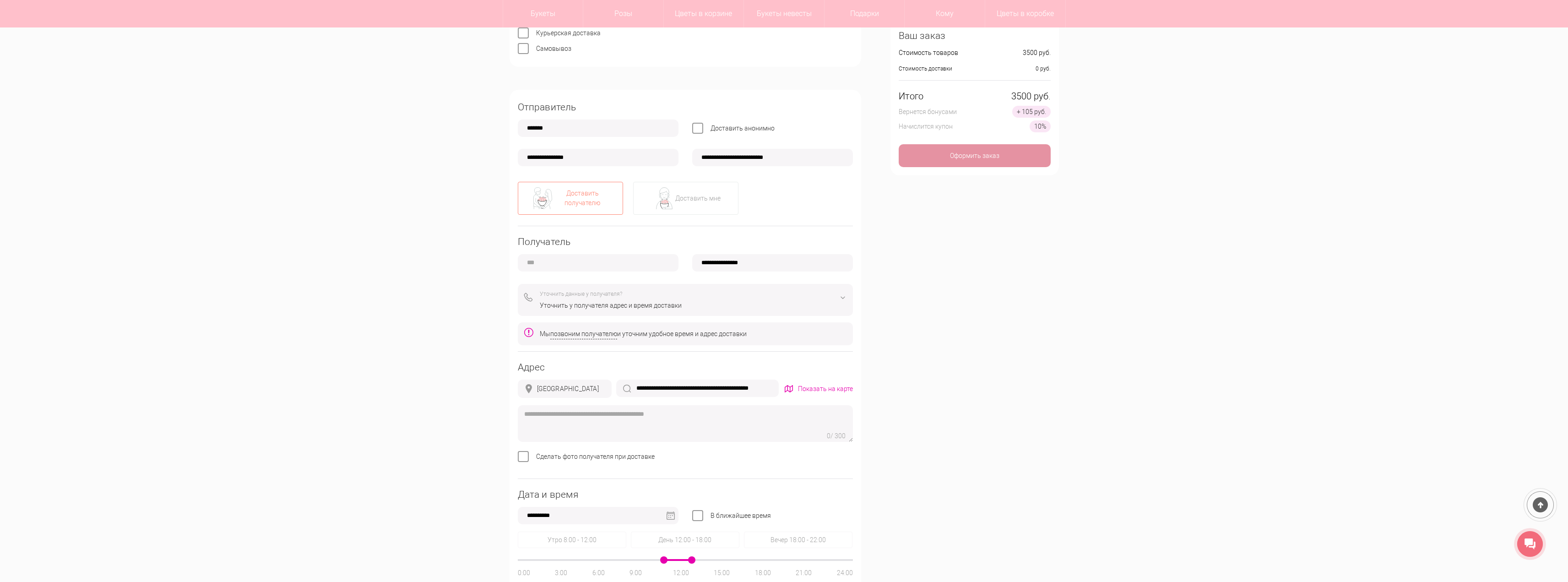
click at [934, 355] on div "**********" at bounding box center [784, 413] width 563 height 832
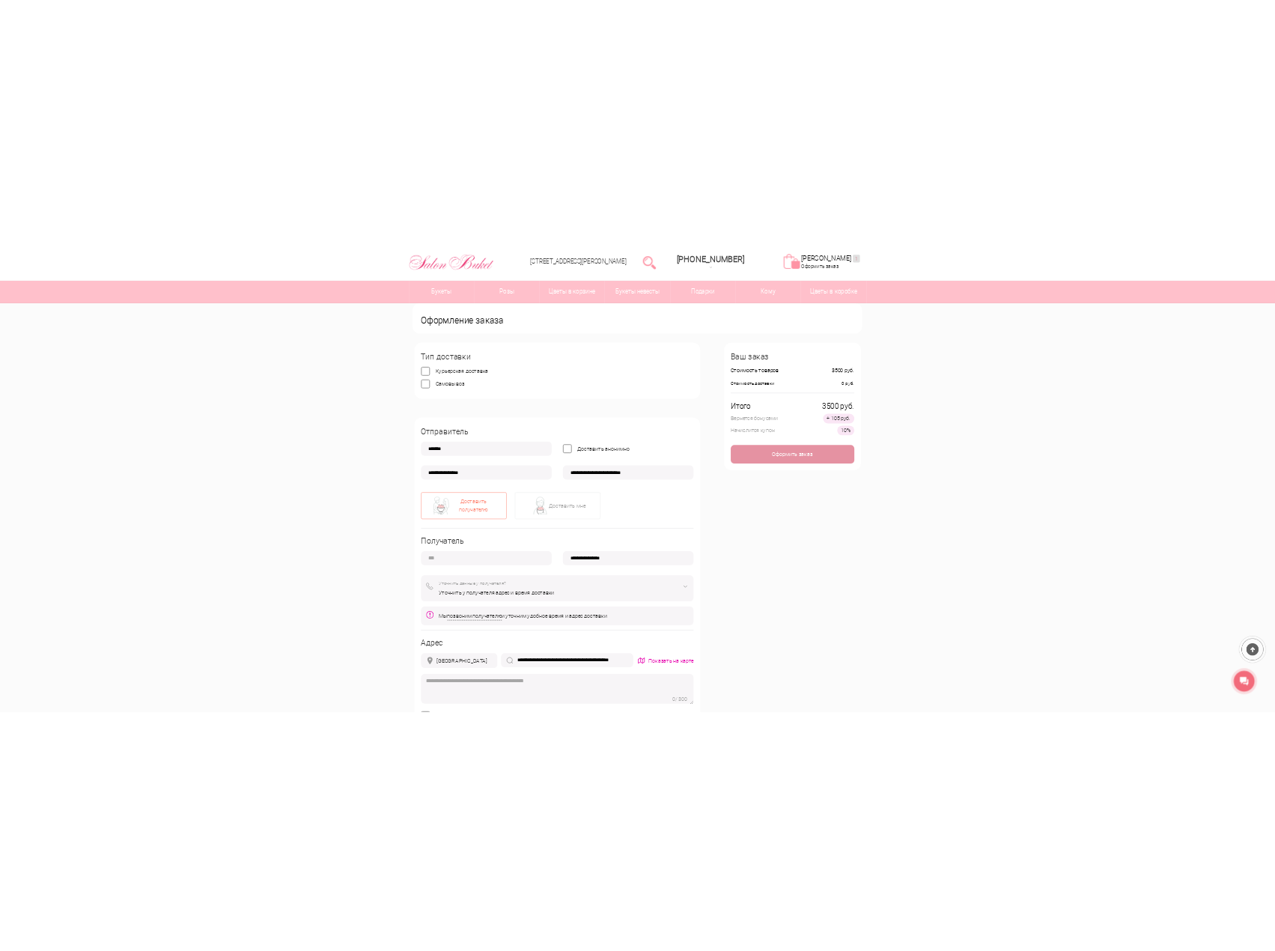
scroll to position [0, 0]
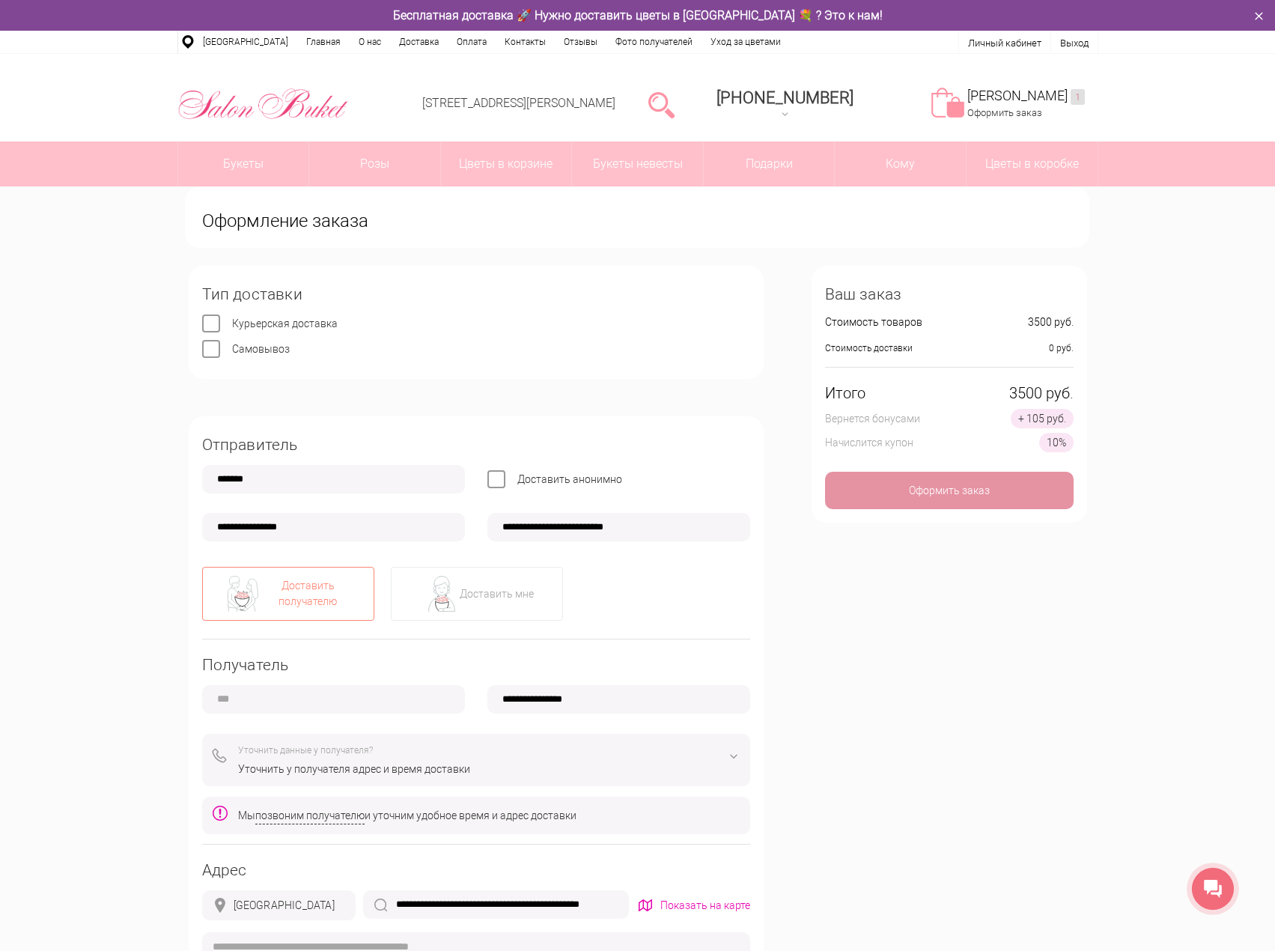
click at [1143, 283] on div "**********" at bounding box center [637, 906] width 1275 height 1441
